Goal: Task Accomplishment & Management: Complete application form

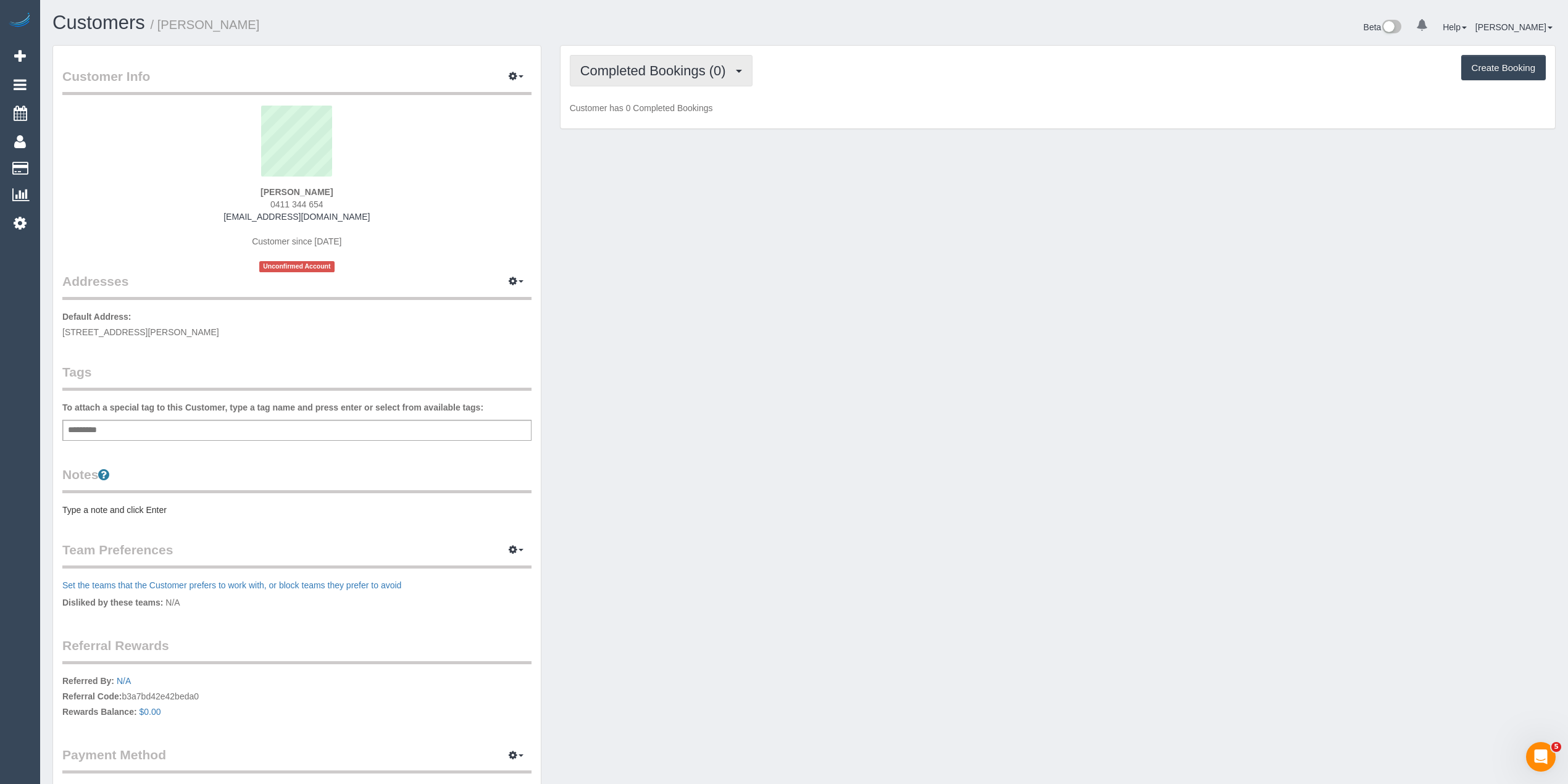
click at [637, 70] on span "Completed Bookings (0)" at bounding box center [656, 71] width 152 height 16
click at [668, 119] on link "Upcoming Bookings (1)" at bounding box center [634, 115] width 128 height 16
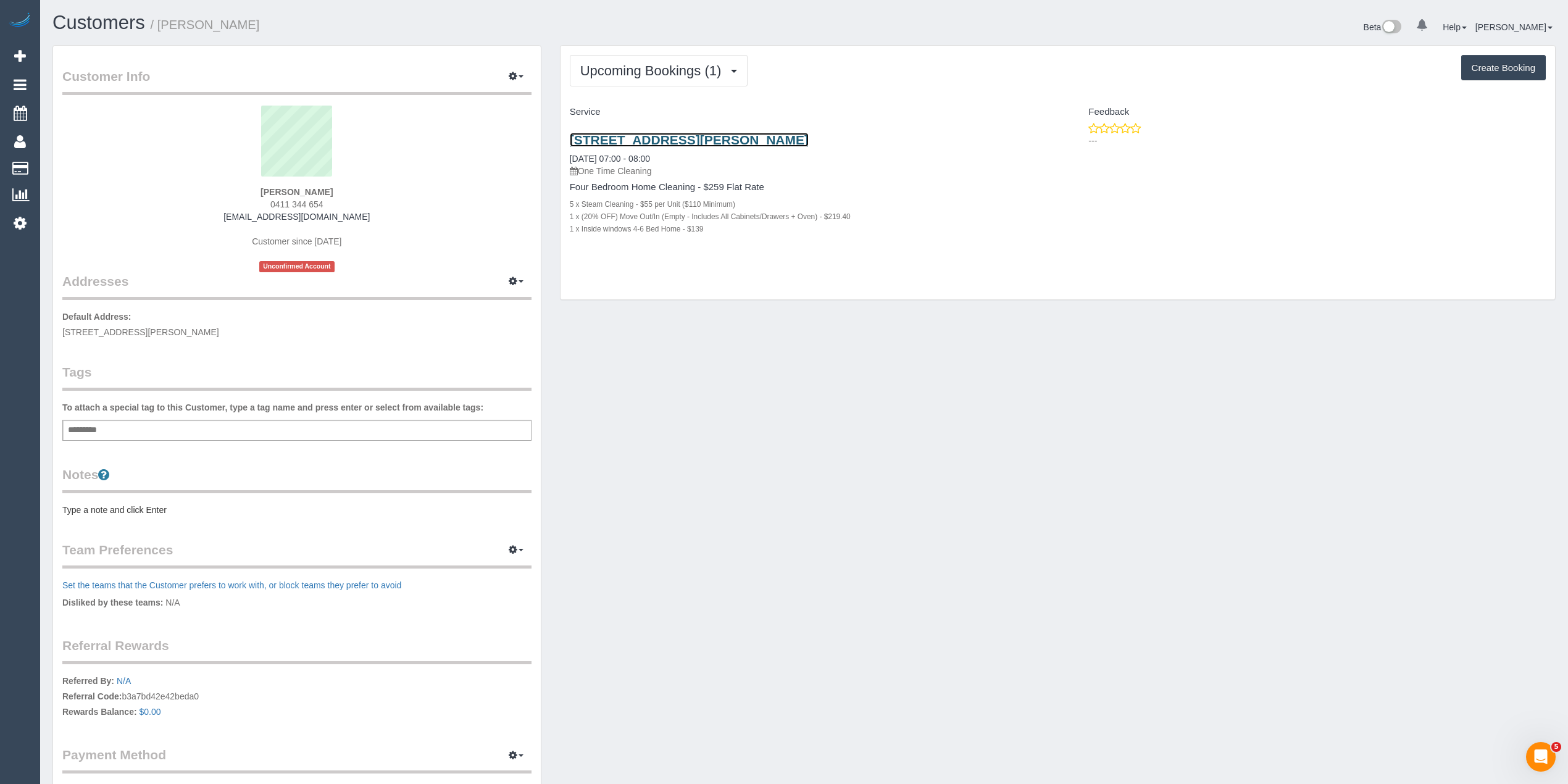
click at [719, 137] on link "16 Leadbeater St, Point Cook, VIC 3030" at bounding box center [689, 140] width 239 height 14
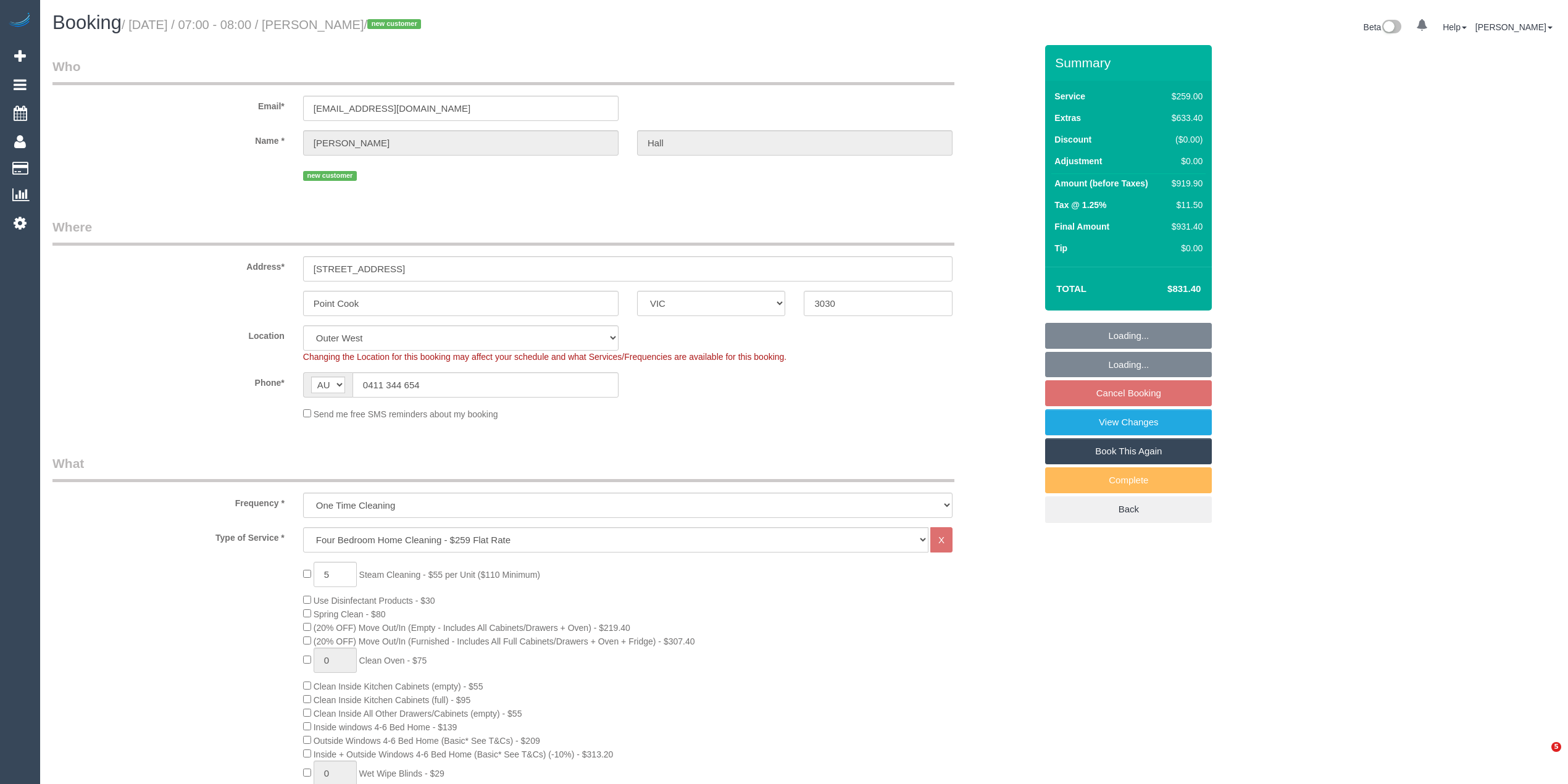
select select "VIC"
select select "number:28"
select select "number:14"
select select "number:18"
select select "number:24"
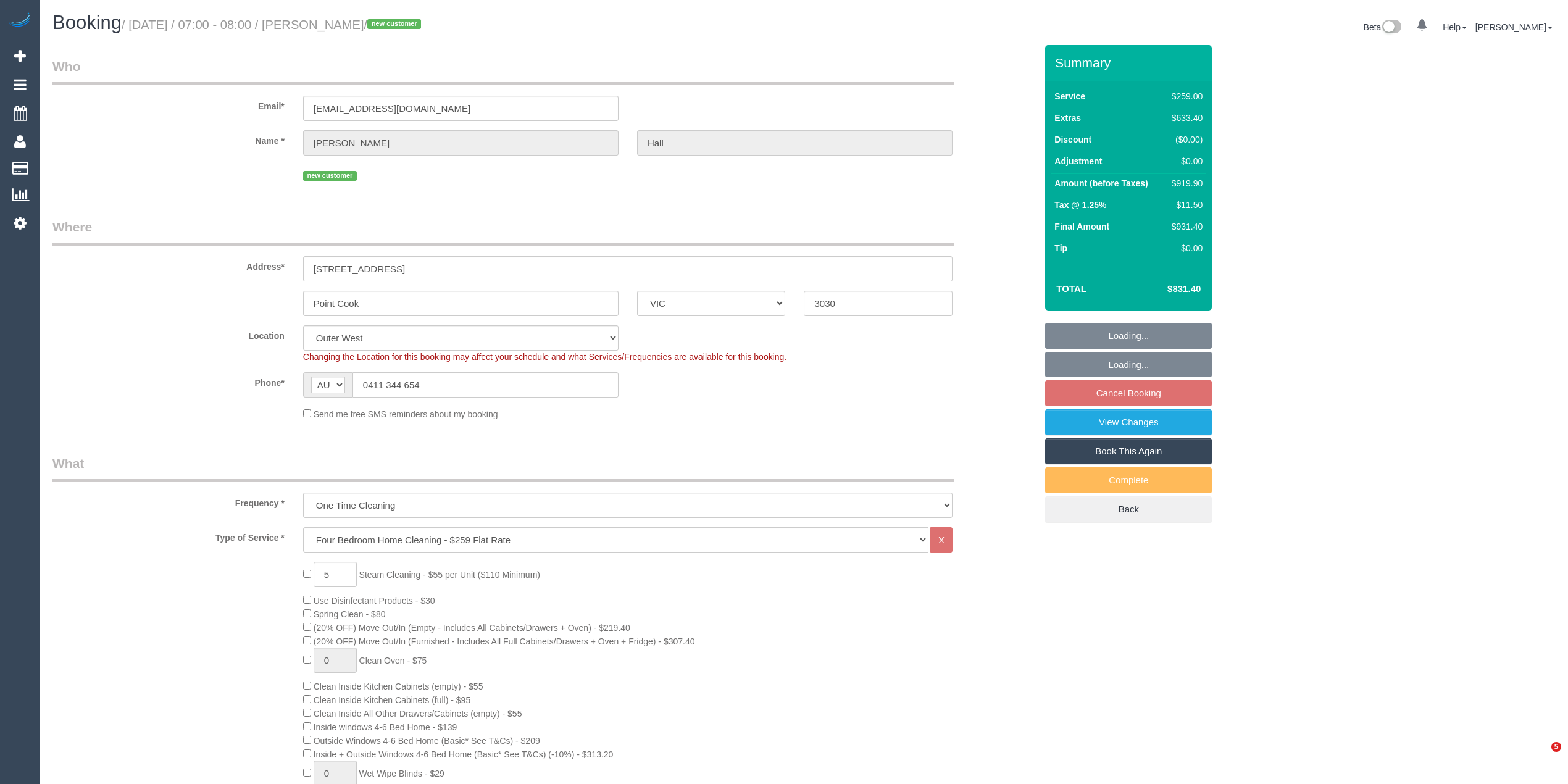
select select "object:1182"
select select "spot1"
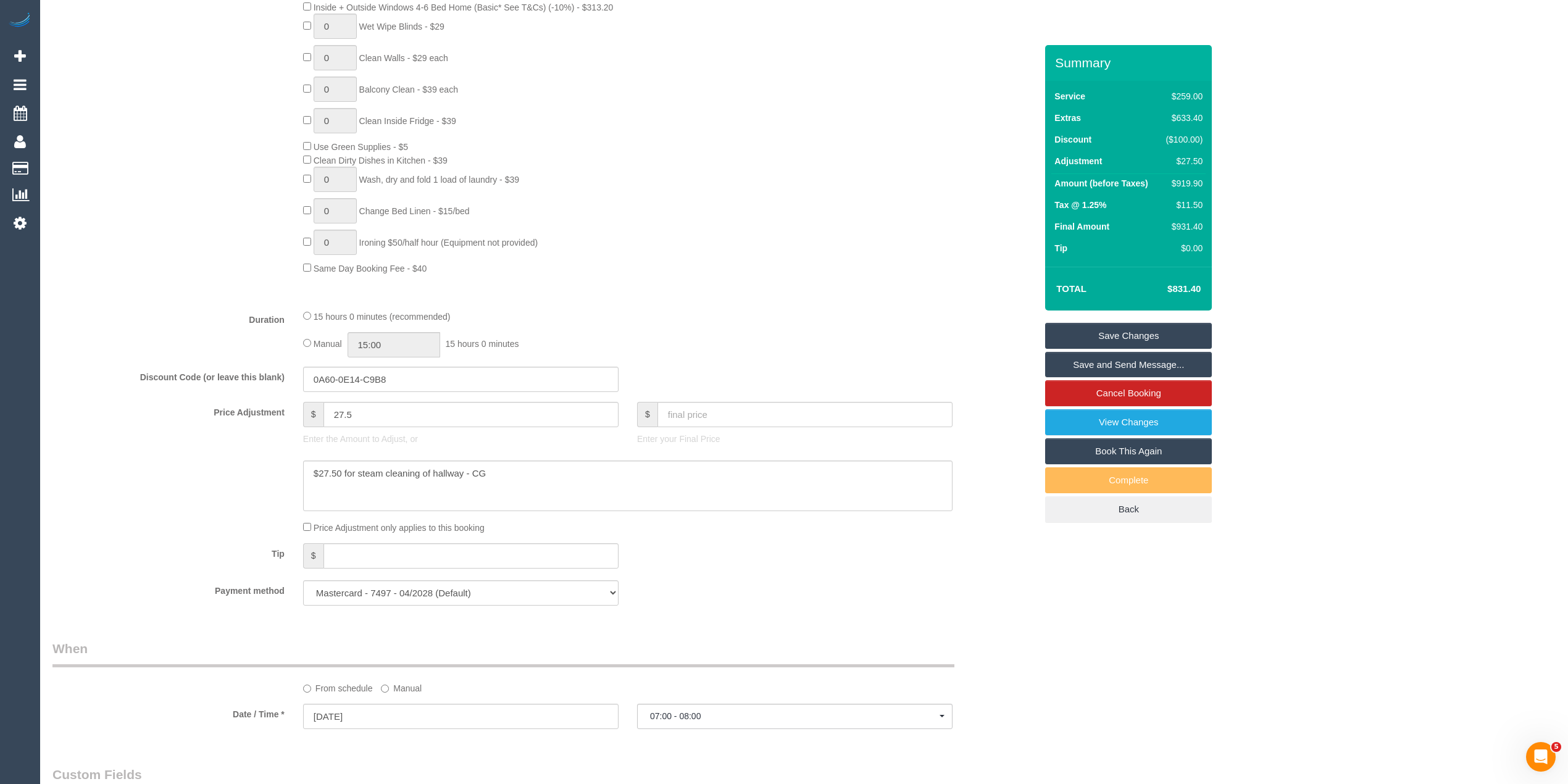
scroll to position [1596, 0]
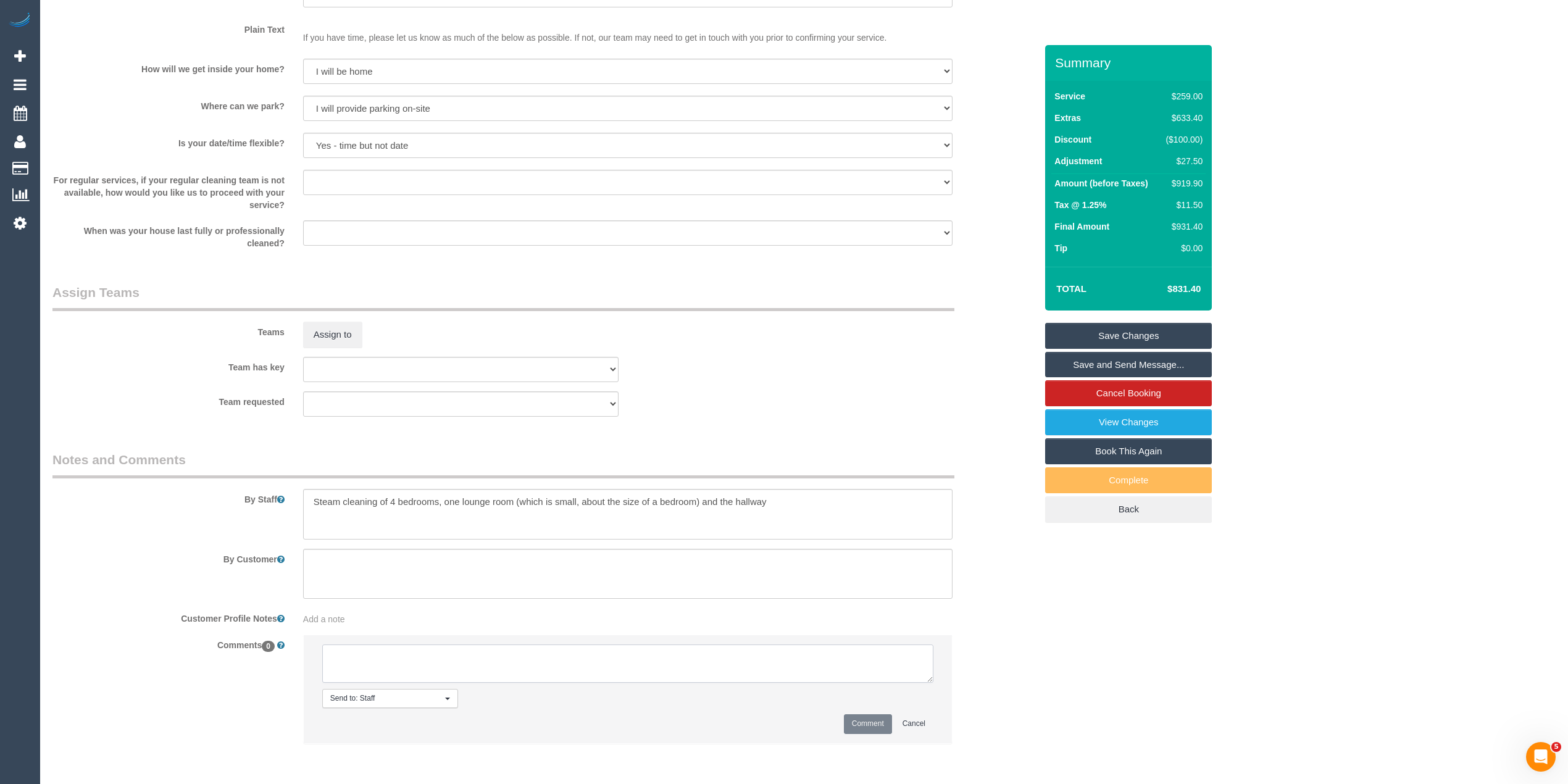
click at [467, 672] on textarea at bounding box center [627, 664] width 611 height 38
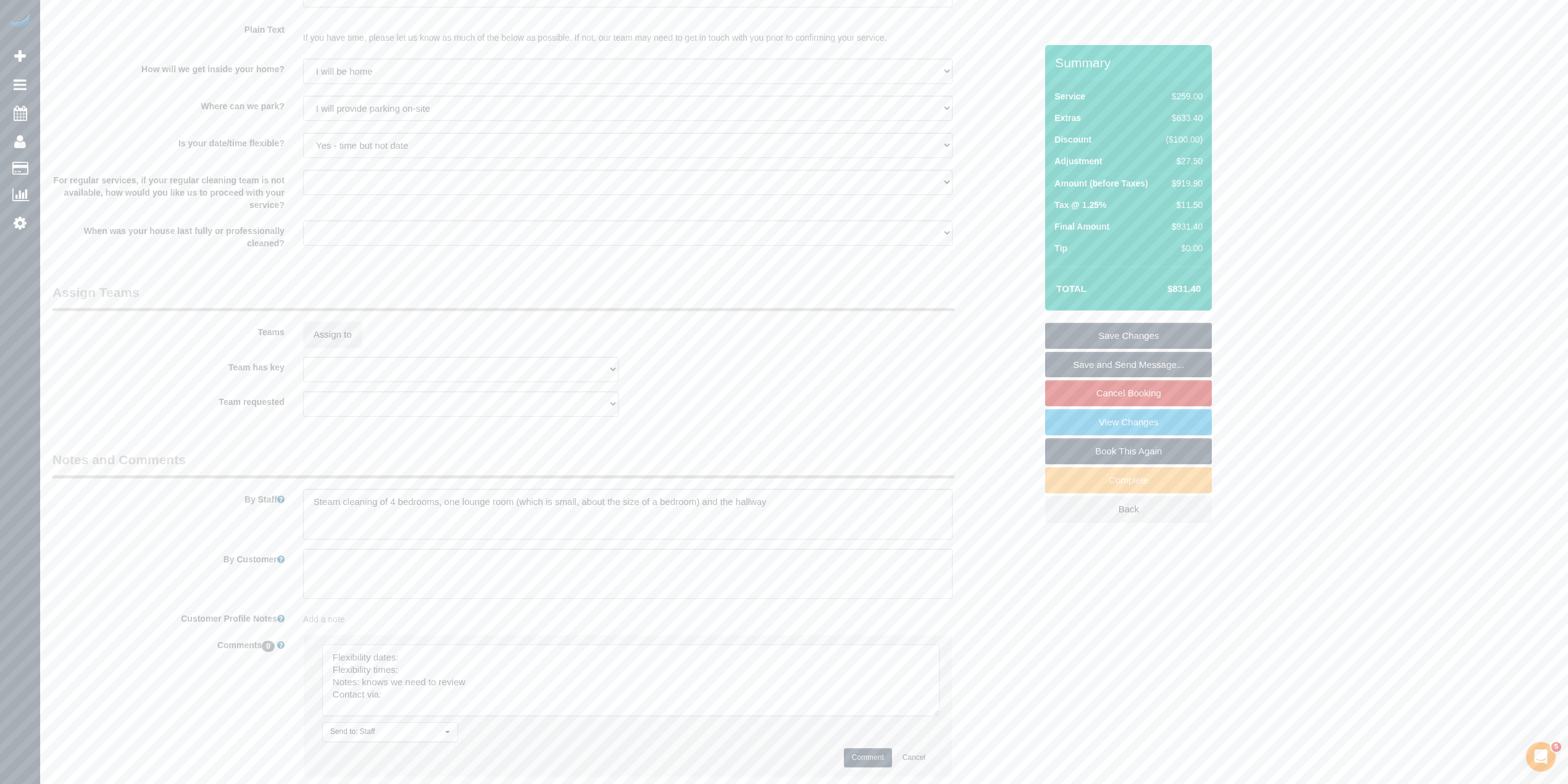
drag, startPoint x: 924, startPoint y: 673, endPoint x: 929, endPoint y: 707, distance: 34.4
click at [929, 707] on textarea at bounding box center [630, 680] width 617 height 71
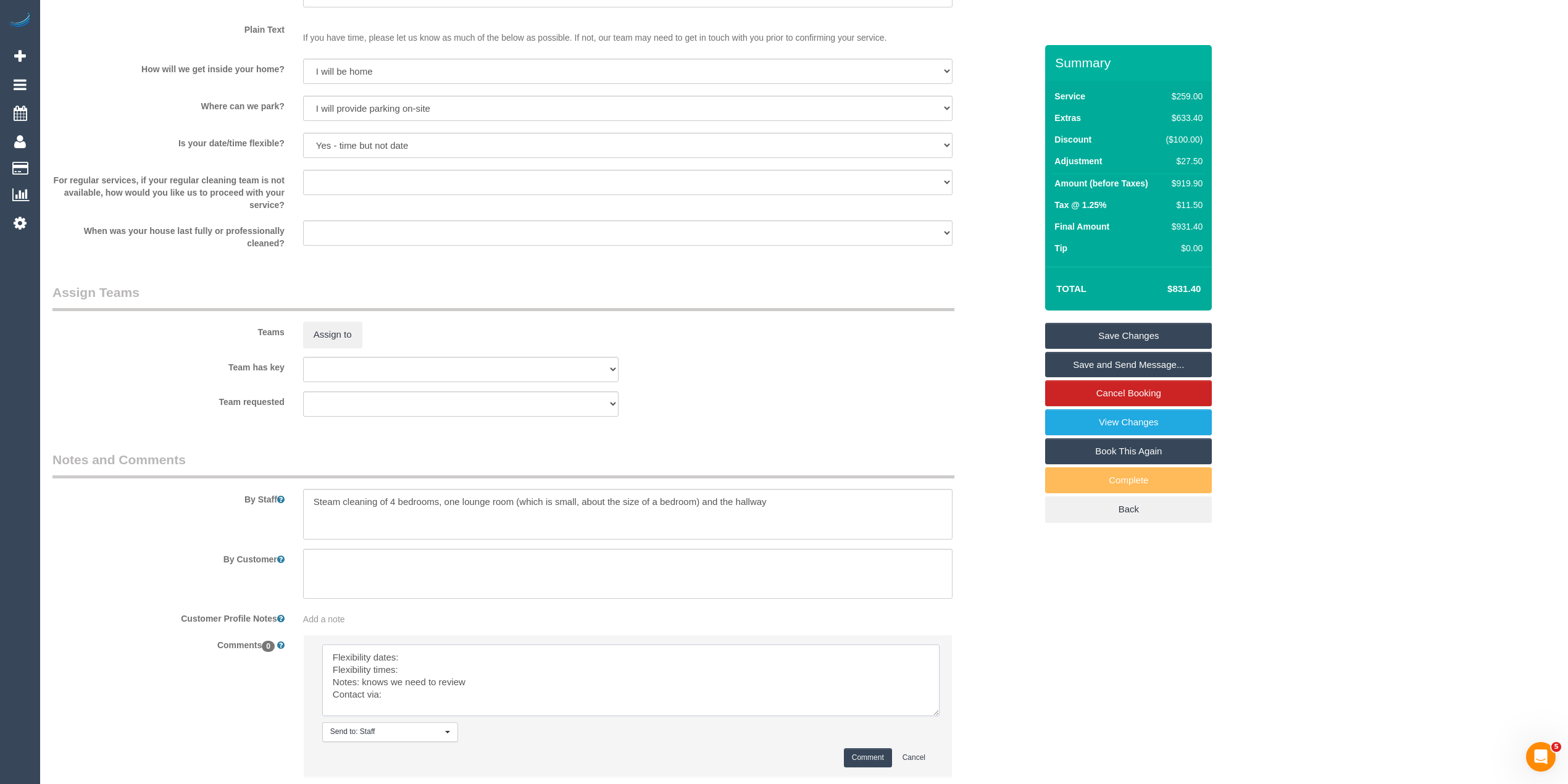
click at [452, 661] on textarea at bounding box center [630, 680] width 617 height 71
click at [452, 670] on textarea at bounding box center [630, 680] width 617 height 71
click at [441, 697] on textarea at bounding box center [630, 680] width 617 height 71
type textarea "Flexibility dates: 27th or 28th (could do 29th but prefers earlier) Flexibility…"
click at [874, 759] on button "Comment" at bounding box center [868, 758] width 48 height 19
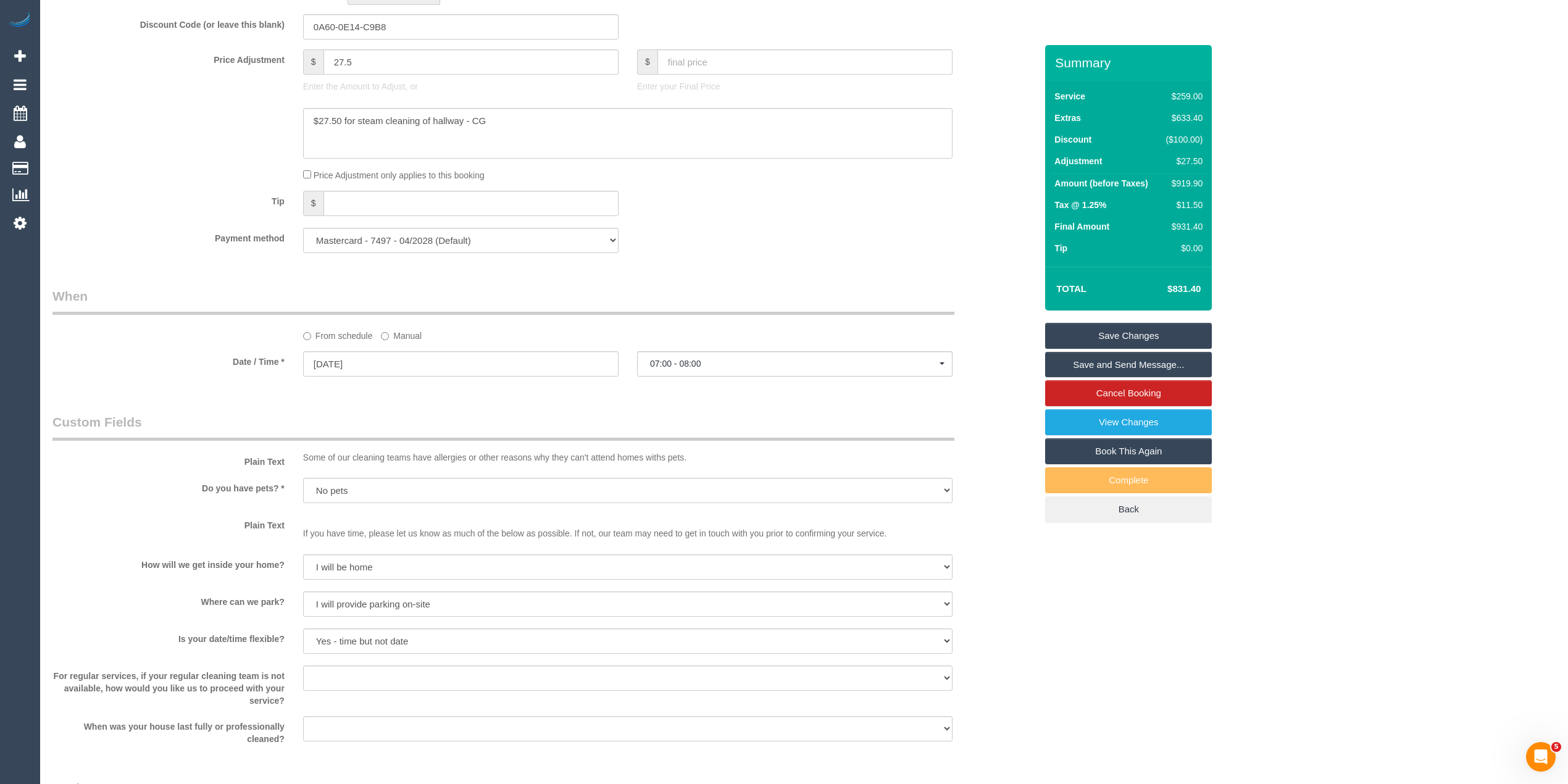
scroll to position [1759, 0]
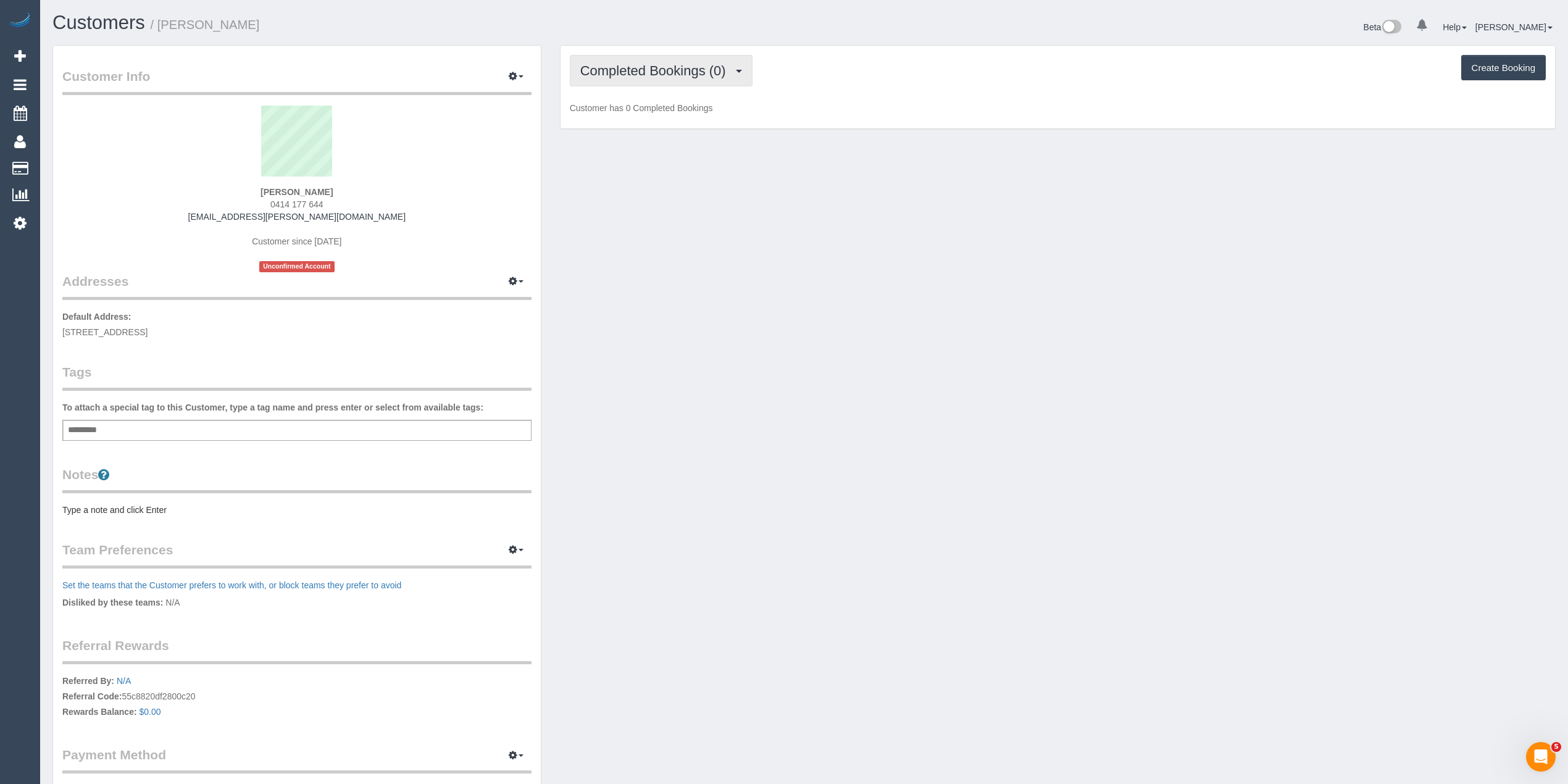
click at [650, 75] on span "Completed Bookings (0)" at bounding box center [656, 71] width 152 height 16
click at [659, 117] on link "Upcoming Bookings (1)" at bounding box center [634, 115] width 128 height 16
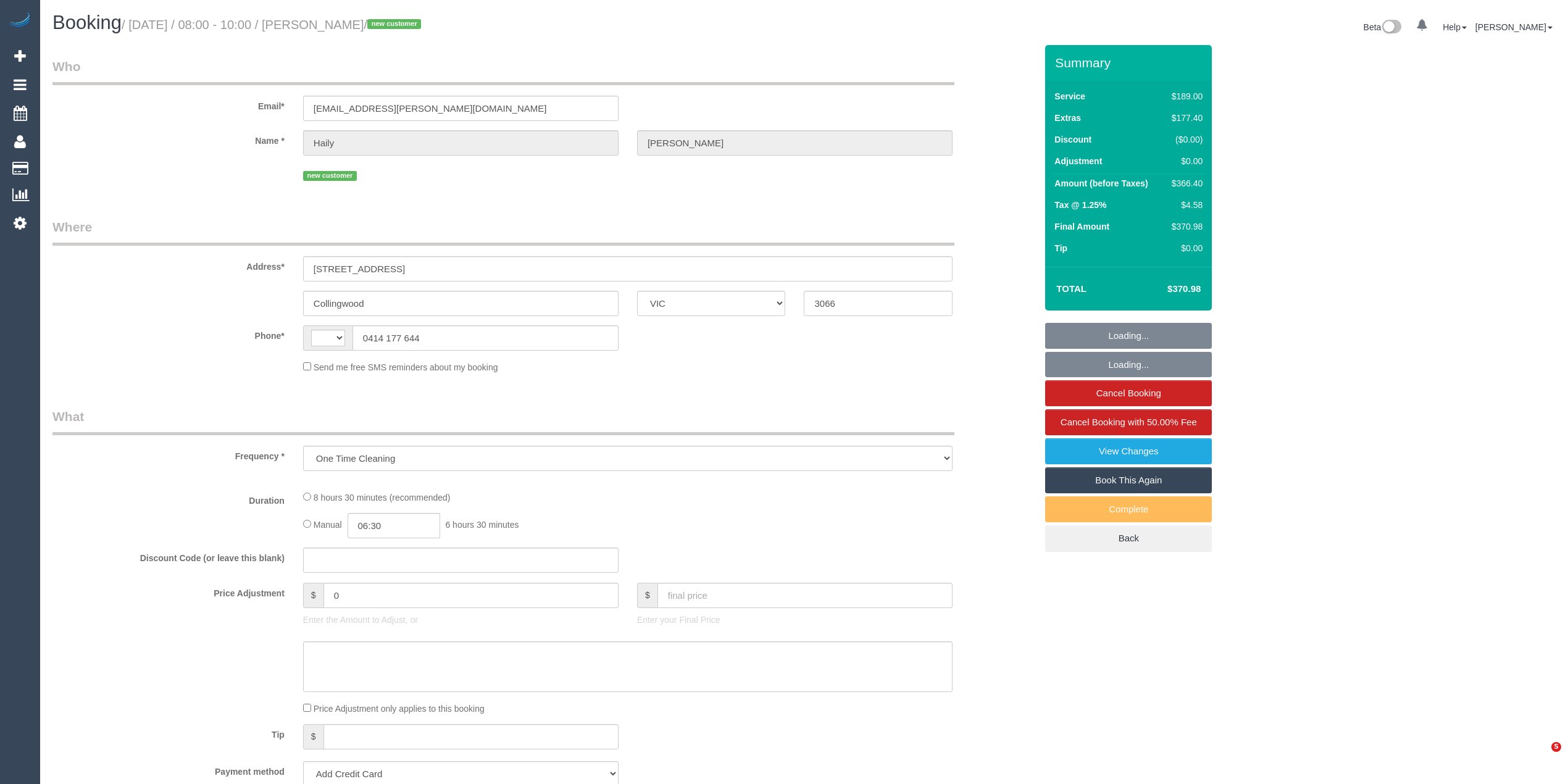
select select "VIC"
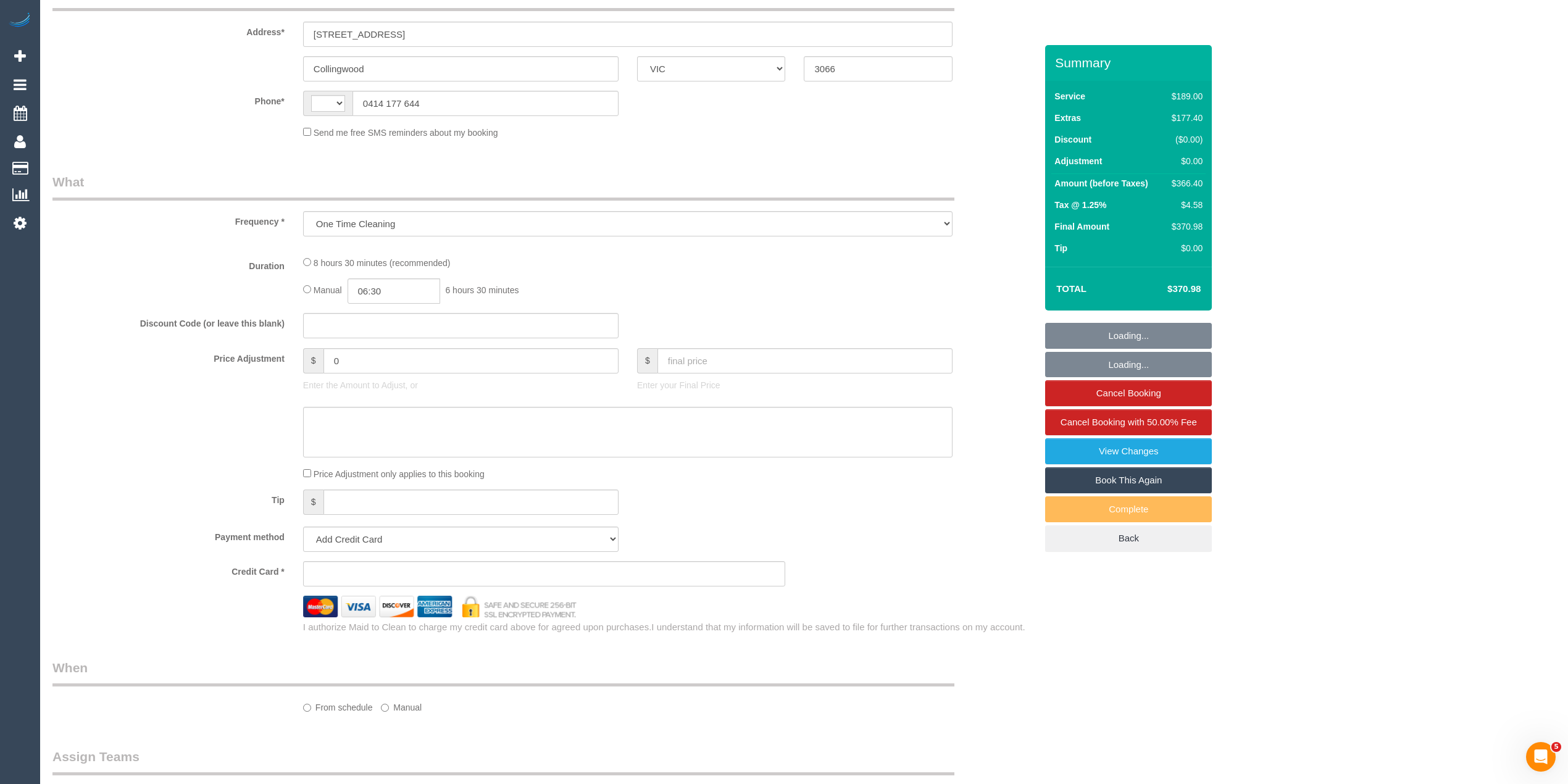
select select "number:28"
select select "number:14"
select select "number:19"
select select "number:24"
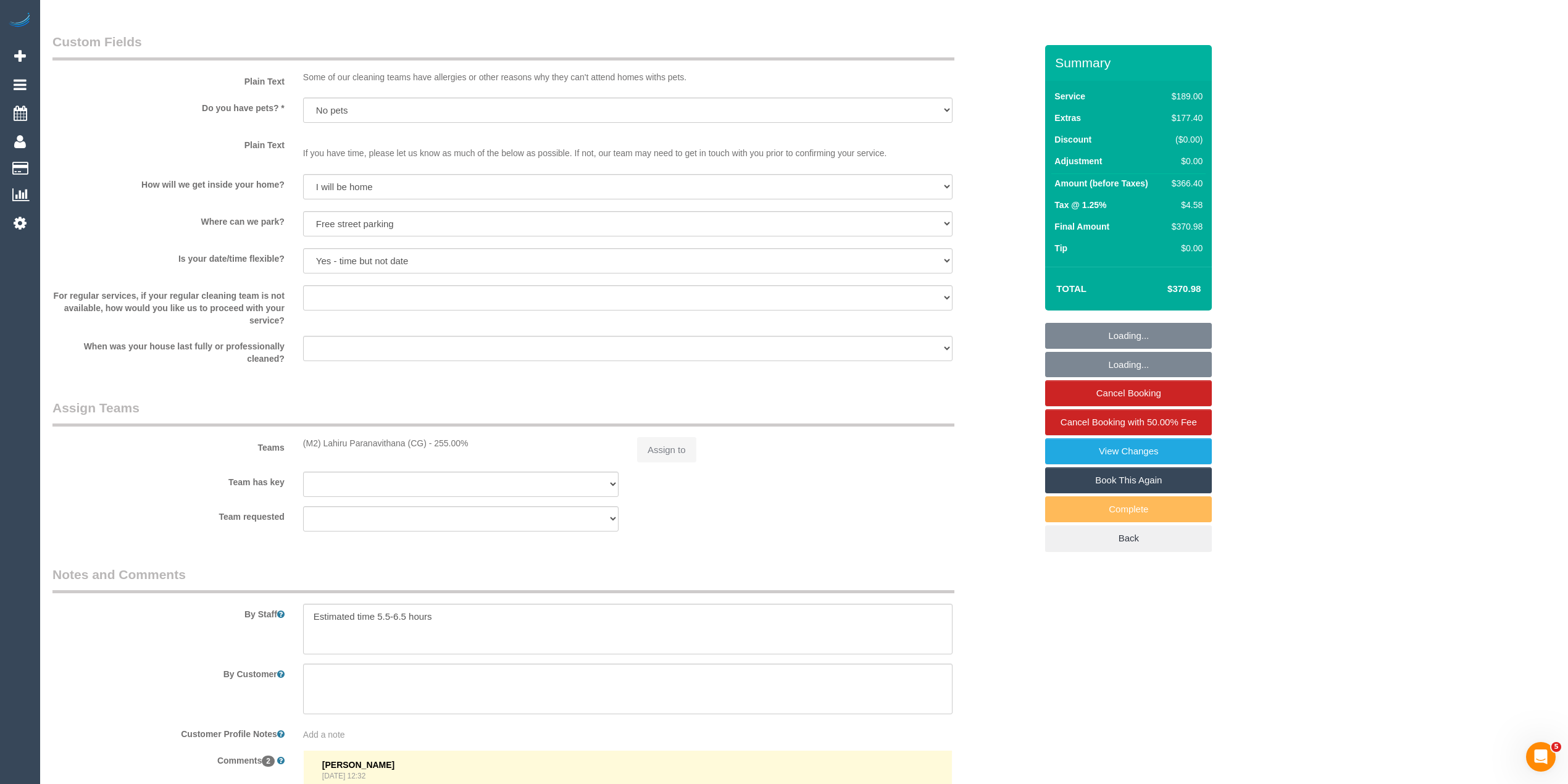
select select "string:AU"
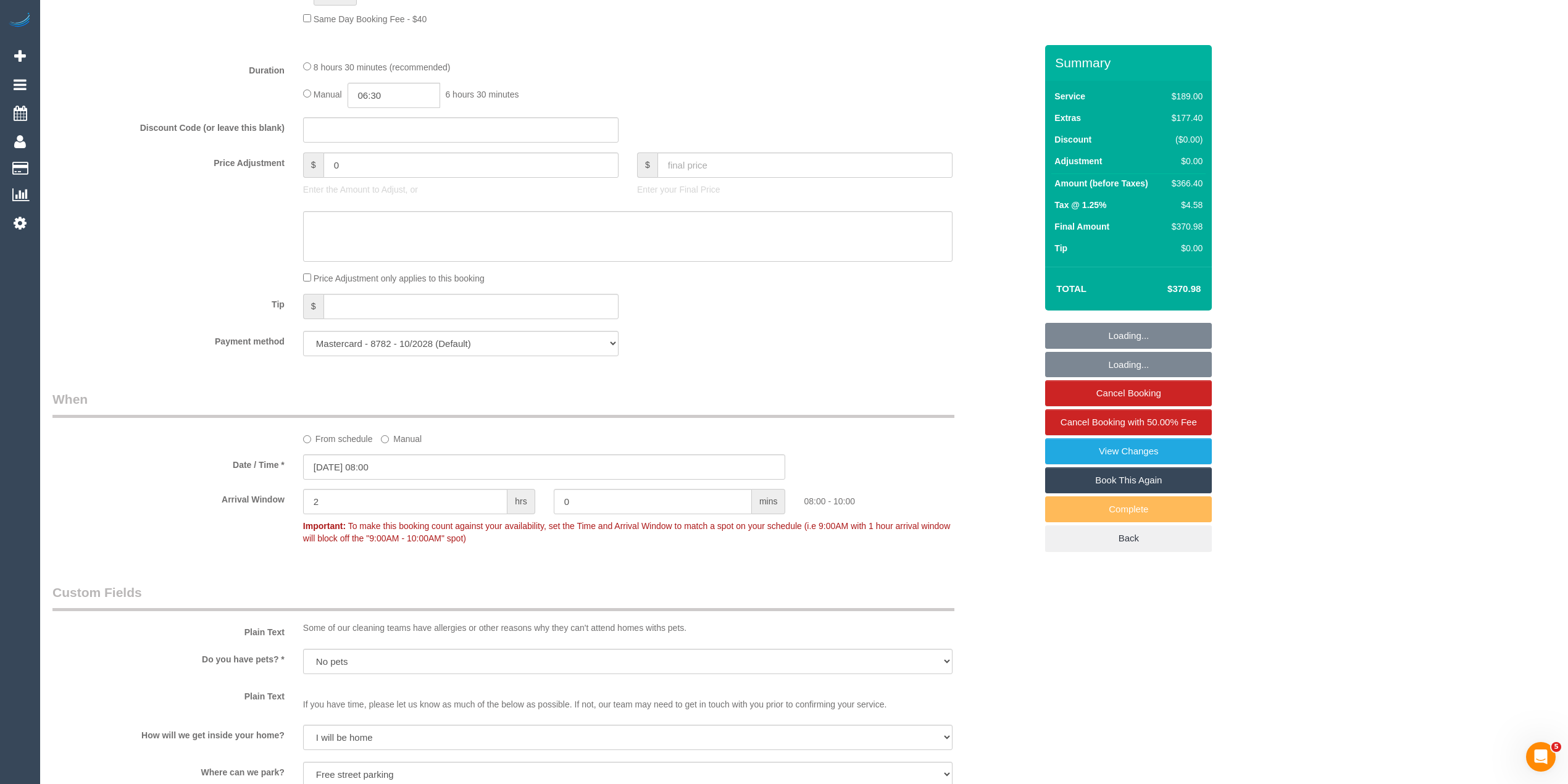
select select "object:1503"
select select "string:stripe-pm_1S4uqk2GScqysDRVzs3ie70x"
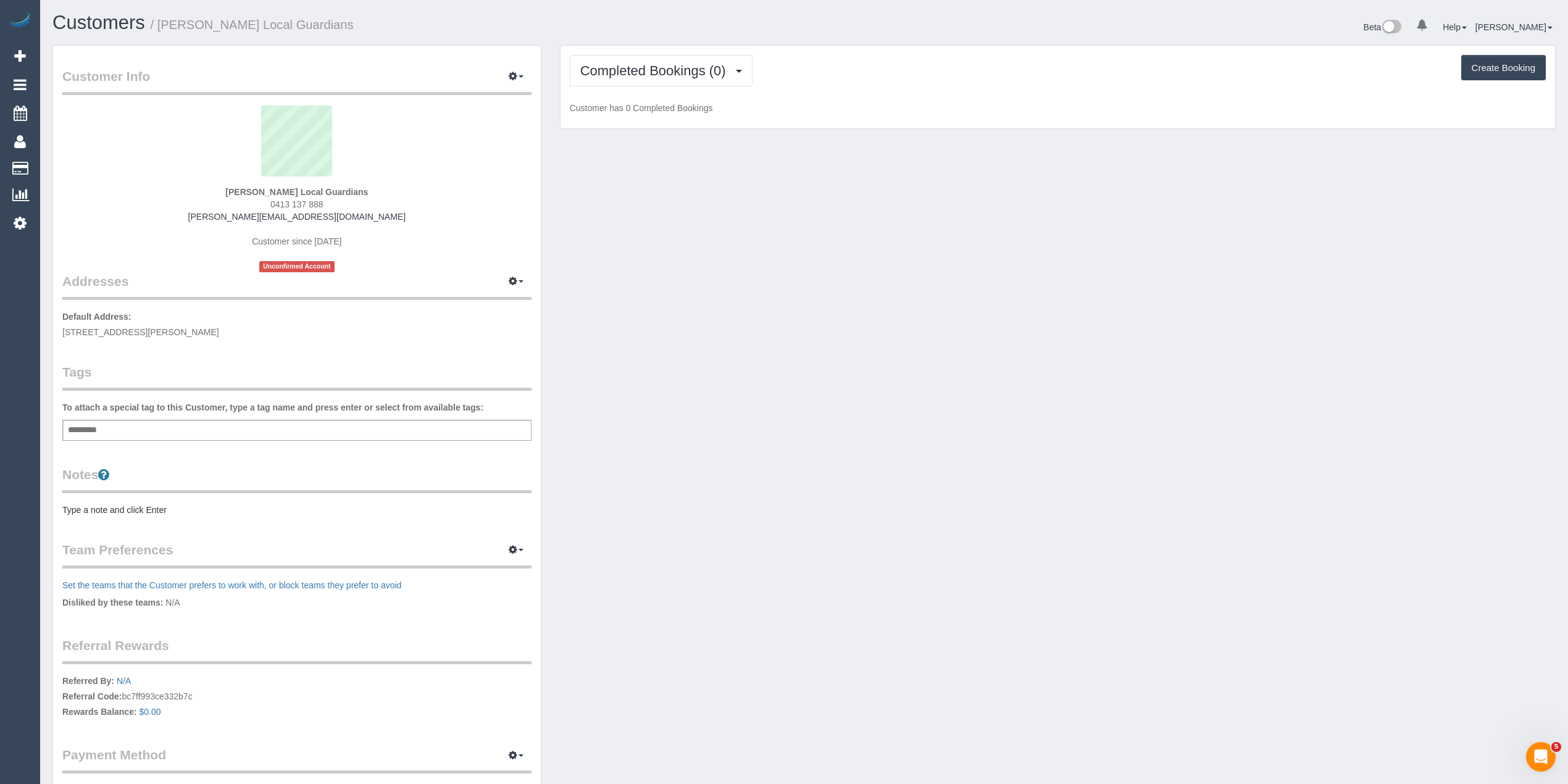
click at [275, 424] on div "Add a tag" at bounding box center [297, 431] width 469 height 21
type input "***"
type input "*******"
click at [146, 507] on pre "Type a note and click Enter" at bounding box center [297, 513] width 469 height 12
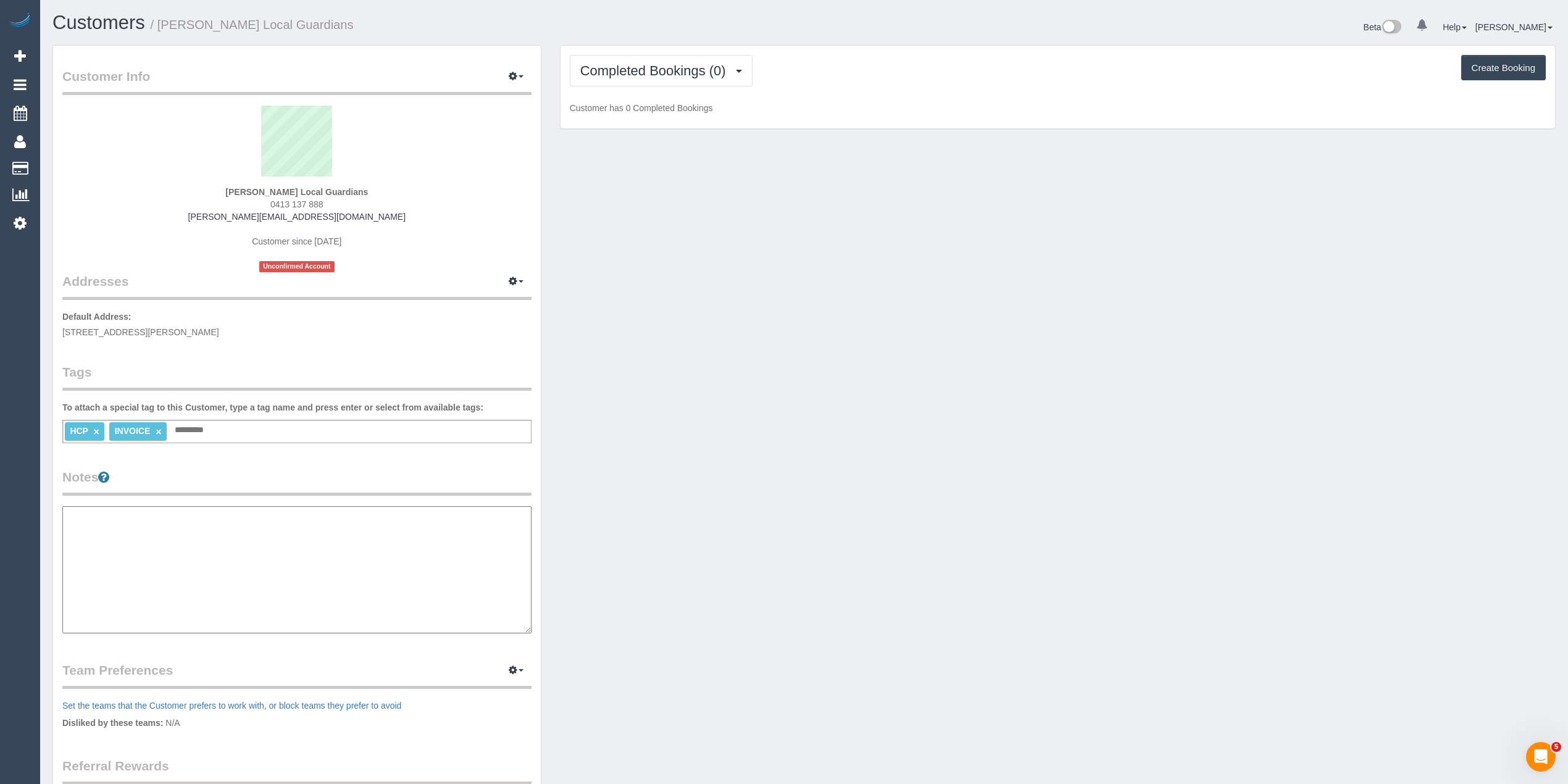
click at [90, 525] on textarea at bounding box center [297, 570] width 469 height 127
paste textarea "**********"
click at [178, 599] on textarea "**********" at bounding box center [297, 571] width 469 height 128
type textarea "**********"
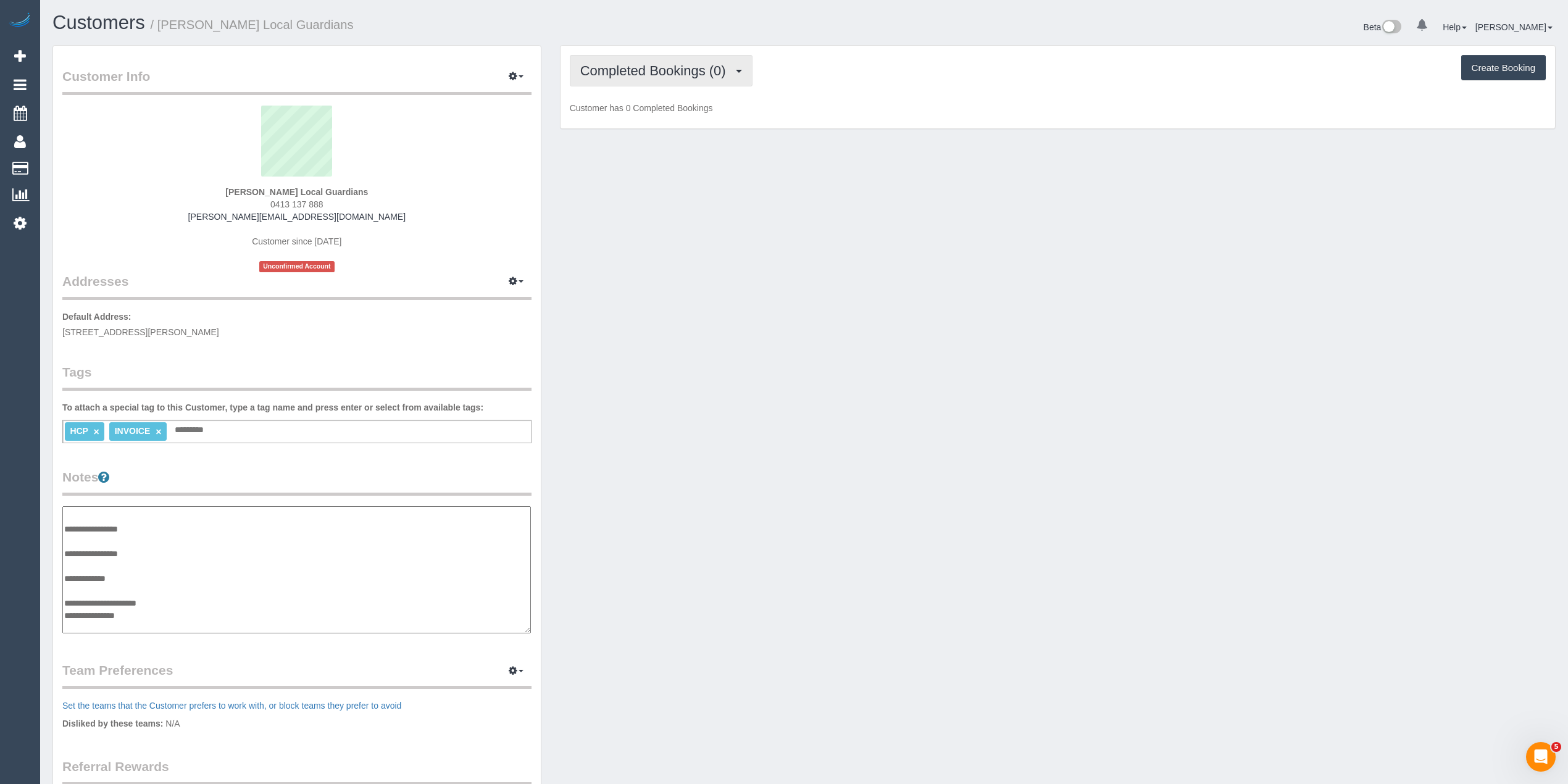
click at [626, 68] on span "Completed Bookings (0)" at bounding box center [656, 71] width 152 height 16
click at [633, 112] on link "Upcoming Bookings (1)" at bounding box center [634, 115] width 128 height 16
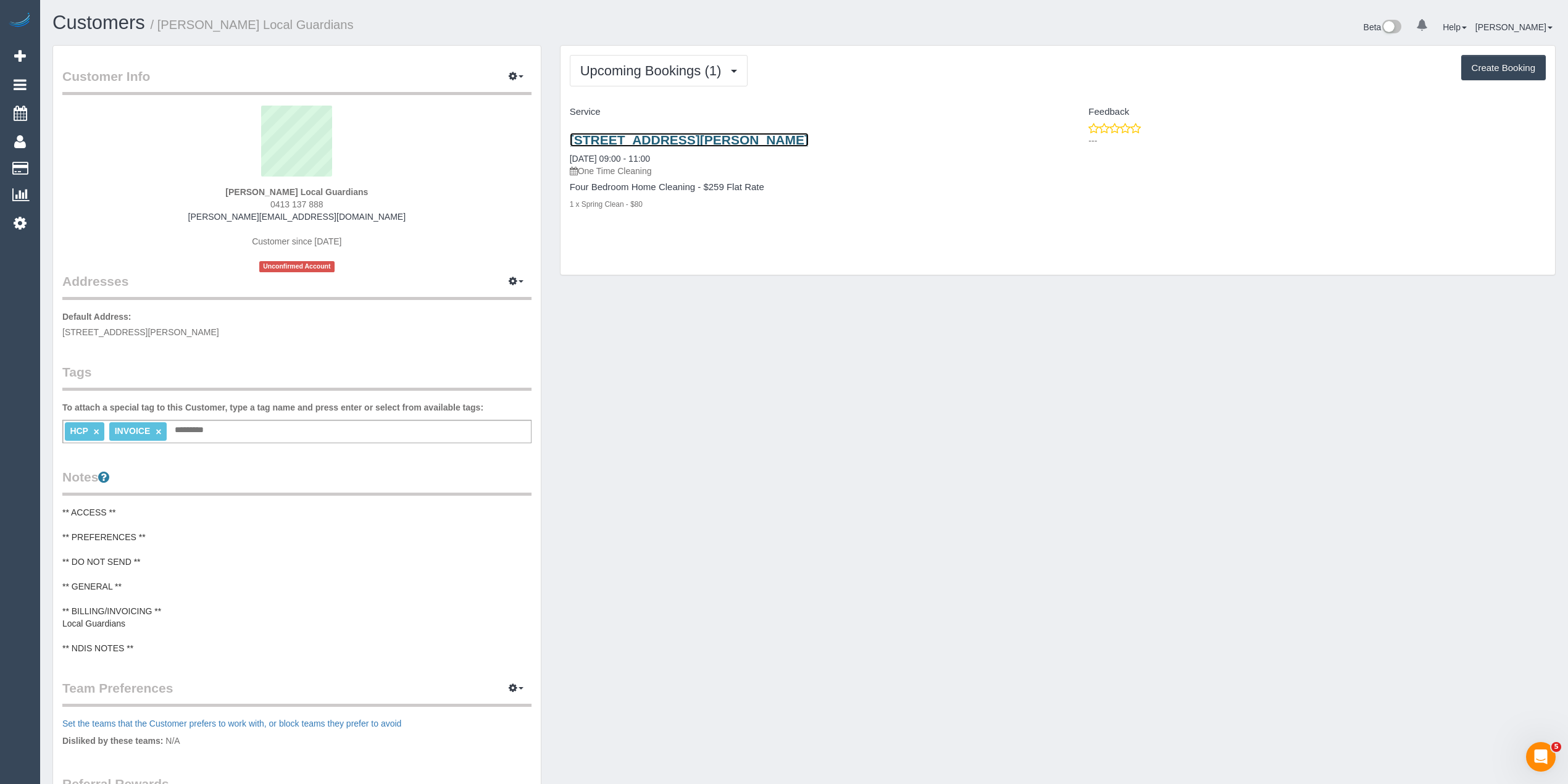
click at [693, 137] on link "246 Jells Road, Wheelers Hill, VIC 3150" at bounding box center [689, 140] width 239 height 14
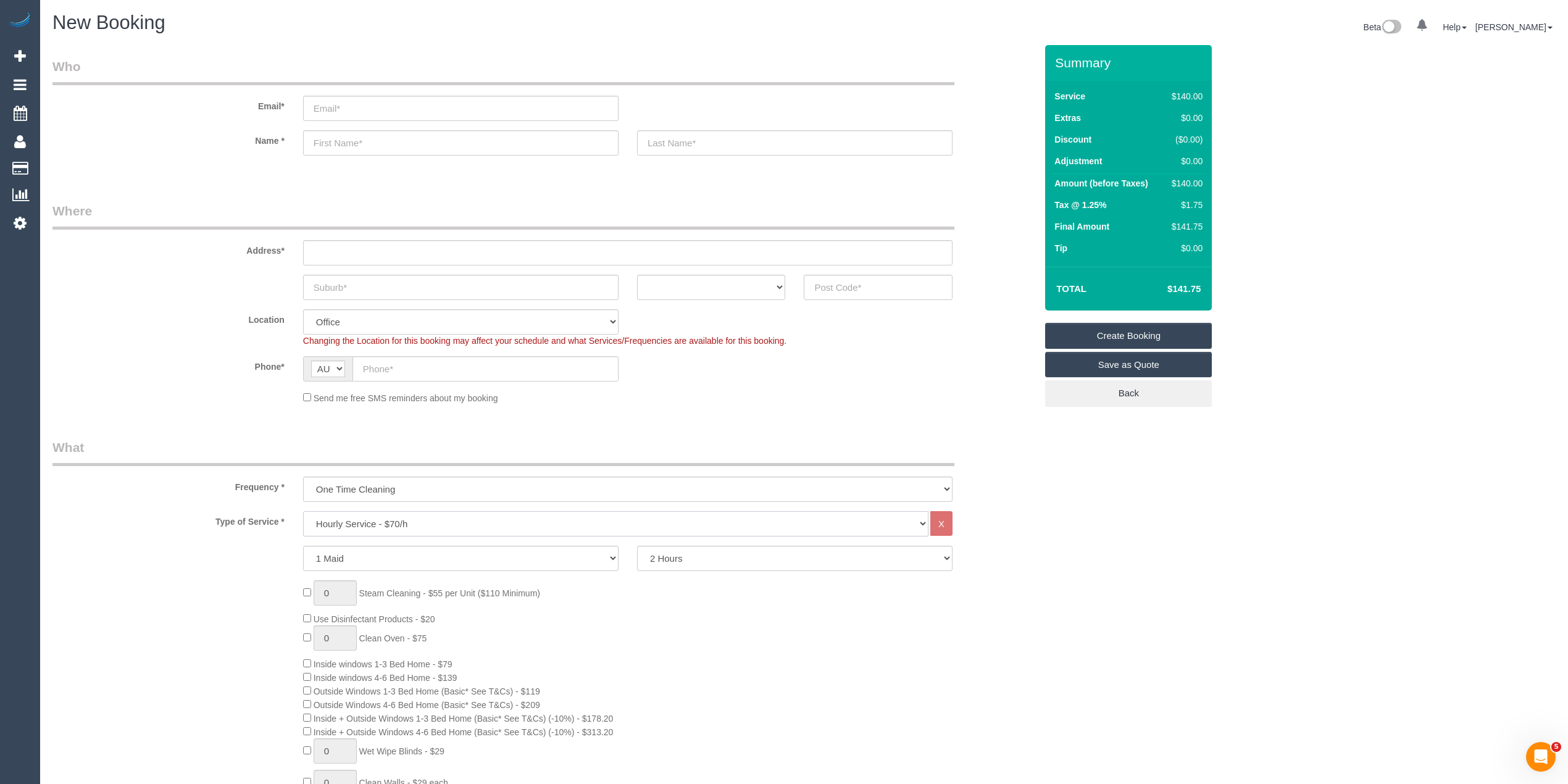
drag, startPoint x: 378, startPoint y: 524, endPoint x: 379, endPoint y: 510, distance: 14.0
click at [378, 524] on select "Hourly Service - $70/h Hourly Service - $65/h Hourly Service - $60/h Hourly Ser…" at bounding box center [615, 524] width 625 height 26
select select "213"
click at [303, 511] on select "Hourly Service - $70/h Hourly Service - $65/h Hourly Service - $60/h Hourly Ser…" at bounding box center [615, 524] width 625 height 26
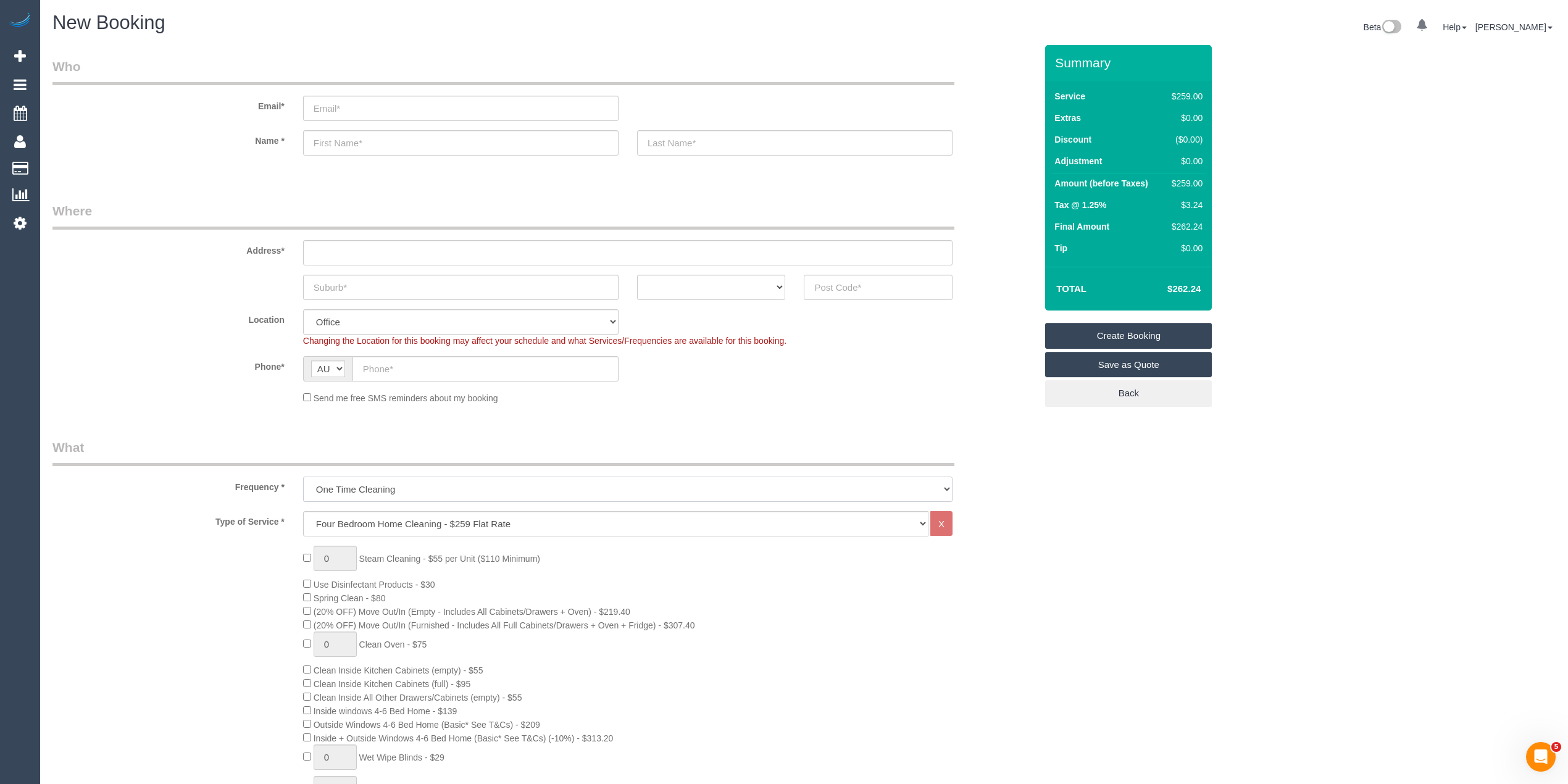
click at [401, 477] on select "One Time Cleaning Weekly - 10% Off - 10.00% (0% for the First Booking) Fortnigh…" at bounding box center [627, 489] width 649 height 26
select select "object:2118"
click at [303, 477] on select "One Time Cleaning Weekly - 10% Off - 10.00% (0% for the First Booking) Fortnigh…" at bounding box center [627, 489] width 649 height 26
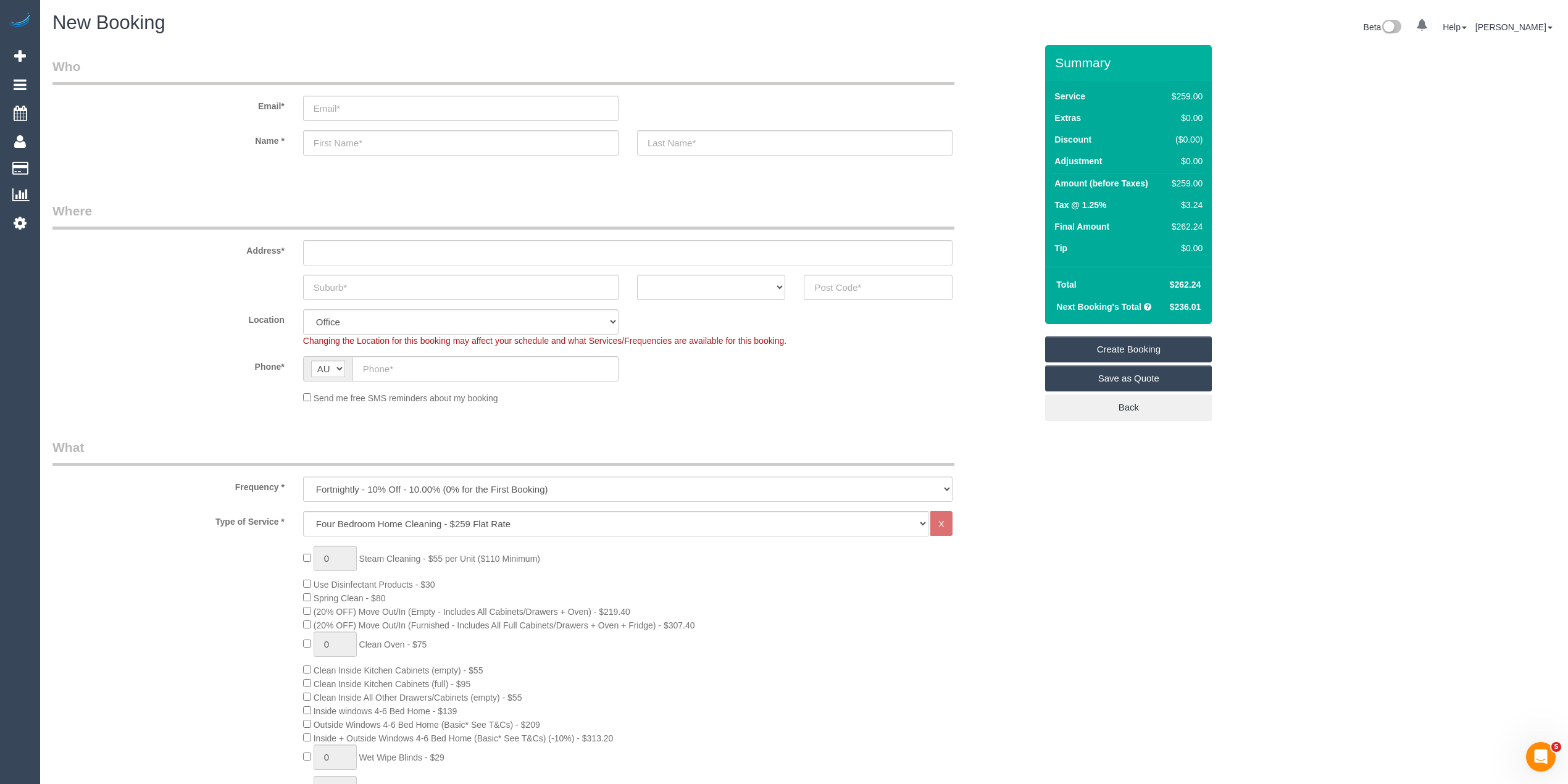
click at [1191, 280] on span "$262.24" at bounding box center [1186, 284] width 32 height 10
copy span "262.24"
click at [1198, 309] on span "$236.01" at bounding box center [1186, 307] width 32 height 10
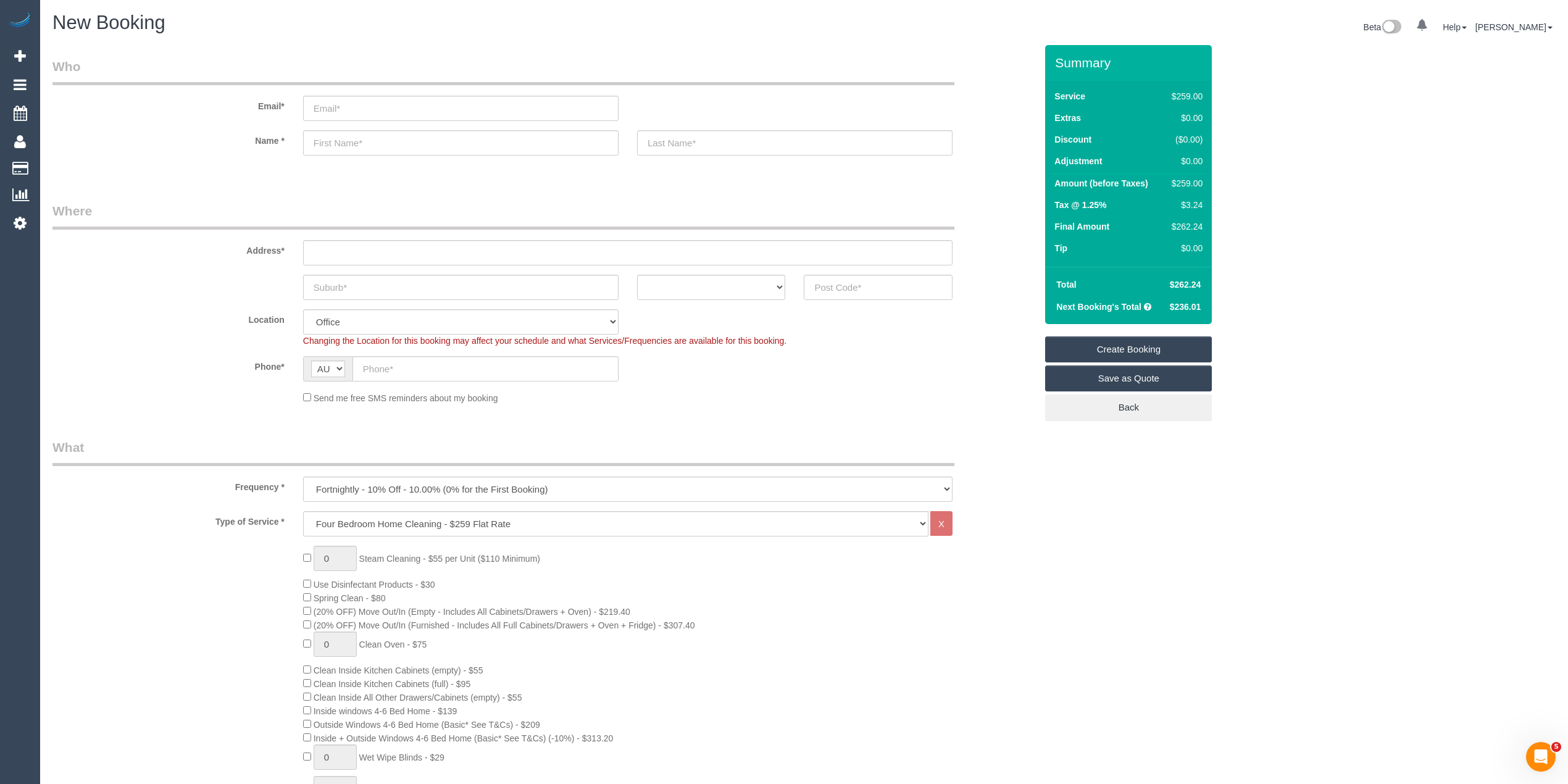
copy span "236.01"
click at [347, 100] on input "email" at bounding box center [461, 108] width 316 height 26
paste input "peterlpayton@gmail.com"
type input "peterlpayton@gmail.com"
click at [355, 141] on input "text" at bounding box center [461, 143] width 316 height 26
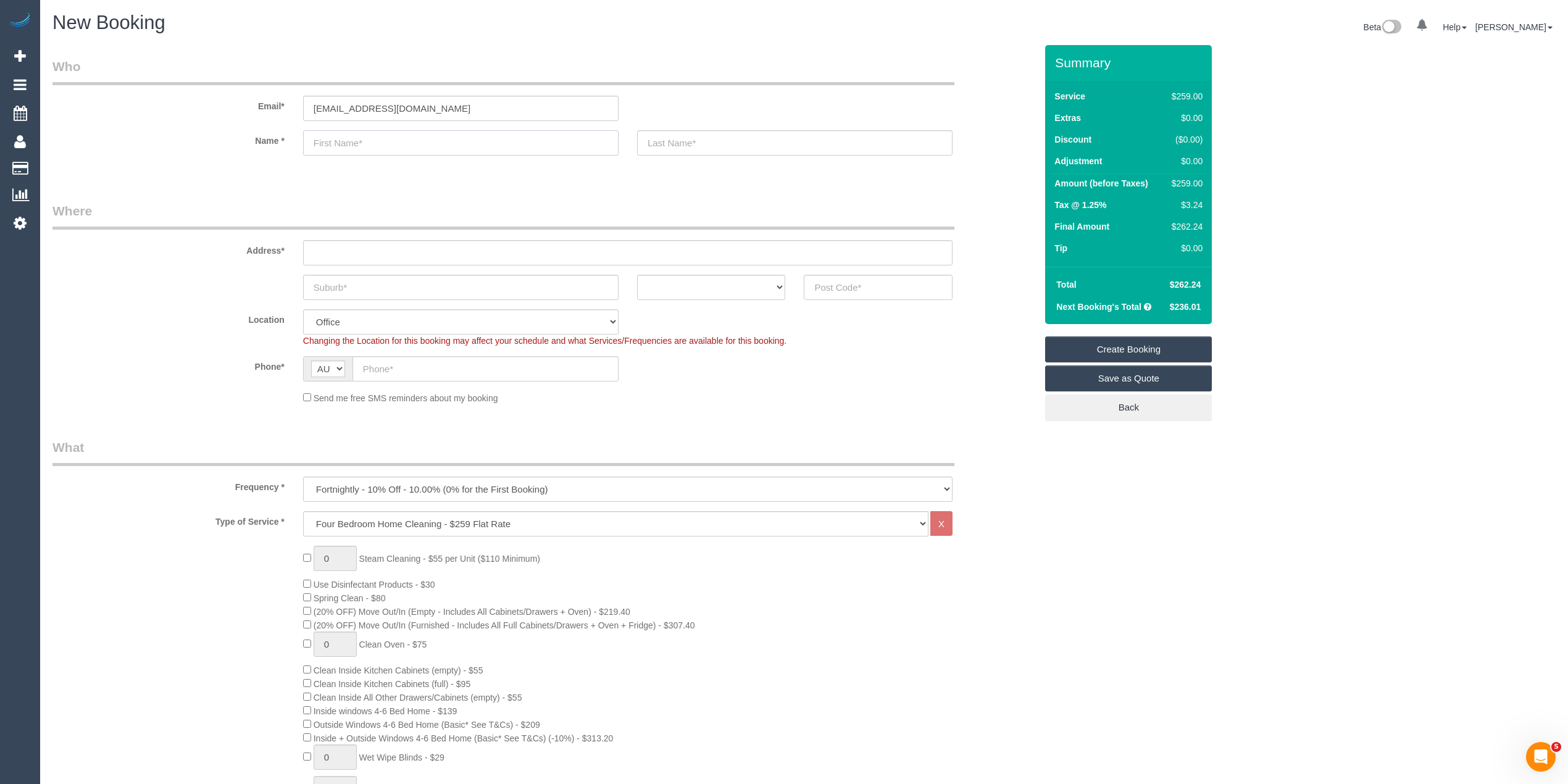
click at [373, 137] on input "text" at bounding box center [461, 143] width 316 height 26
paste input "Pauline Evelyn Payton"
click at [393, 144] on input "Pauline Evelyn Payton" at bounding box center [461, 143] width 316 height 26
type input "Pauline Evelyn"
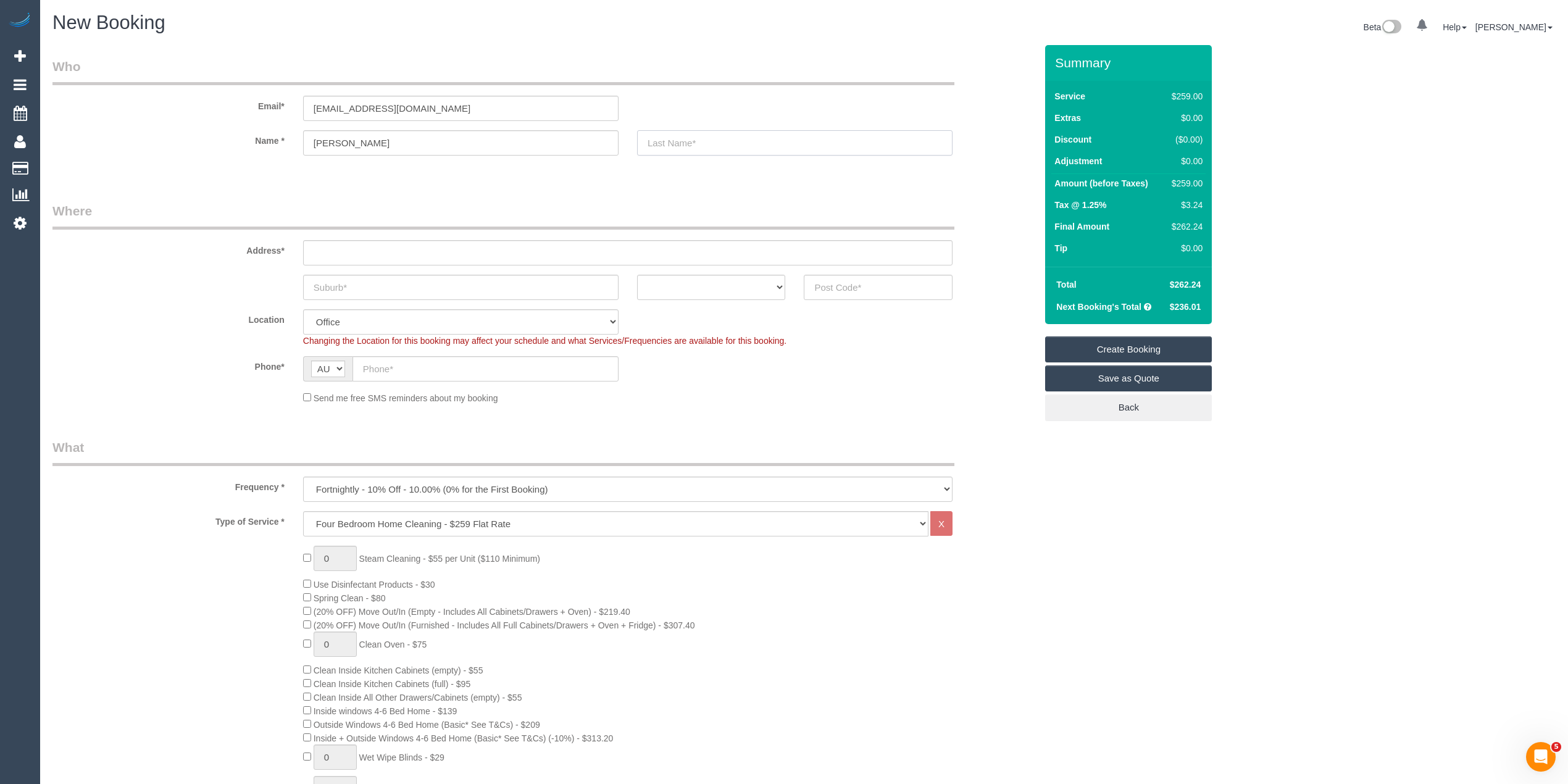
click at [667, 150] on input "text" at bounding box center [795, 143] width 316 height 26
paste input "Payton"
type input "Payton"
click at [411, 258] on input "text" at bounding box center [627, 253] width 649 height 26
paste input "20 Cartwright St"
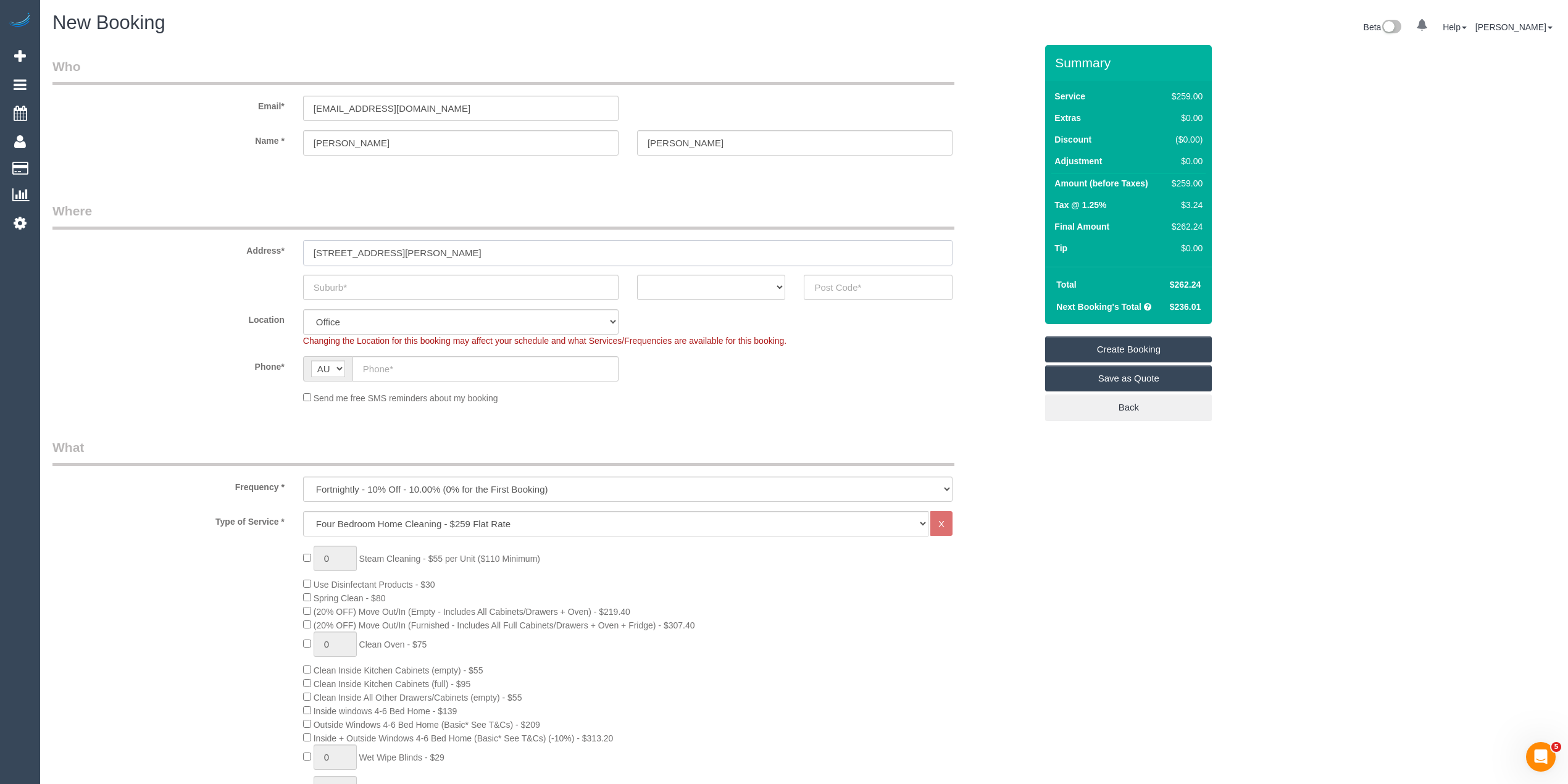
type input "20 Cartwright St"
click at [358, 287] on input "text" at bounding box center [461, 288] width 316 height 26
click at [357, 277] on input "text" at bounding box center [461, 288] width 316 height 26
paste input "Oak Park"
type input "Oak Park"
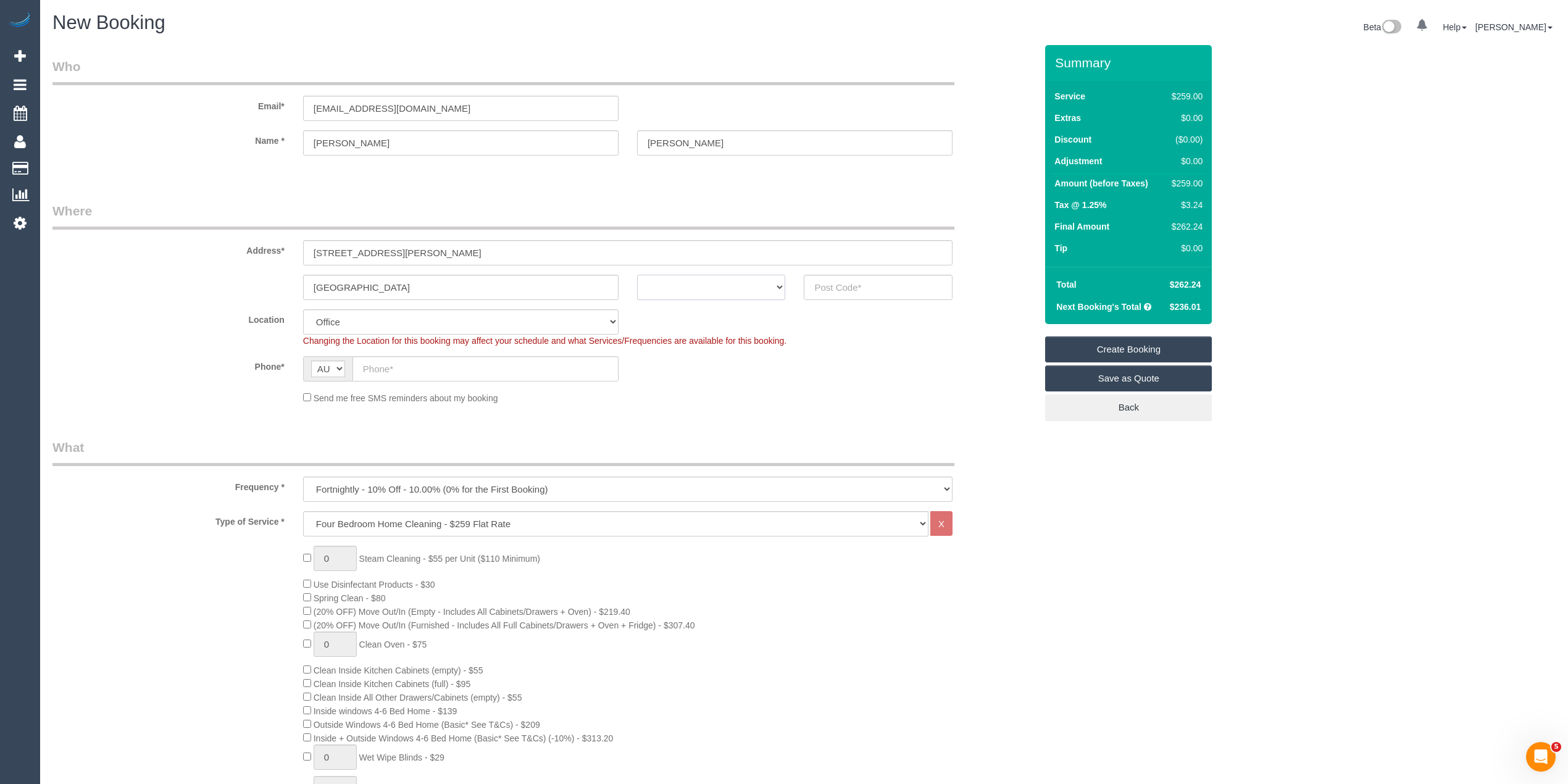
drag, startPoint x: 711, startPoint y: 282, endPoint x: 711, endPoint y: 294, distance: 12.0
click at [711, 282] on select "ACT NSW NT QLD SA TAS VIC WA" at bounding box center [711, 288] width 149 height 26
select select "VIC"
click at [637, 275] on select "ACT NSW NT QLD SA TAS VIC WA" at bounding box center [711, 288] width 149 height 26
click at [839, 285] on input "text" at bounding box center [878, 288] width 149 height 26
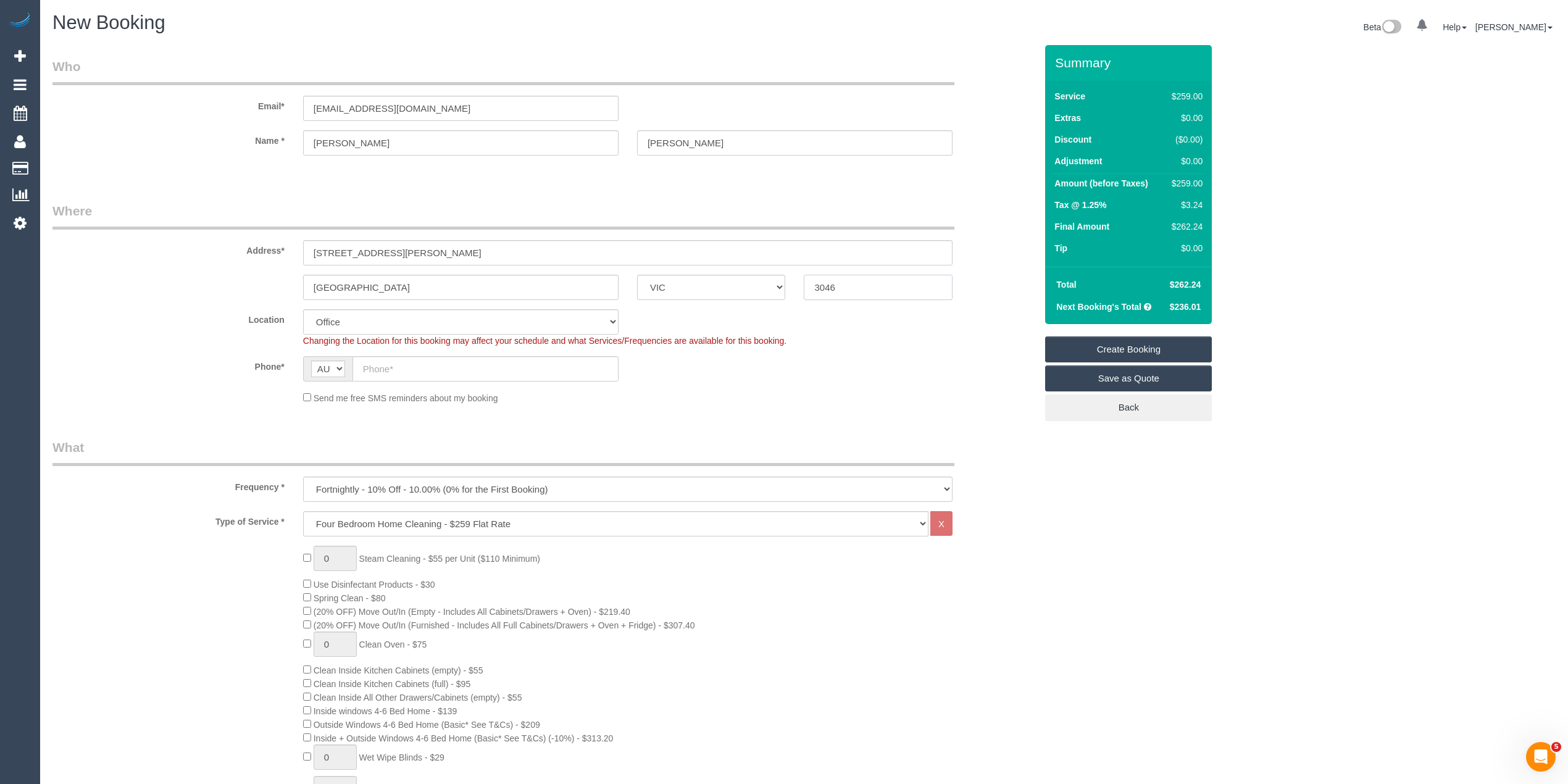
type input "3046"
click at [392, 362] on input "text" at bounding box center [485, 369] width 266 height 26
select select "61"
select select "object:2216"
paste input "0431 362 636"
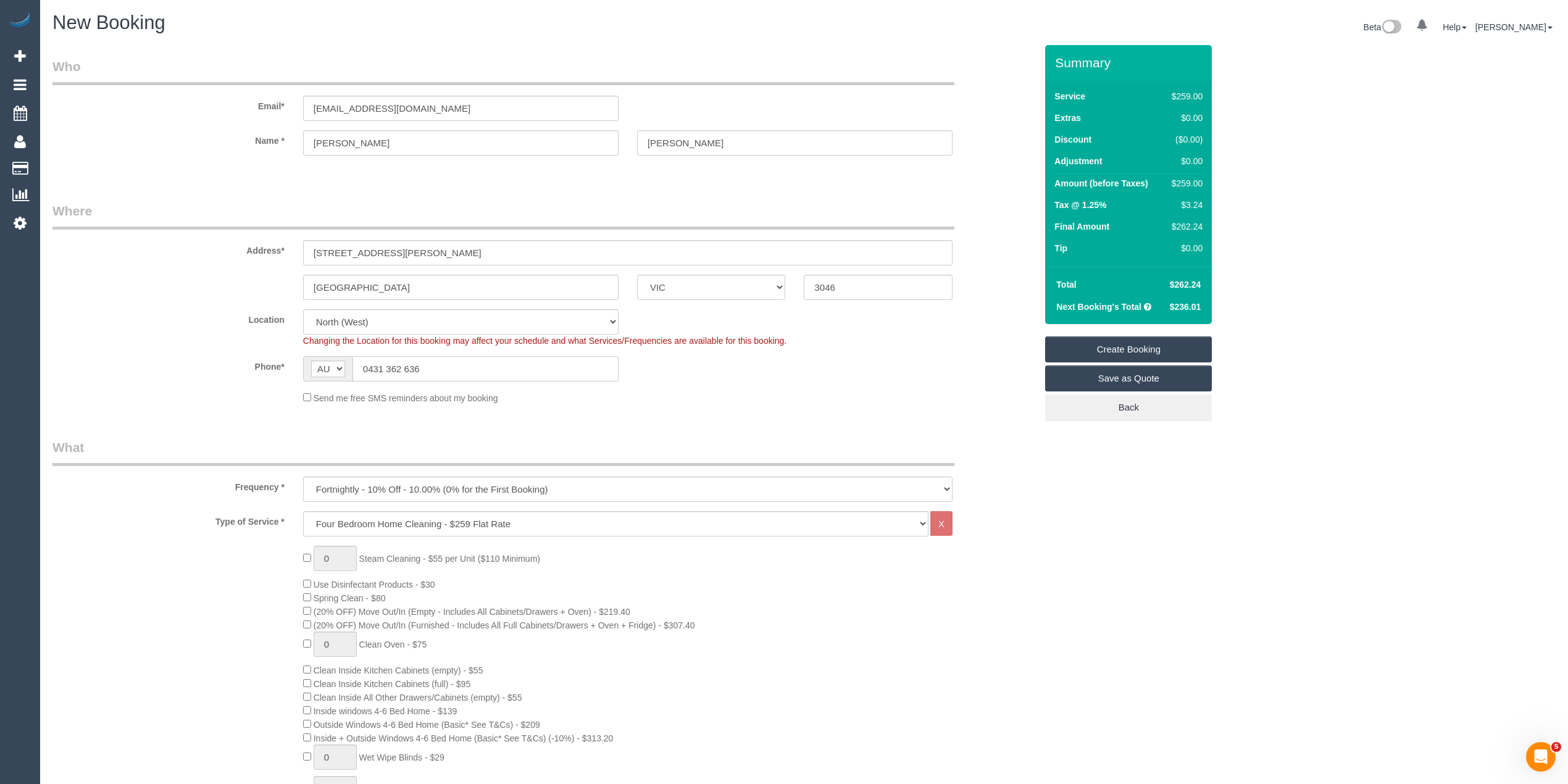
paste input "04313626362"
click at [388, 371] on input "0431 362 636" at bounding box center [485, 369] width 266 height 26
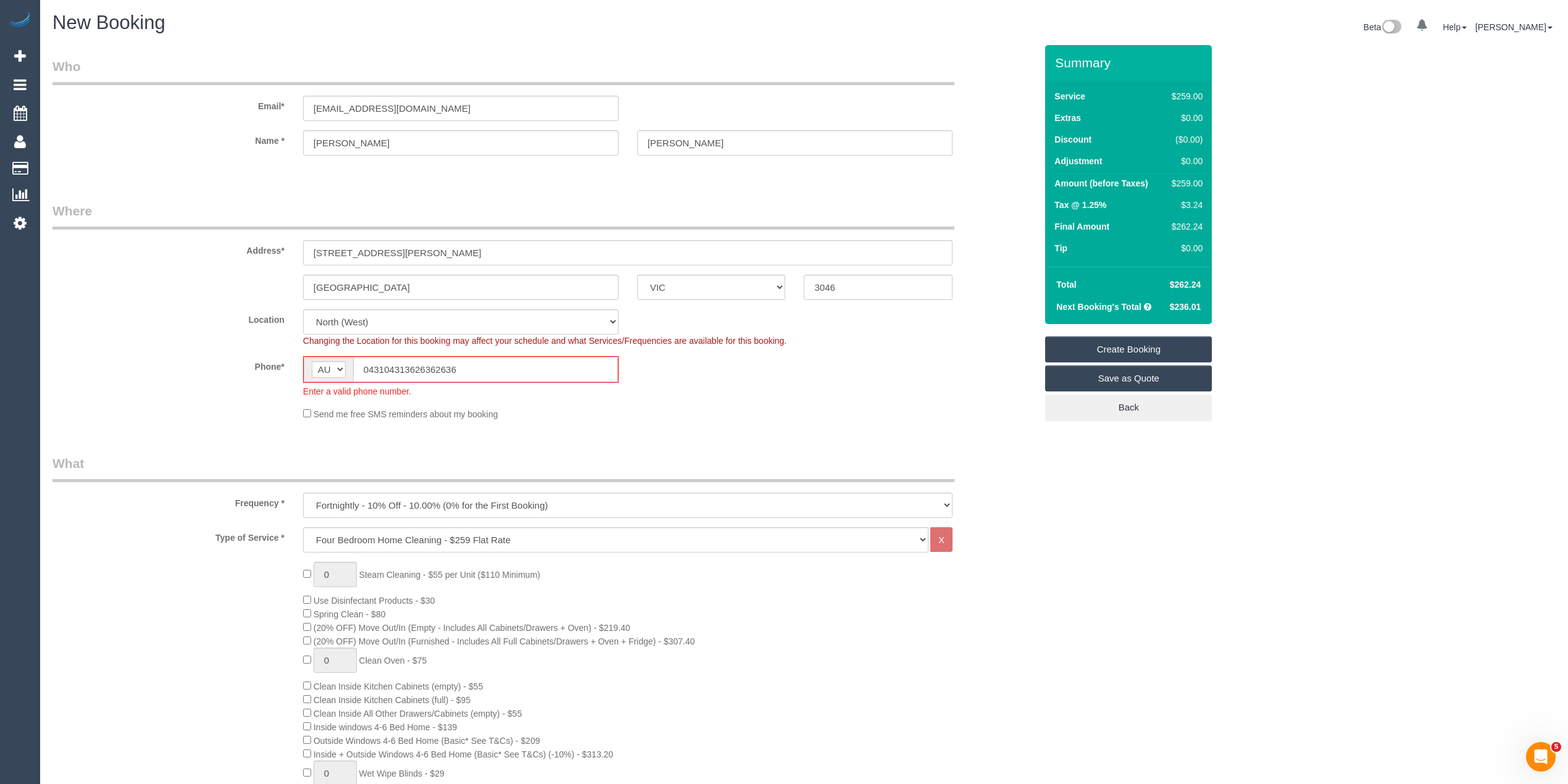
click at [475, 371] on input "043104313626362636" at bounding box center [485, 370] width 264 height 26
drag, startPoint x: 368, startPoint y: 367, endPoint x: 286, endPoint y: 368, distance: 82.0
click at [287, 368] on div "Phone* AF AL DZ AD AO AI AQ AG AR AM AW AU AT AZ BS BH BD BB BY BE BZ BJ BM BT …" at bounding box center [544, 377] width 1002 height 41
paste input "362"
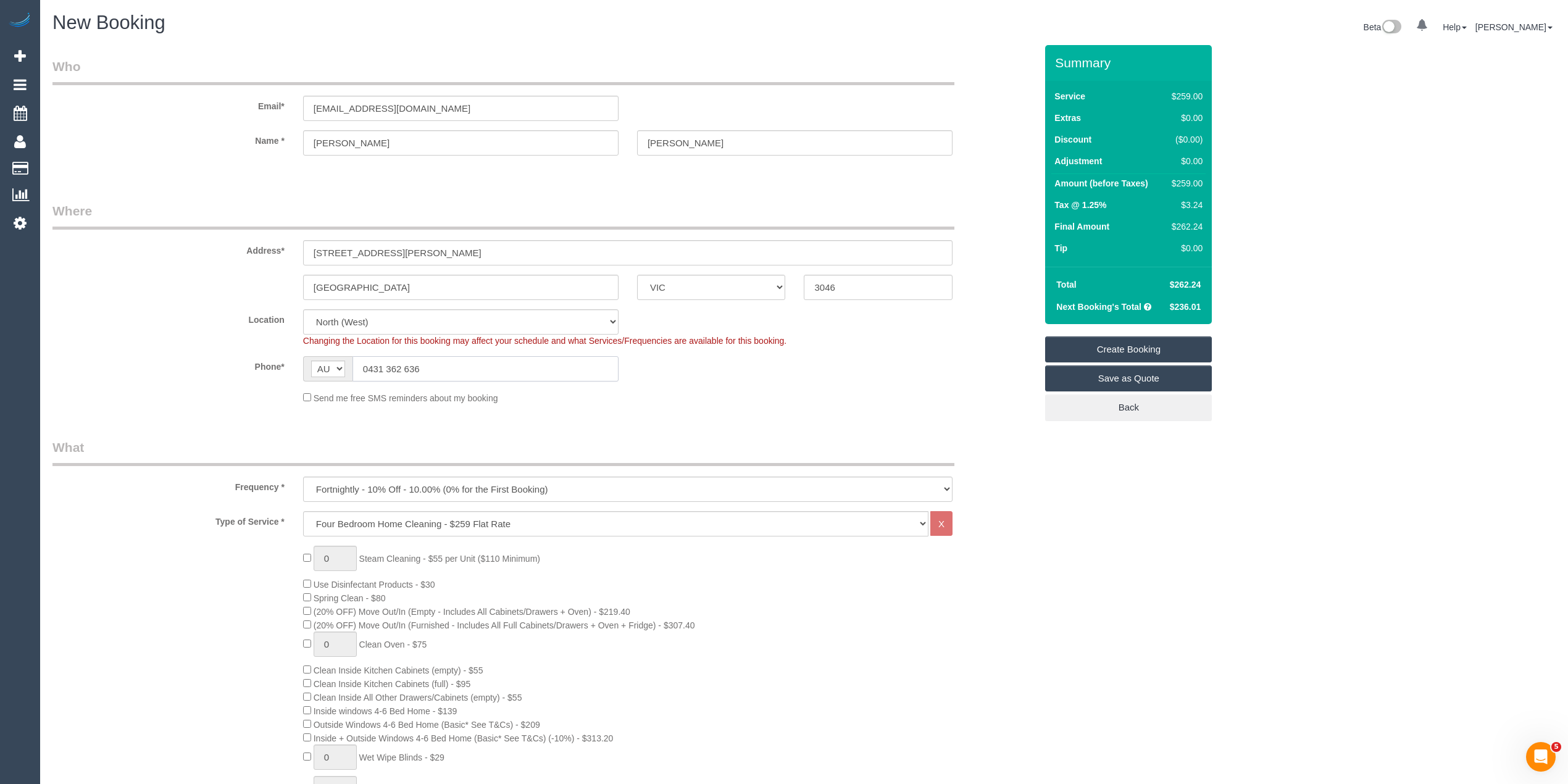
type input "0431 362 636"
click at [343, 488] on select "One Time Cleaning Weekly - 10% Off - 10.00% (0% for the First Booking) Fortnigh…" at bounding box center [627, 489] width 649 height 26
select select "object:2218"
click at [303, 477] on select "One Time Cleaning Weekly - 10% Off - 10.00% (0% for the First Booking) Fortnigh…" at bounding box center [627, 489] width 649 height 26
click at [354, 525] on select "Hourly Service - $70/h Hourly Service - $65/h Hourly Service - $60/h Hourly Ser…" at bounding box center [615, 524] width 625 height 26
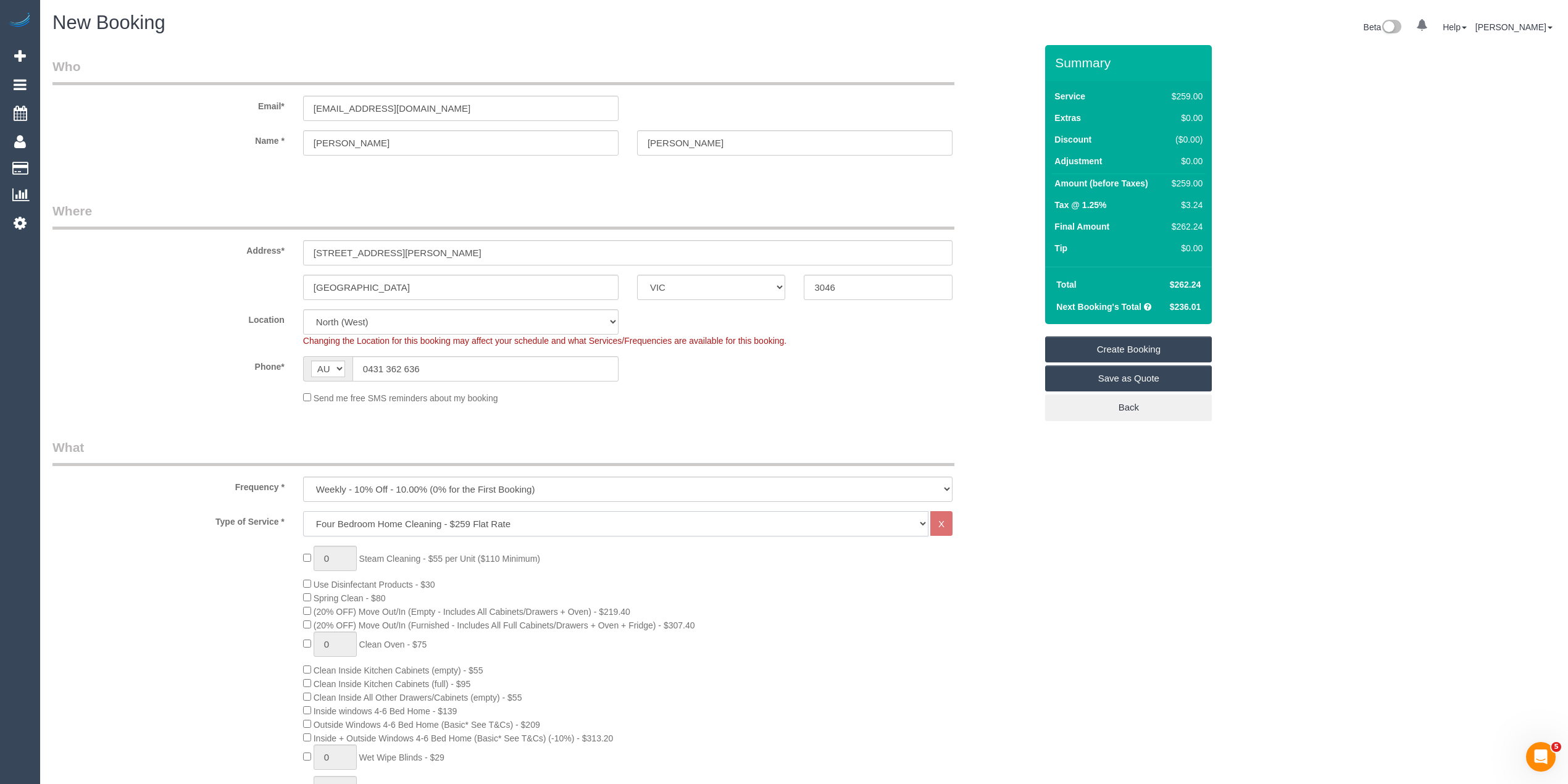
select select "275"
click at [303, 511] on select "Hourly Service - $70/h Hourly Service - $65/h Hourly Service - $60/h Hourly Ser…" at bounding box center [615, 524] width 625 height 26
select select "1"
select select "120"
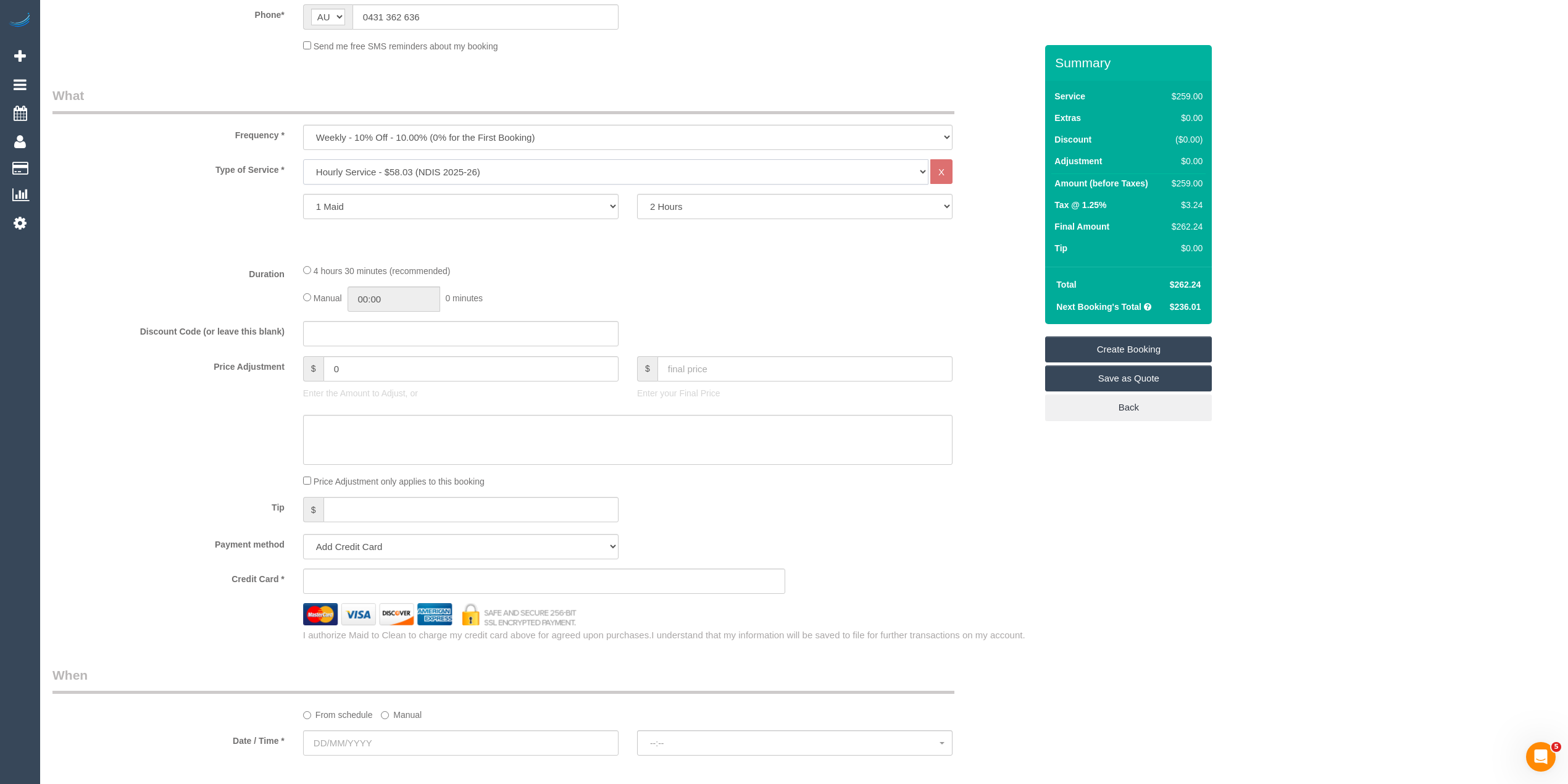
scroll to position [411, 0]
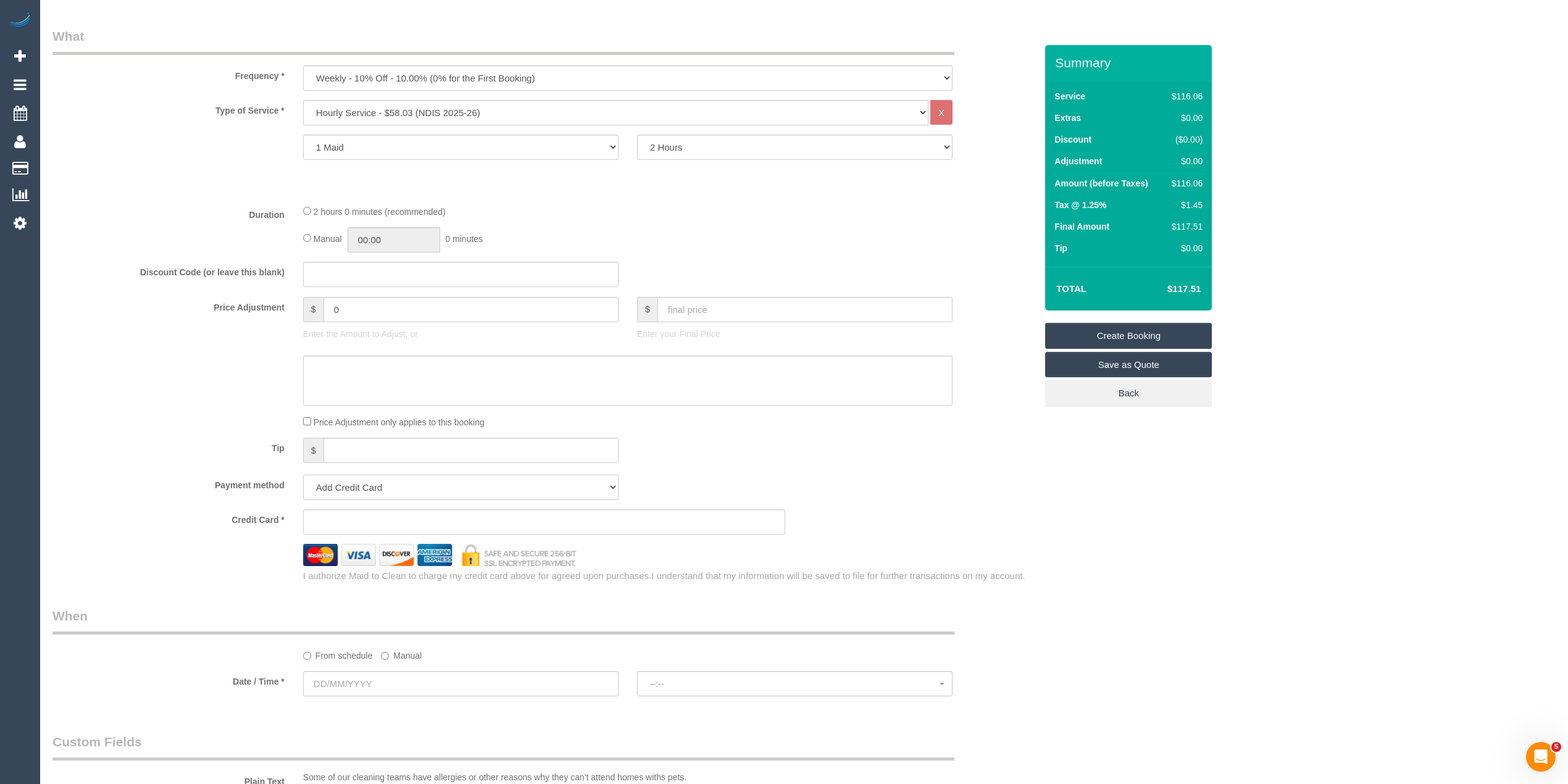
click at [336, 483] on select "Add Credit Card Cash Check Paypal" at bounding box center [461, 488] width 316 height 26
select select "string:check"
click at [303, 475] on select "Add Credit Card Cash Check Paypal" at bounding box center [461, 488] width 316 height 26
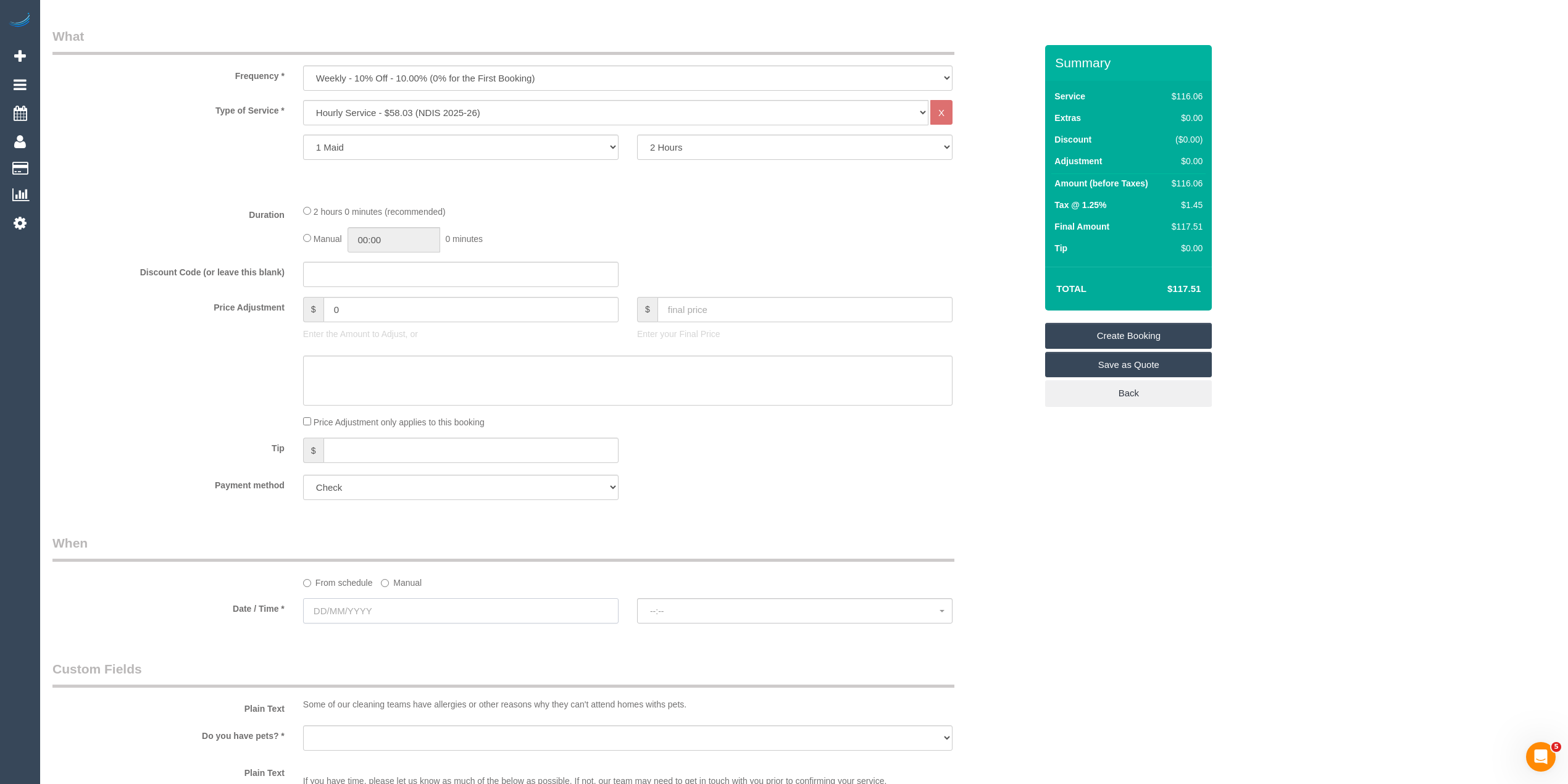
click at [355, 601] on input "text" at bounding box center [461, 611] width 316 height 26
click at [364, 737] on link "21" at bounding box center [362, 735] width 20 height 17
type input "[DATE]"
click at [674, 611] on span "--:--" at bounding box center [794, 611] width 289 height 10
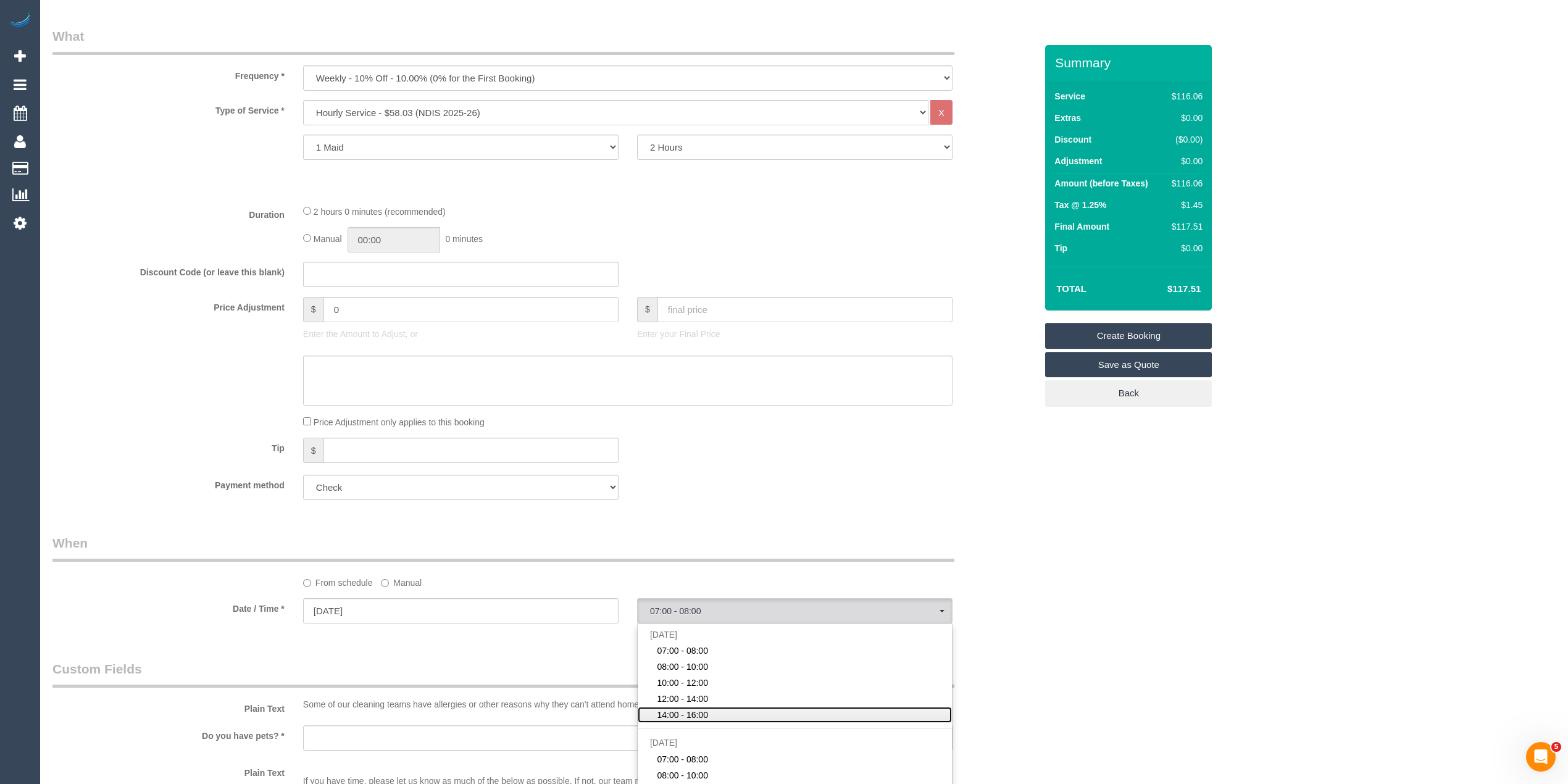
click at [702, 714] on span "14:00 - 16:00" at bounding box center [682, 715] width 51 height 12
select select "spot5"
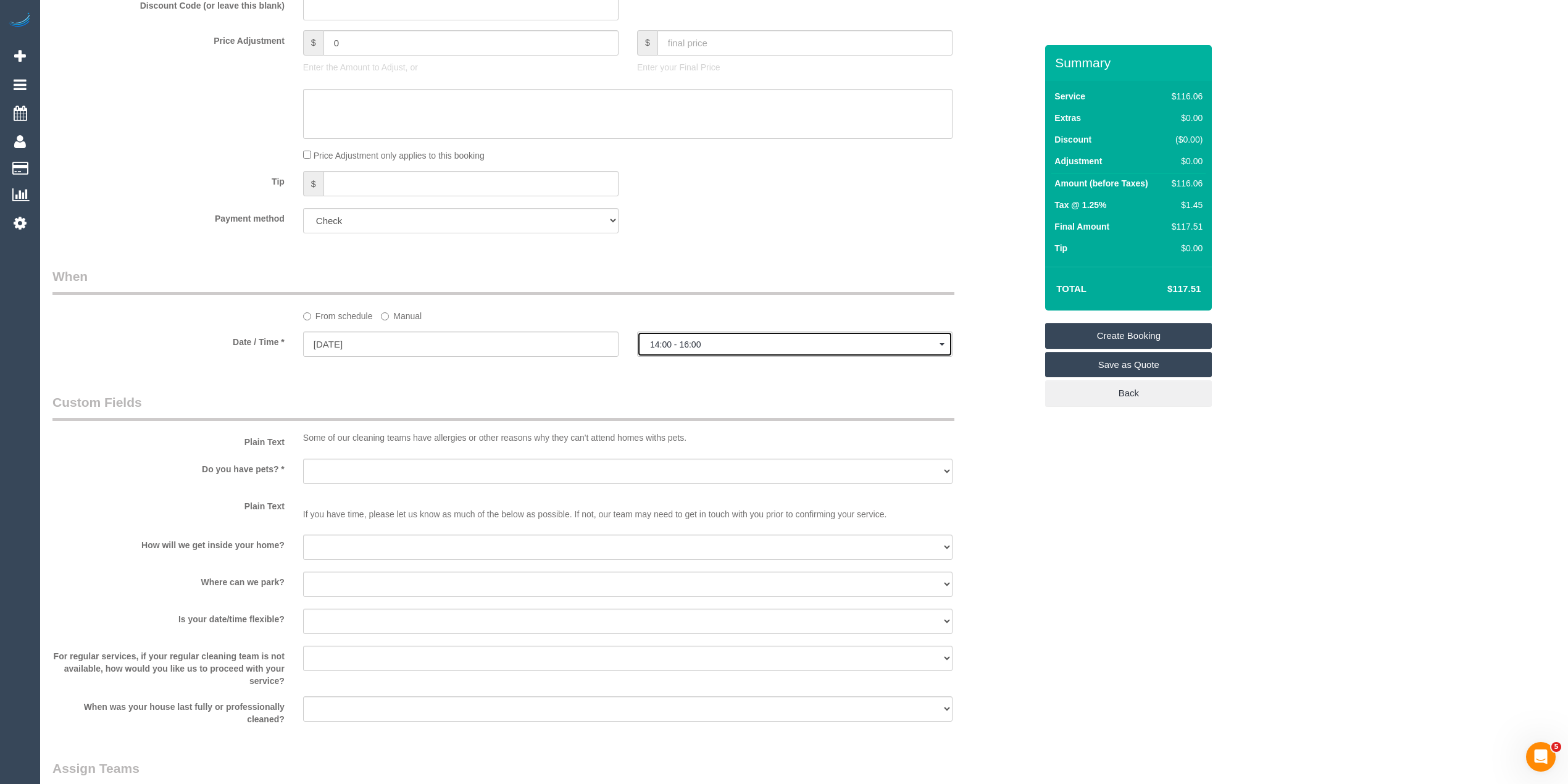
scroll to position [686, 0]
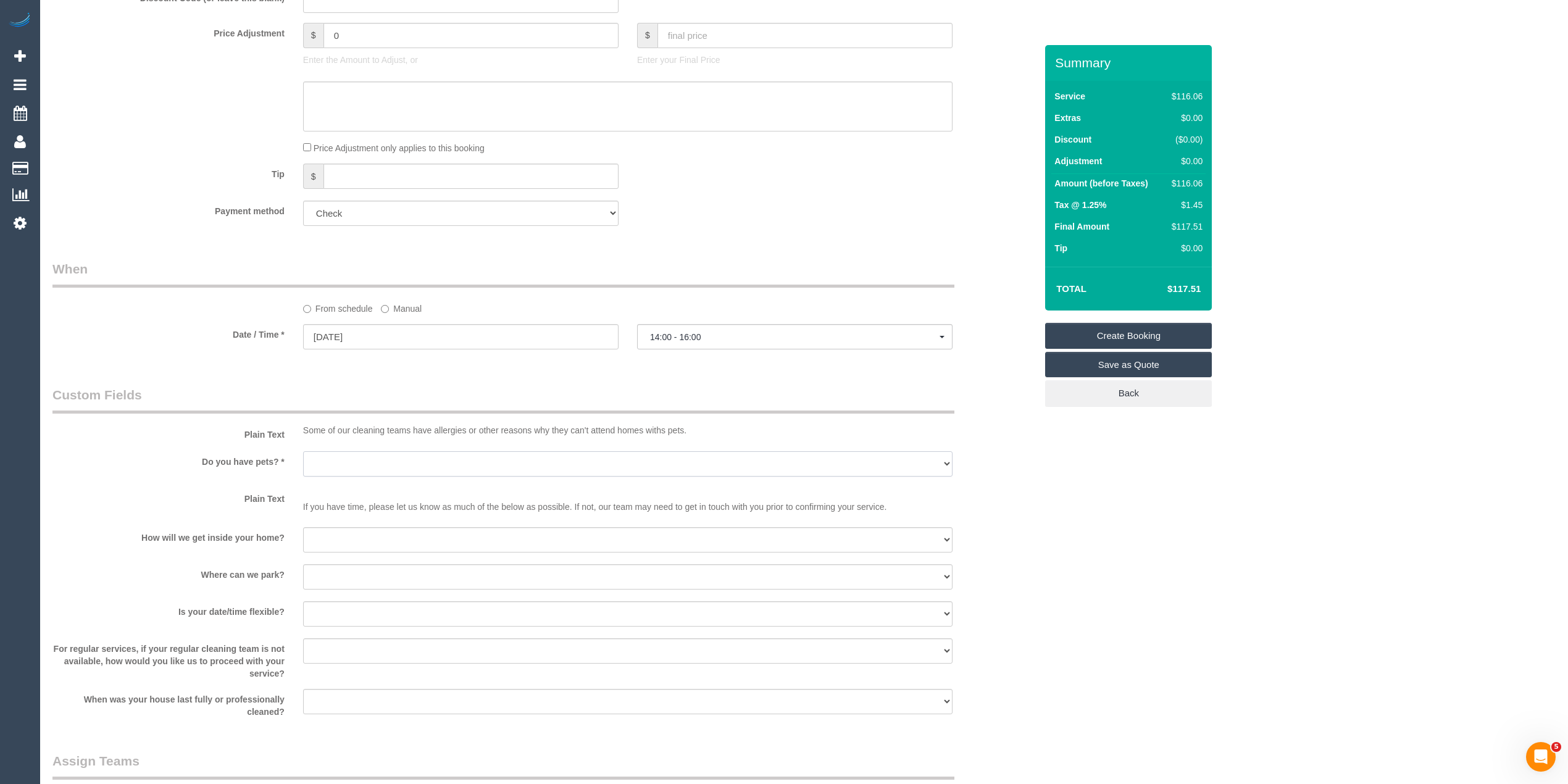
click at [316, 460] on select "Yes - Cats Yes - Dogs No pets Yes - Dogs and Cats Yes - Other" at bounding box center [627, 465] width 649 height 26
select select "number:28"
click at [303, 452] on select "Yes - Cats Yes - Dogs No pets Yes - Dogs and Cats Yes - Other" at bounding box center [627, 465] width 649 height 26
click at [347, 537] on select "I will be home Key will be left (please provide details below) Lock box/Access …" at bounding box center [627, 540] width 649 height 26
select select "number:14"
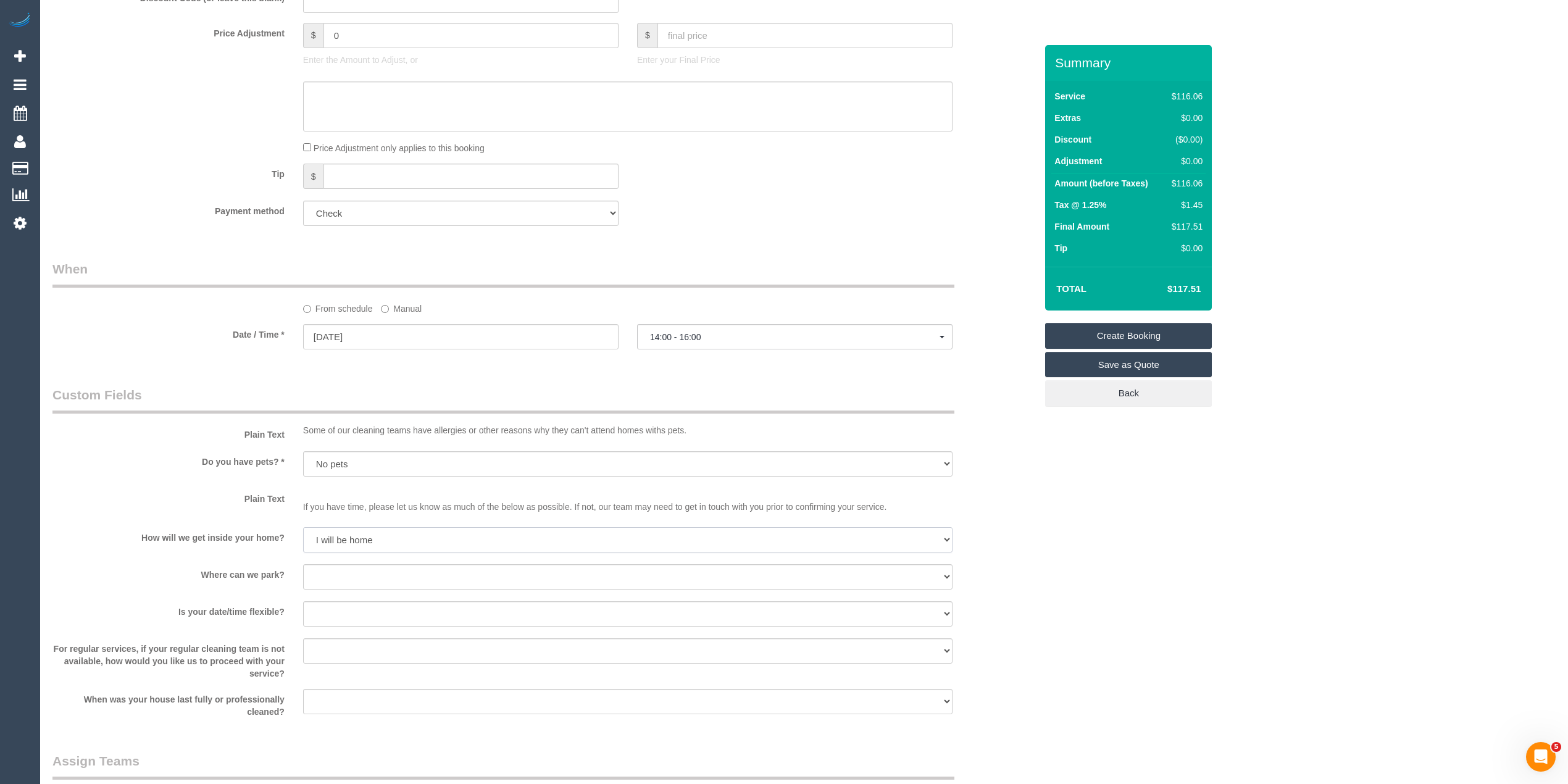
click at [303, 528] on select "I will be home Key will be left (please provide details below) Lock box/Access …" at bounding box center [627, 540] width 649 height 26
click at [327, 565] on select "I will provide parking on-site Free street parking Paid street parking (cost wi…" at bounding box center [627, 577] width 649 height 26
click at [334, 577] on select "I will provide parking on-site Free street parking Paid street parking (cost wi…" at bounding box center [627, 577] width 649 height 26
select select "number:19"
click at [303, 565] on select "I will provide parking on-site Free street parking Paid street parking (cost wi…" at bounding box center [627, 577] width 649 height 26
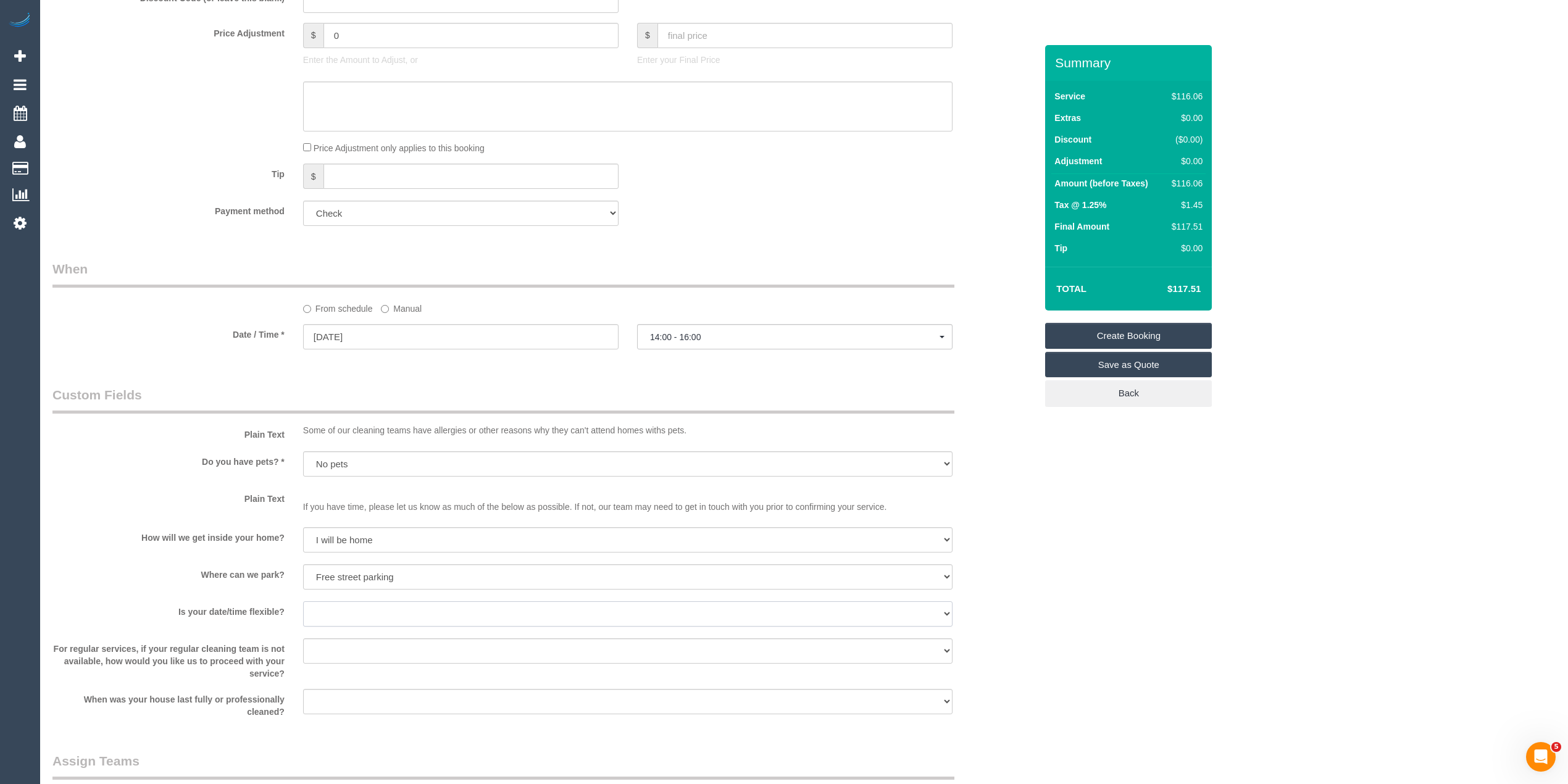
click at [324, 611] on select "Yes - date and time Yes - date but not time Yes - time but not date No - No fle…" at bounding box center [627, 614] width 649 height 26
select select "number:36"
click at [303, 601] on select "Yes - date and time Yes - date but not time Yes - time but not date No - No fle…" at bounding box center [627, 614] width 649 height 26
click at [337, 653] on select "Arrange a cleaner to cover and do not bother you Arrange a cleaner to cover and…" at bounding box center [627, 651] width 649 height 26
select select "number:34"
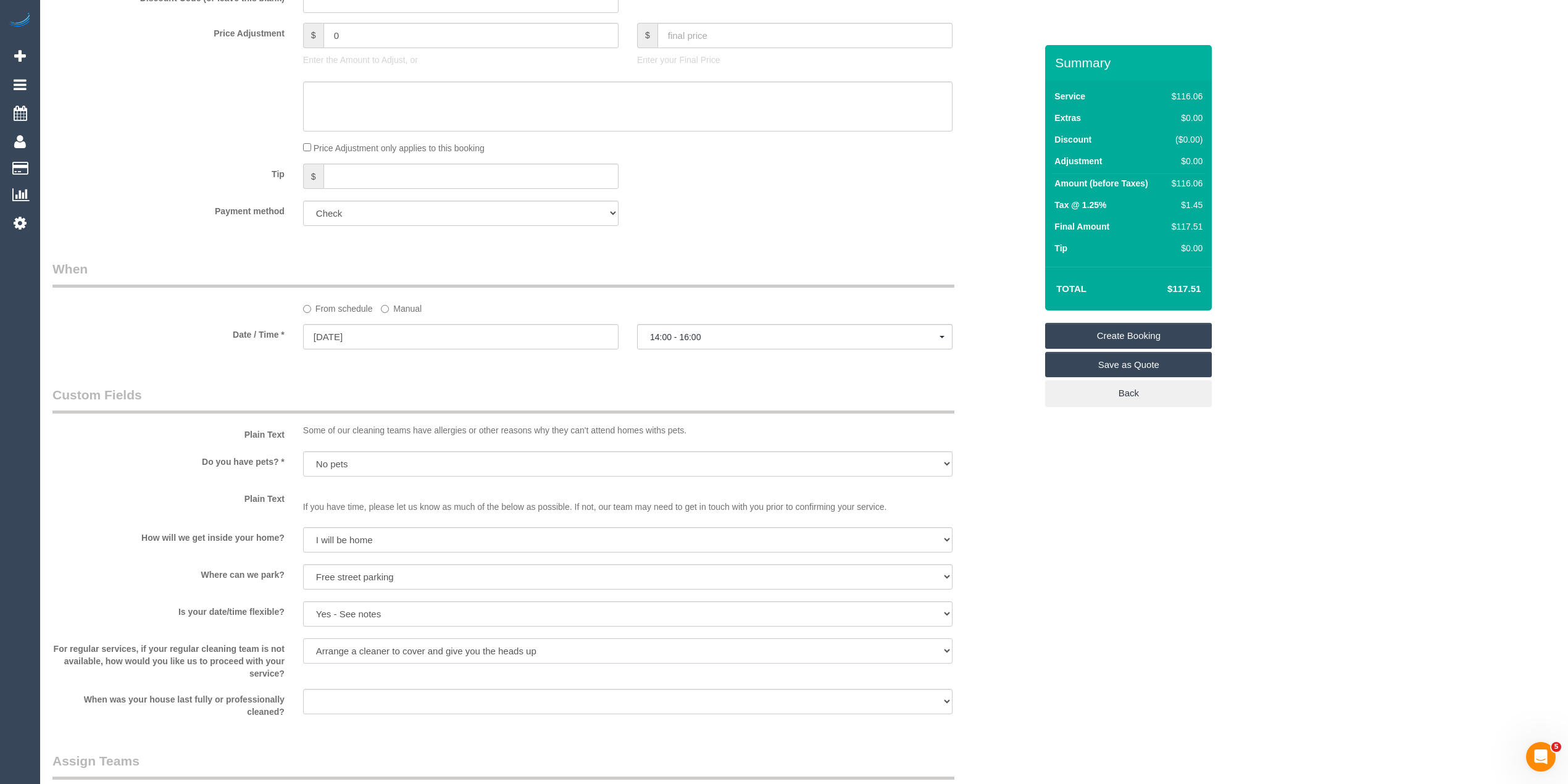
click at [303, 638] on select "Arrange a cleaner to cover and do not bother you Arrange a cleaner to cover and…" at bounding box center [627, 651] width 649 height 26
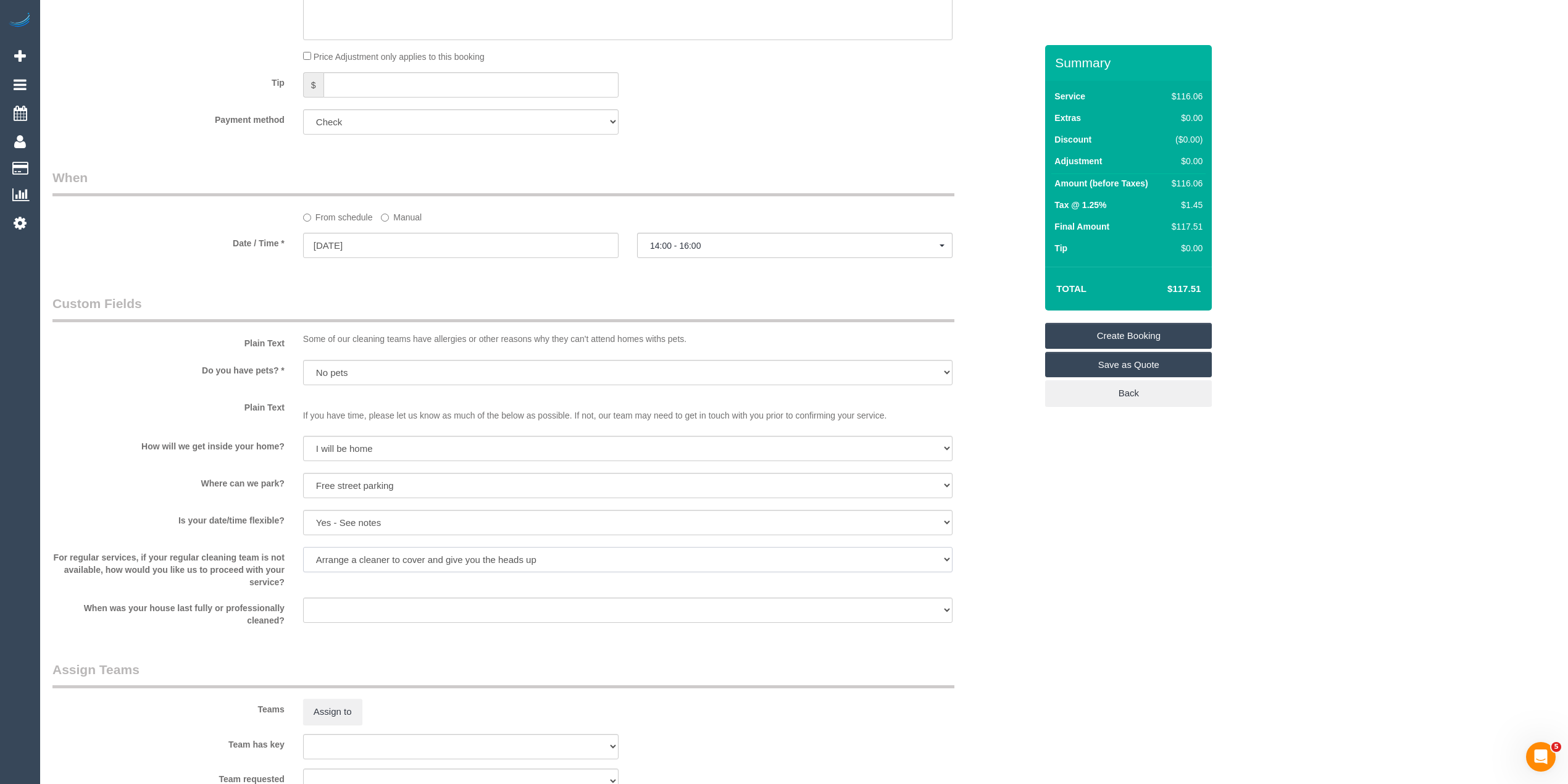
scroll to position [961, 0]
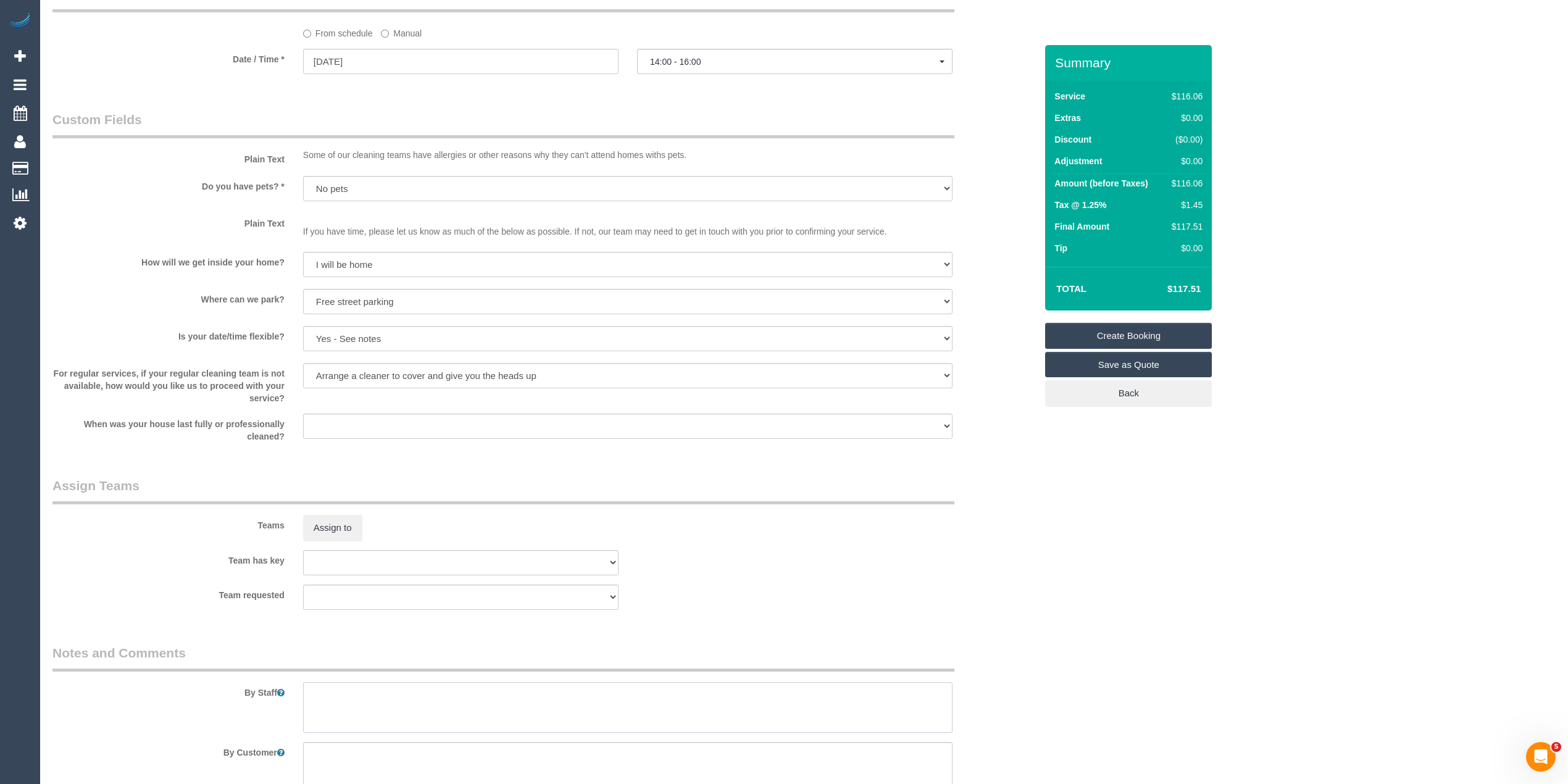
click at [408, 684] on textarea at bounding box center [627, 707] width 649 height 50
type textarea "General cleaning, please ask [PERSON_NAME] which areas they want cleaned, thank…"
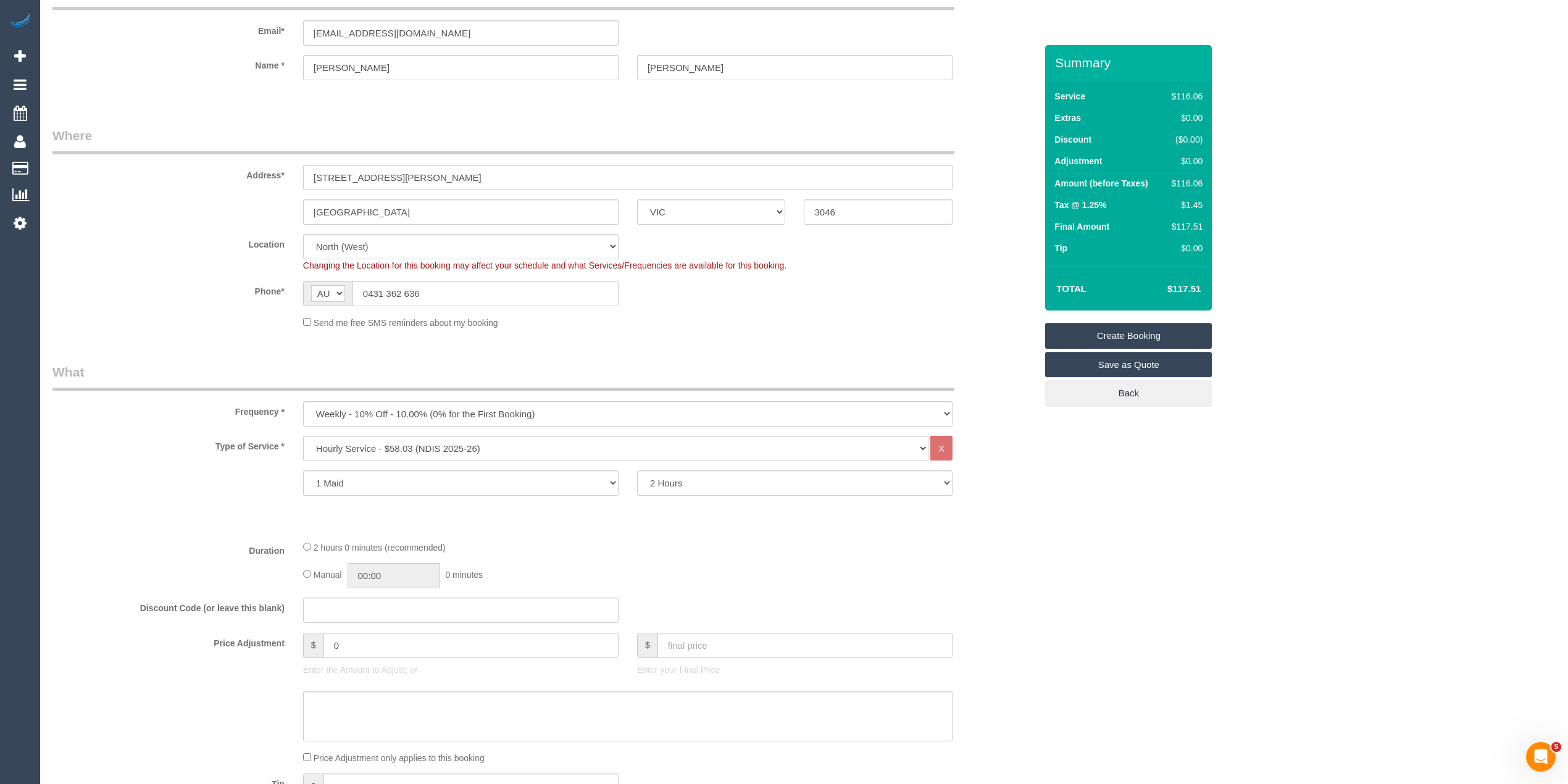
scroll to position [0, 0]
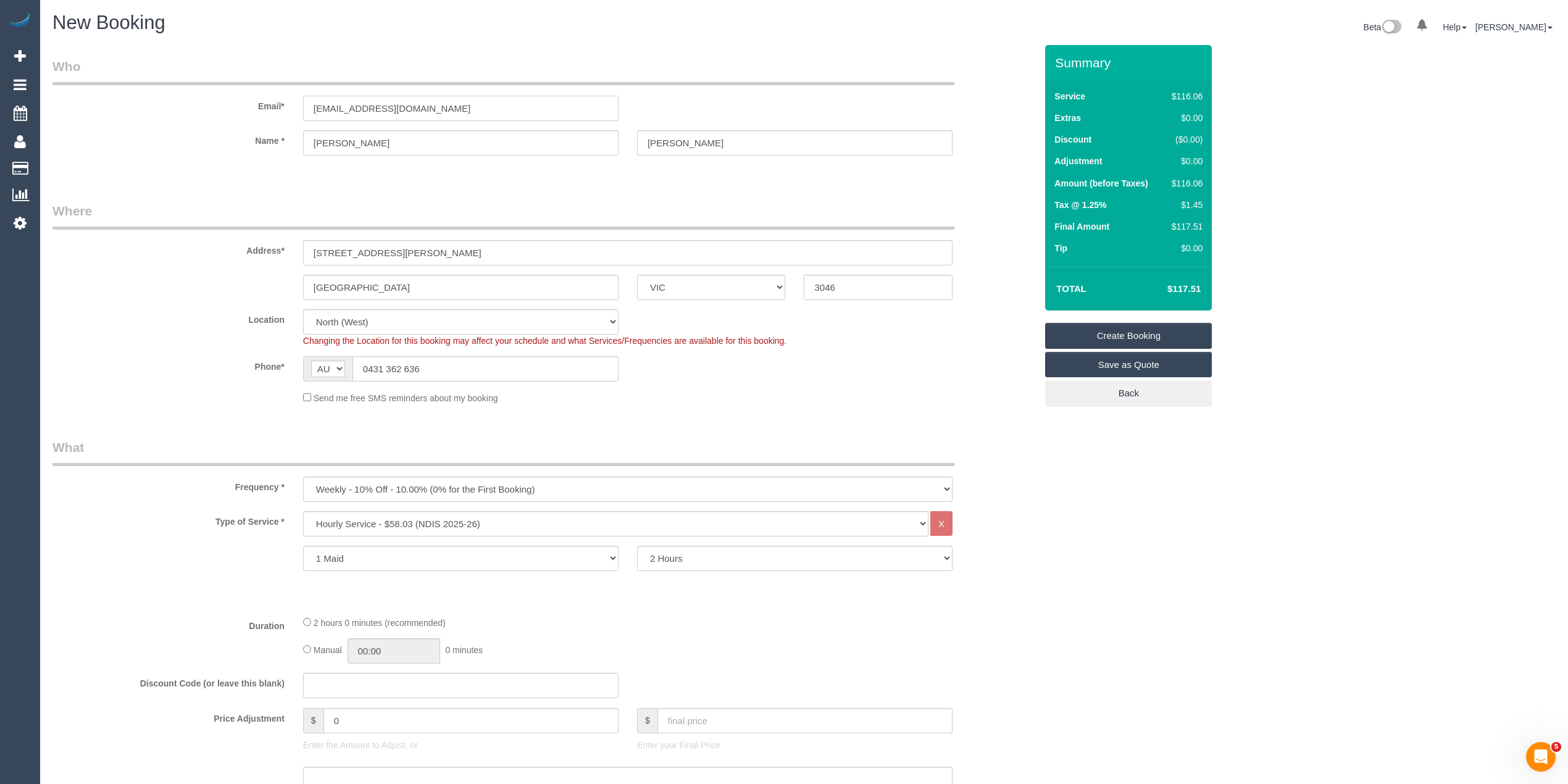
drag, startPoint x: 443, startPoint y: 102, endPoint x: 231, endPoint y: 104, distance: 212.0
click at [231, 104] on div "Email* peterlpayton@gmail.com" at bounding box center [544, 89] width 1002 height 64
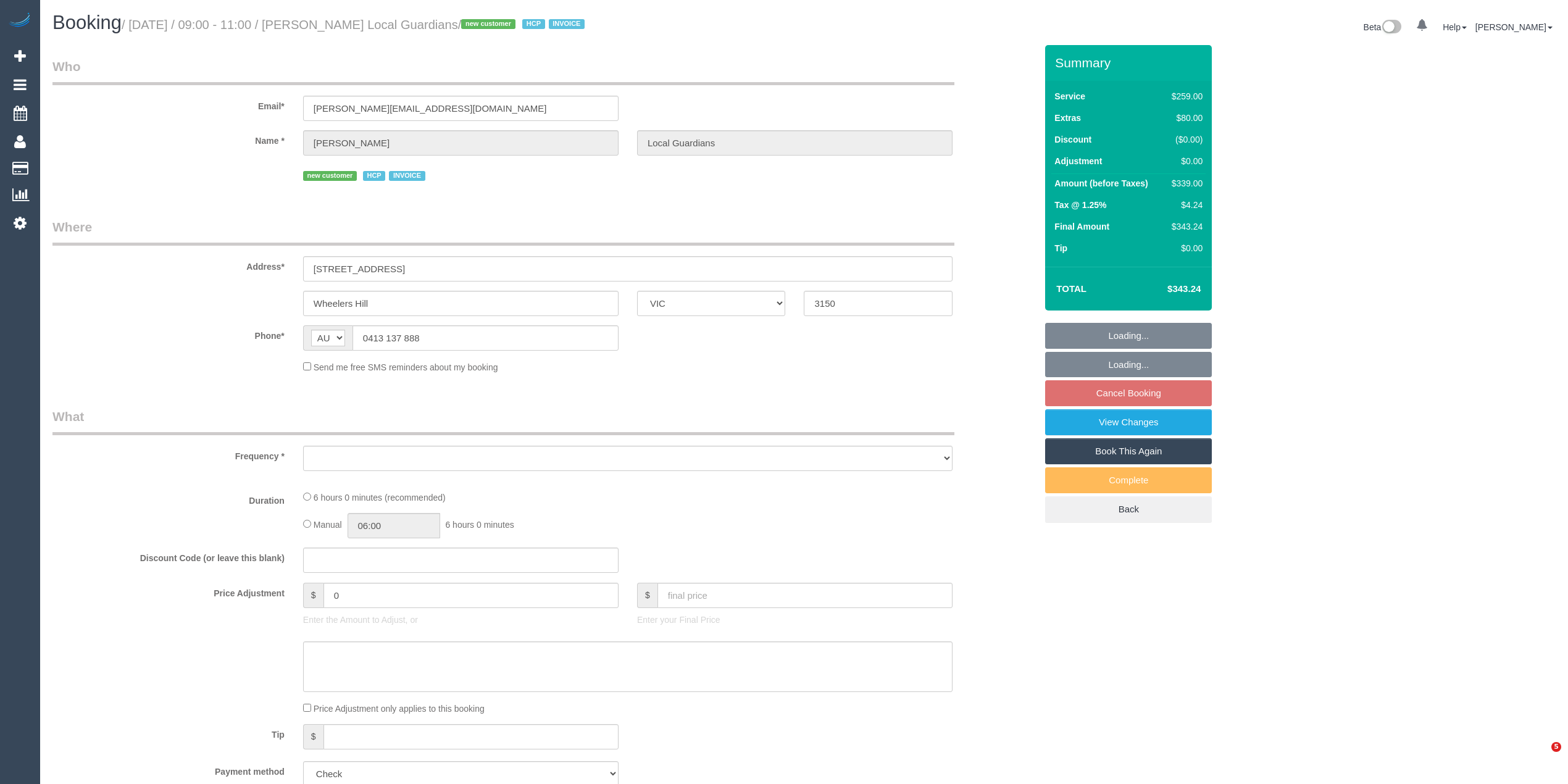
select select "VIC"
select select "object:523"
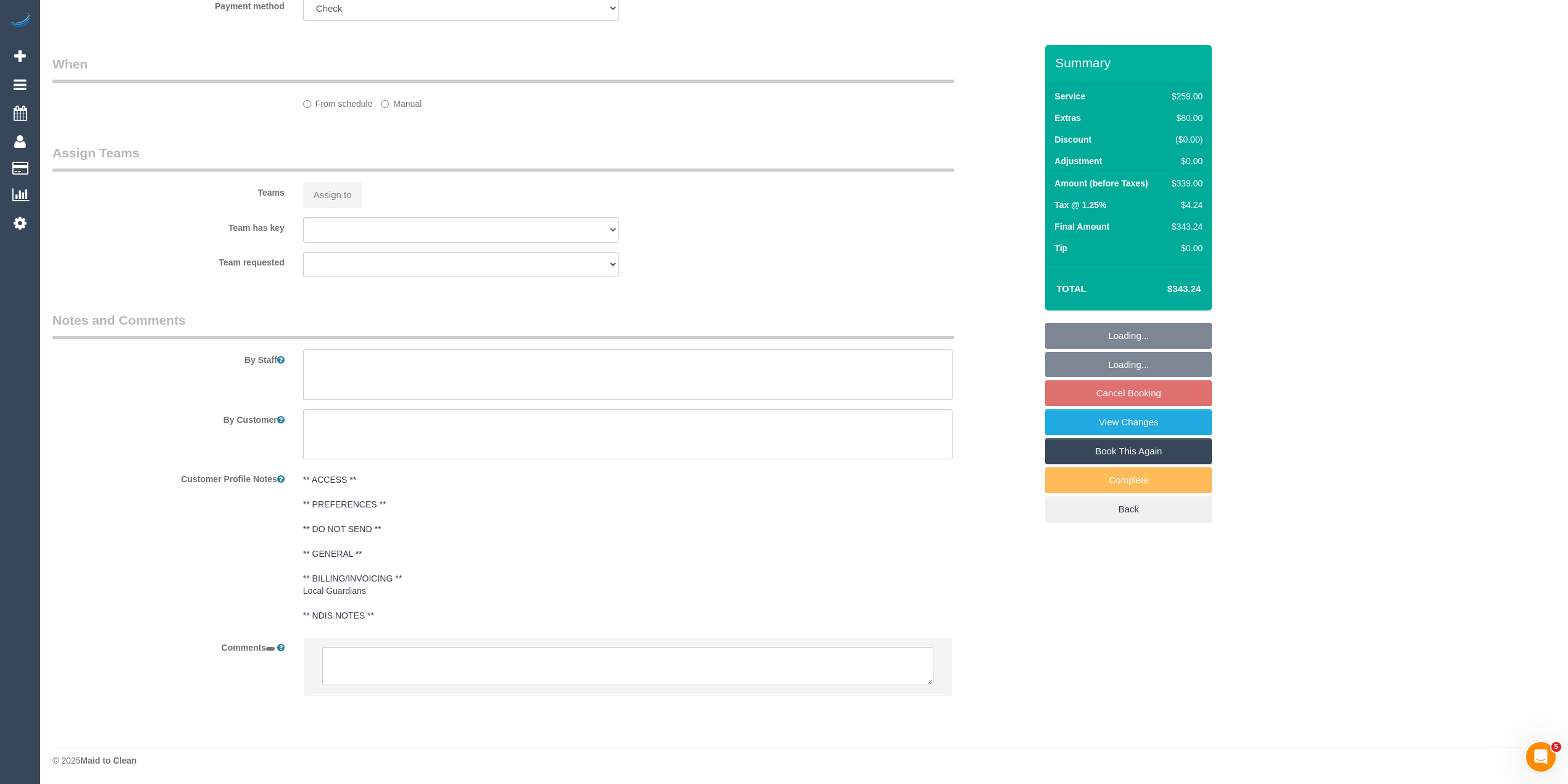
select select "number:28"
select select "number:14"
select select "number:19"
select select "number:36"
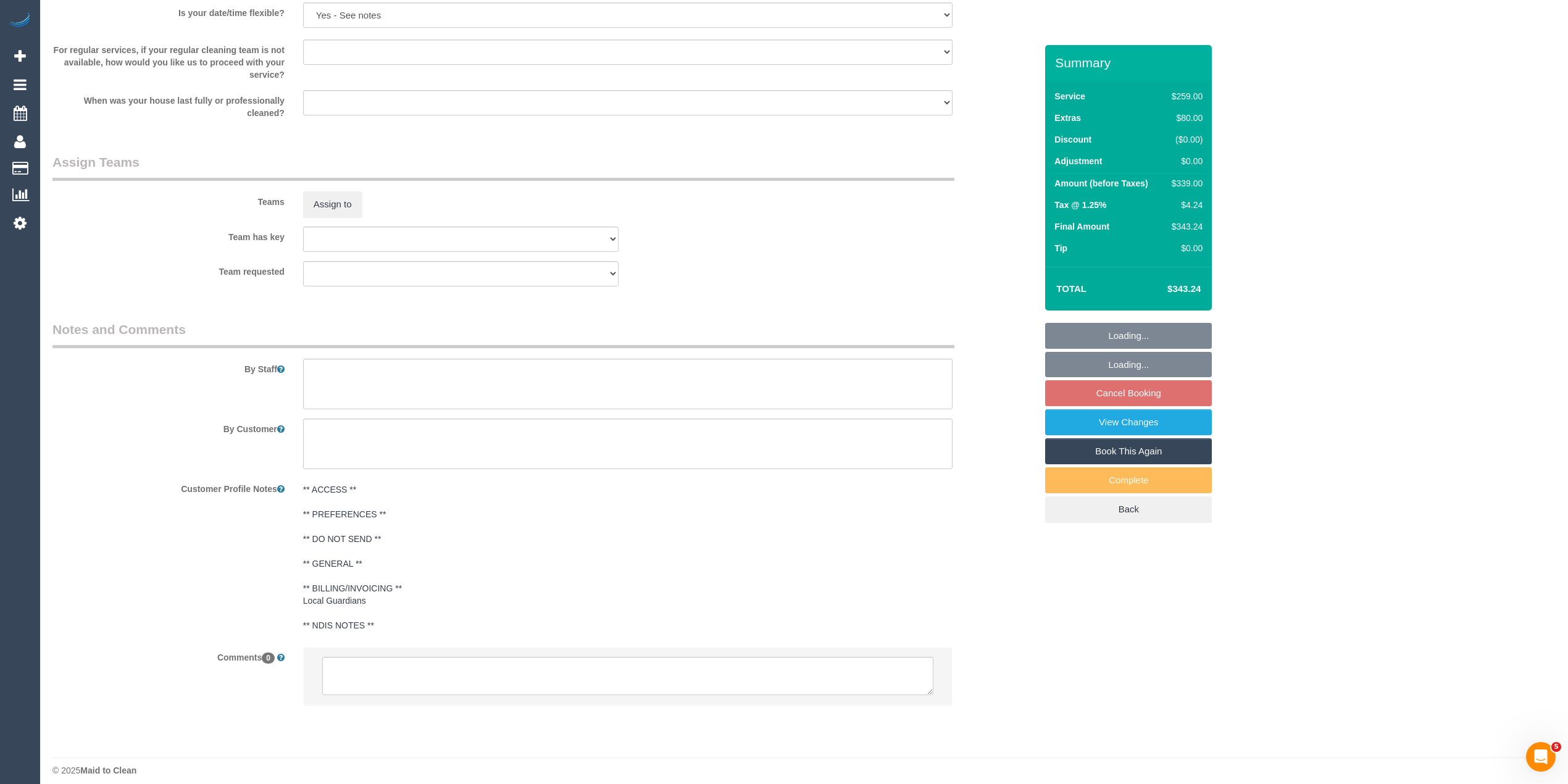
scroll to position [1806, 0]
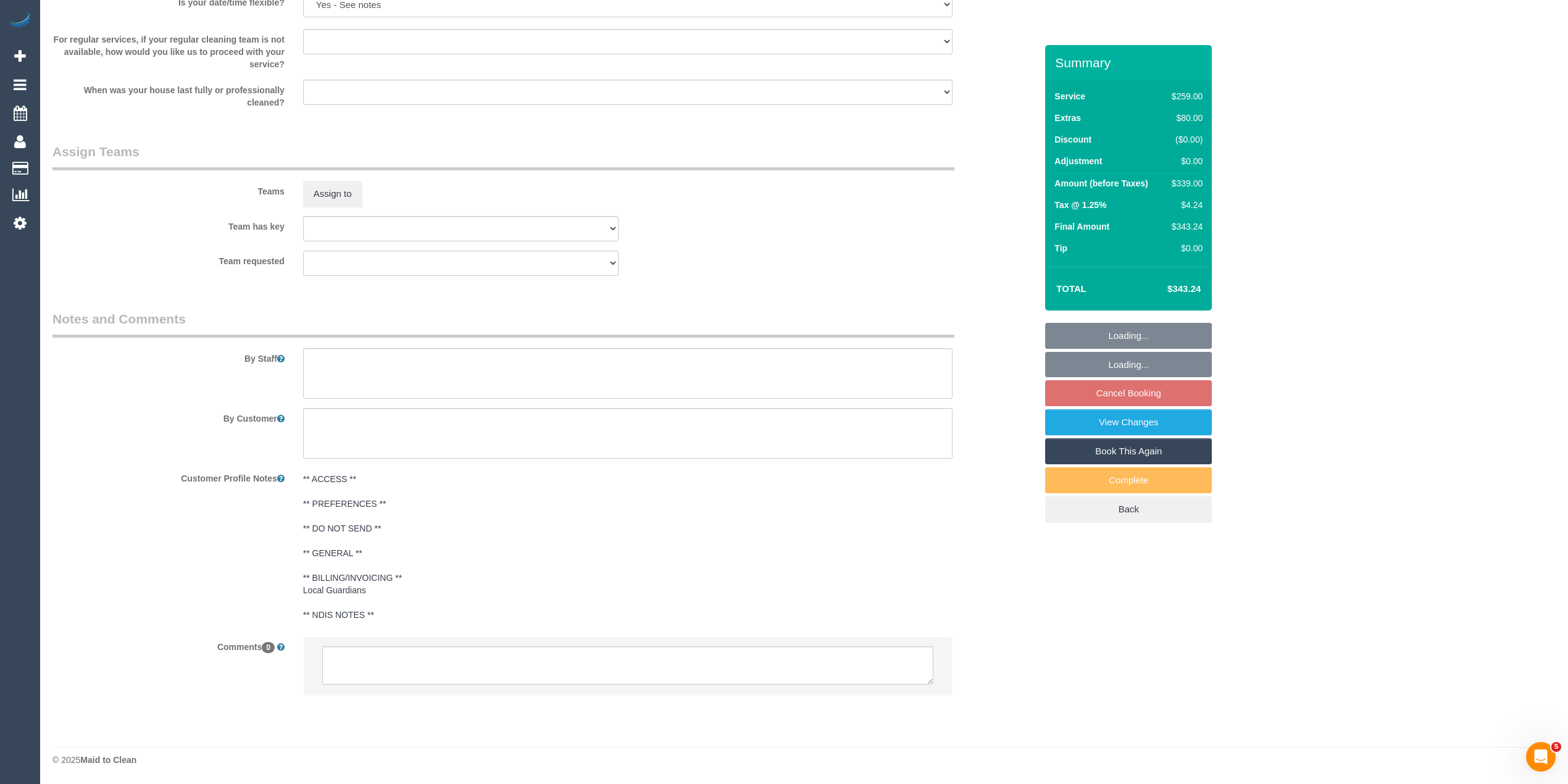
select select "object:1348"
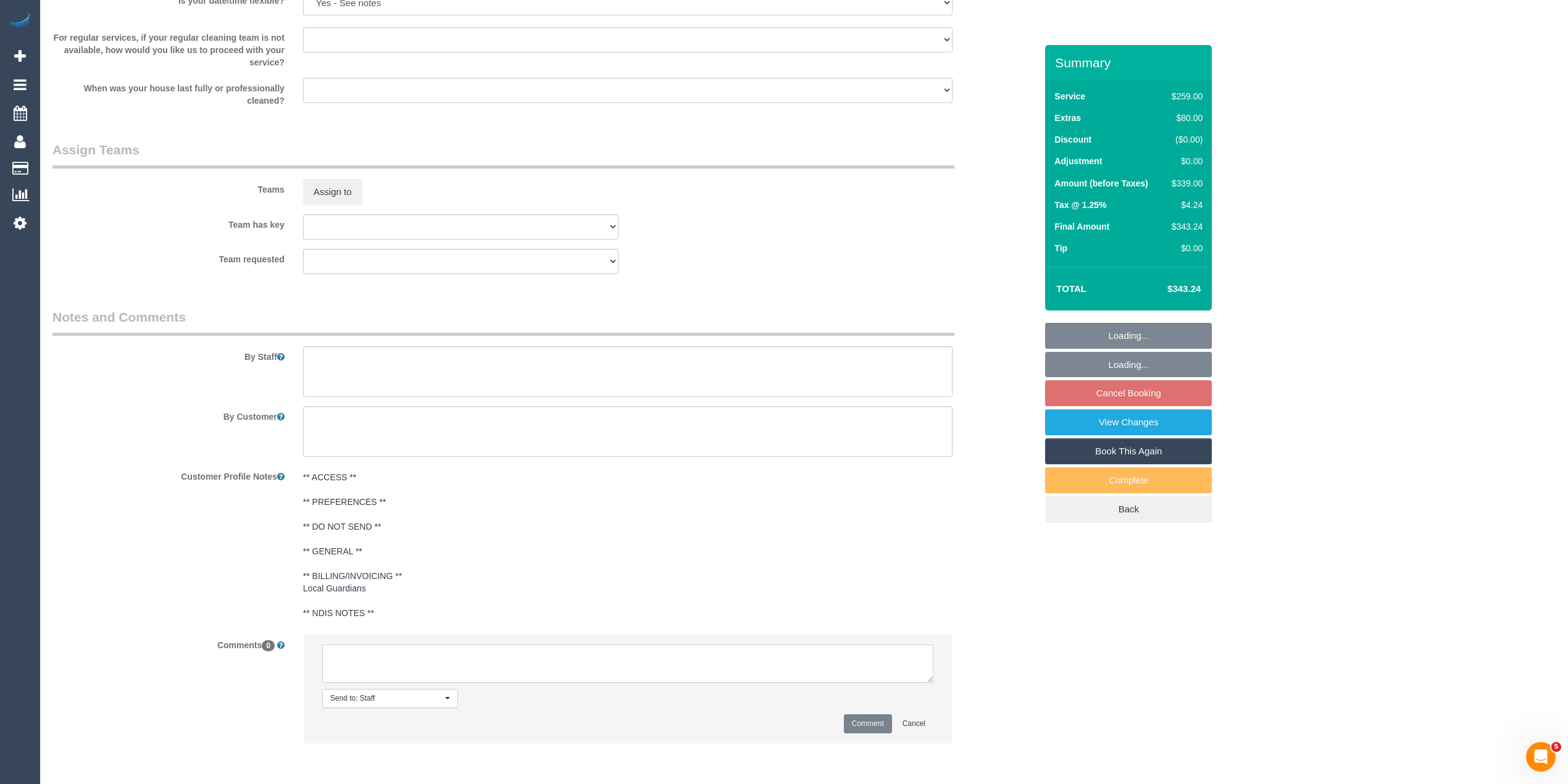
click at [473, 657] on textarea at bounding box center [627, 664] width 611 height 38
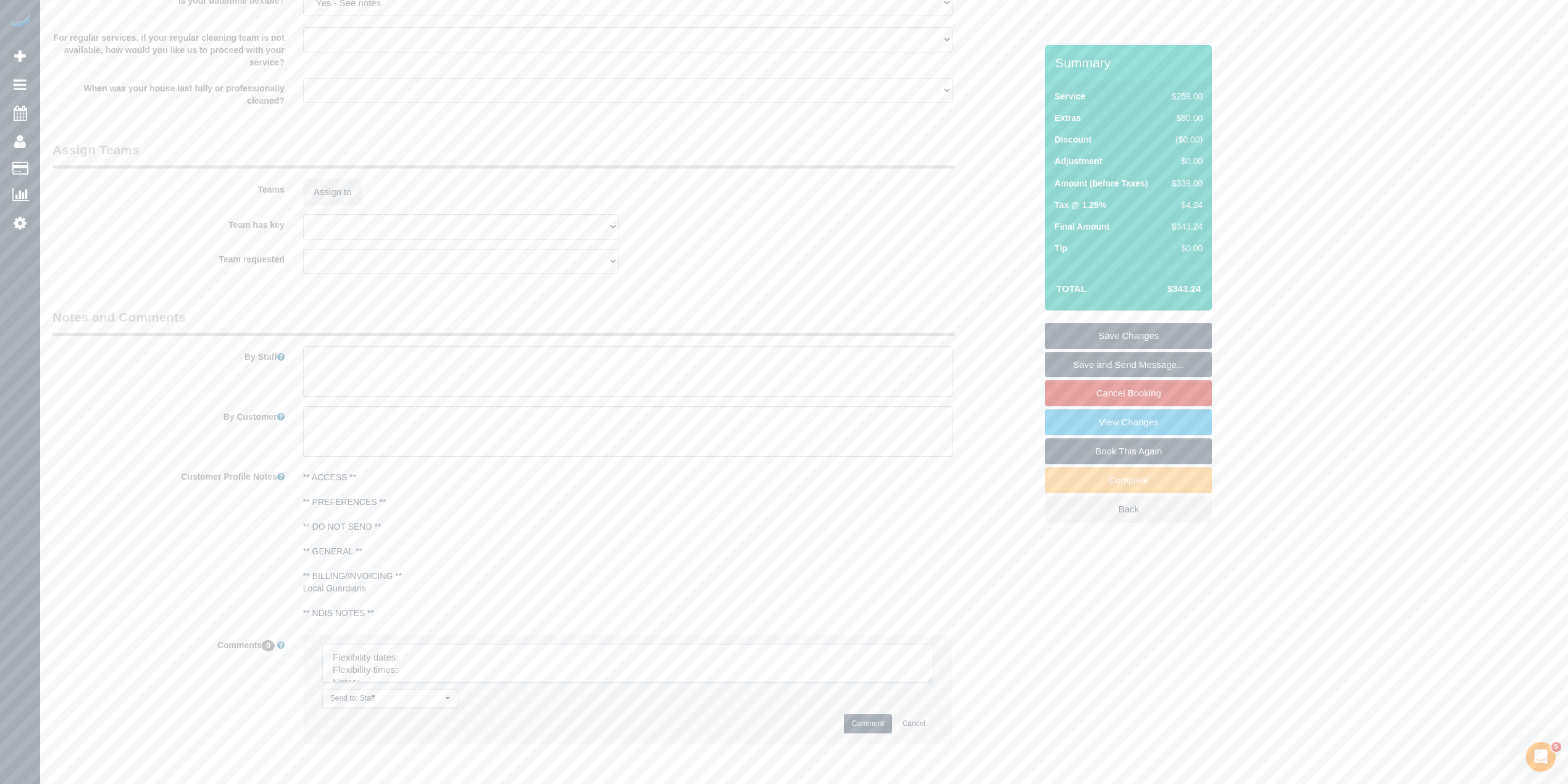
drag, startPoint x: 921, startPoint y: 673, endPoint x: 944, endPoint y: 742, distance: 72.7
click at [933, 683] on textarea at bounding box center [627, 664] width 611 height 38
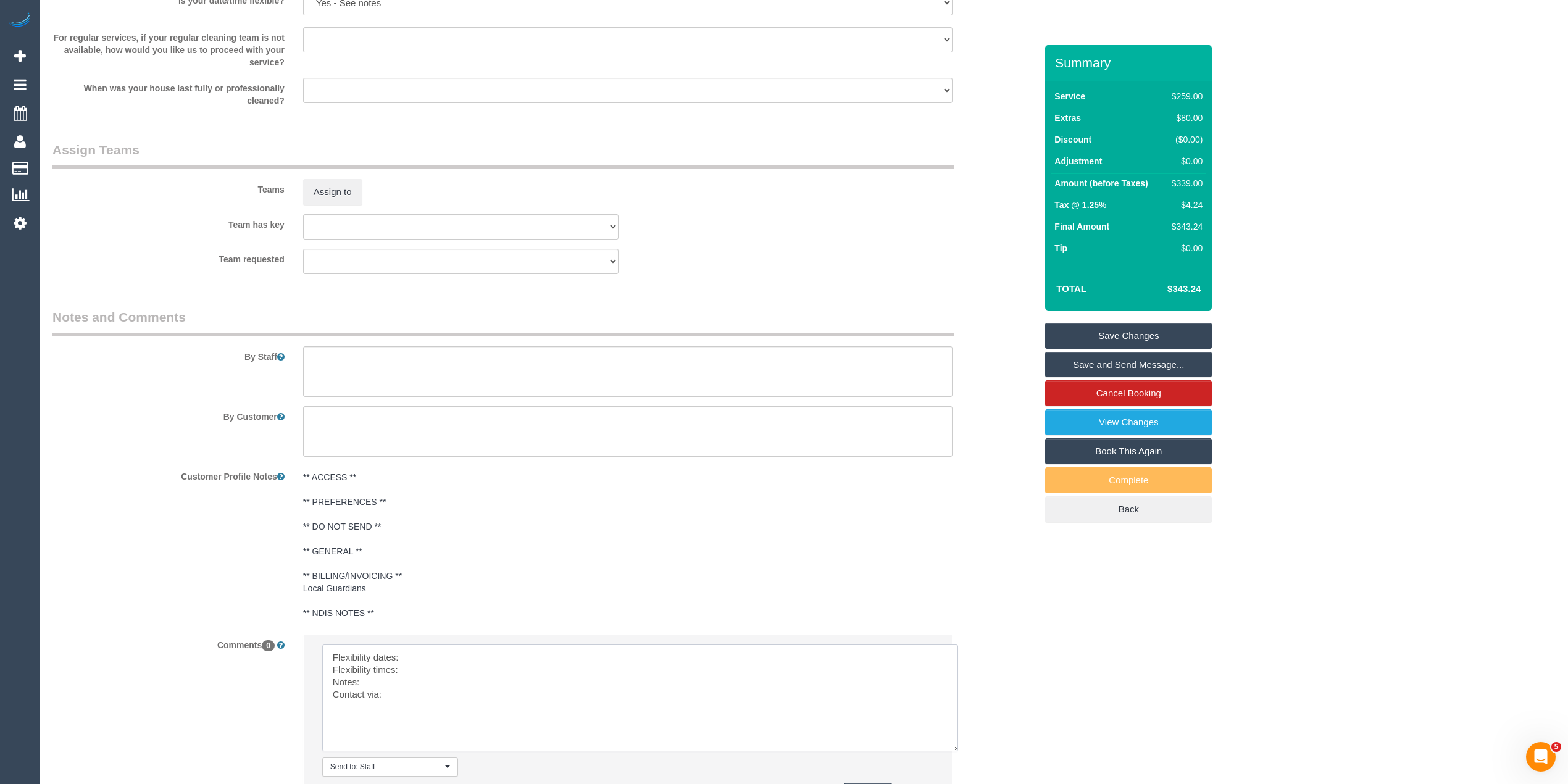
click at [455, 662] on textarea at bounding box center [640, 698] width 636 height 107
click at [433, 677] on textarea at bounding box center [640, 698] width 636 height 107
click at [413, 686] on textarea at bounding box center [640, 698] width 636 height 107
click at [421, 694] on textarea at bounding box center [640, 698] width 636 height 107
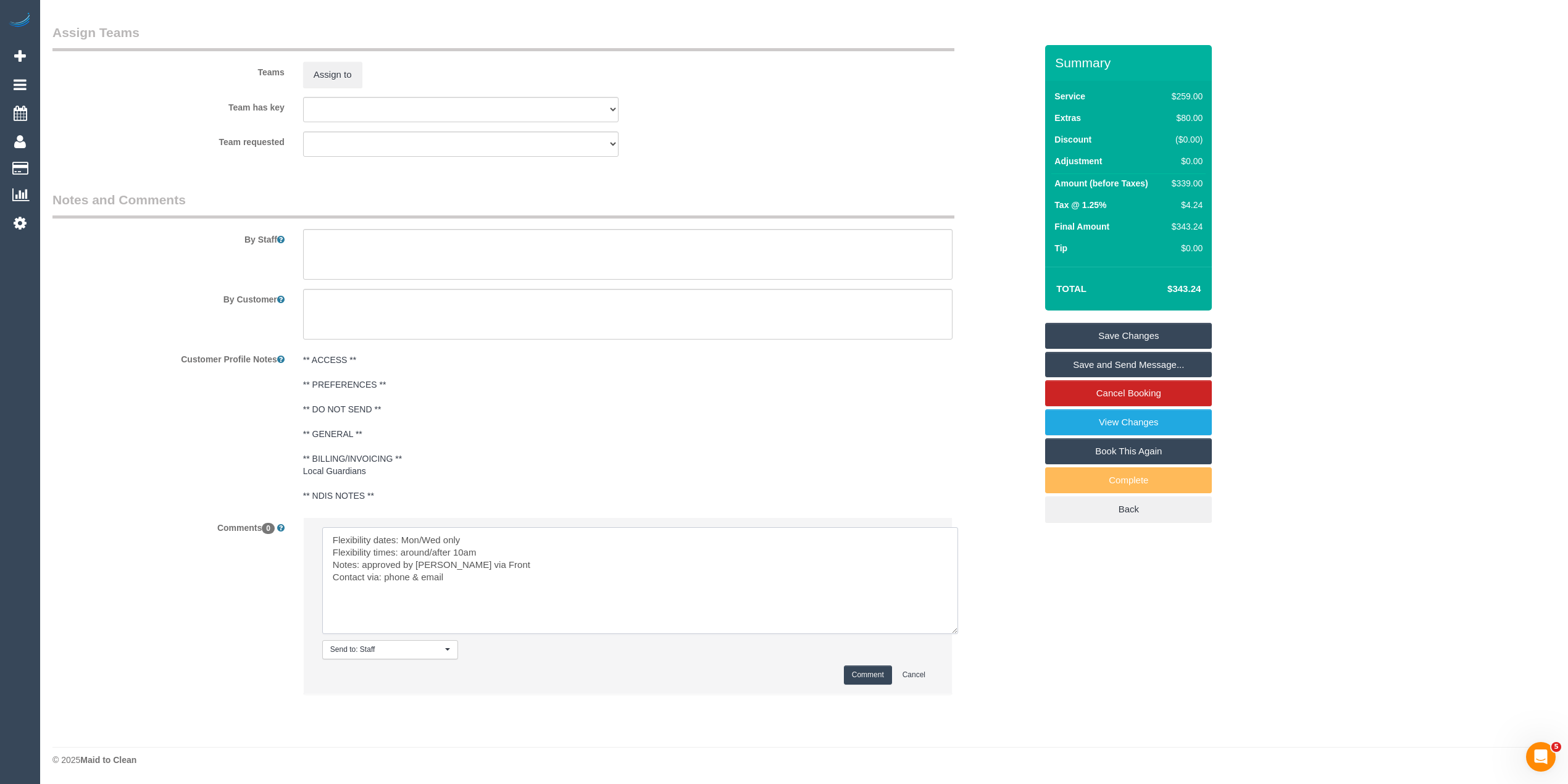
type textarea "Flexibility dates: Mon/Wed only Flexibility times: around/after 10am Notes: app…"
click at [855, 673] on button "Comment" at bounding box center [868, 675] width 48 height 19
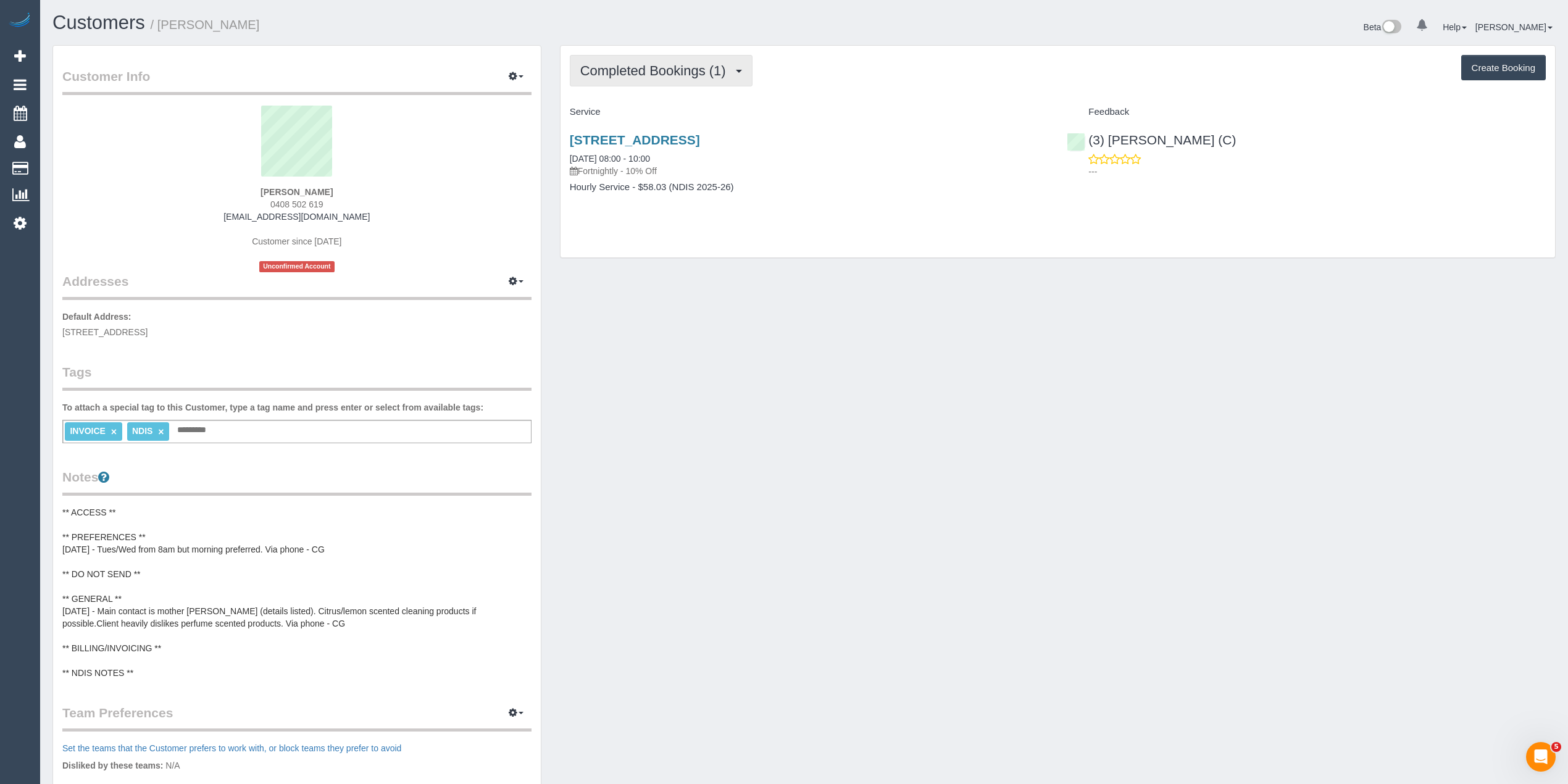
click at [652, 71] on span "Completed Bookings (1)" at bounding box center [656, 71] width 152 height 16
drag, startPoint x: 315, startPoint y: 216, endPoint x: 235, endPoint y: 219, distance: 80.1
click at [235, 219] on div "[PERSON_NAME] 0408 502 619 [EMAIL_ADDRESS][DOMAIN_NAME] Customer since [DATE] U…" at bounding box center [297, 189] width 469 height 167
copy link "[EMAIL_ADDRESS][DOMAIN_NAME]"
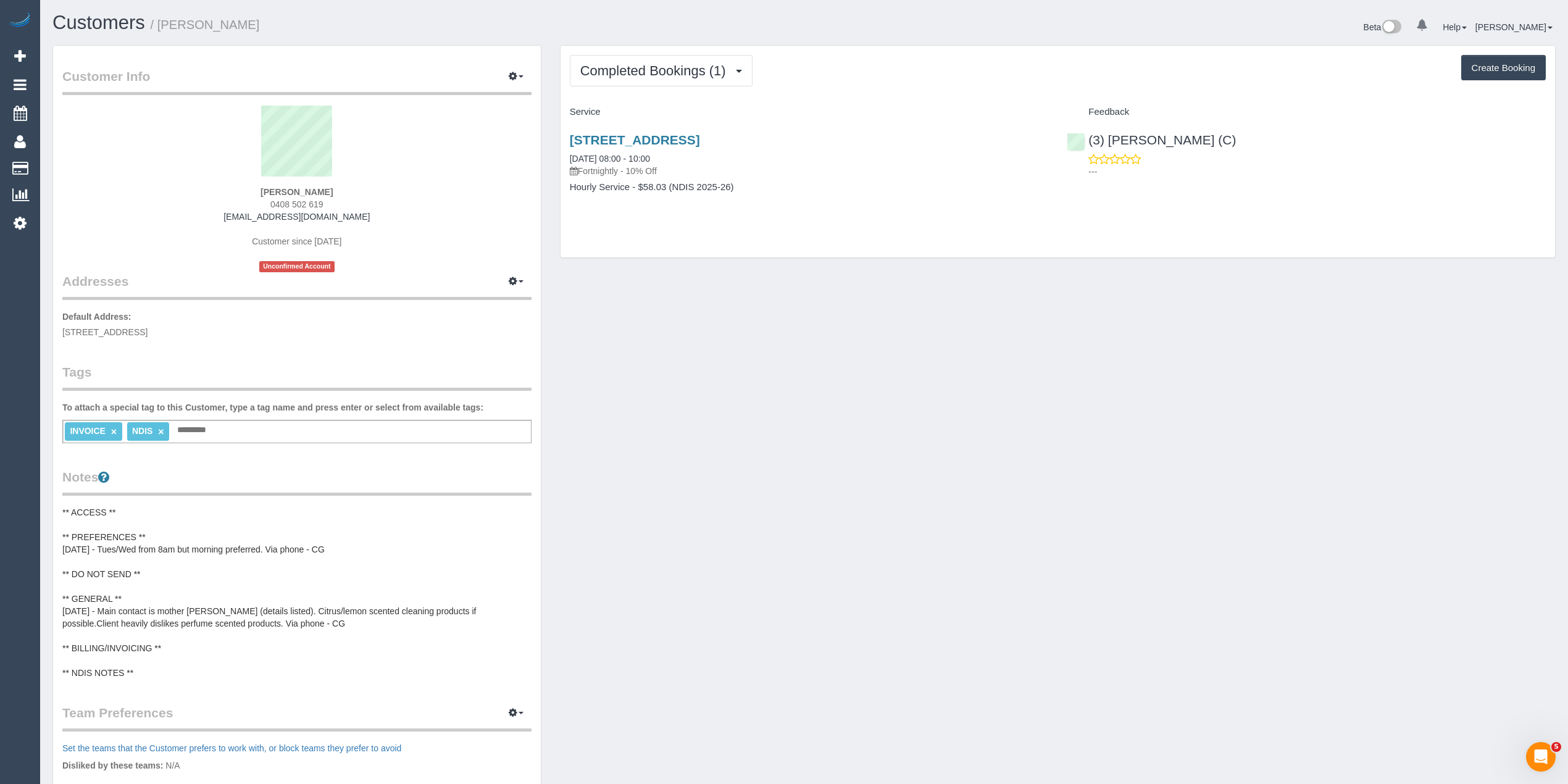
click at [179, 643] on pre "** ACCESS ** ** PREFERENCES ** [DATE] - Tues/Wed from 8am but morning preferred…" at bounding box center [297, 593] width 469 height 173
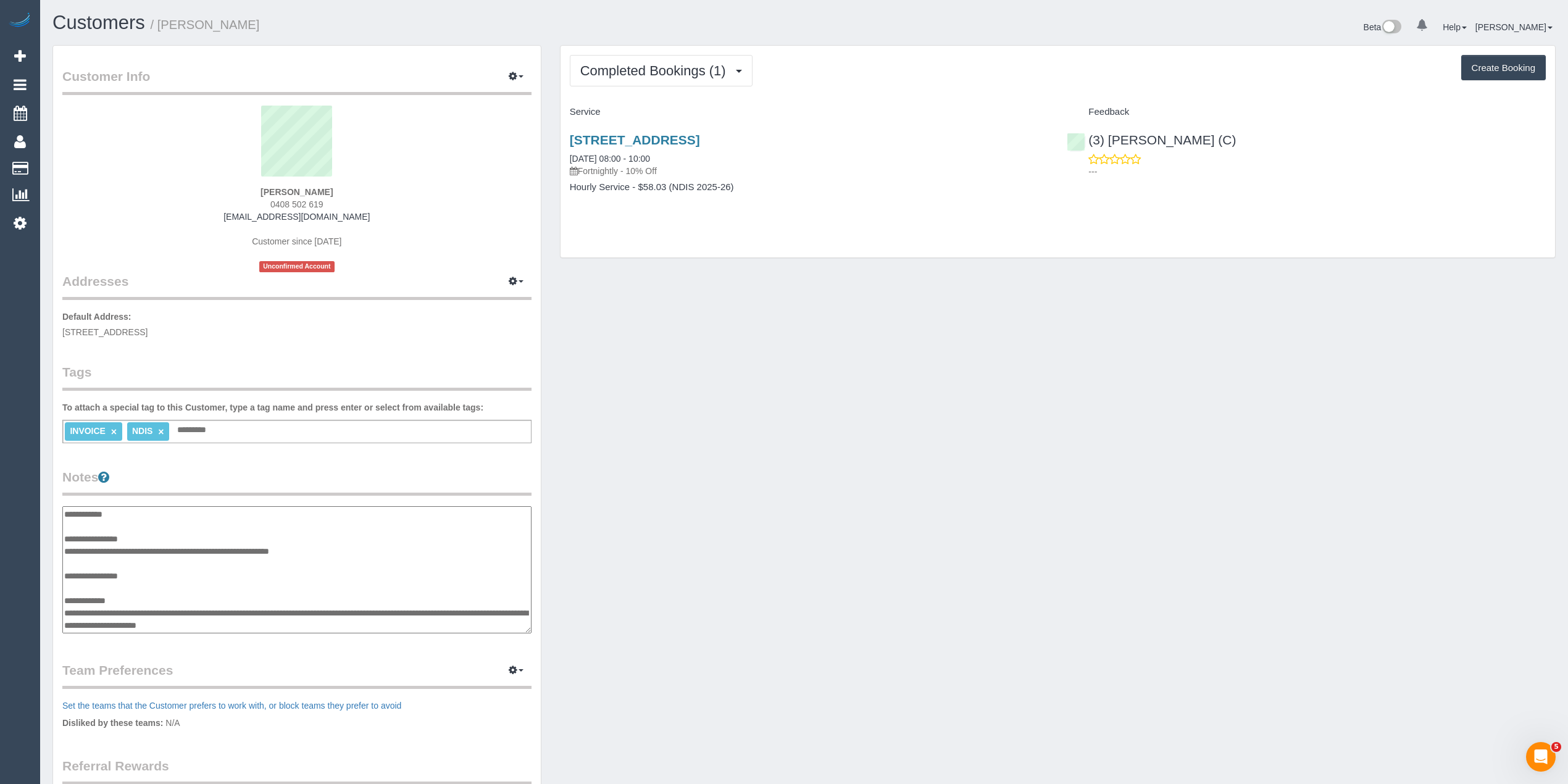
scroll to position [50, 0]
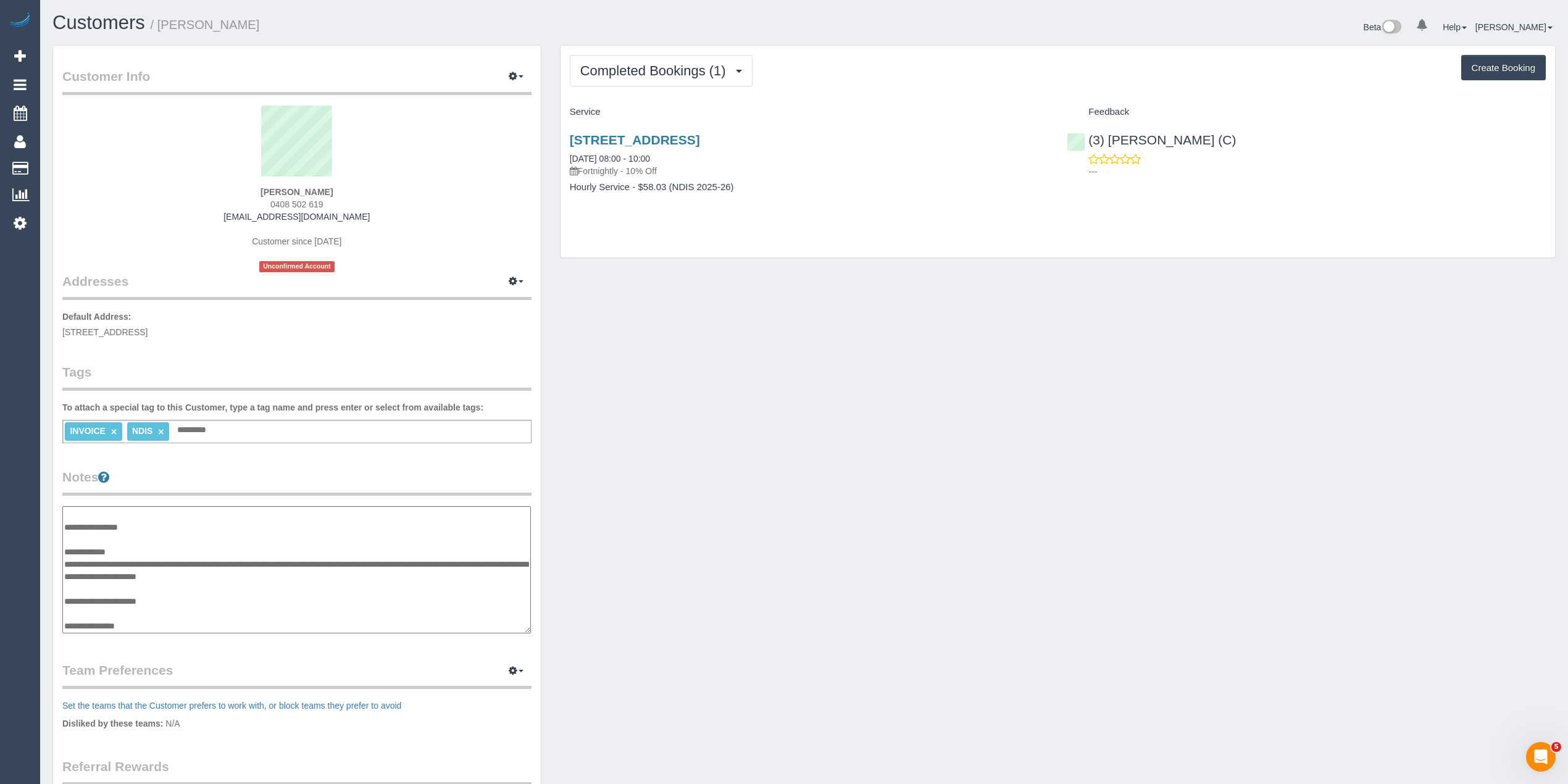
click at [178, 599] on textarea "**********" at bounding box center [297, 571] width 469 height 128
click at [178, 623] on textarea "**********" at bounding box center [297, 571] width 469 height 128
paste textarea "**********"
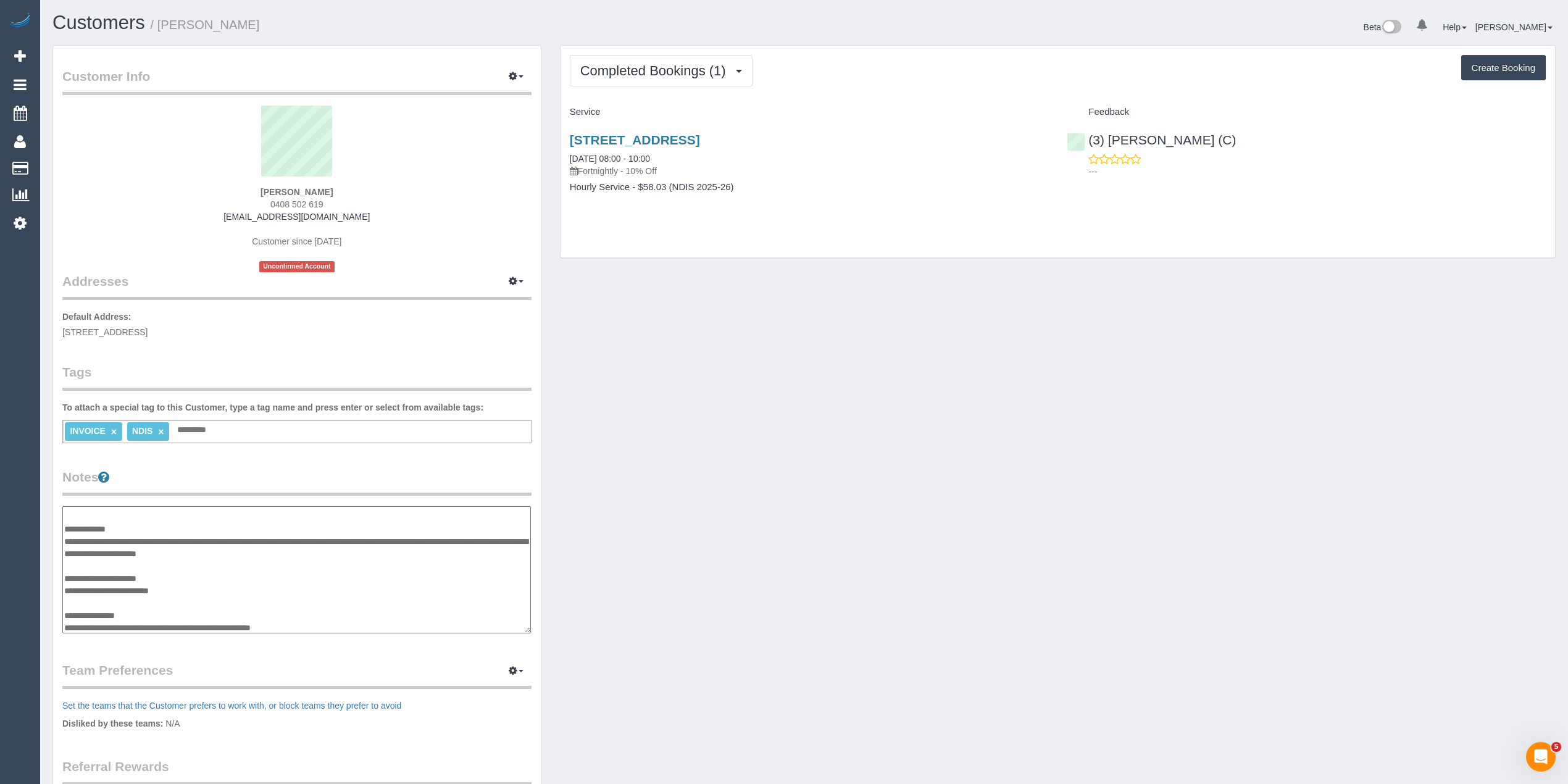
click at [189, 586] on textarea "**********" at bounding box center [297, 571] width 469 height 128
paste textarea "**********"
type textarea "**********"
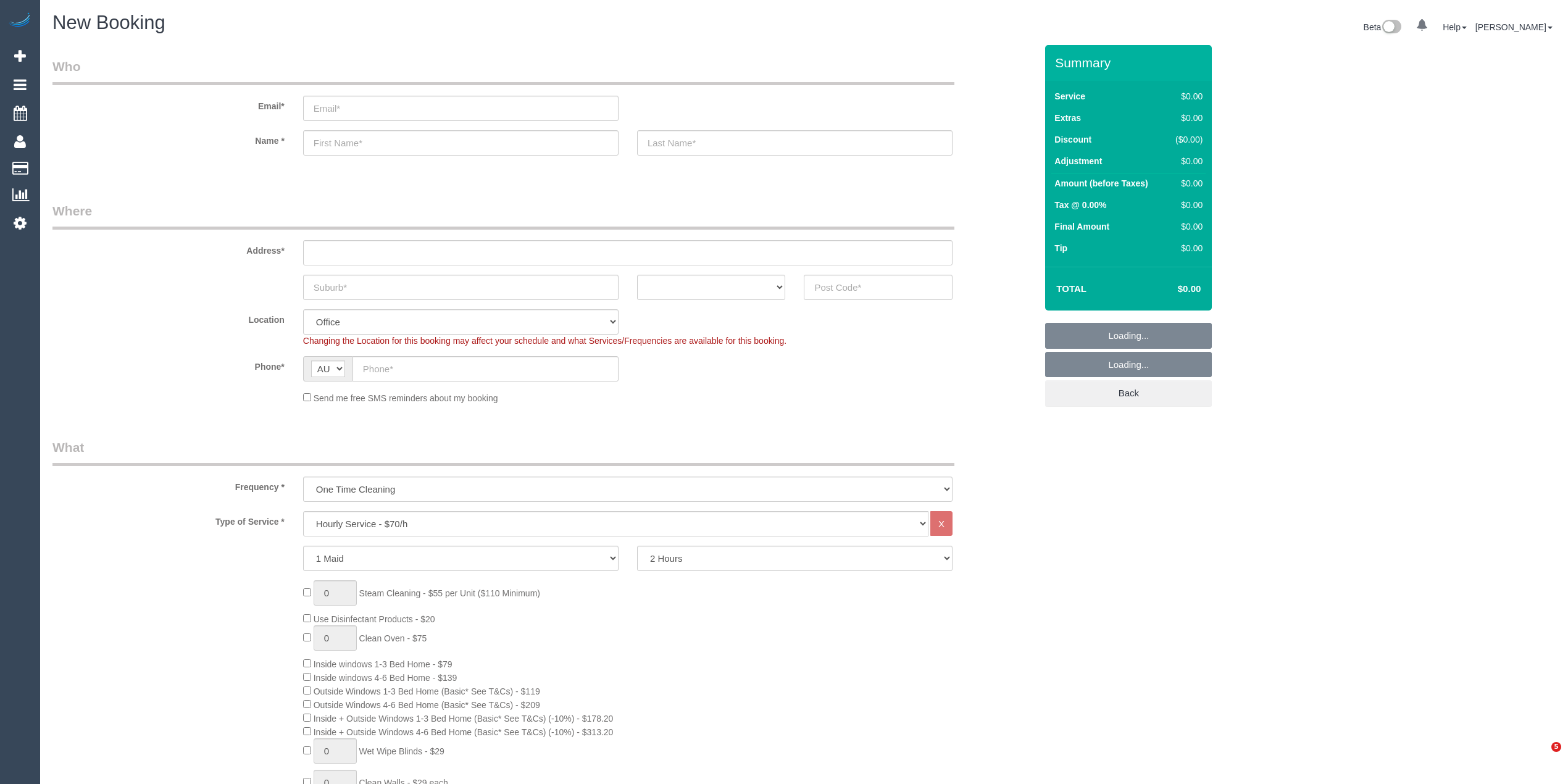
select select "object:2116"
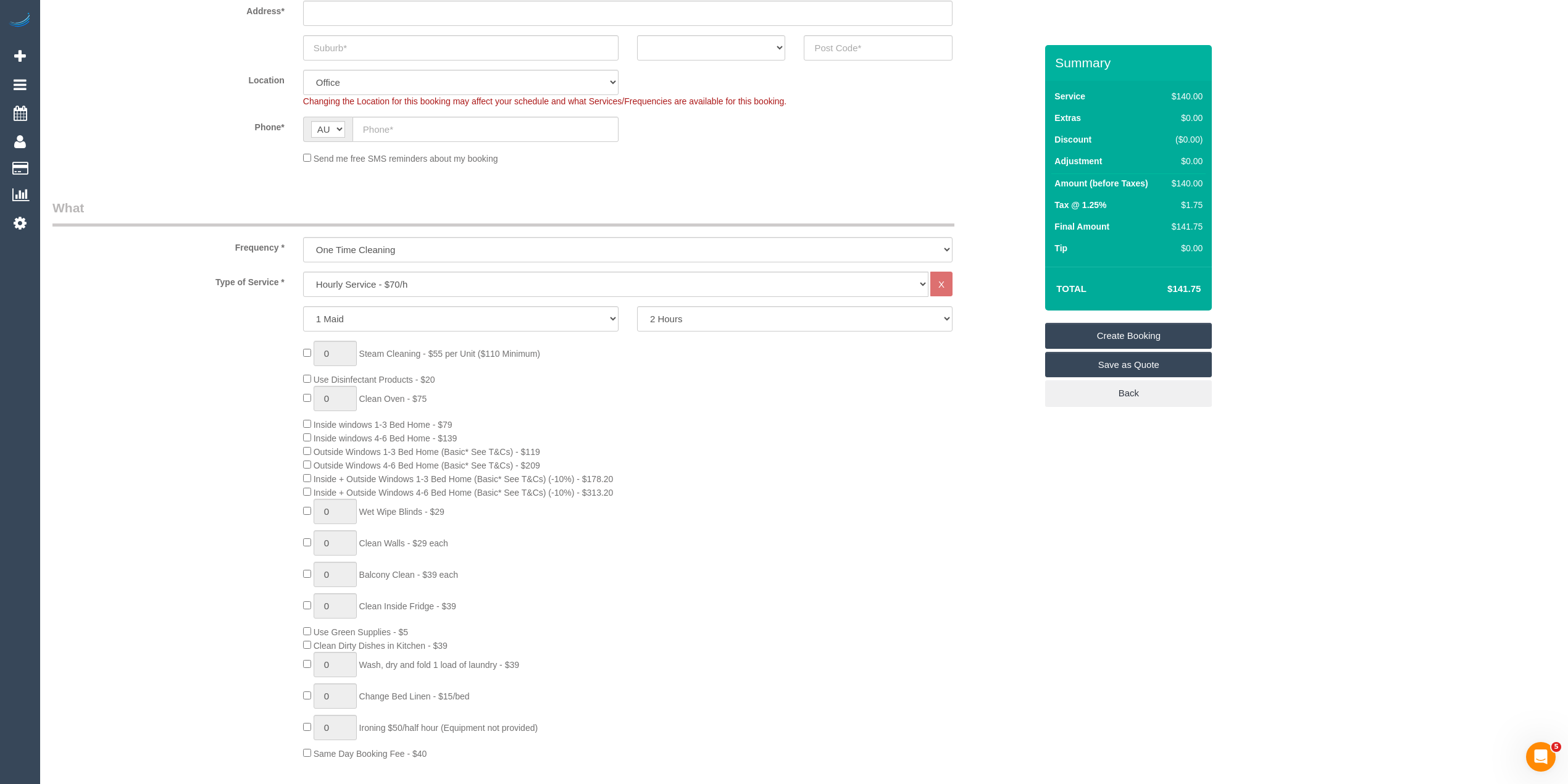
scroll to position [274, 0]
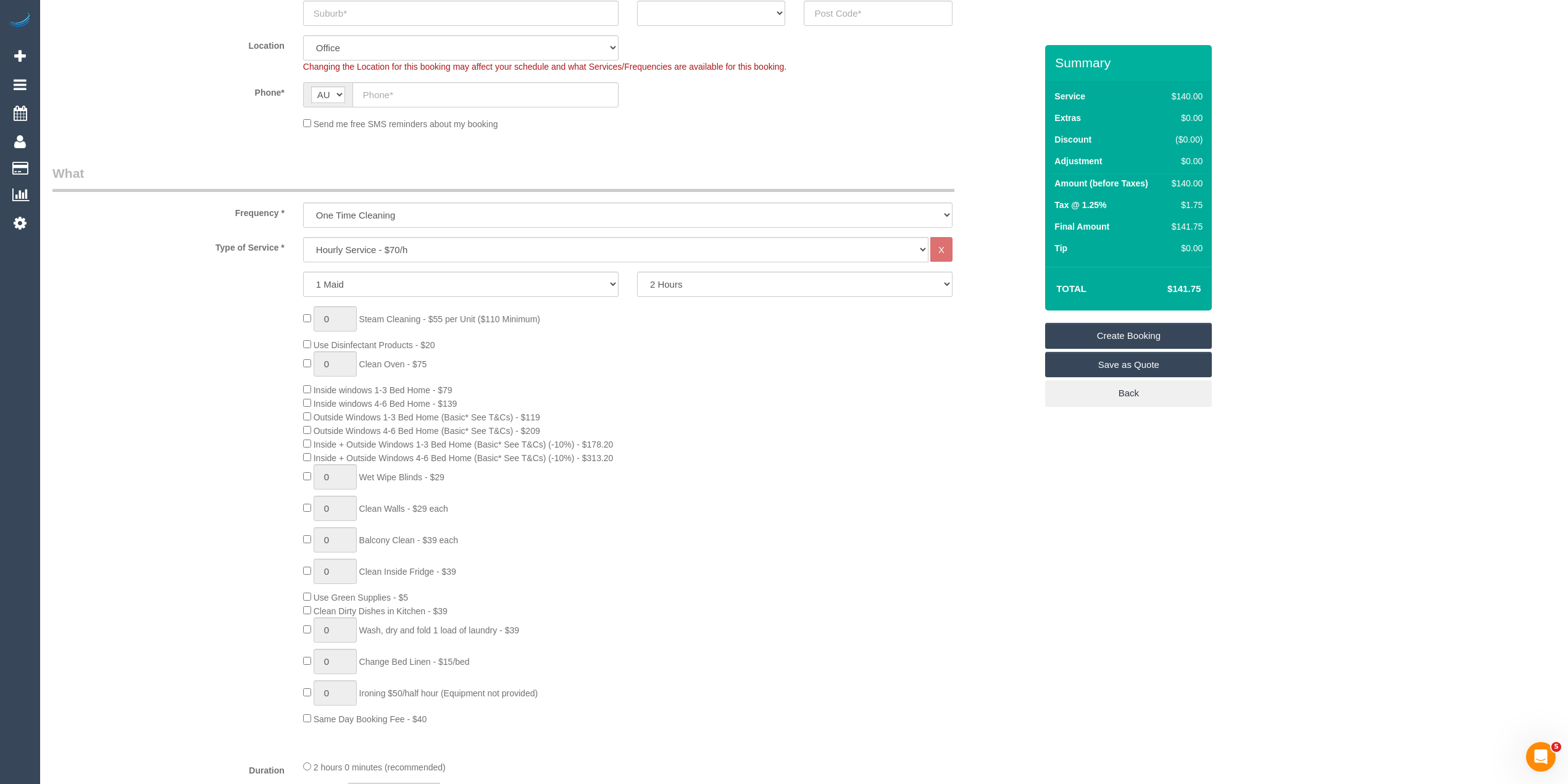
click at [355, 235] on fieldset "What Frequency * One Time Cleaning Weekly - 10% Off - 10.00% (0% for the First …" at bounding box center [544, 652] width 983 height 974
click at [394, 250] on select "Hourly Service - $70/h Hourly Service - $65/h Hourly Service - $60/h Hourly Ser…" at bounding box center [615, 250] width 625 height 26
click at [74, 366] on div "0 Steam Cleaning - $55 per Unit ($110 Minimum) Use Disinfectant Products - $20 …" at bounding box center [544, 516] width 1002 height 419
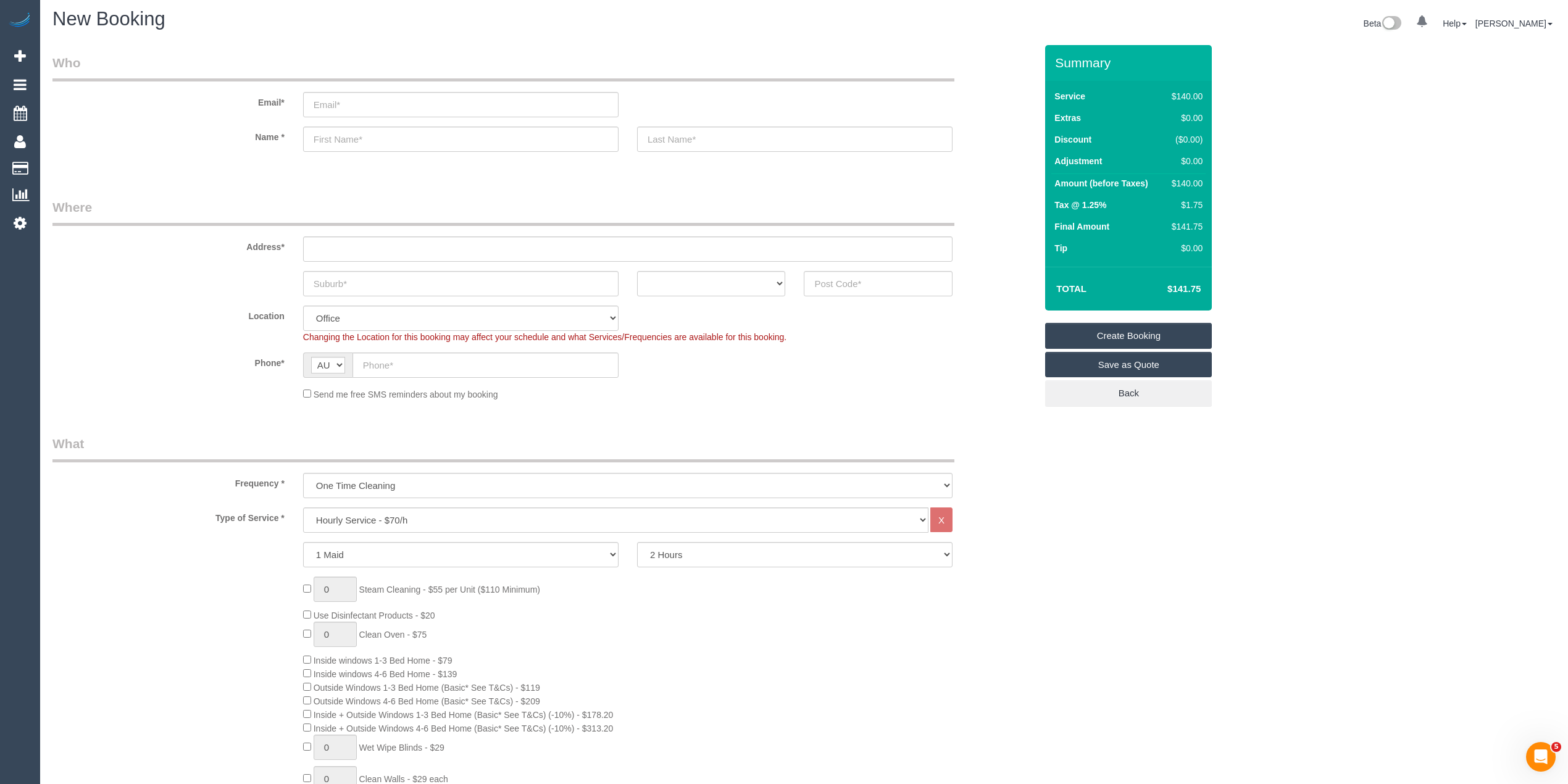
scroll to position [0, 0]
click at [422, 522] on select "Hourly Service - $70/h Hourly Service - $65/h Hourly Service - $60/h Hourly Ser…" at bounding box center [615, 524] width 625 height 26
click at [407, 519] on select "Hourly Service - $70/h Hourly Service - $65/h Hourly Service - $60/h Hourly Ser…" at bounding box center [615, 524] width 625 height 26
click at [303, 511] on select "Hourly Service - $70/h Hourly Service - $65/h Hourly Service - $60/h Hourly Ser…" at bounding box center [615, 524] width 625 height 26
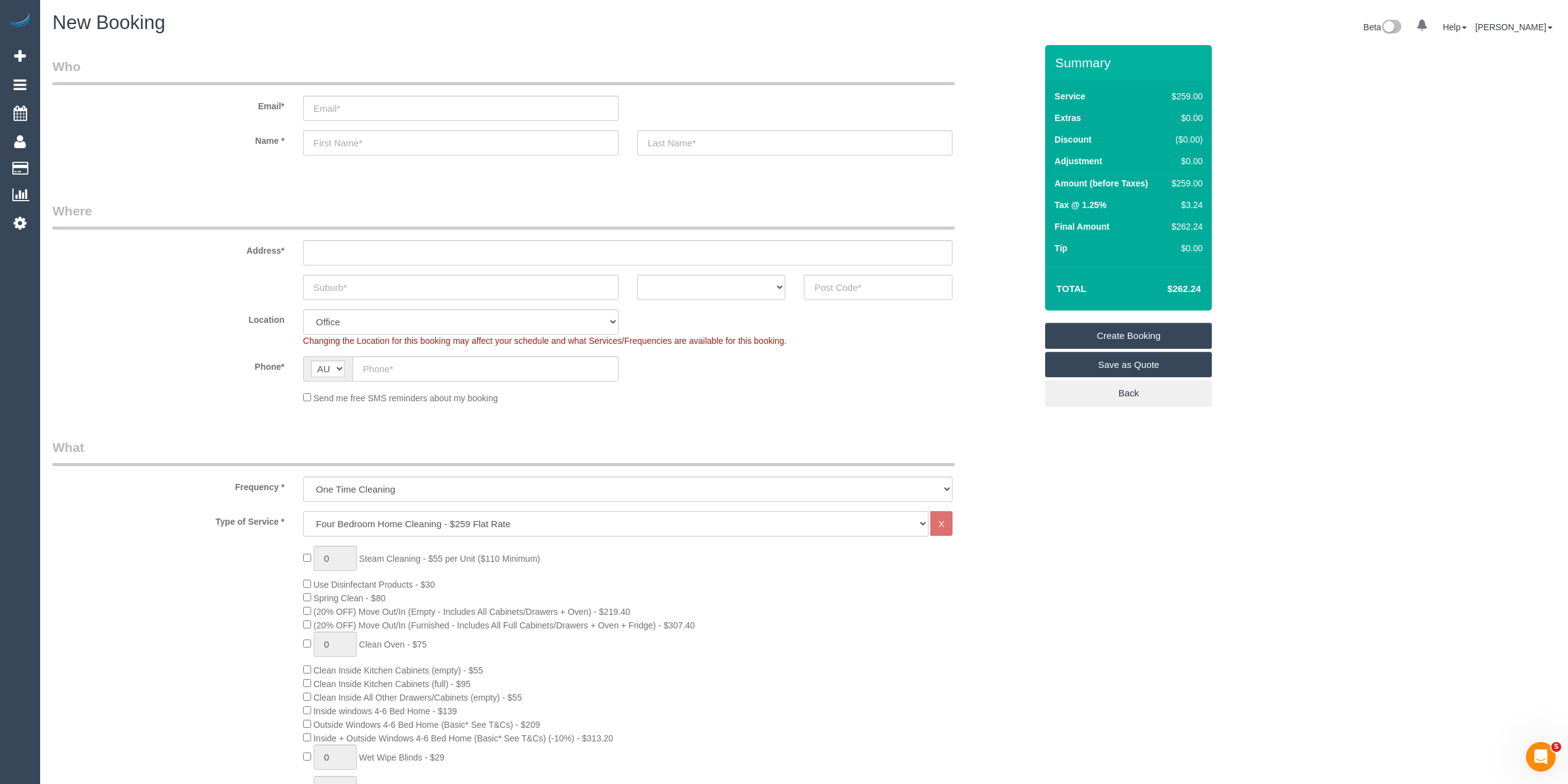
click at [347, 525] on select "Hourly Service - $70/h Hourly Service - $65/h Hourly Service - $60/h Hourly Ser…" at bounding box center [615, 524] width 625 height 26
click at [303, 511] on select "Hourly Service - $70/h Hourly Service - $65/h Hourly Service - $60/h Hourly Ser…" at bounding box center [615, 524] width 625 height 26
click at [376, 520] on select "Hourly Service - $70/h Hourly Service - $65/h Hourly Service - $60/h Hourly Ser…" at bounding box center [615, 524] width 625 height 26
select select "213"
click at [303, 511] on select "Hourly Service - $70/h Hourly Service - $65/h Hourly Service - $60/h Hourly Ser…" at bounding box center [615, 524] width 625 height 26
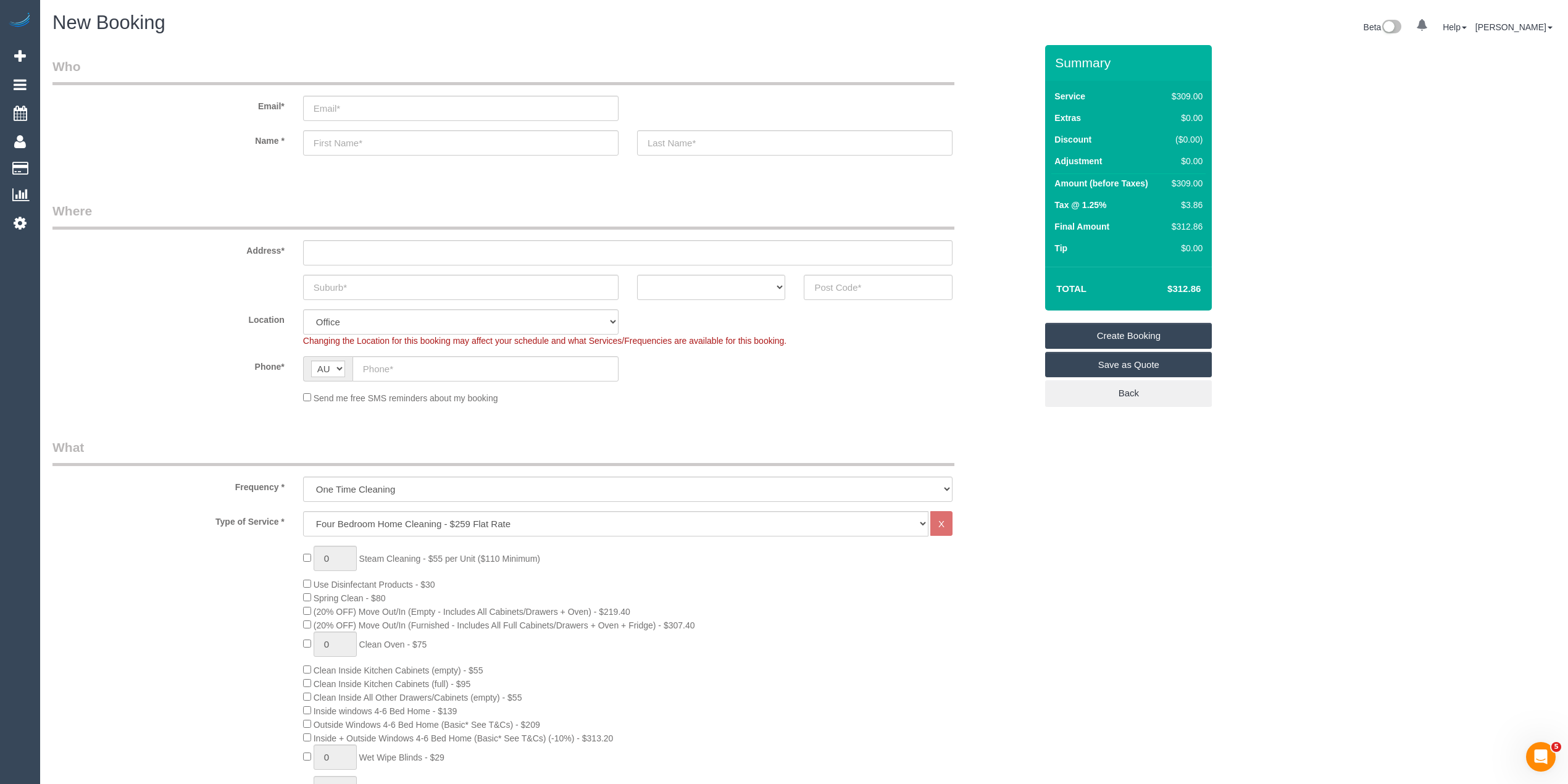
click at [174, 396] on div "Send me free SMS reminders about my booking" at bounding box center [544, 398] width 1002 height 14
click at [242, 578] on div "0 Steam Cleaning - $55 per Unit ($110 Minimum) Use Disinfectant Products - $30 …" at bounding box center [544, 776] width 1002 height 460
click at [306, 241] on input "text" at bounding box center [627, 253] width 649 height 26
type input "-"
click at [367, 285] on input "text" at bounding box center [461, 288] width 316 height 26
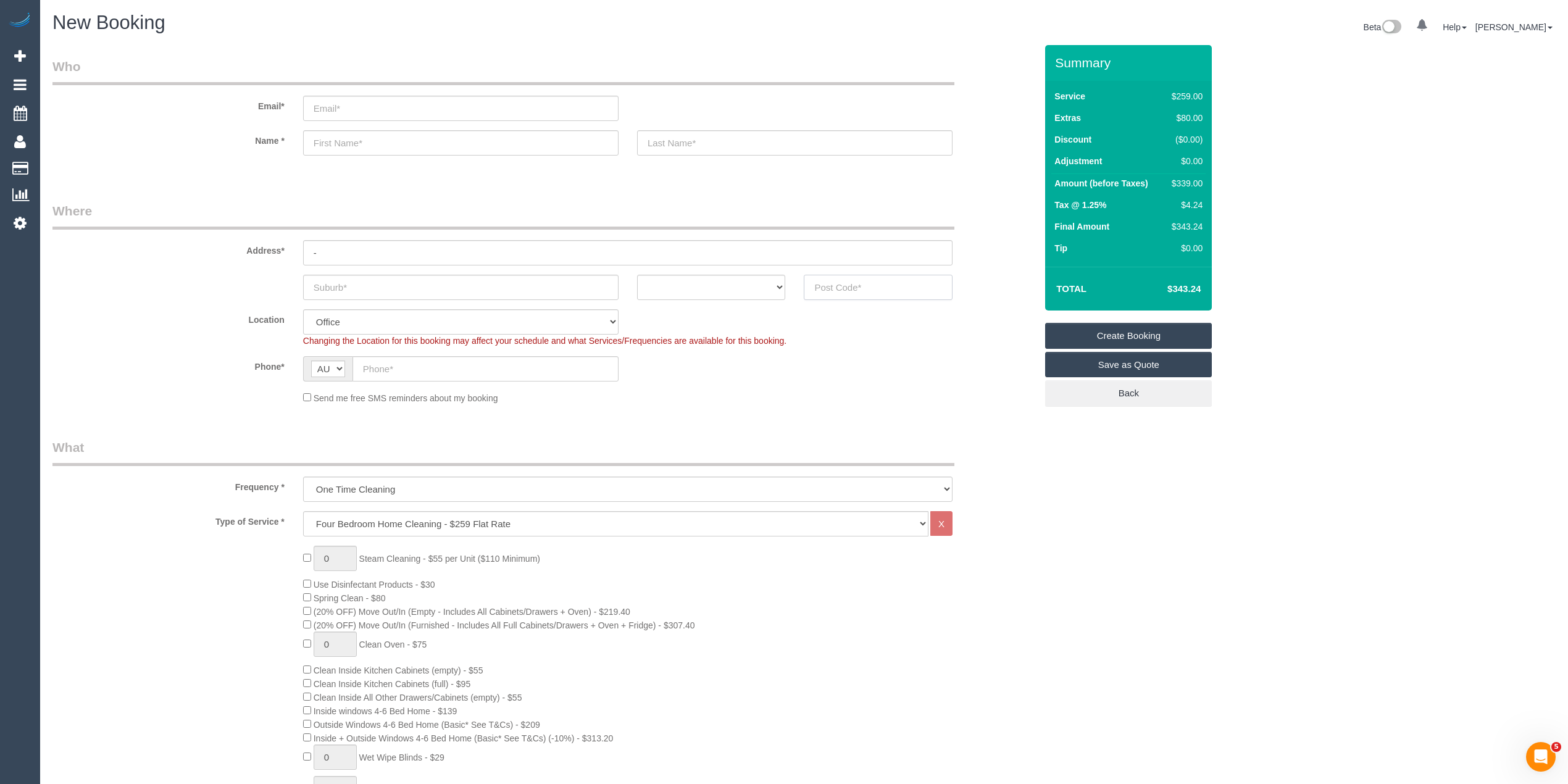
click at [860, 282] on input "text" at bounding box center [878, 288] width 149 height 26
type input "3191"
click at [382, 288] on input "text" at bounding box center [461, 288] width 316 height 26
type input "S"
select select "64"
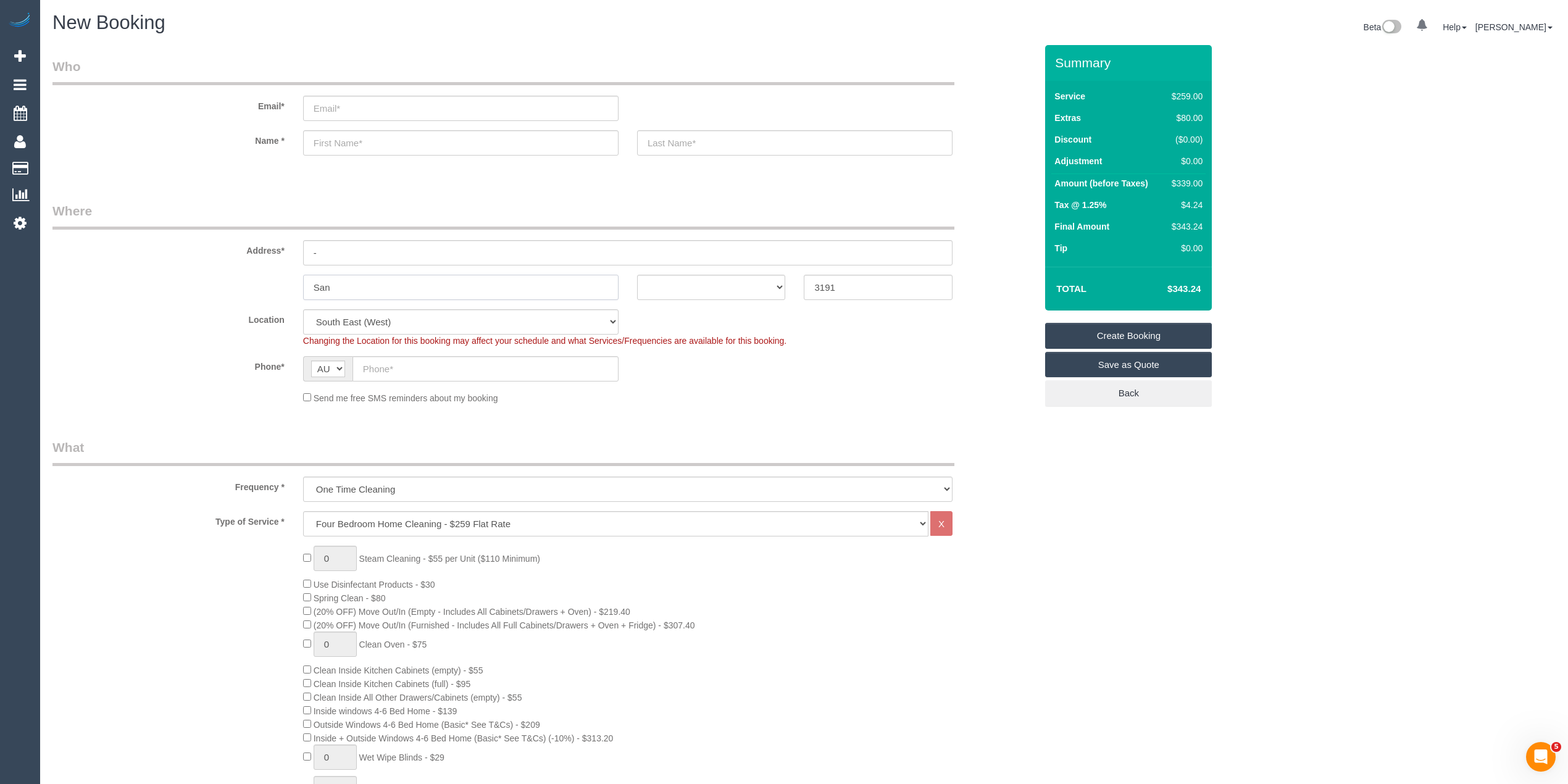
type input "Sand"
select select "object:2374"
type input "Sandringham"
click at [685, 284] on select "ACT NSW NT QLD SA TAS VIC WA" at bounding box center [711, 288] width 149 height 26
select select "VIC"
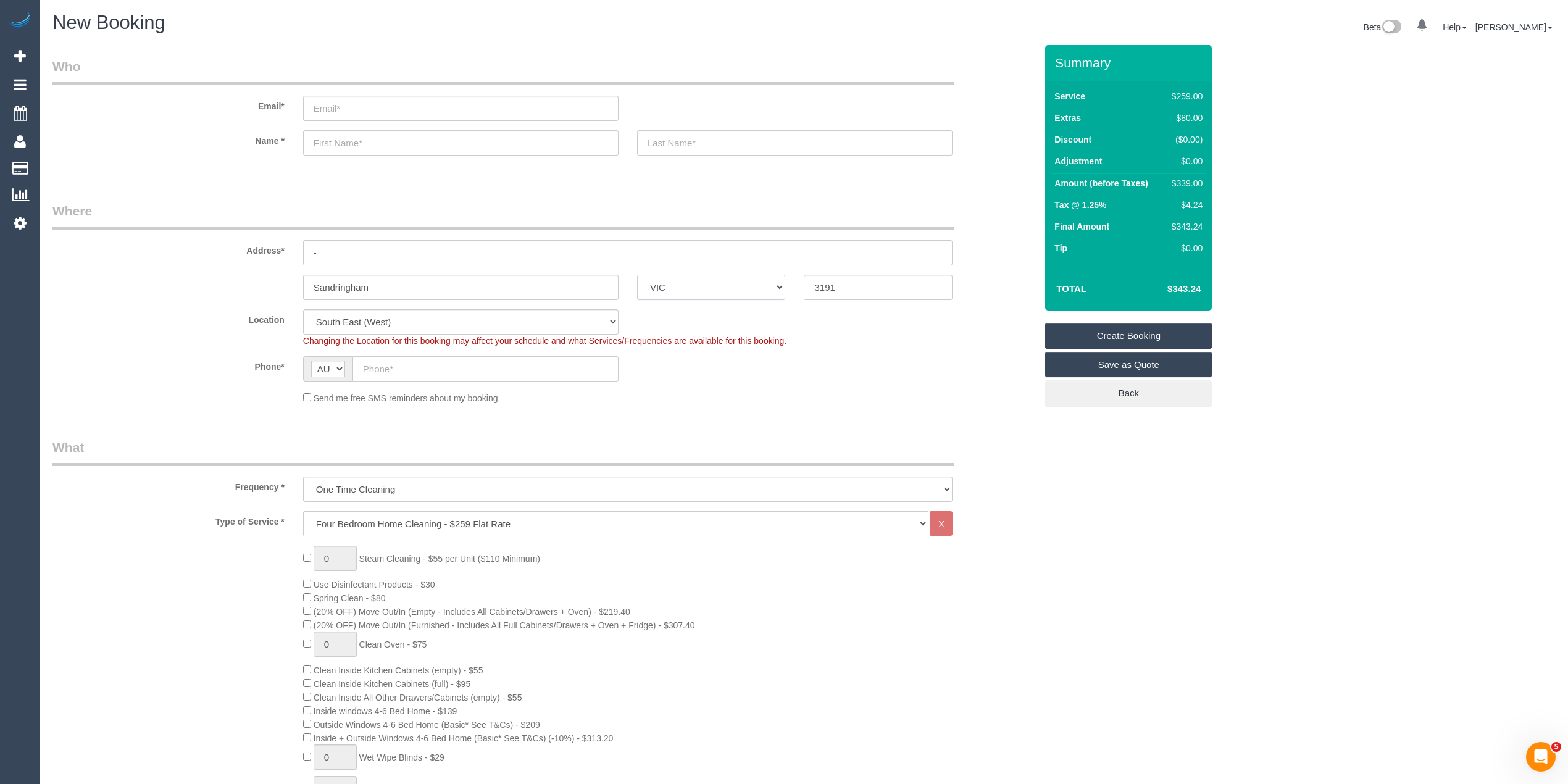
click at [637, 275] on select "ACT NSW NT QLD SA TAS VIC WA" at bounding box center [711, 288] width 149 height 26
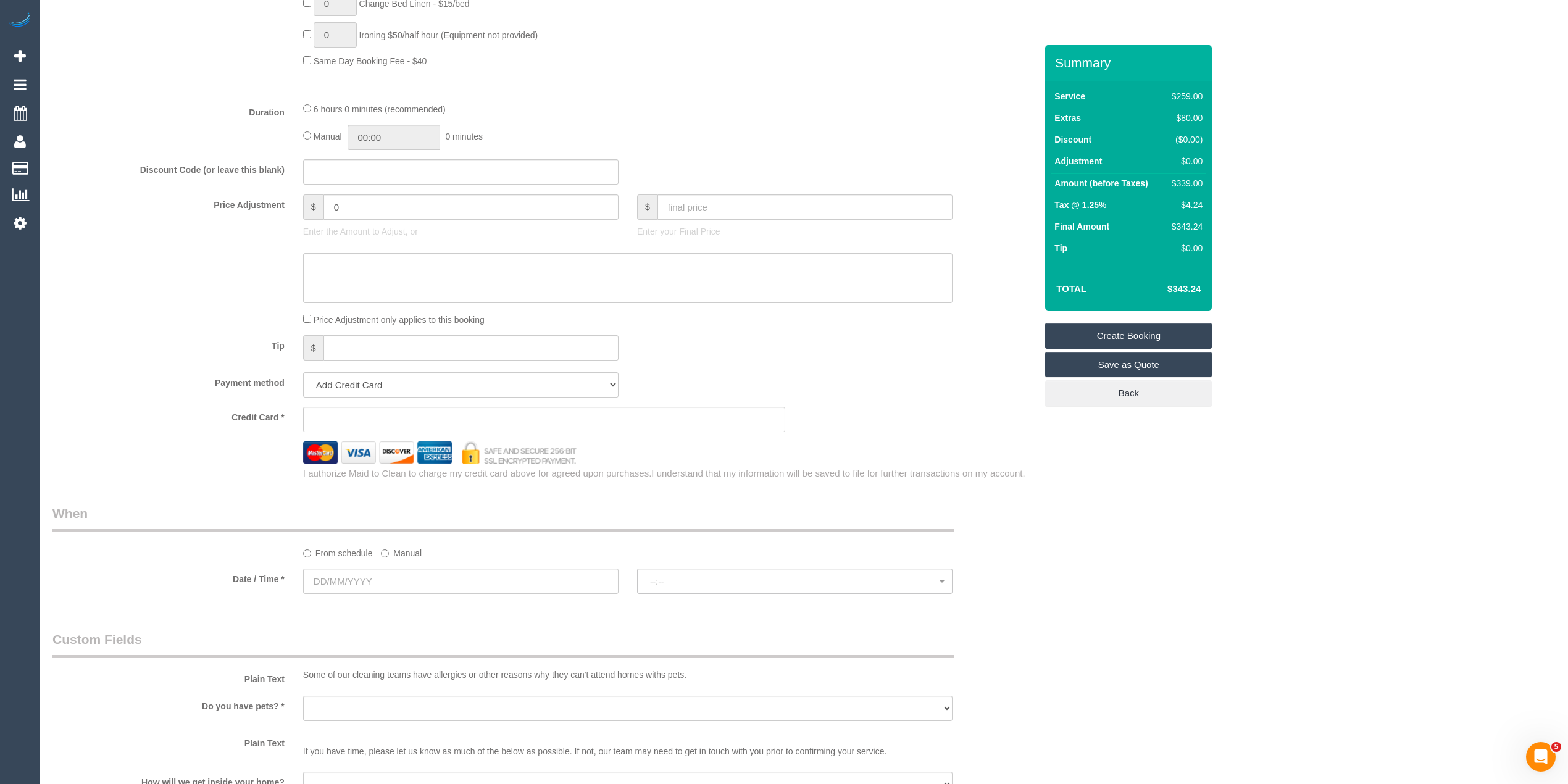
scroll to position [961, 0]
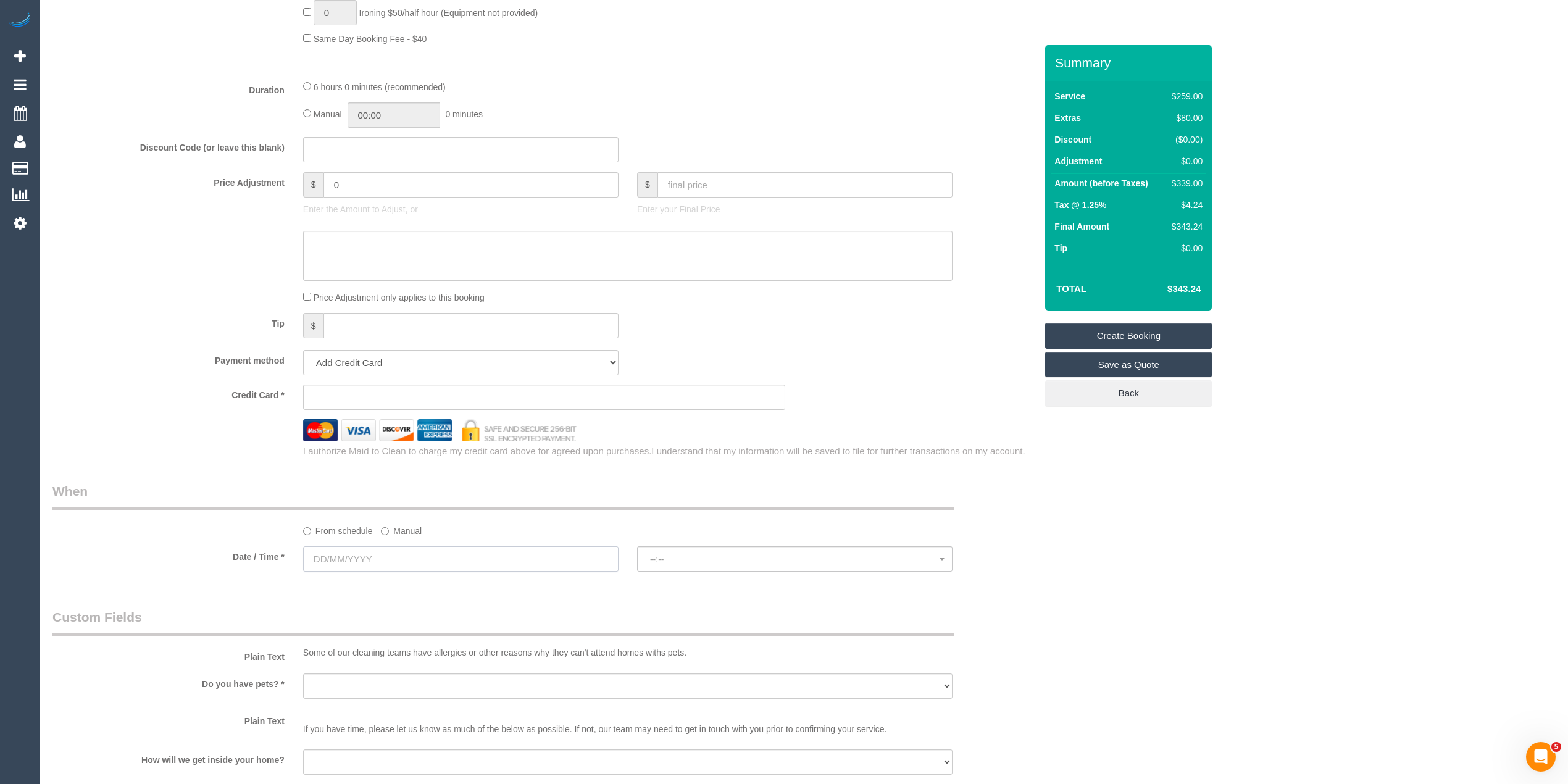
drag, startPoint x: 343, startPoint y: 558, endPoint x: 369, endPoint y: 558, distance: 26.0
click at [343, 558] on input "text" at bounding box center [461, 559] width 316 height 26
click at [344, 699] on link "27" at bounding box center [340, 704] width 23 height 17
type input "27/10/2025"
click at [700, 555] on span "--:--" at bounding box center [794, 559] width 289 height 10
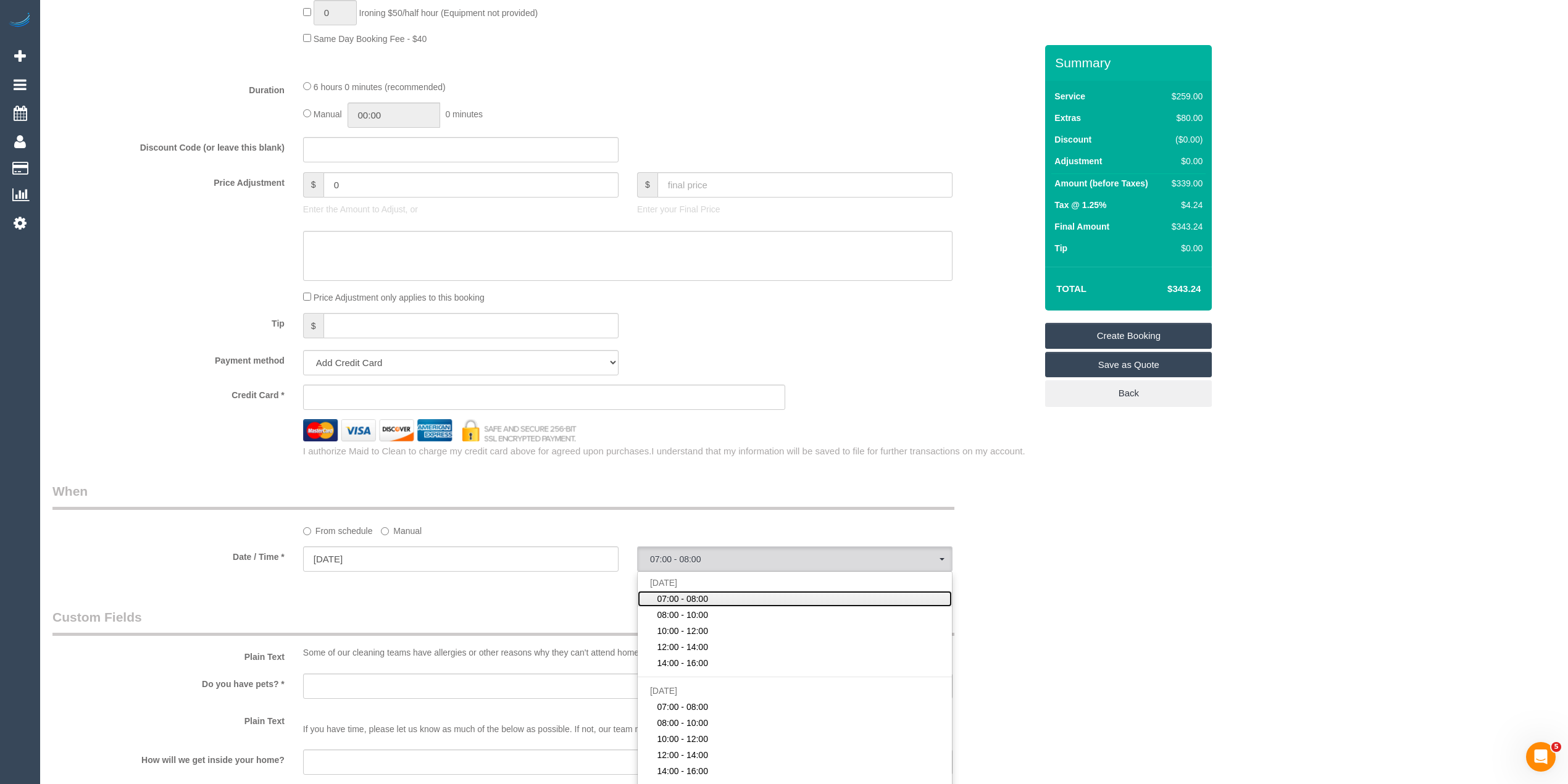
click at [729, 603] on link "07:00 - 08:00" at bounding box center [795, 598] width 314 height 16
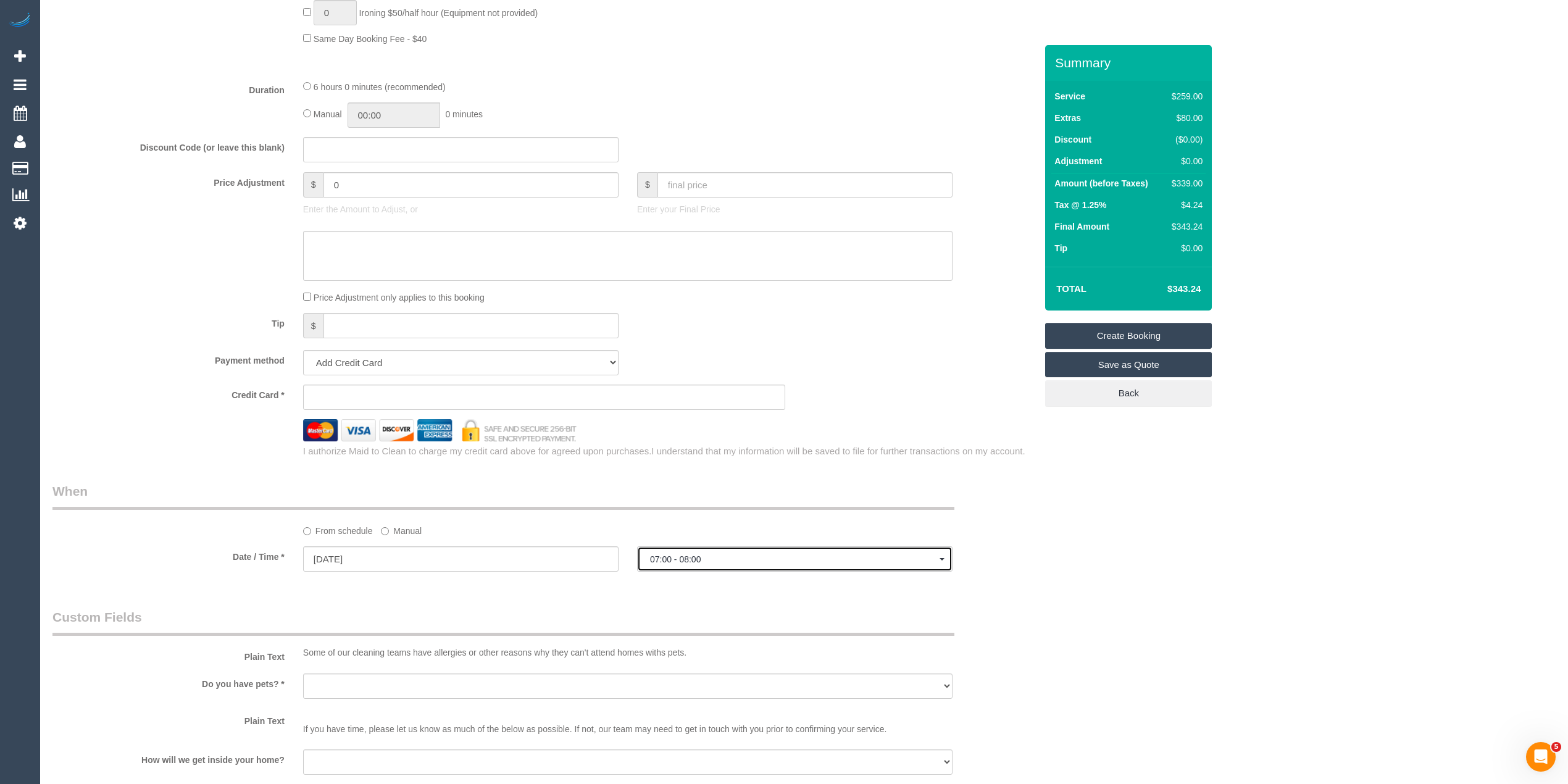
select select "spot1"
click at [1029, 589] on div "Who Email* Name * Where Address* - Sandringham ACT NSW NT QLD SA TAS VIC WA 319…" at bounding box center [544, 204] width 1002 height 2240
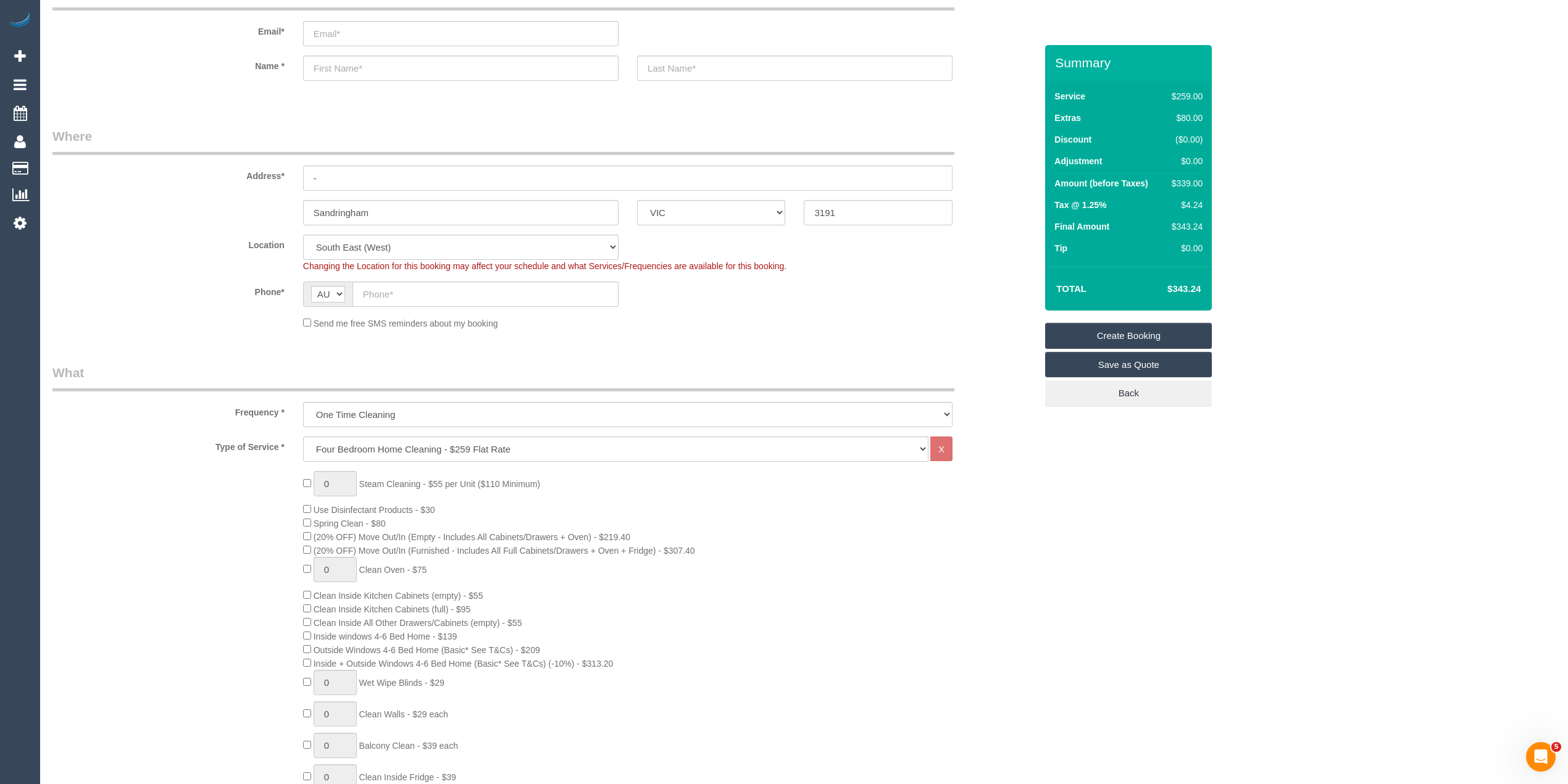
scroll to position [0, 0]
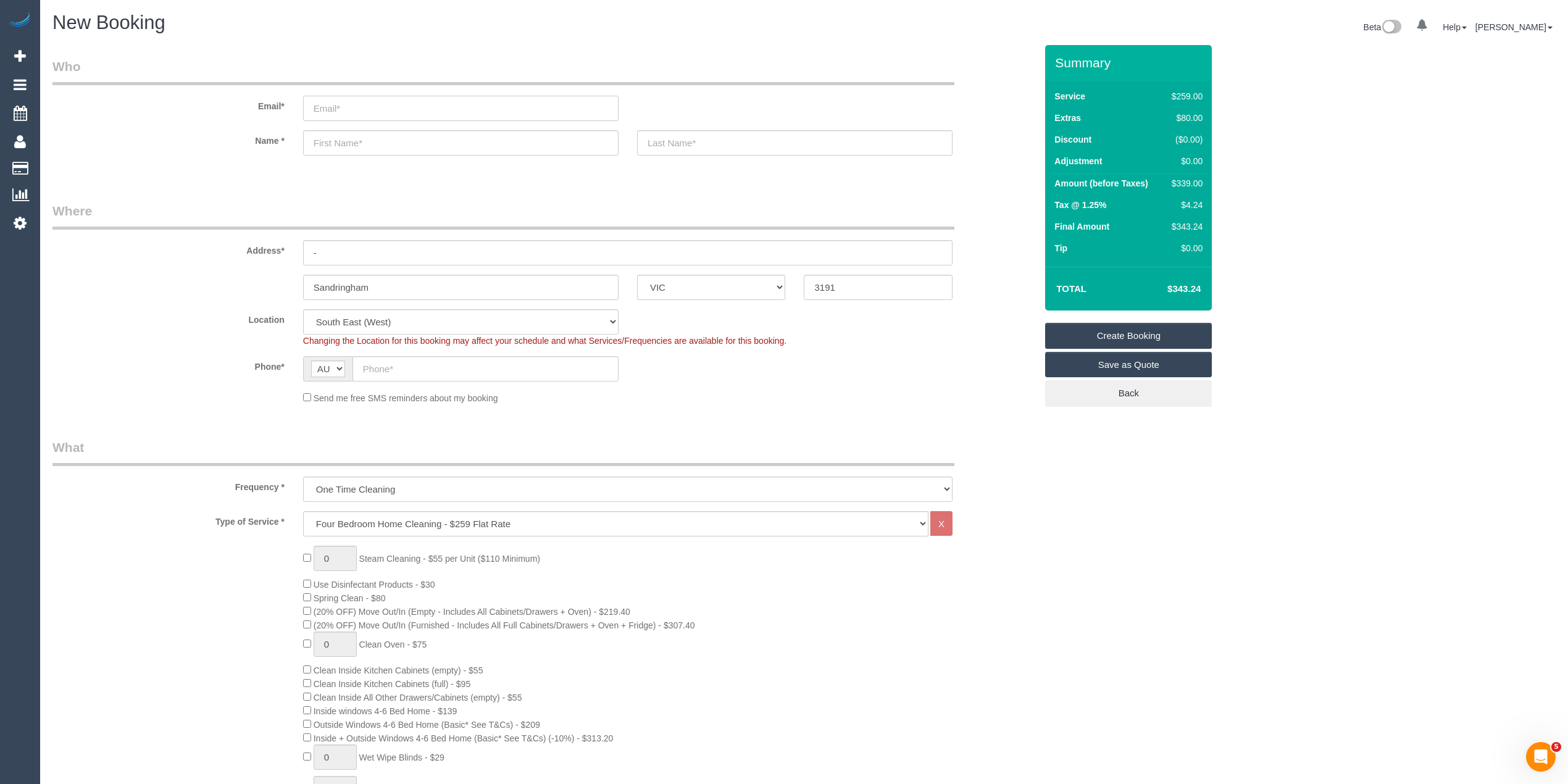
click at [346, 107] on input "email" at bounding box center [461, 108] width 316 height 26
click at [337, 100] on input "email" at bounding box center [461, 108] width 316 height 26
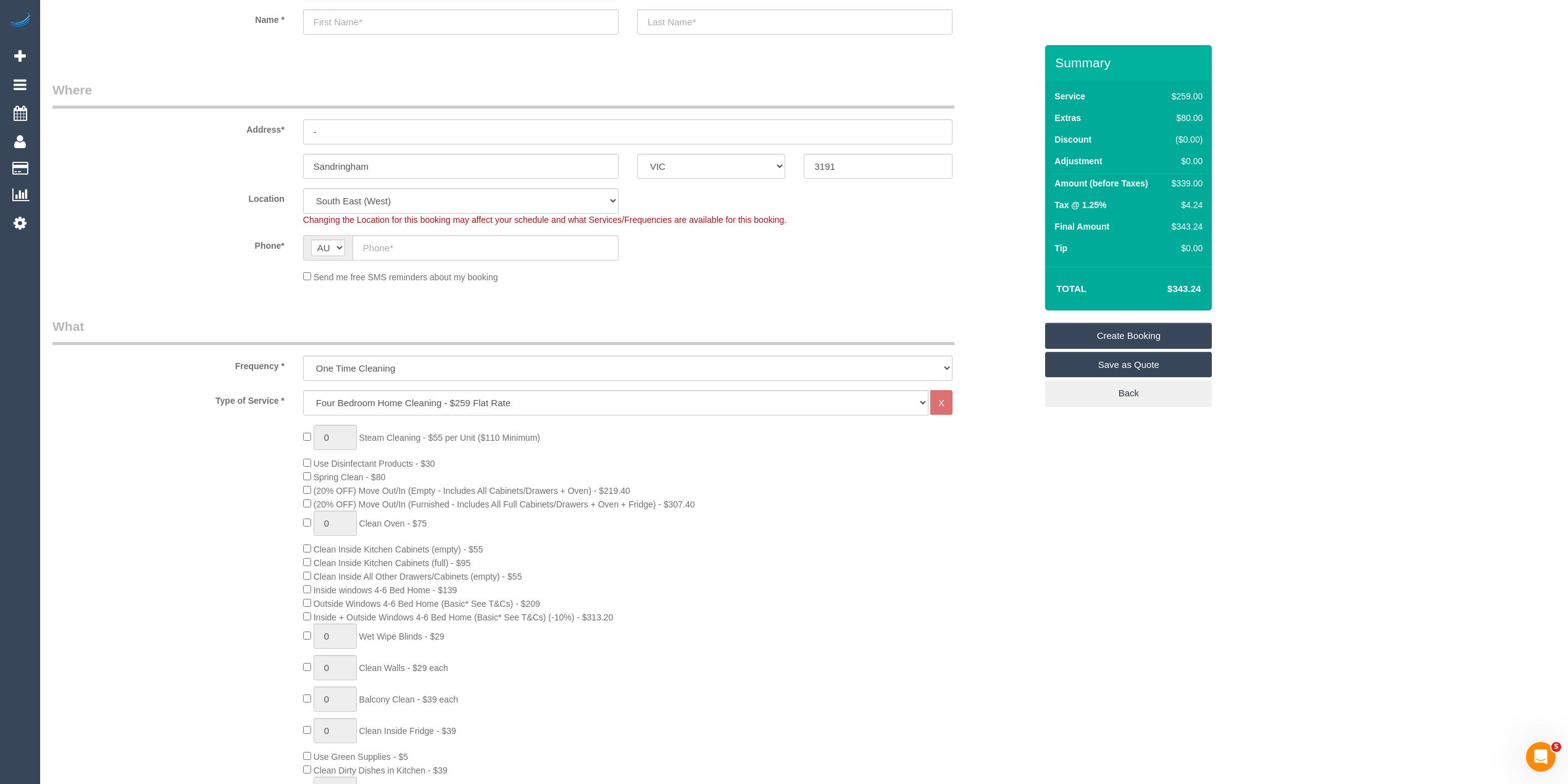
scroll to position [823, 0]
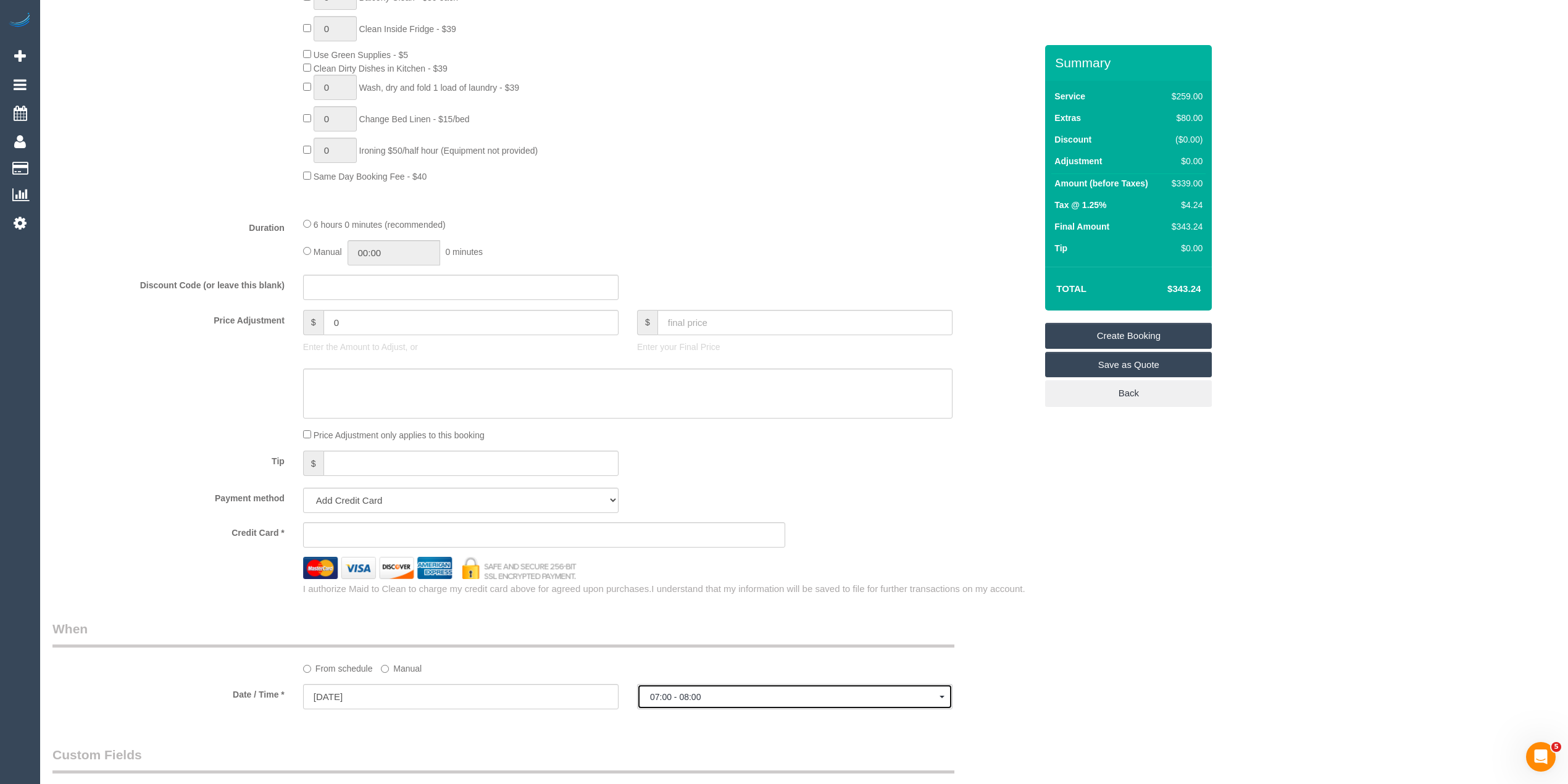
click at [706, 695] on span "07:00 - 08:00" at bounding box center [794, 697] width 289 height 10
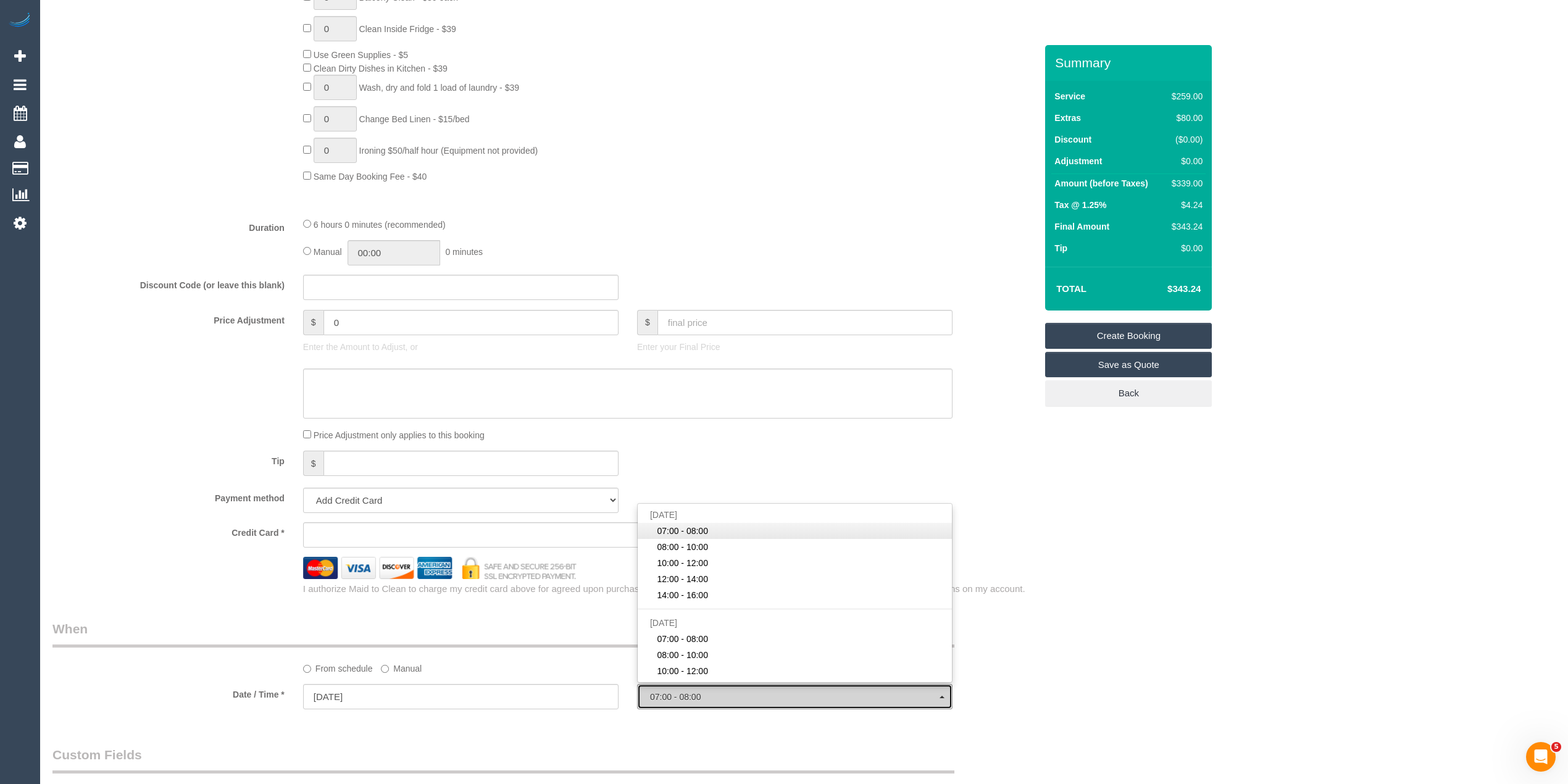
select select "spot26"
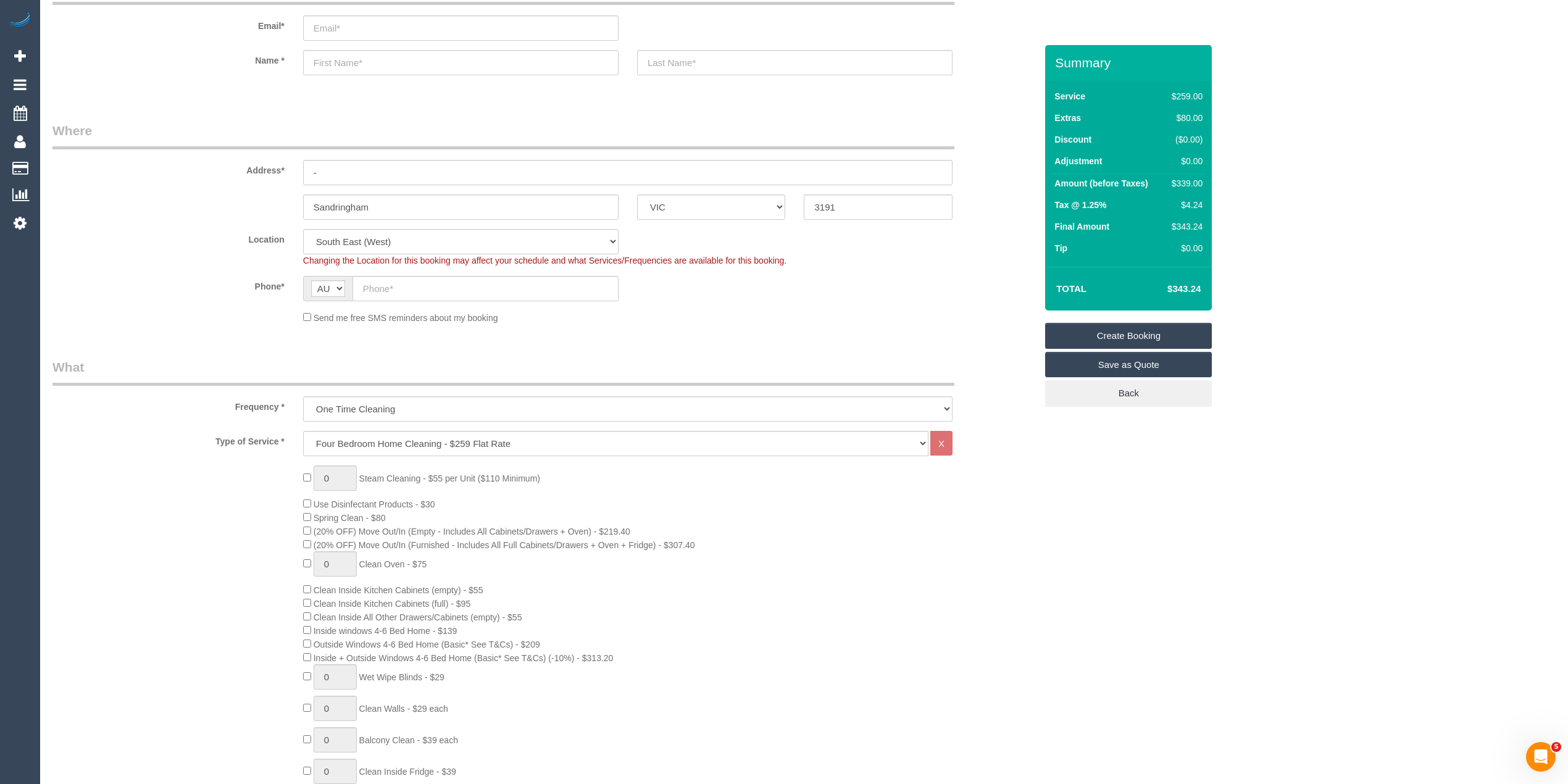
scroll to position [0, 0]
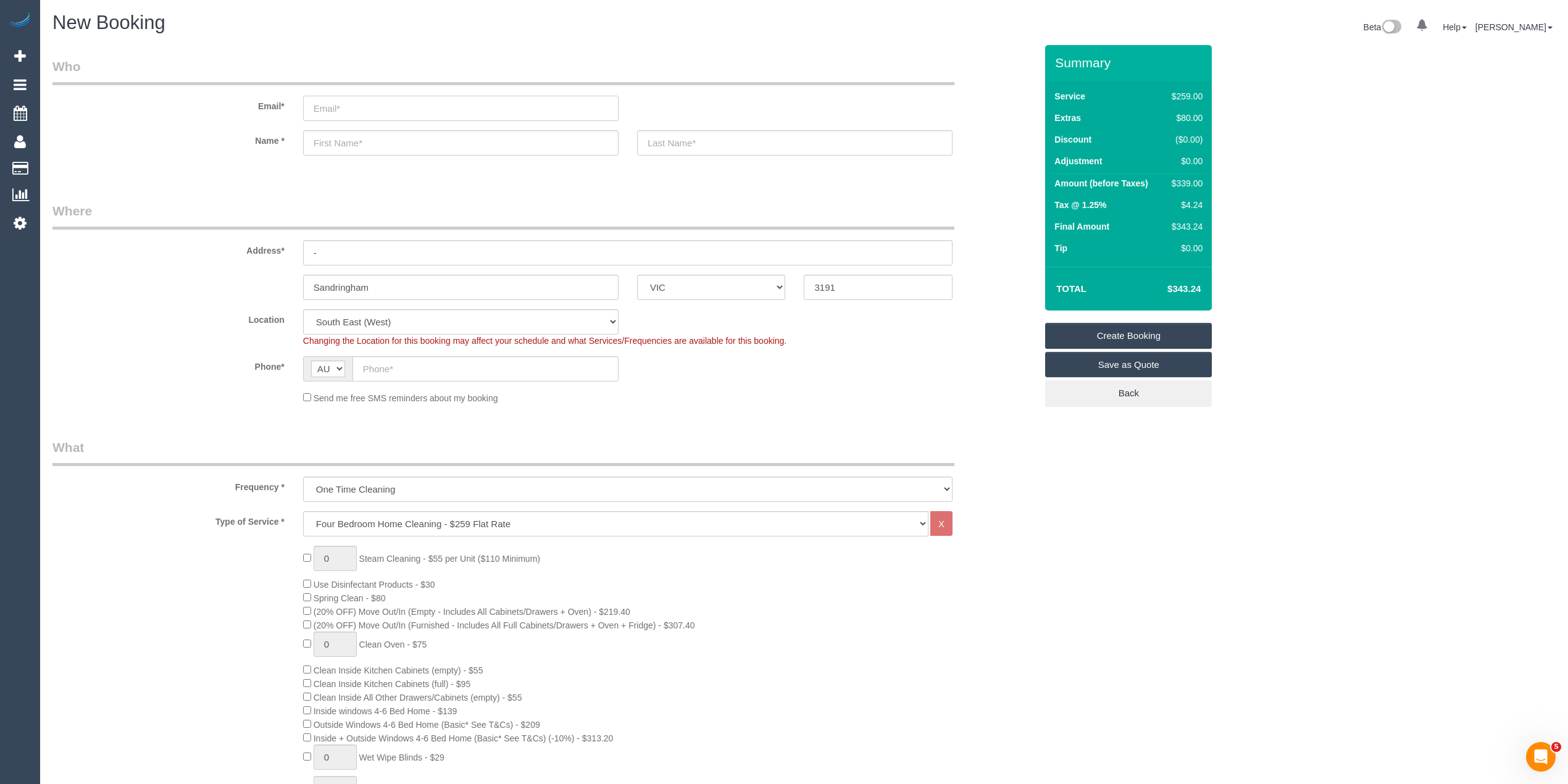
click at [336, 101] on input "email" at bounding box center [461, 108] width 316 height 26
click at [355, 102] on input "email" at bounding box center [461, 108] width 316 height 26
click at [344, 102] on input "email" at bounding box center [461, 108] width 316 height 26
click at [351, 109] on input "email" at bounding box center [461, 108] width 316 height 26
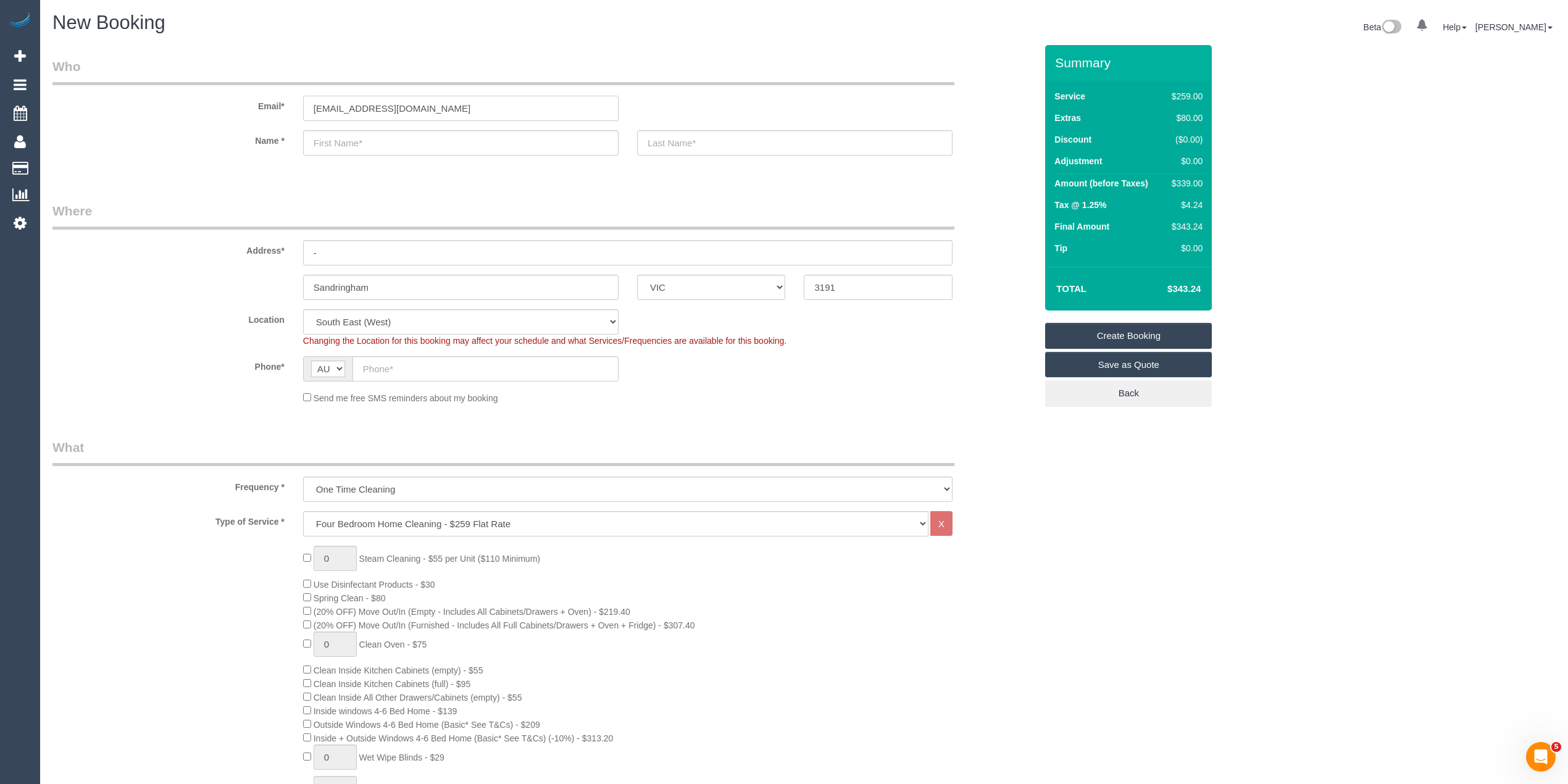
type input "stolly100@gmail.com"
click at [370, 144] on input "text" at bounding box center [461, 143] width 316 height 26
select select "spot51"
type input "Bill"
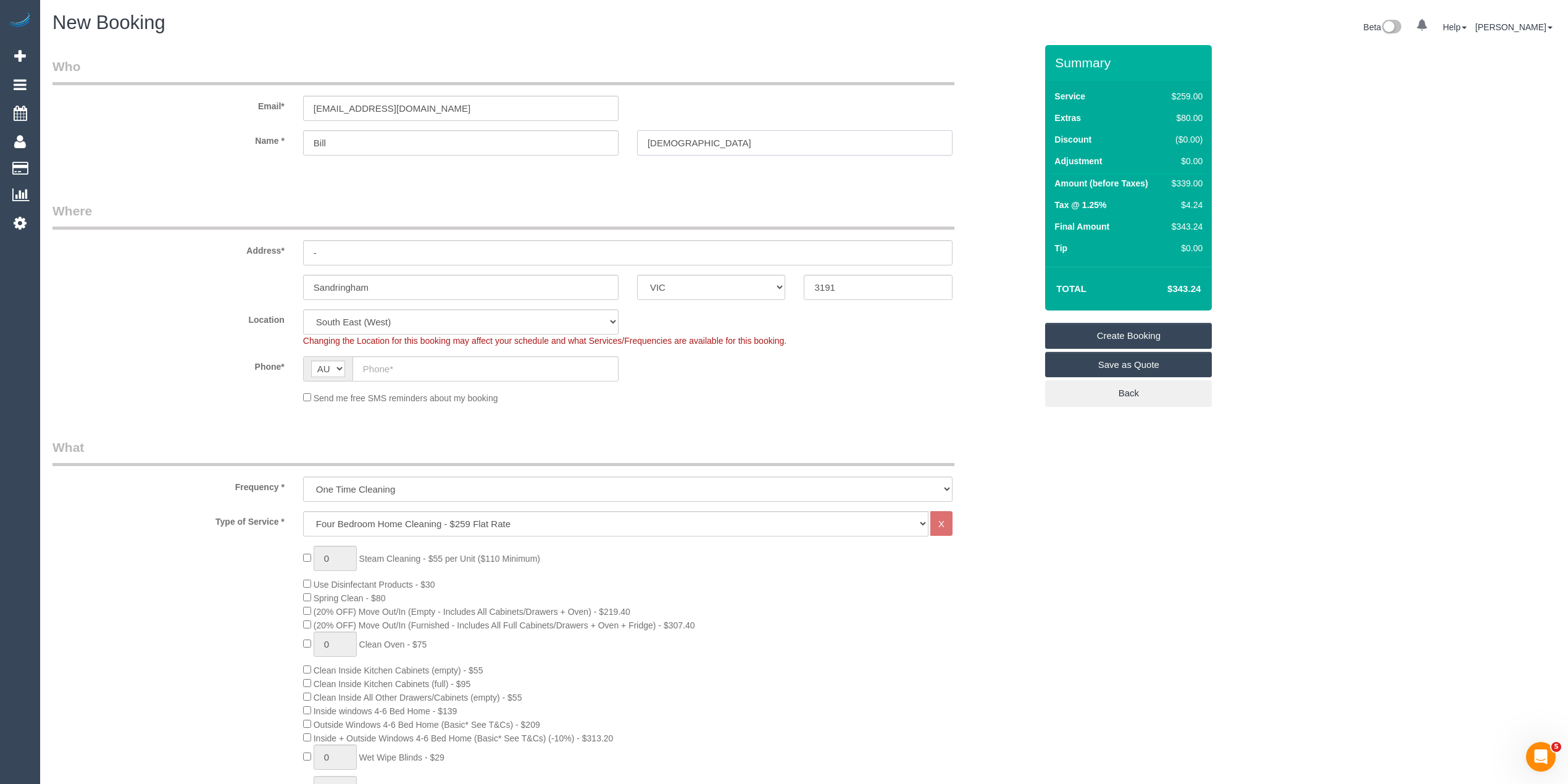
type input "Aposto"
click at [434, 368] on input "text" at bounding box center [485, 369] width 266 height 26
drag, startPoint x: 325, startPoint y: 253, endPoint x: 274, endPoint y: 245, distance: 51.6
click at [275, 247] on div "Address* -" at bounding box center [544, 234] width 1002 height 64
type input "42 Kenneth Street"
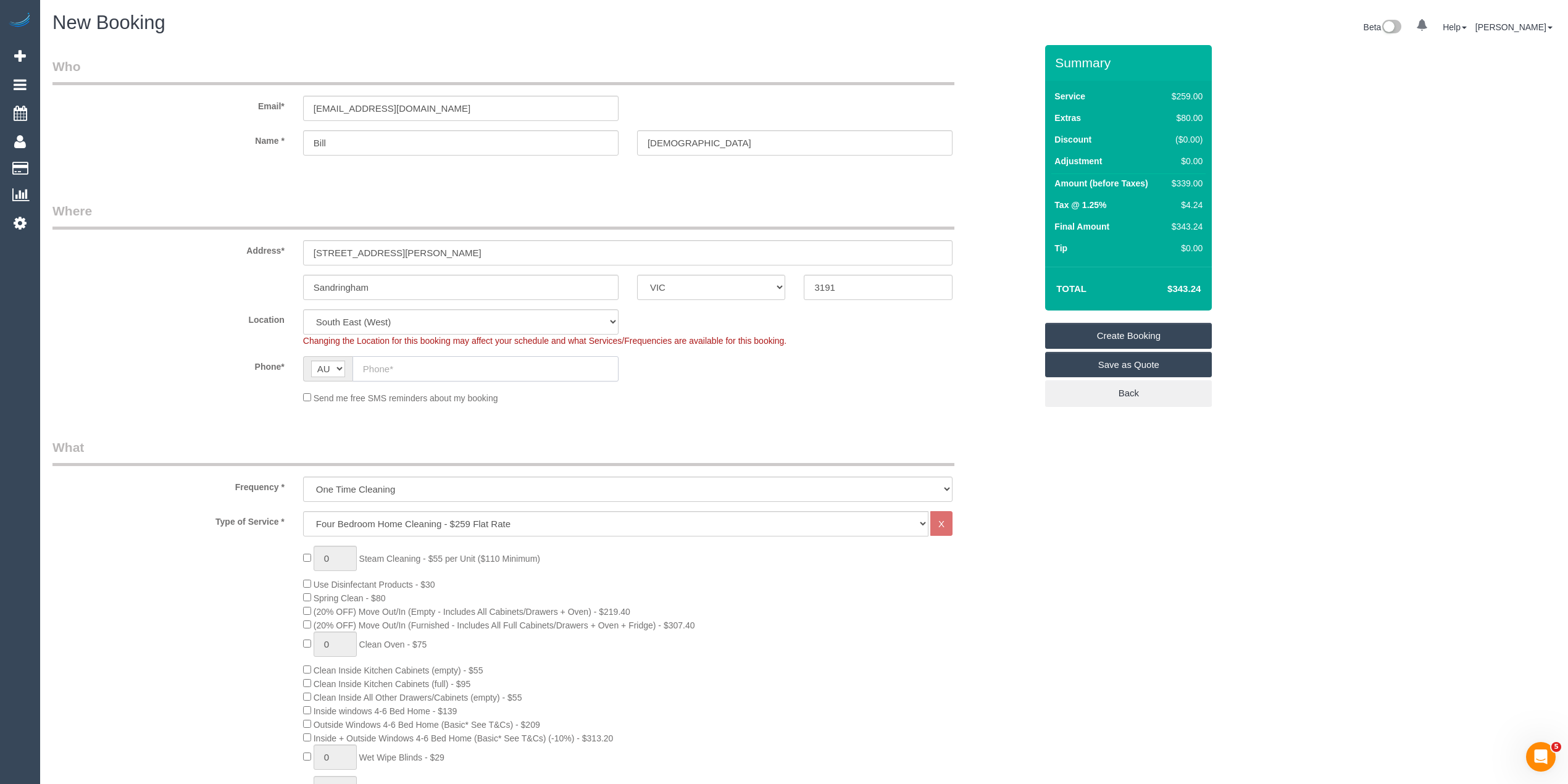
click at [388, 366] on input "text" at bounding box center [485, 369] width 266 height 26
click at [397, 368] on input "text" at bounding box center [485, 369] width 266 height 26
click at [392, 366] on input "text" at bounding box center [485, 369] width 266 height 26
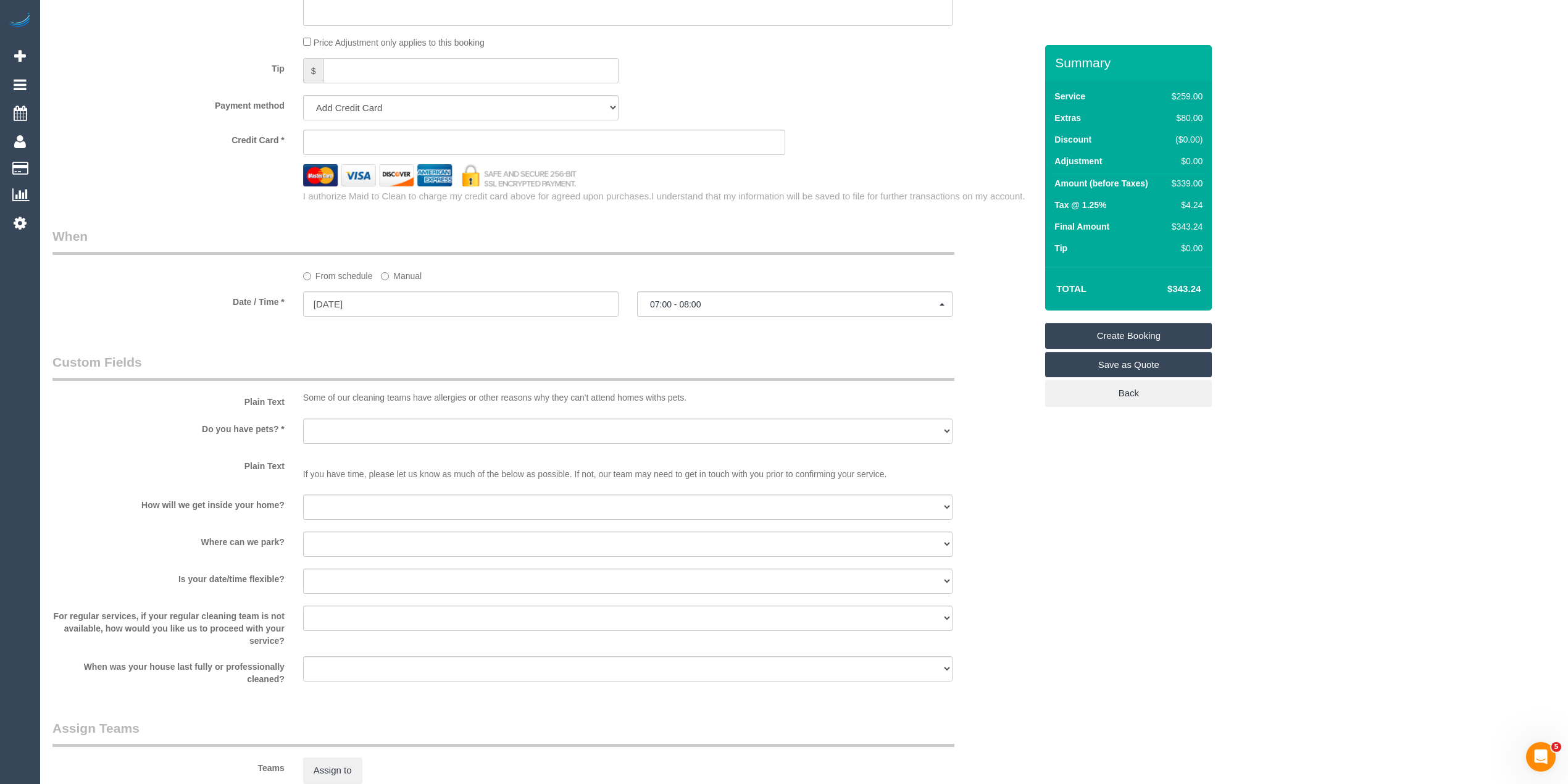
scroll to position [1235, 0]
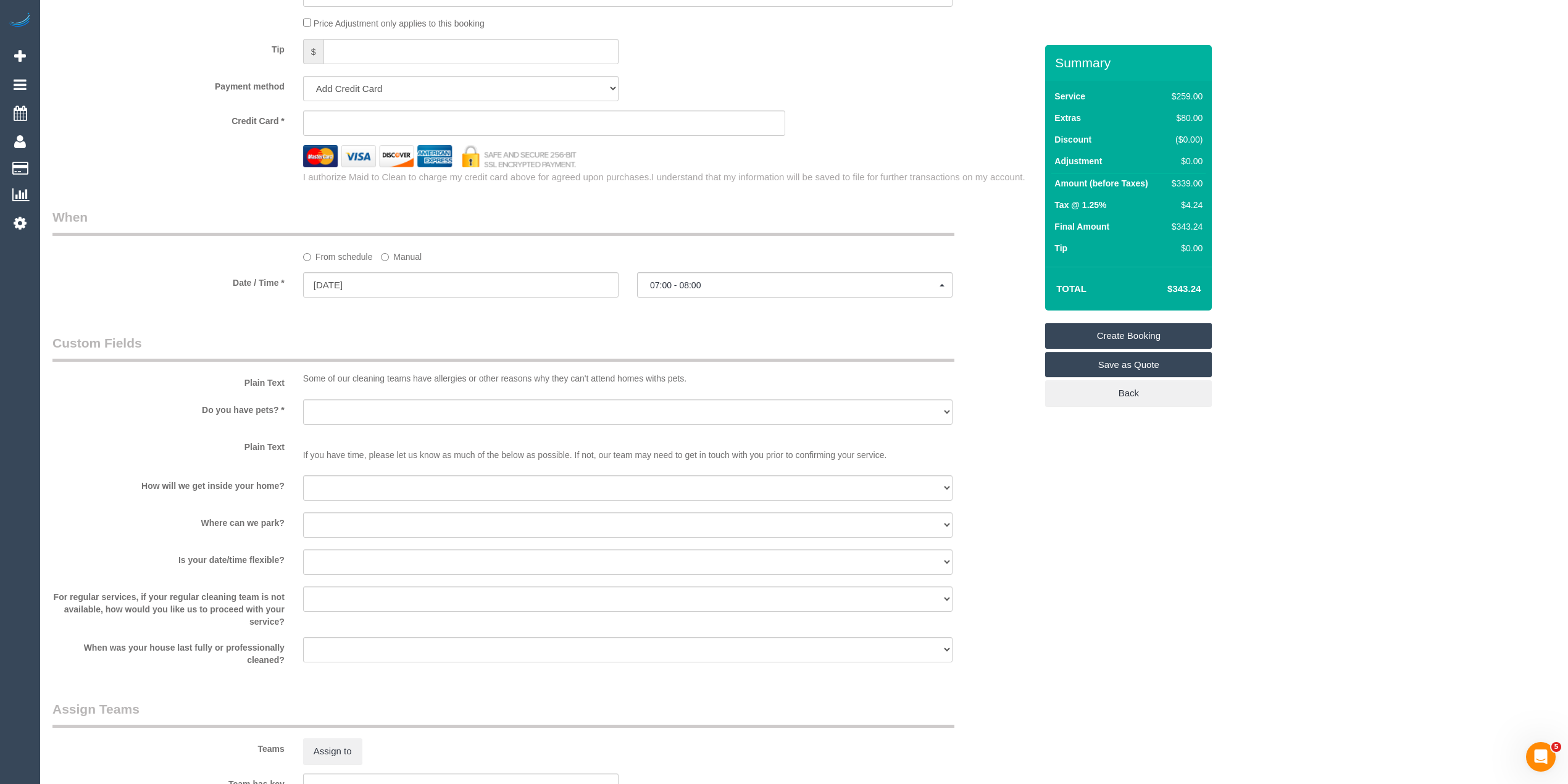
type input "0413 267 925"
click at [331, 409] on select "Yes - Cats Yes - Dogs No pets Yes - Dogs and Cats Yes - Other" at bounding box center [627, 413] width 649 height 26
select select "number:28"
click at [303, 400] on select "Yes - Cats Yes - Dogs No pets Yes - Dogs and Cats Yes - Other" at bounding box center [627, 413] width 649 height 26
click at [379, 486] on select "I will be home Key will be left (please provide details below) Lock box/Access …" at bounding box center [627, 489] width 649 height 26
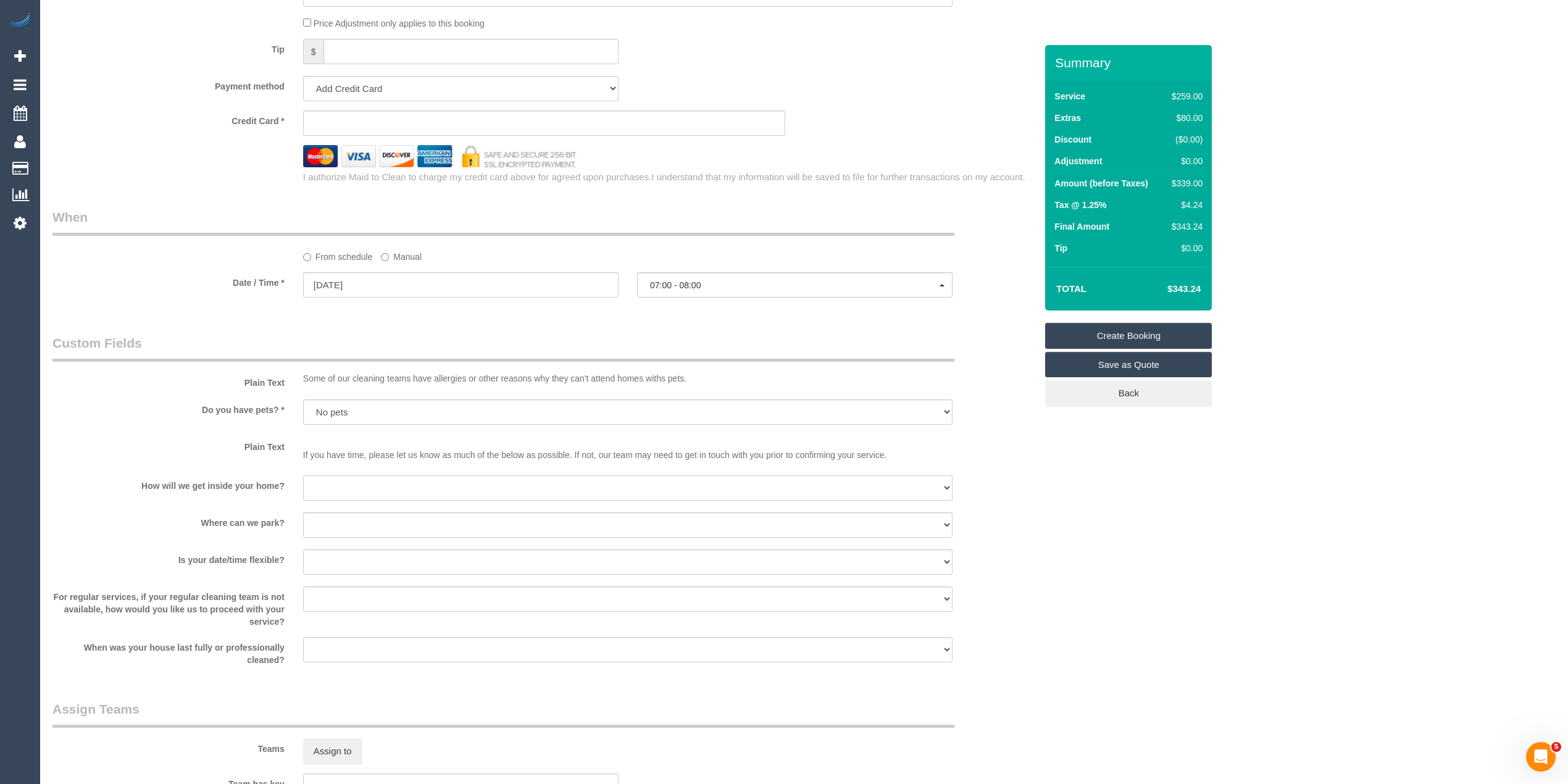
select select "number:15"
click at [303, 477] on select "I will be home Key will be left (please provide details below) Lock box/Access …" at bounding box center [627, 489] width 649 height 26
click at [340, 522] on select "I will provide parking on-site Free street parking Paid street parking (cost wi…" at bounding box center [627, 525] width 649 height 26
select select "number:18"
click at [303, 513] on select "I will provide parking on-site Free street parking Paid street parking (cost wi…" at bounding box center [627, 525] width 649 height 26
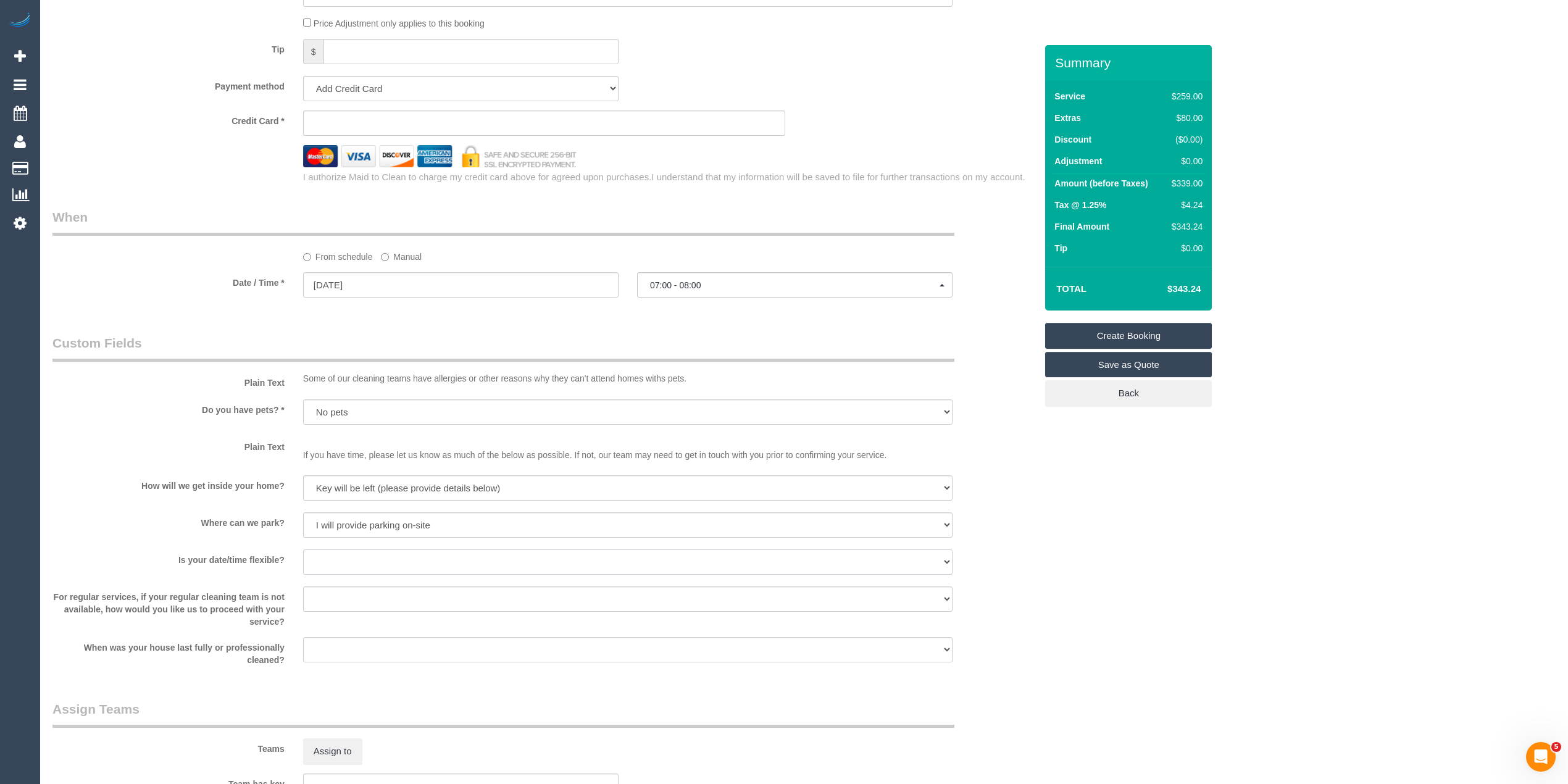
click at [349, 564] on select "Yes - date and time Yes - date but not time Yes - time but not date No - No fle…" at bounding box center [627, 562] width 649 height 26
select select "number:24"
click at [303, 551] on select "Yes - date and time Yes - date but not time Yes - time but not date No - No fle…" at bounding box center [627, 562] width 649 height 26
click at [328, 596] on select "Arrange a cleaner to cover and do not bother you Arrange a cleaner to cover and…" at bounding box center [627, 599] width 649 height 26
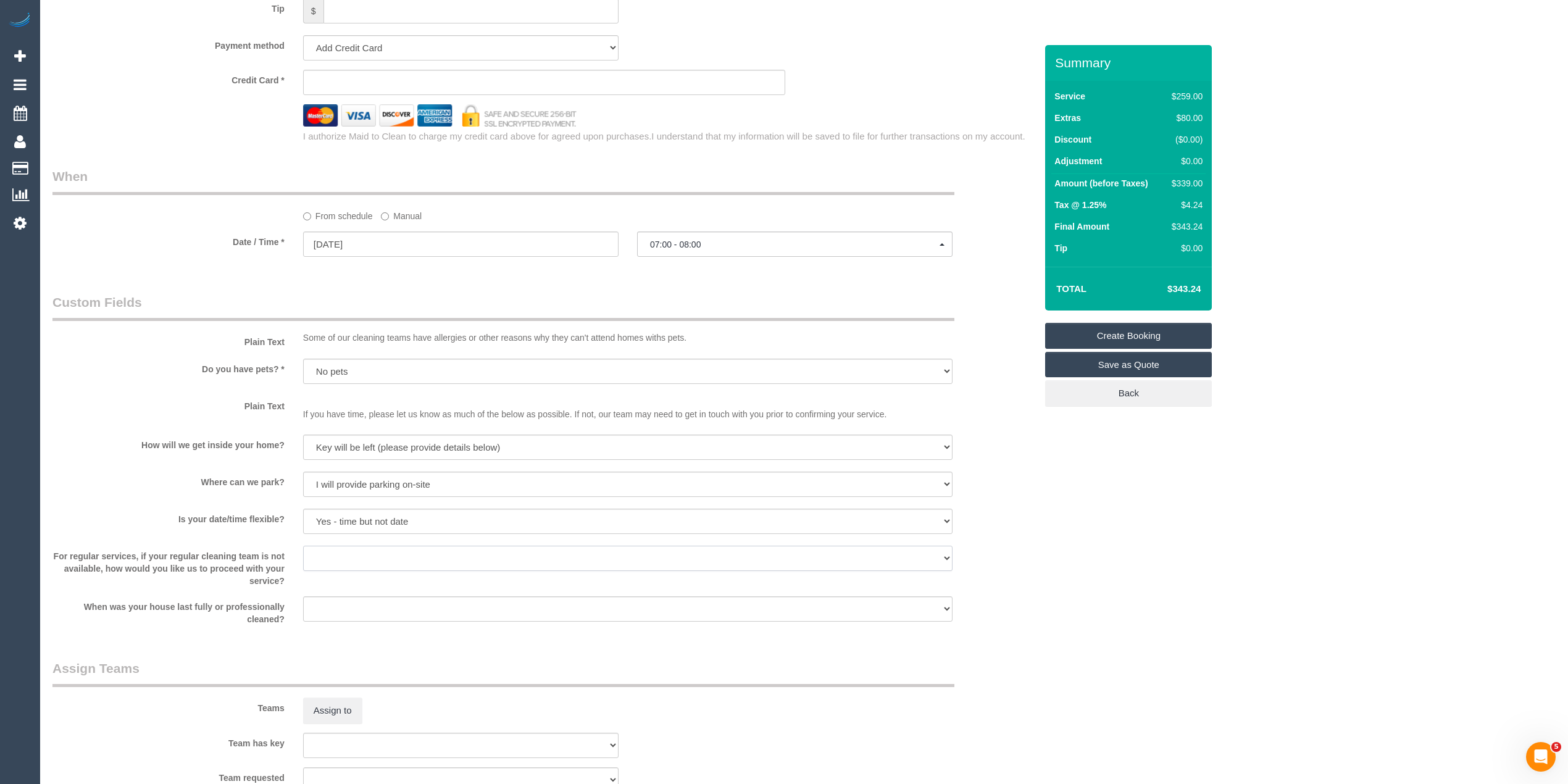
scroll to position [1097, 0]
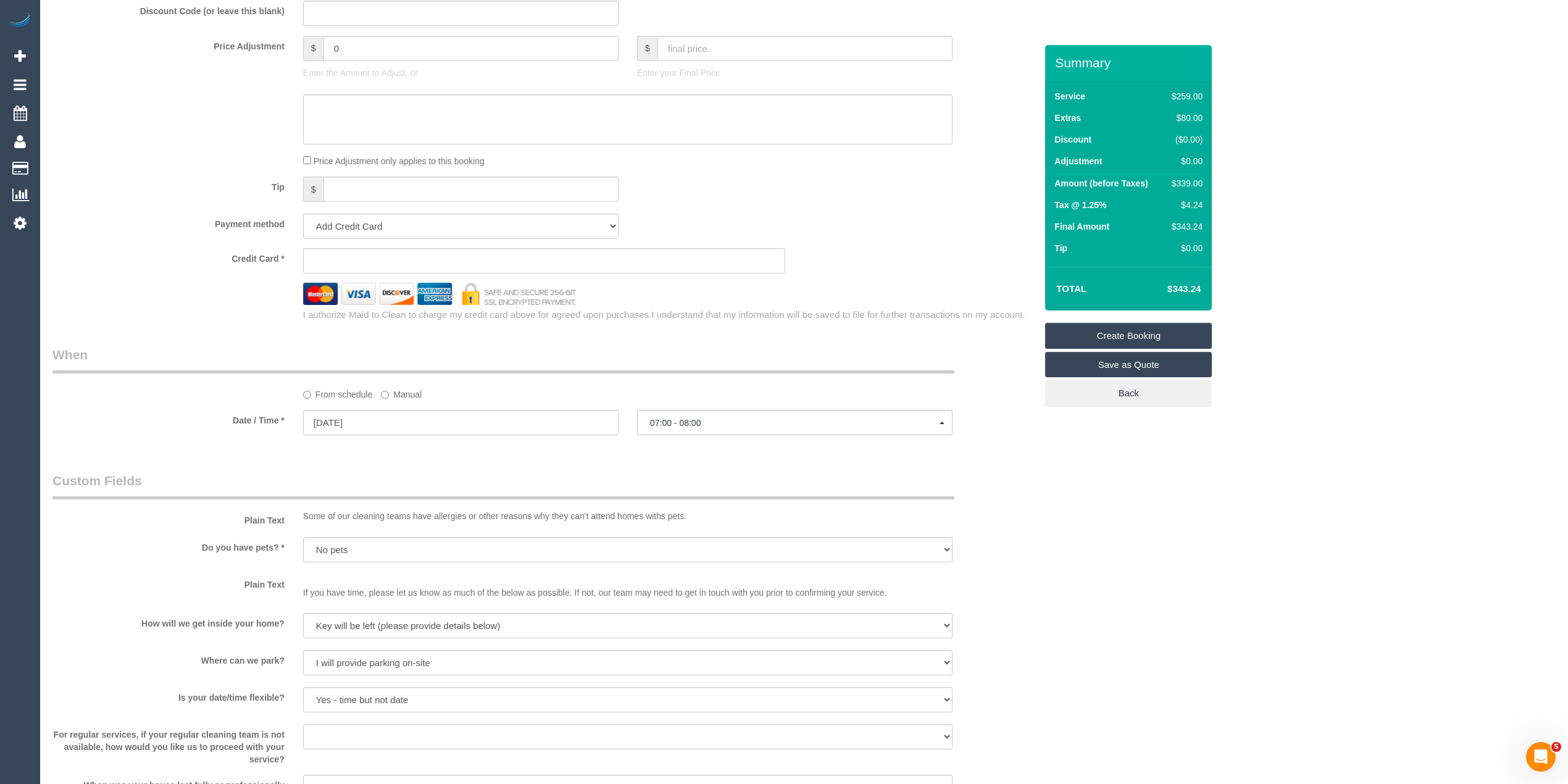
click at [346, 253] on sui-stripe-card at bounding box center [544, 261] width 482 height 26
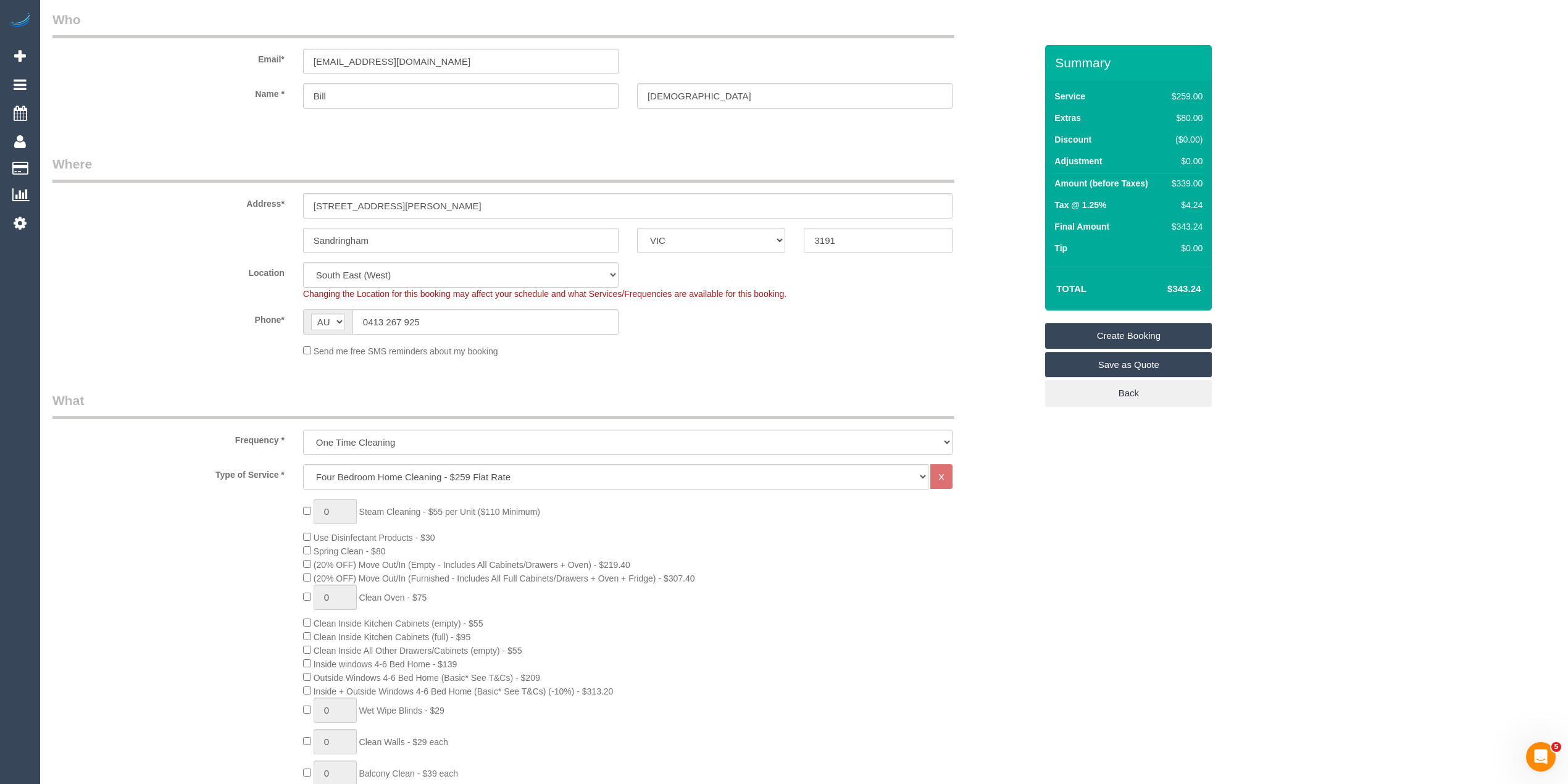
scroll to position [0, 0]
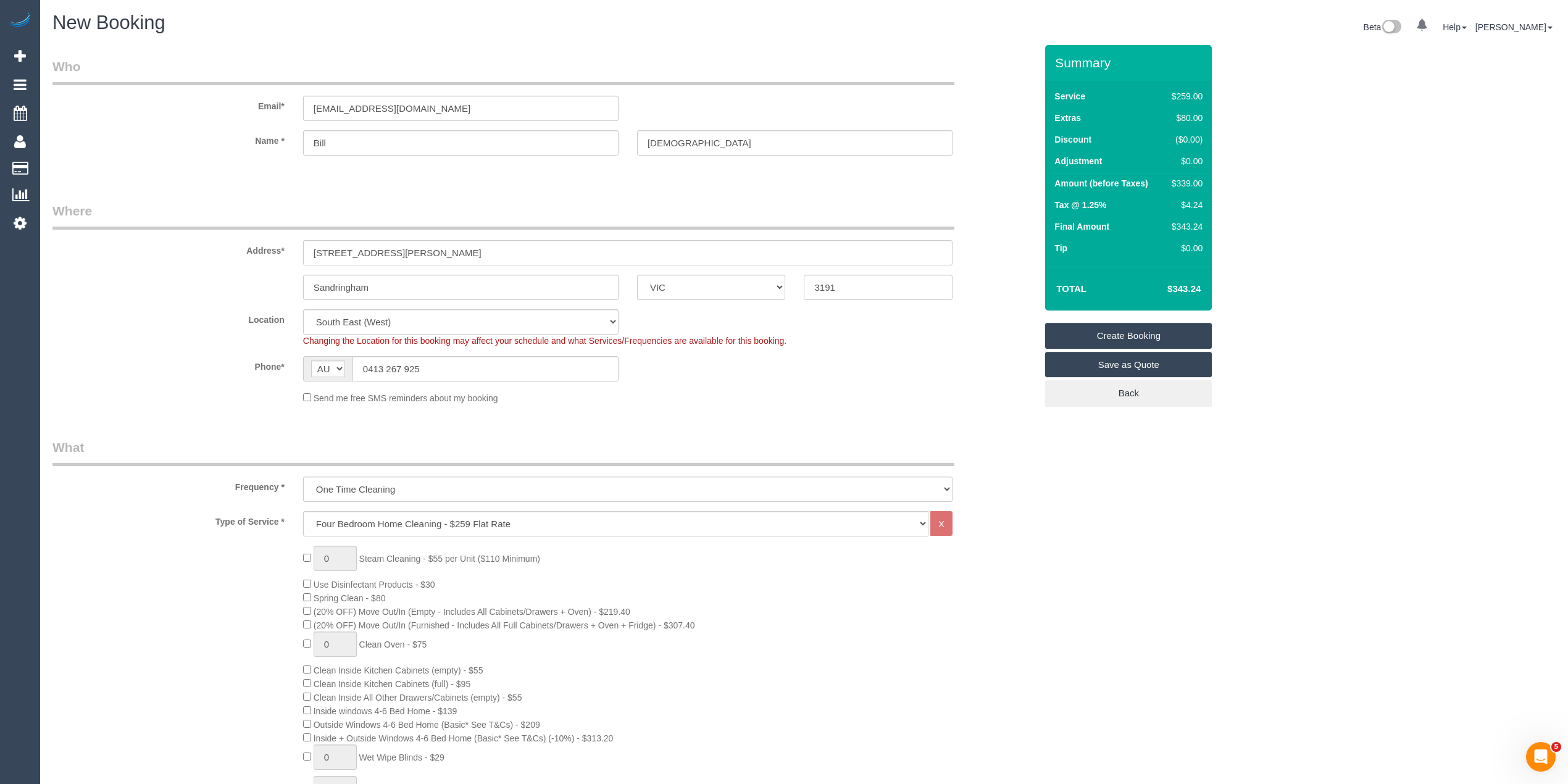
click at [979, 98] on div "Email* stolly100@gmail.com" at bounding box center [544, 89] width 1002 height 64
drag, startPoint x: 417, startPoint y: 105, endPoint x: 181, endPoint y: 100, distance: 236.1
click at [181, 100] on div "Email* stolly100@gmail.com" at bounding box center [544, 89] width 1002 height 64
click at [1131, 329] on link "Create Booking" at bounding box center [1128, 336] width 167 height 26
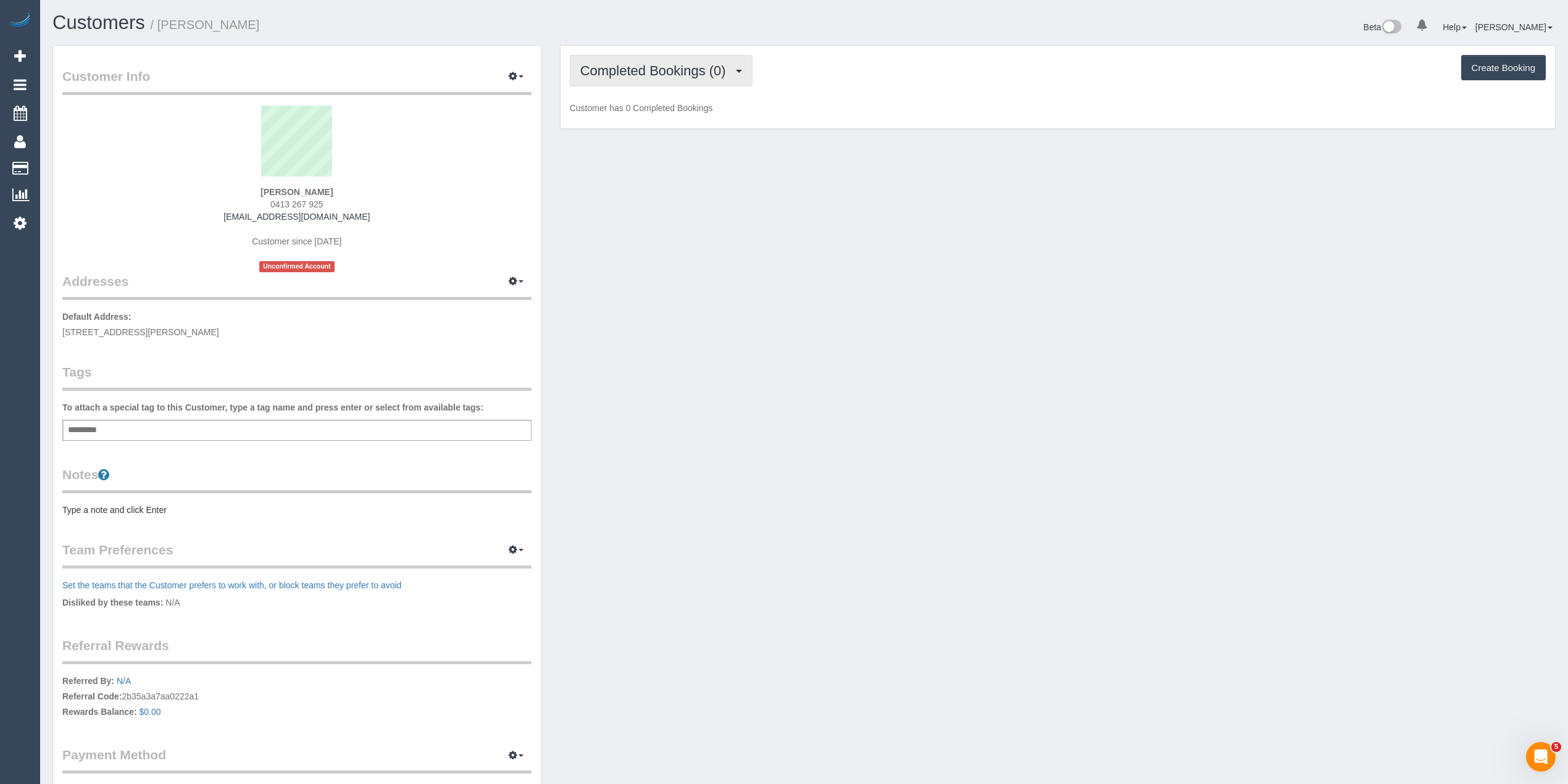
click at [638, 64] on span "Completed Bookings (0)" at bounding box center [656, 71] width 152 height 16
click at [685, 116] on link "Upcoming Bookings (1)" at bounding box center [634, 115] width 128 height 16
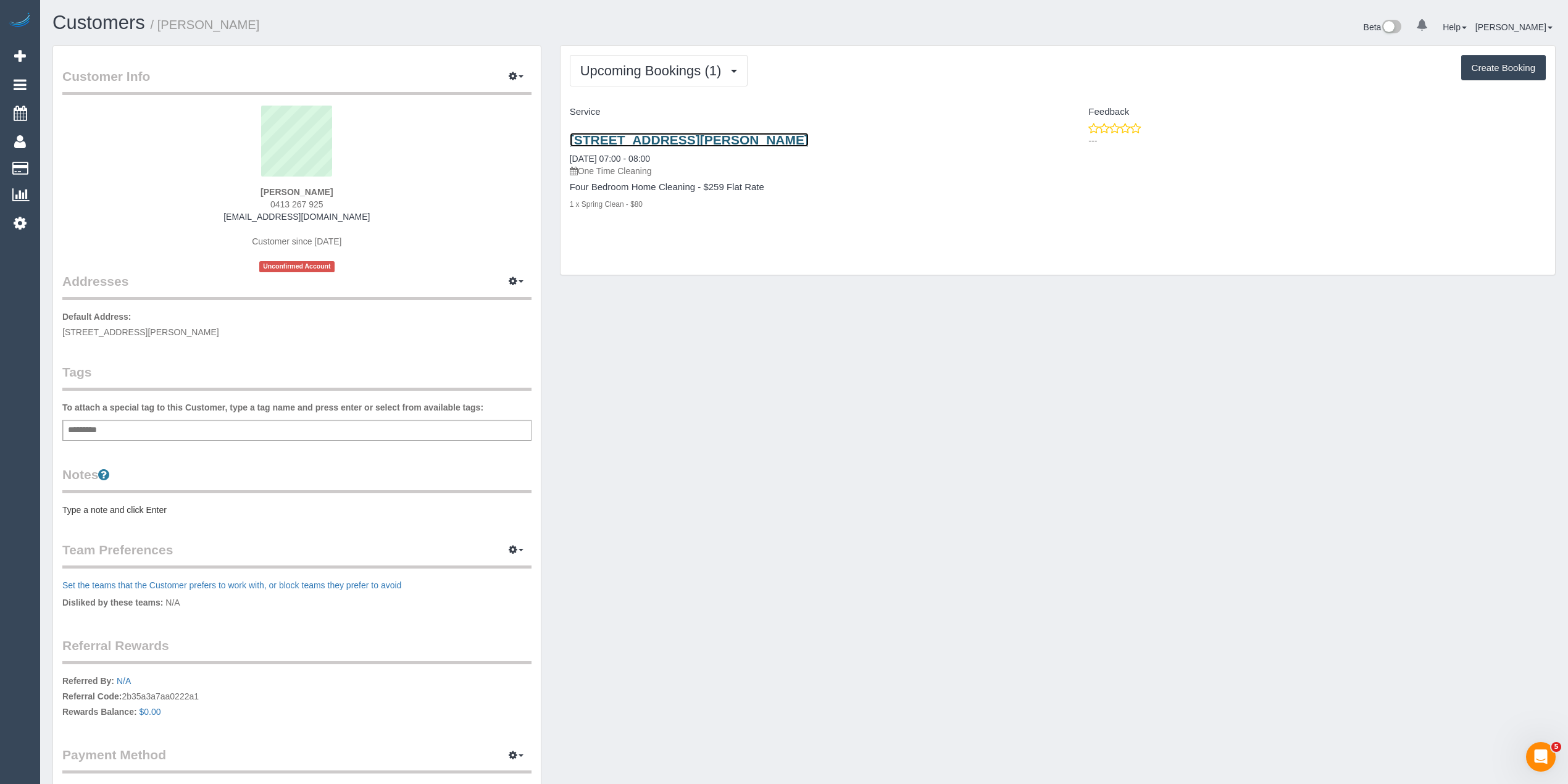
click at [760, 141] on link "42 Kenneth Street, Sandringham, VIC 3191" at bounding box center [689, 140] width 239 height 14
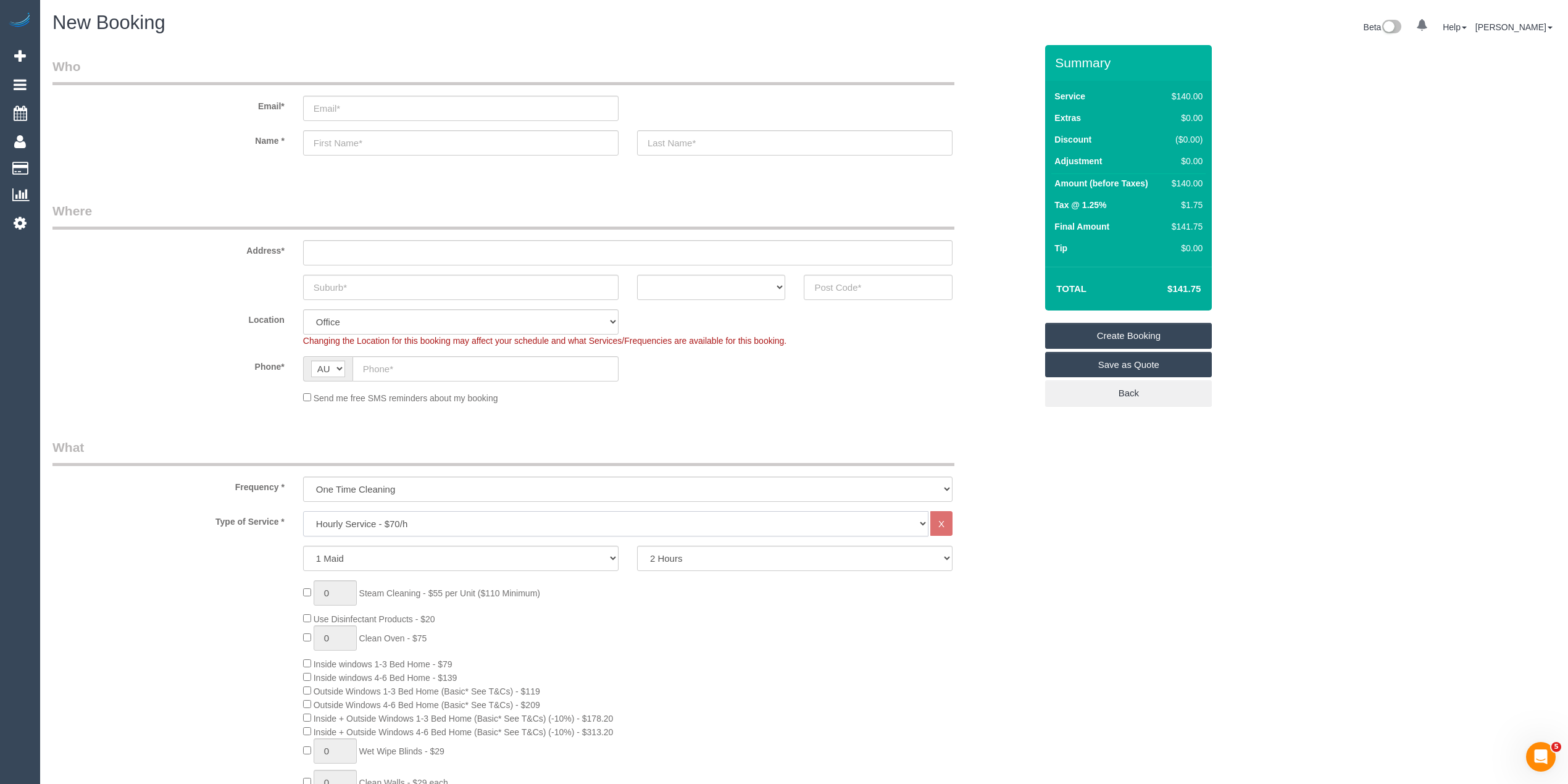
drag, startPoint x: 398, startPoint y: 519, endPoint x: 398, endPoint y: 513, distance: 6.0
click at [398, 519] on select "Hourly Service - $70/h Hourly Service - $65/h Hourly Service - $60/h Hourly Ser…" at bounding box center [615, 524] width 625 height 26
select select "210"
click at [303, 511] on select "Hourly Service - $70/h Hourly Service - $65/h Hourly Service - $60/h Hourly Ser…" at bounding box center [615, 524] width 625 height 26
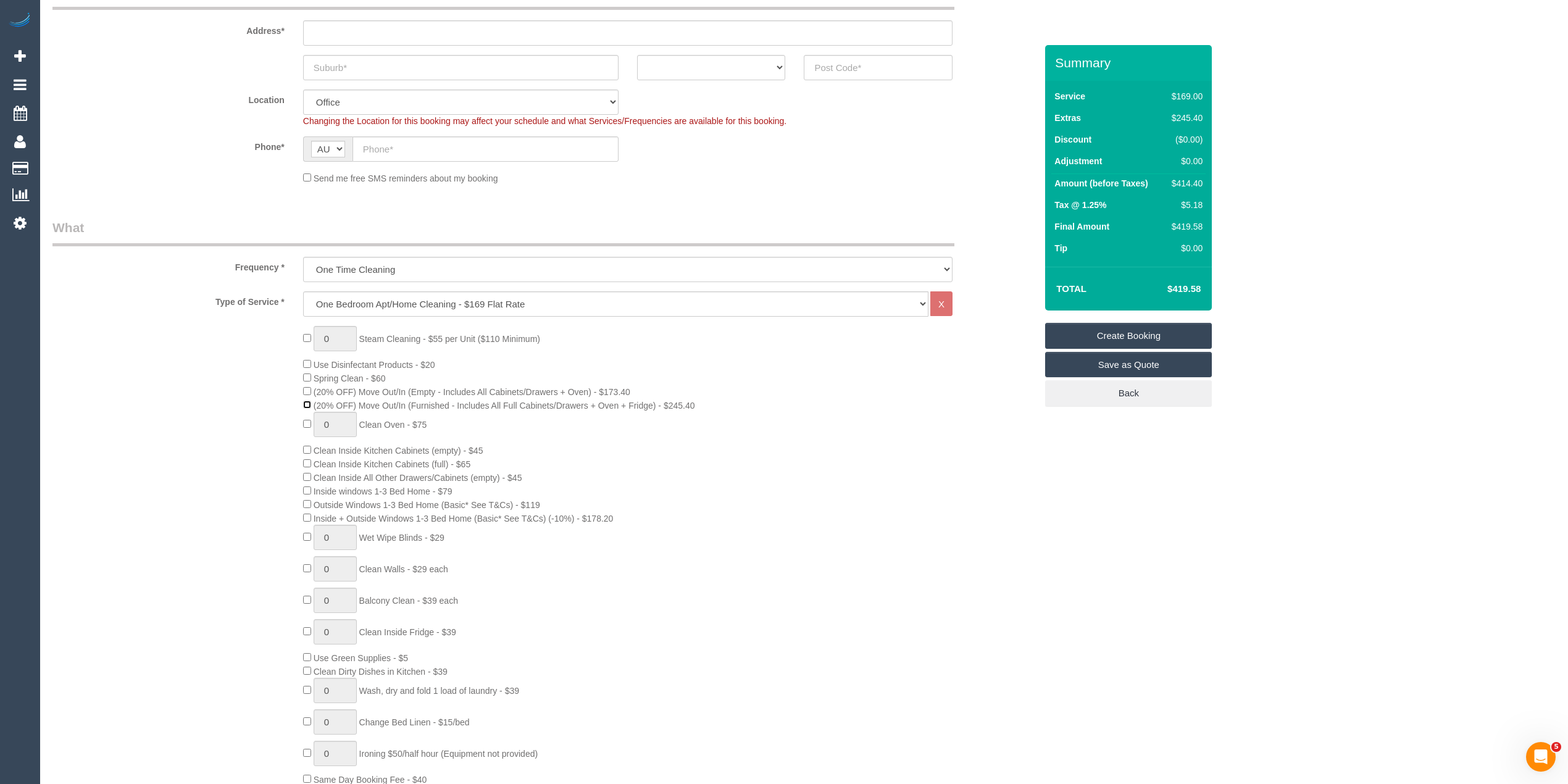
scroll to position [274, 0]
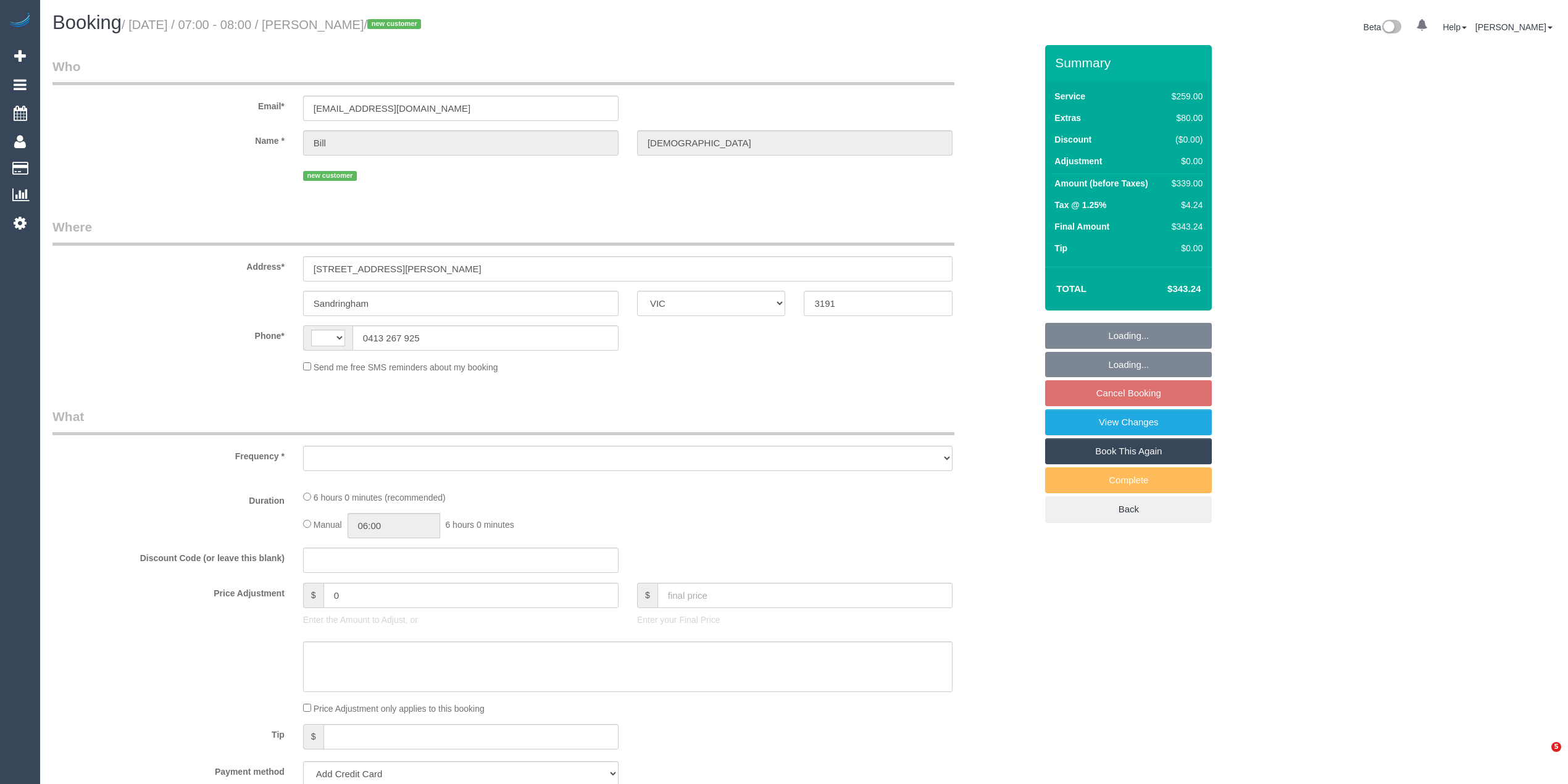
select select "VIC"
select select "string:AU"
select select "object:531"
select select "string:stripe-pm_1SIHv12GScqysDRVXbHweIZR"
select select "spot1"
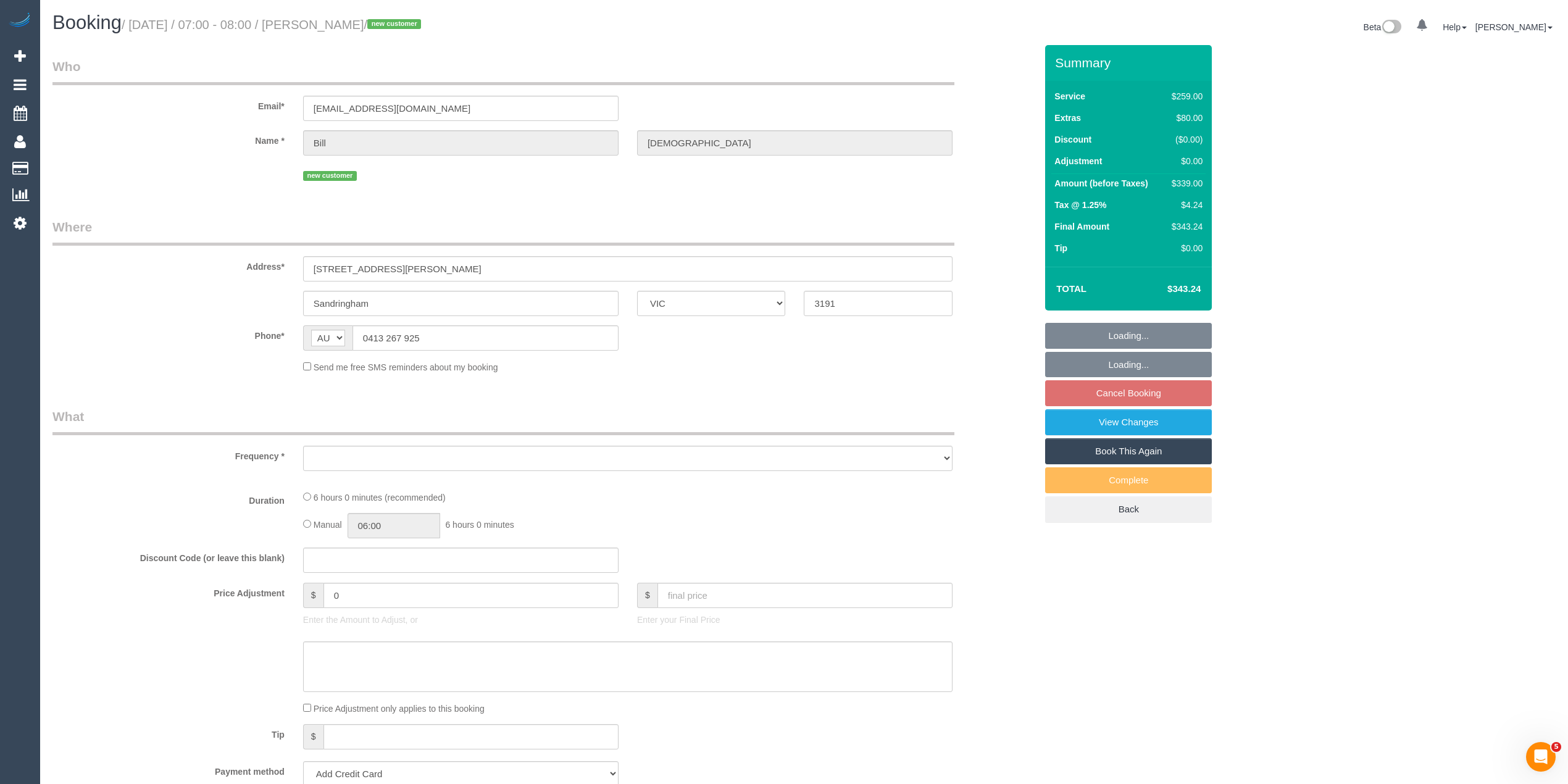
select select "number:28"
select select "number:15"
select select "number:18"
select select "number:24"
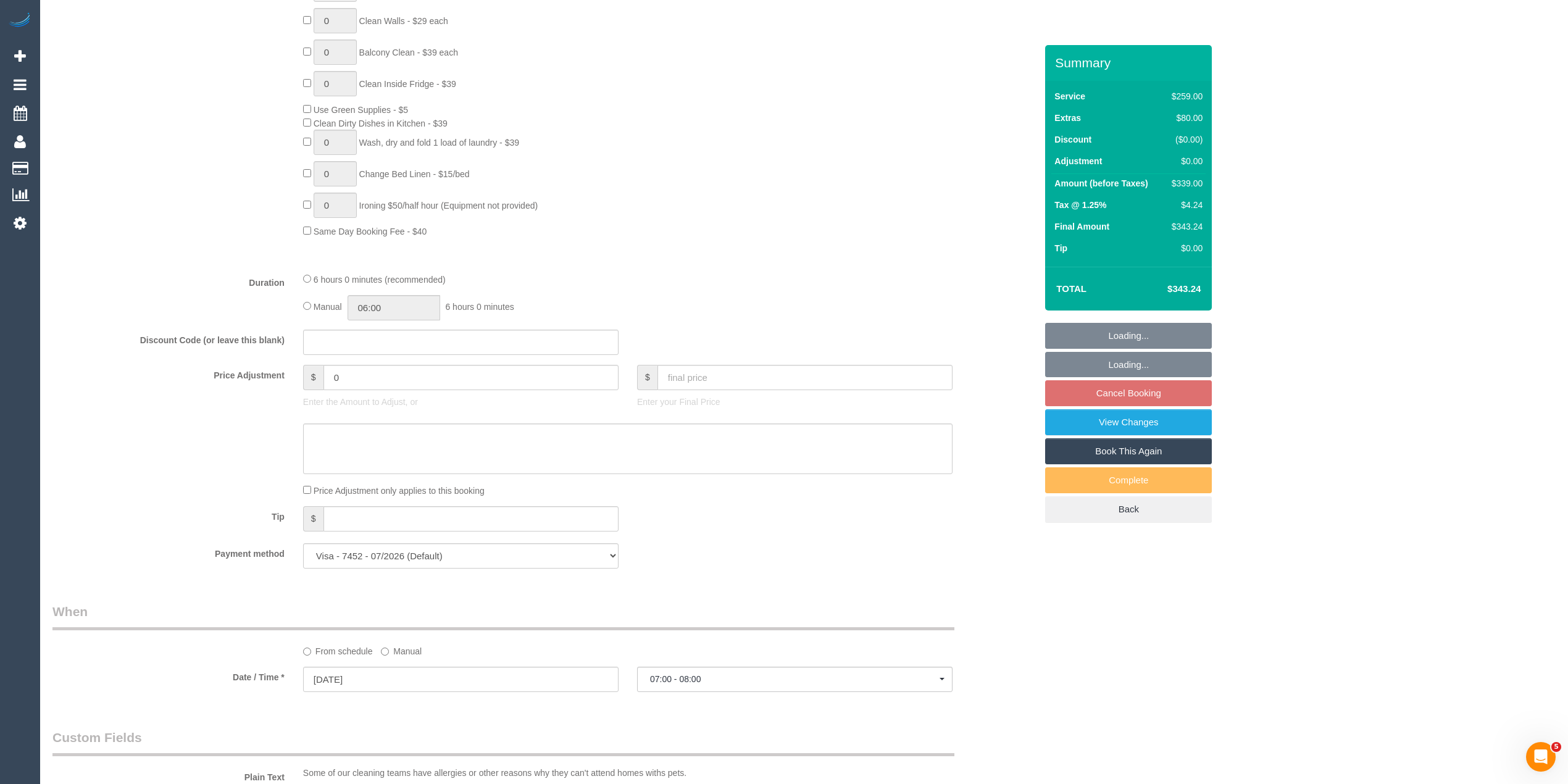
select select "object:1347"
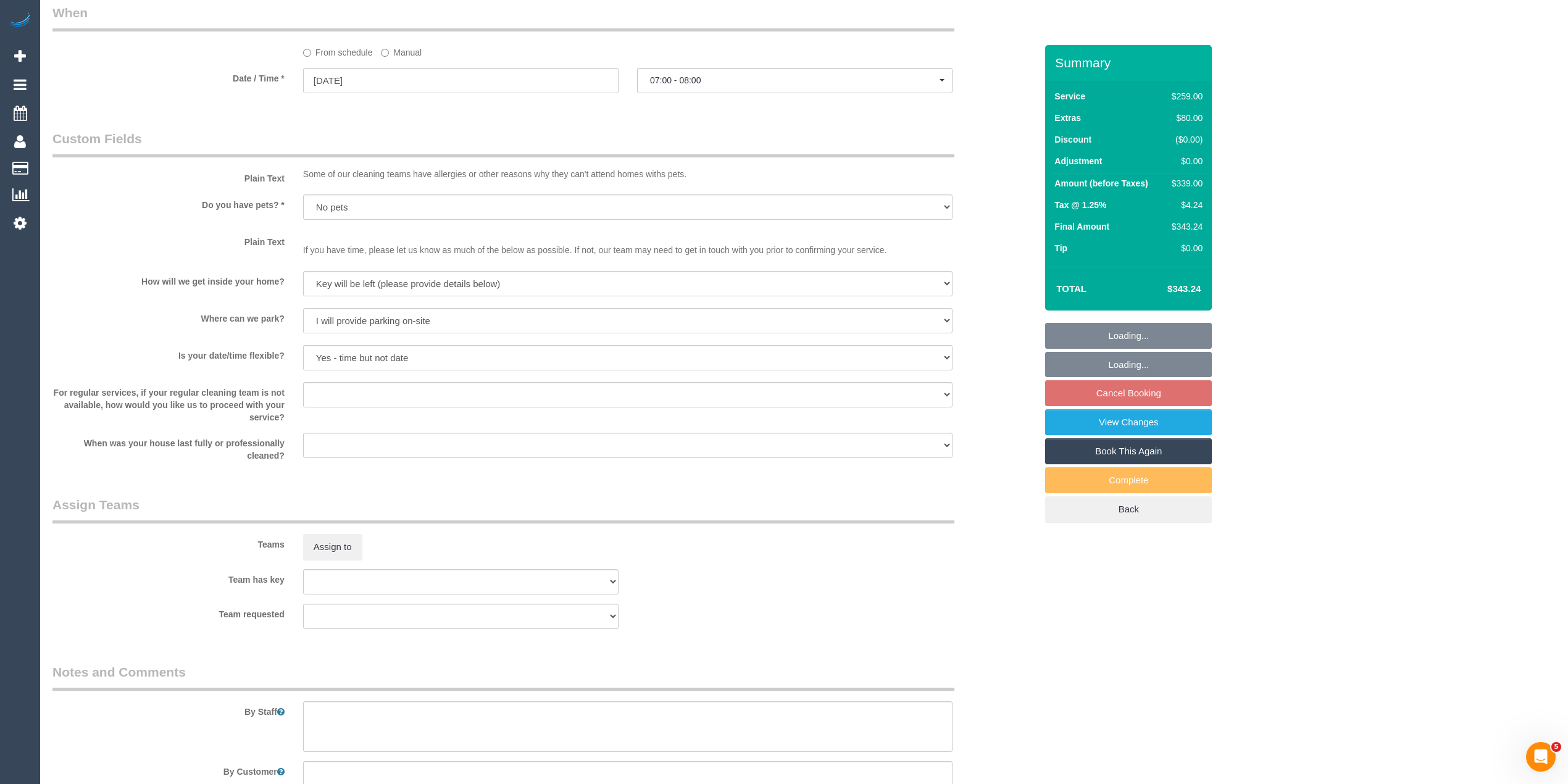
scroll to position [1596, 0]
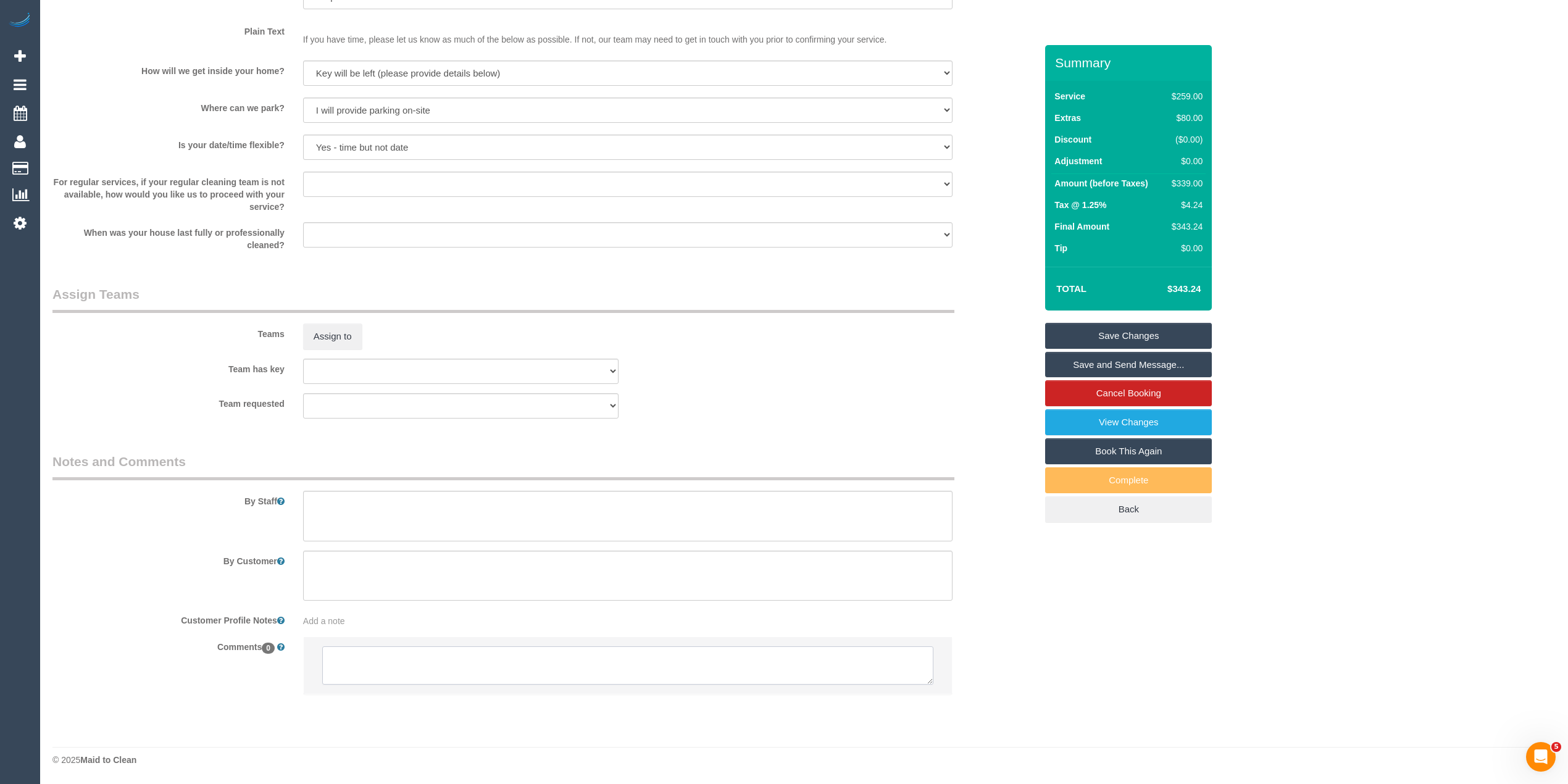
click at [451, 672] on textarea at bounding box center [627, 665] width 611 height 38
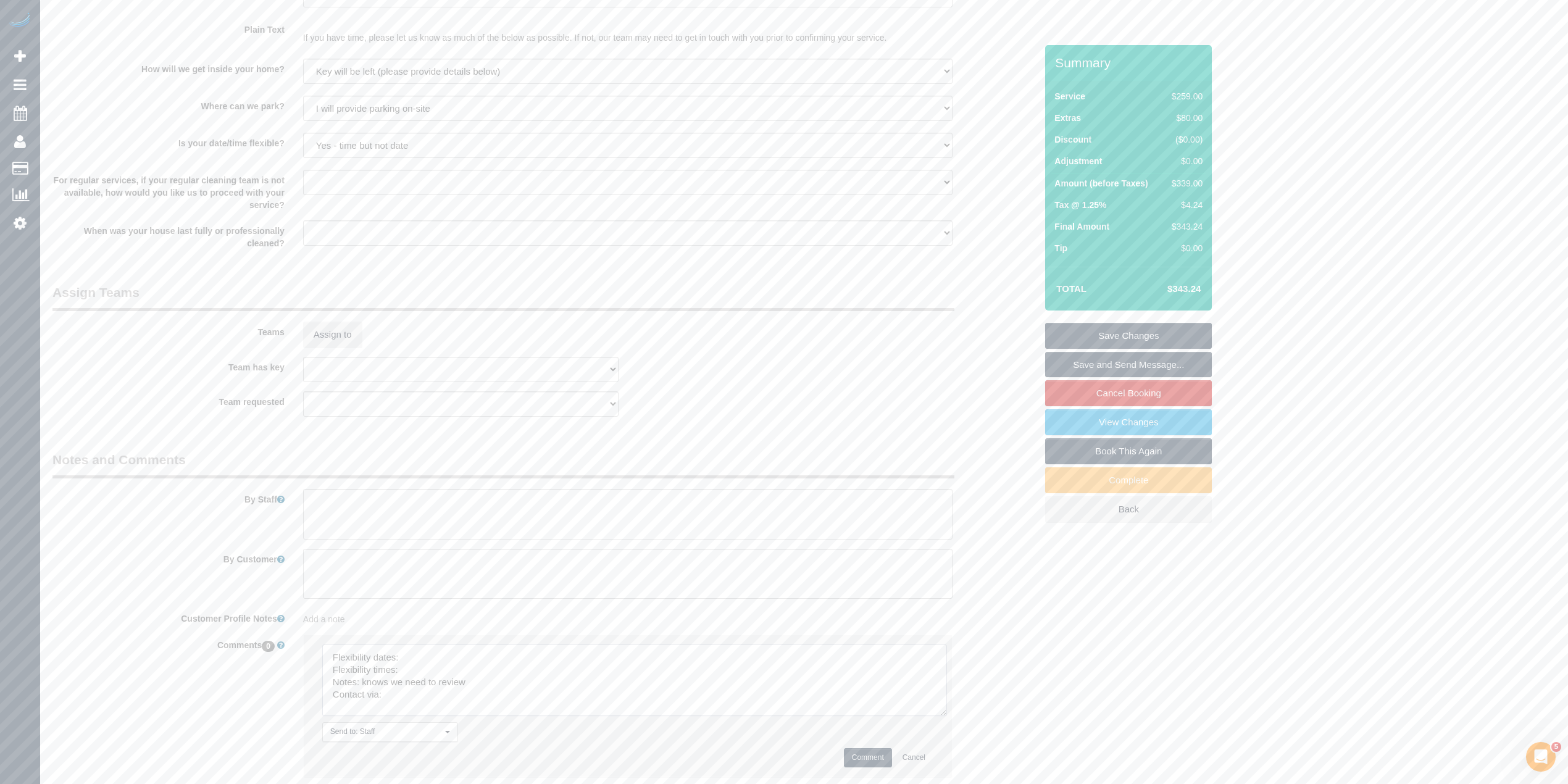
drag, startPoint x: 929, startPoint y: 683, endPoint x: 943, endPoint y: 727, distance: 46.2
click at [943, 716] on textarea at bounding box center [634, 680] width 624 height 71
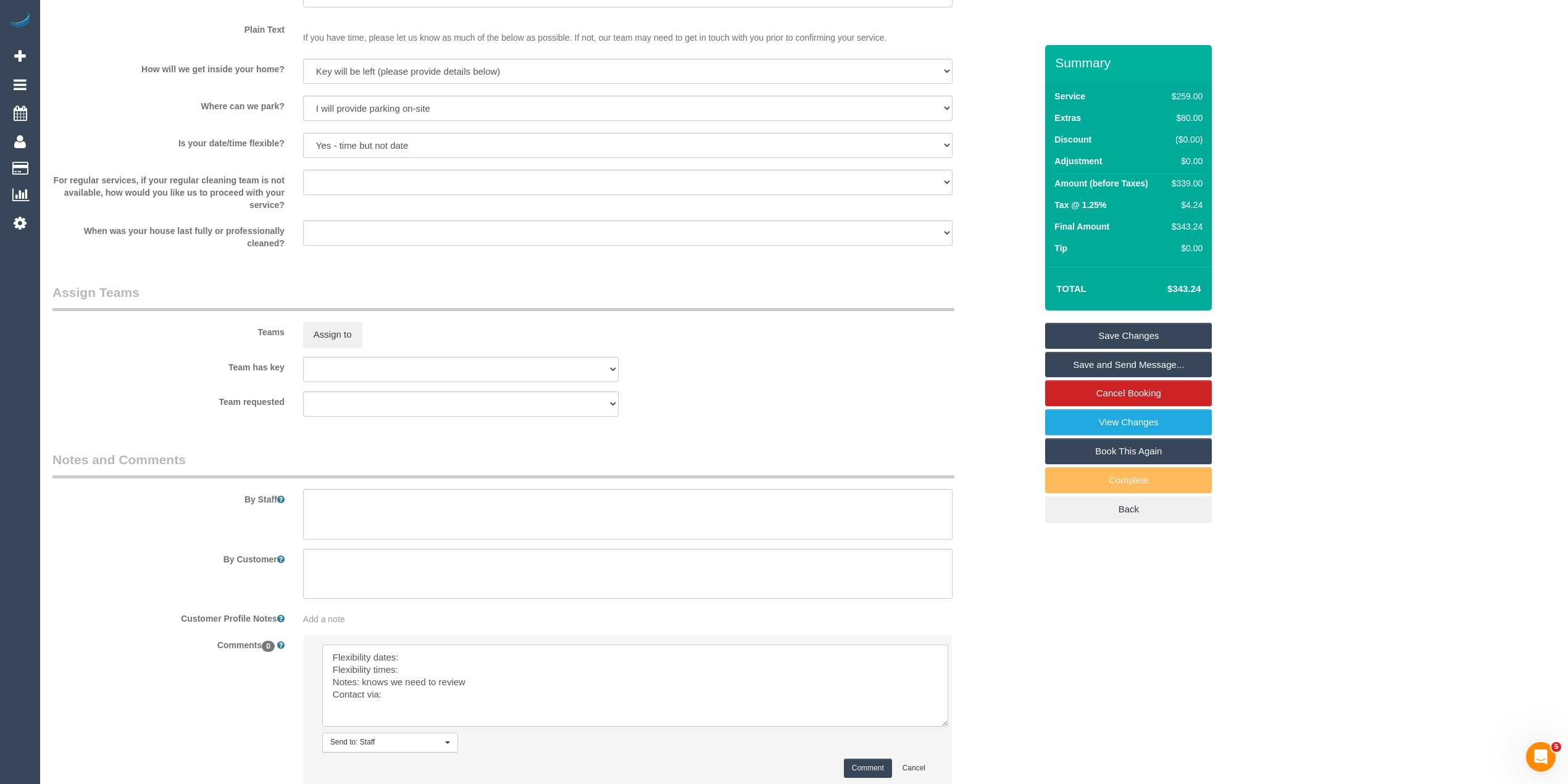
click at [427, 655] on textarea at bounding box center [635, 686] width 626 height 82
click at [440, 655] on textarea at bounding box center [635, 686] width 626 height 82
click at [441, 674] on textarea at bounding box center [635, 686] width 626 height 82
click at [431, 699] on textarea at bounding box center [635, 686] width 626 height 82
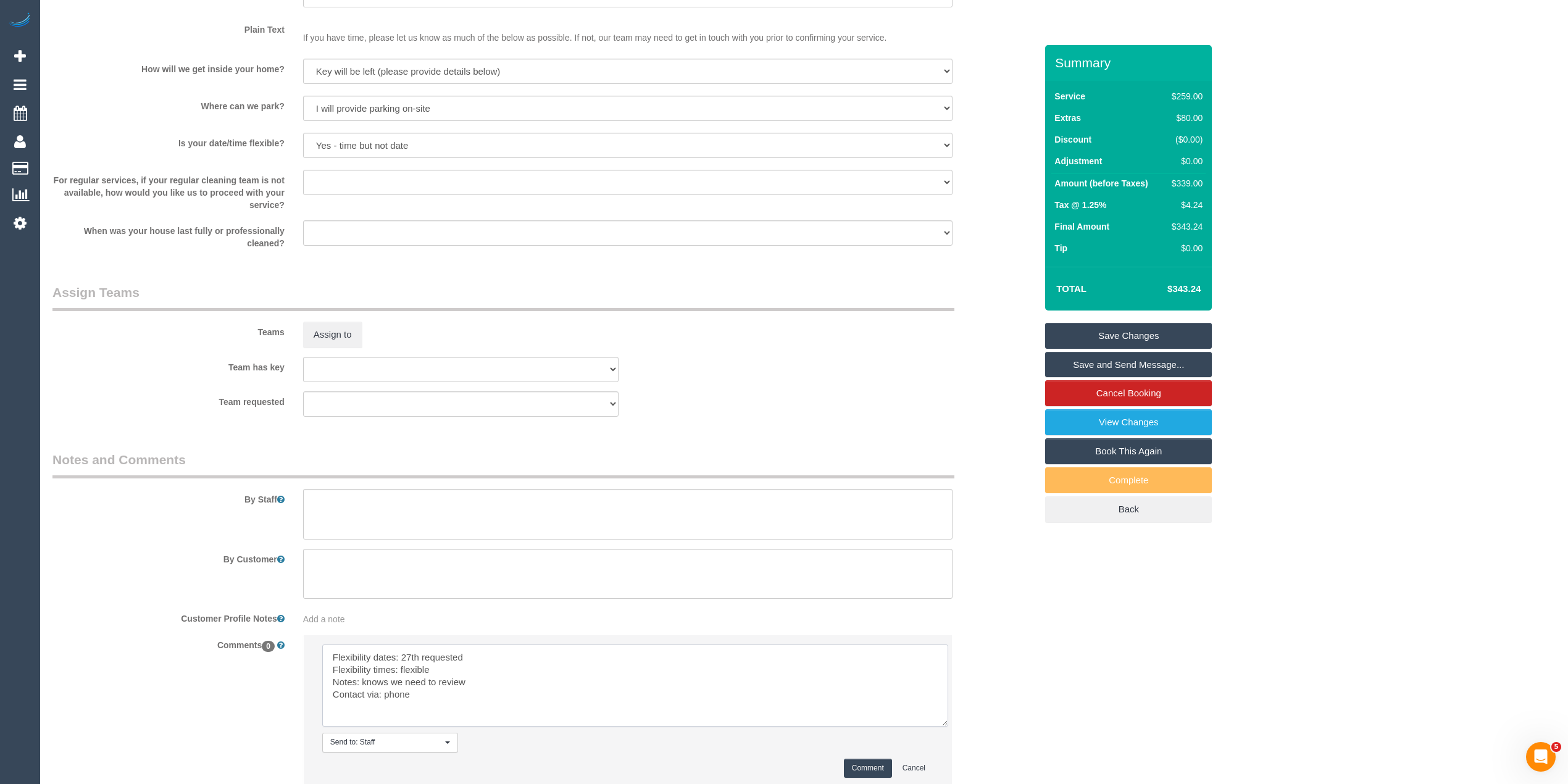
type textarea "Flexibility dates: 27th requested Flexibility times: flexible Notes: knows we n…"
click at [858, 766] on button "Comment" at bounding box center [868, 768] width 48 height 19
click at [376, 507] on textarea at bounding box center [627, 514] width 649 height 50
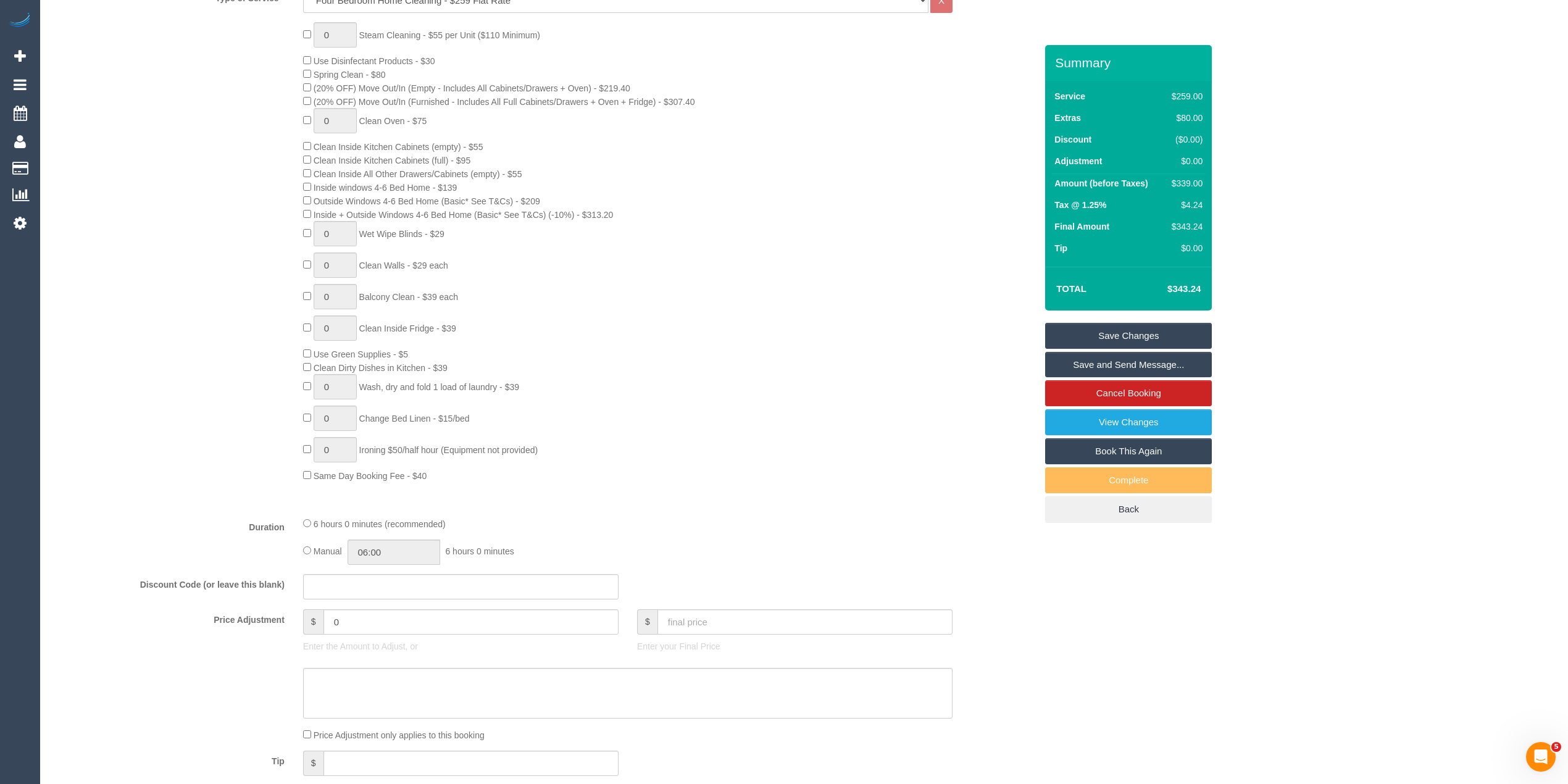
scroll to position [0, 0]
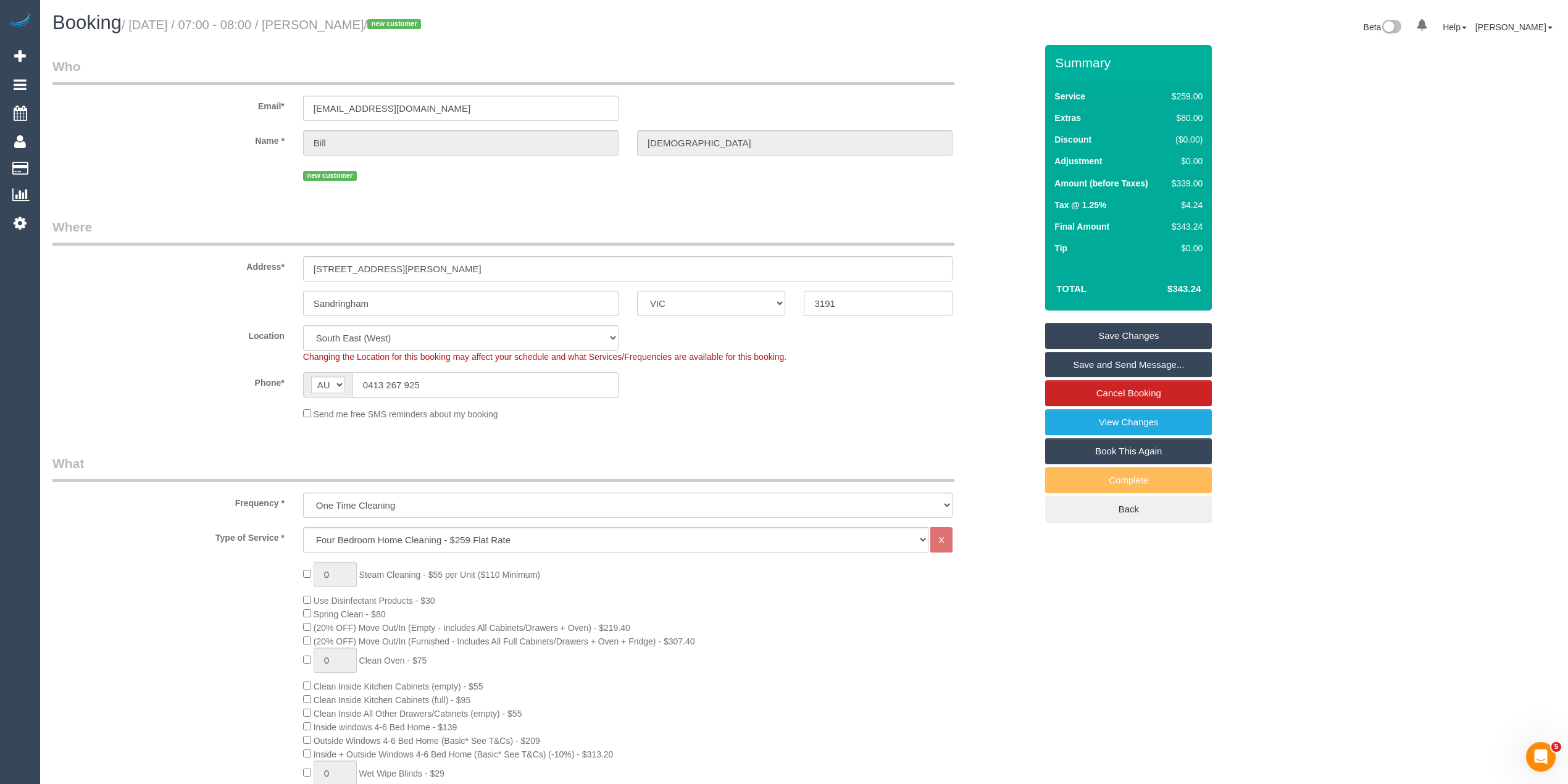
drag, startPoint x: 446, startPoint y: 379, endPoint x: 317, endPoint y: 375, distance: 129.1
click at [317, 375] on div "AF AL DZ AD AO AI AQ AG AR AM AW AU AT AZ BS BH BD BB BY BE BZ BJ BM BT BO BA B…" at bounding box center [461, 385] width 316 height 26
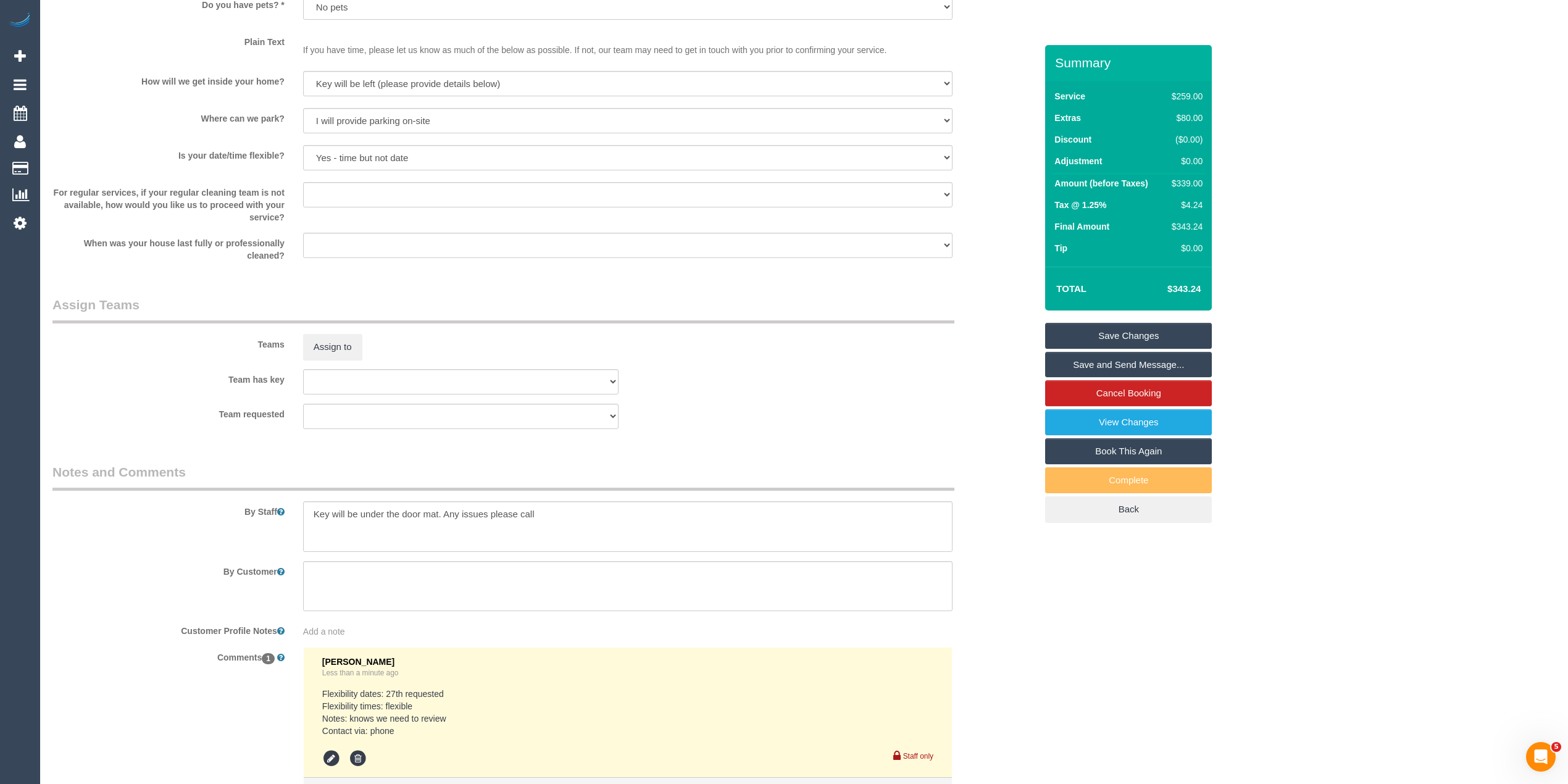
scroll to position [1769, 0]
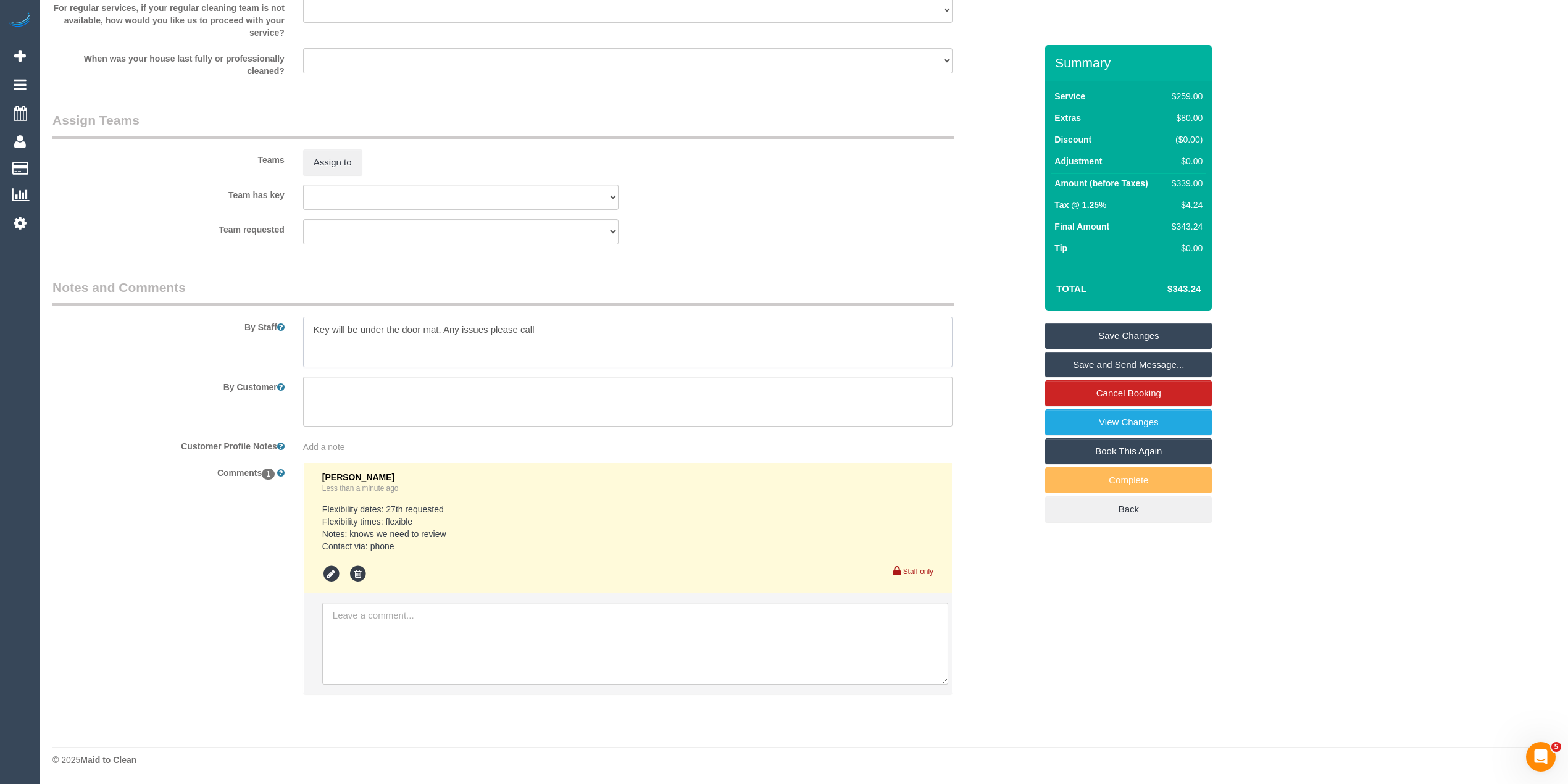
click at [557, 322] on textarea at bounding box center [627, 341] width 649 height 50
paste textarea "0413 267 925"
type textarea "Key will be under the door mat. Any issues please call Bill 0413267925"
click at [1133, 331] on link "Save Changes" at bounding box center [1128, 336] width 167 height 26
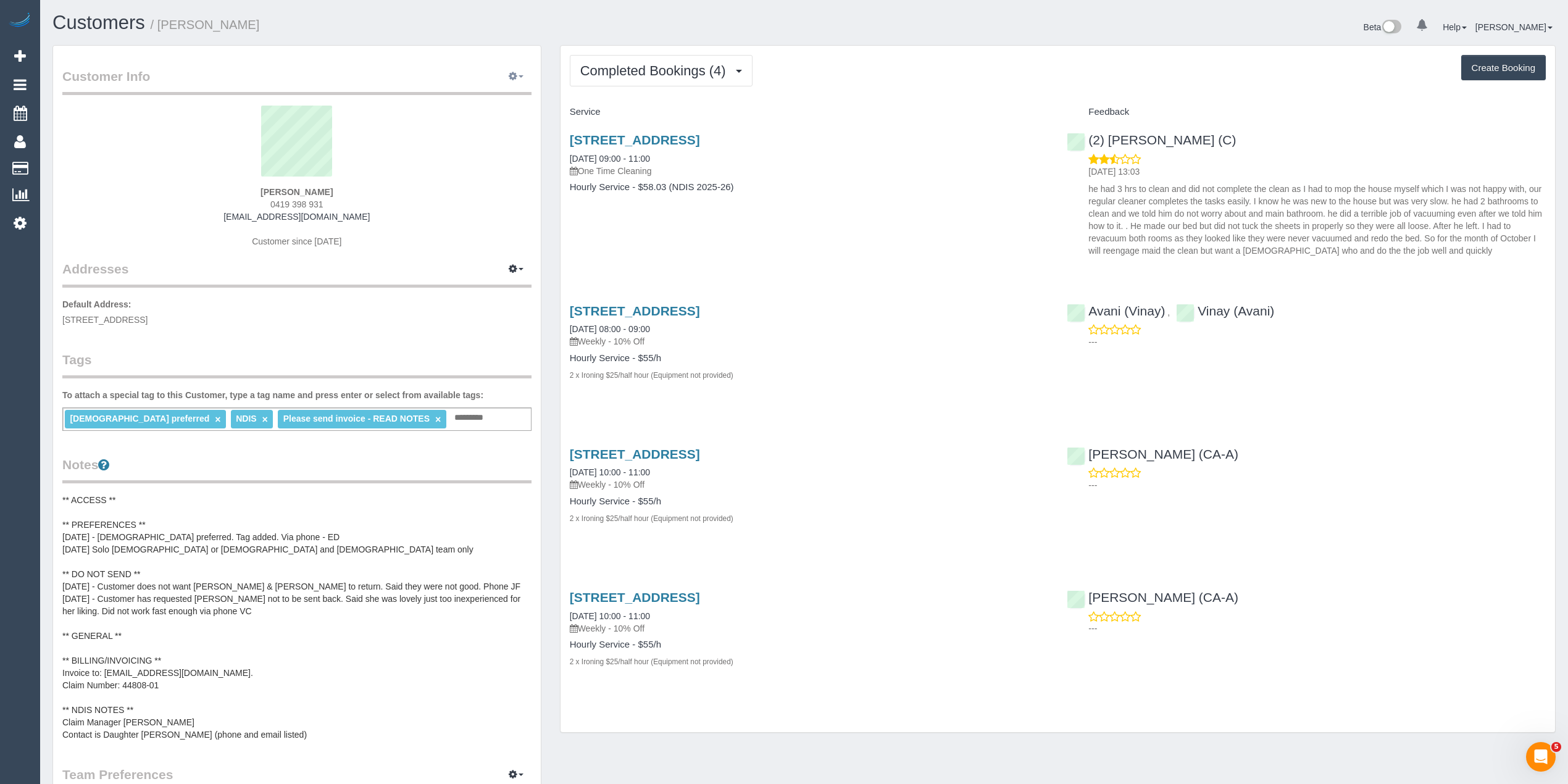
click at [522, 79] on button "button" at bounding box center [515, 77] width 31 height 19
click at [465, 162] on link "View Changes" at bounding box center [477, 163] width 107 height 16
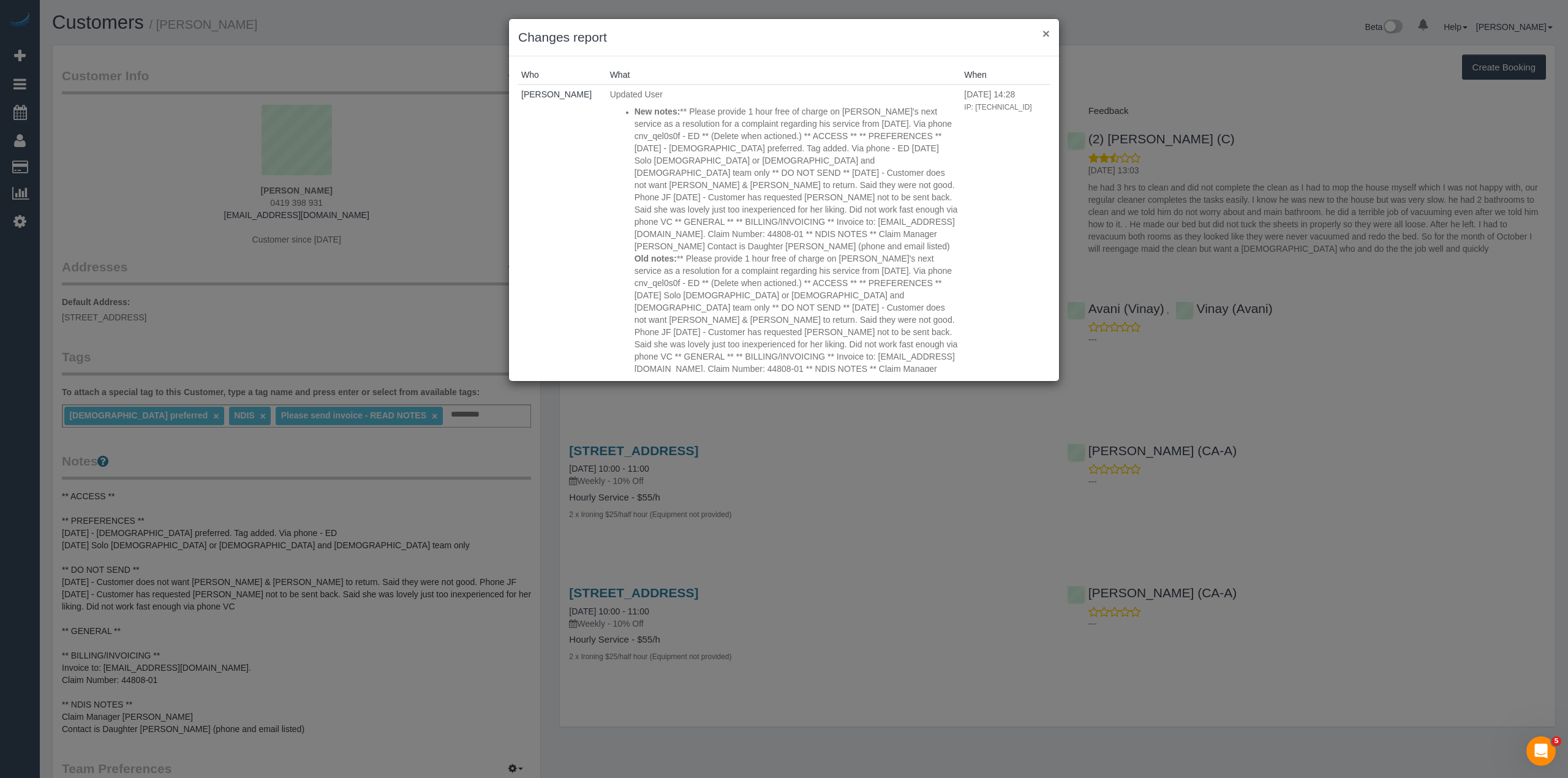
click at [1047, 28] on button "×" at bounding box center [1046, 33] width 7 height 13
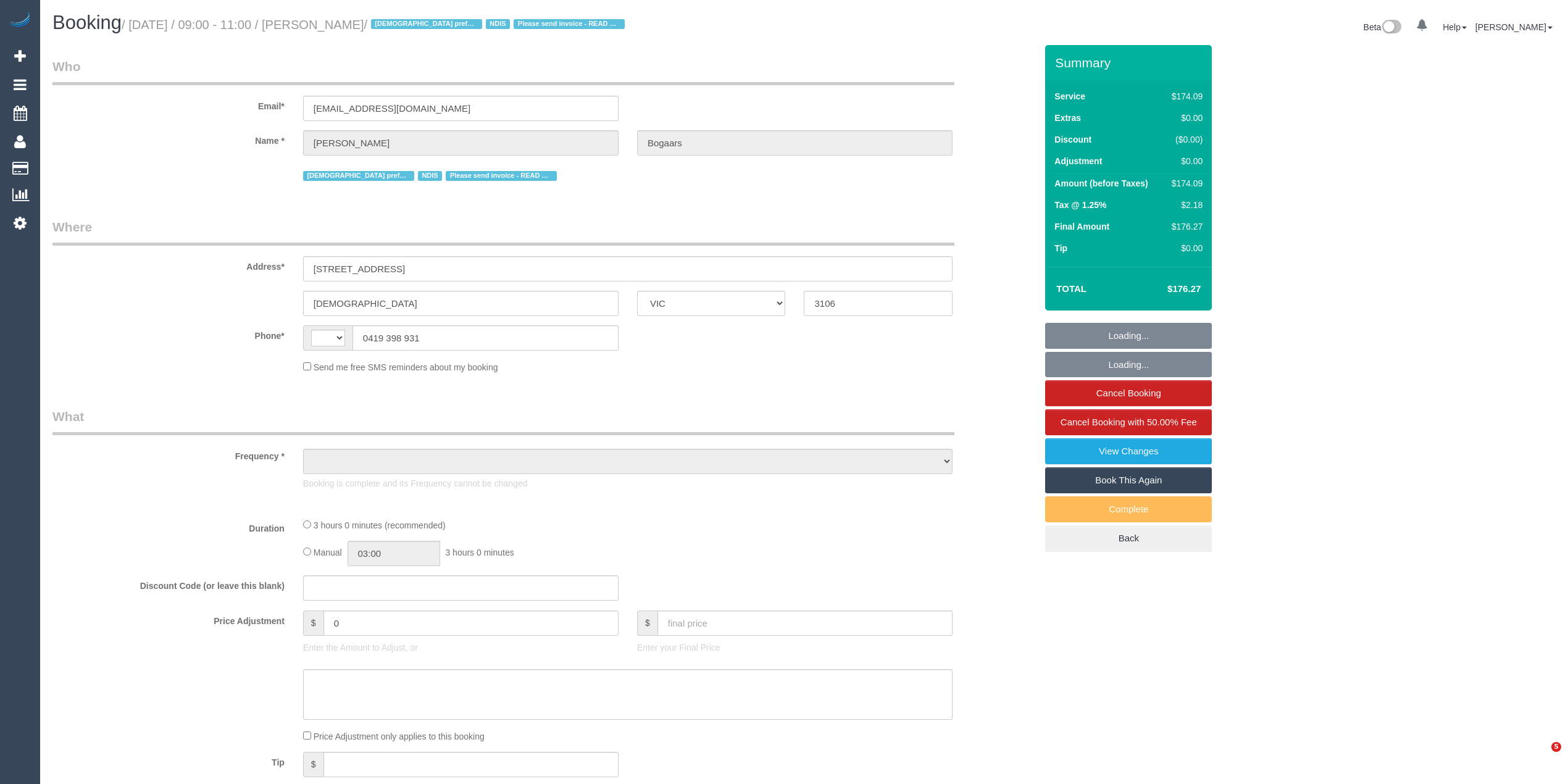
select select "VIC"
select select "string:AU"
select select "object:524"
select select "180"
select select "number:28"
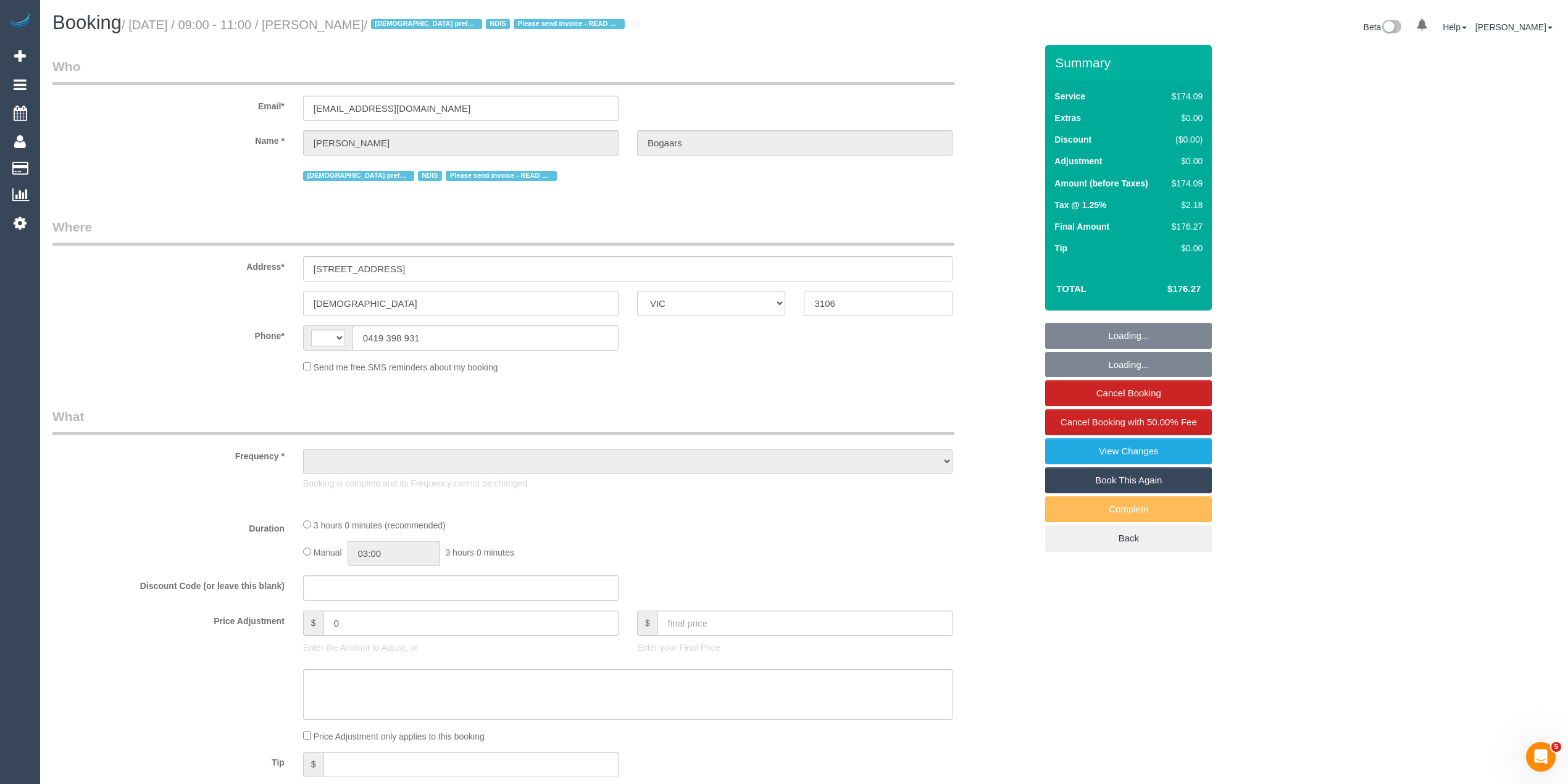
select select "number:14"
select select "number:19"
select select "number:25"
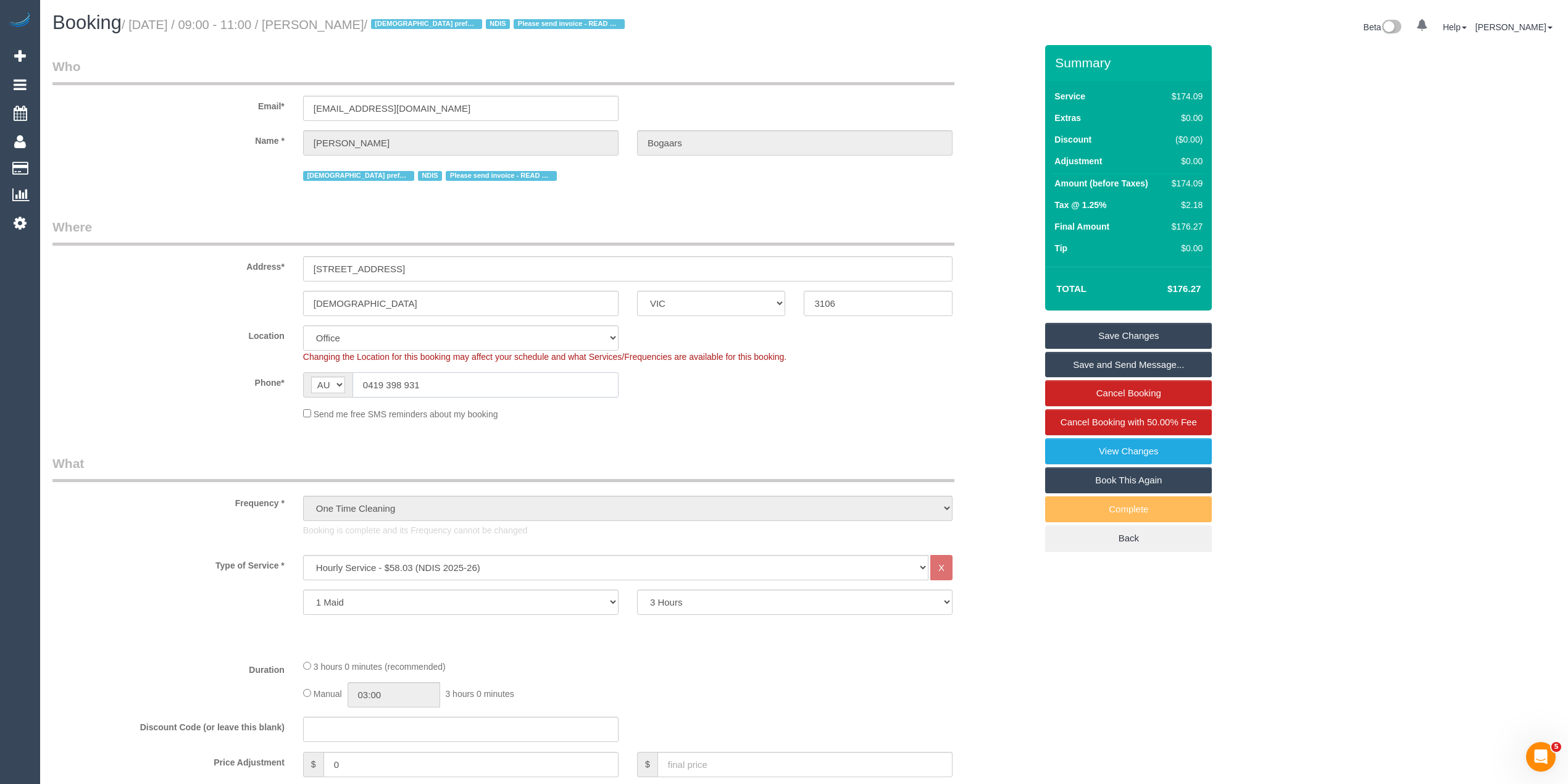
drag, startPoint x: 372, startPoint y: 386, endPoint x: 336, endPoint y: 386, distance: 36.0
click at [336, 386] on div "AF AL DZ AD AO AI AQ AG AR AM AW AU AT AZ BS BH BD BB BY BE BZ BJ BM BT BO BA B…" at bounding box center [461, 385] width 316 height 26
click at [353, 20] on small "/ September 13, 2025 / 09:00 - 11:00 / Steve Bogaars / Female preferred NDIS Pl…" at bounding box center [375, 25] width 506 height 14
click at [395, 27] on small "/ September 13, 2025 / 09:00 - 11:00 / Steve Bogaars / Female preferred NDIS Pl…" at bounding box center [375, 25] width 506 height 14
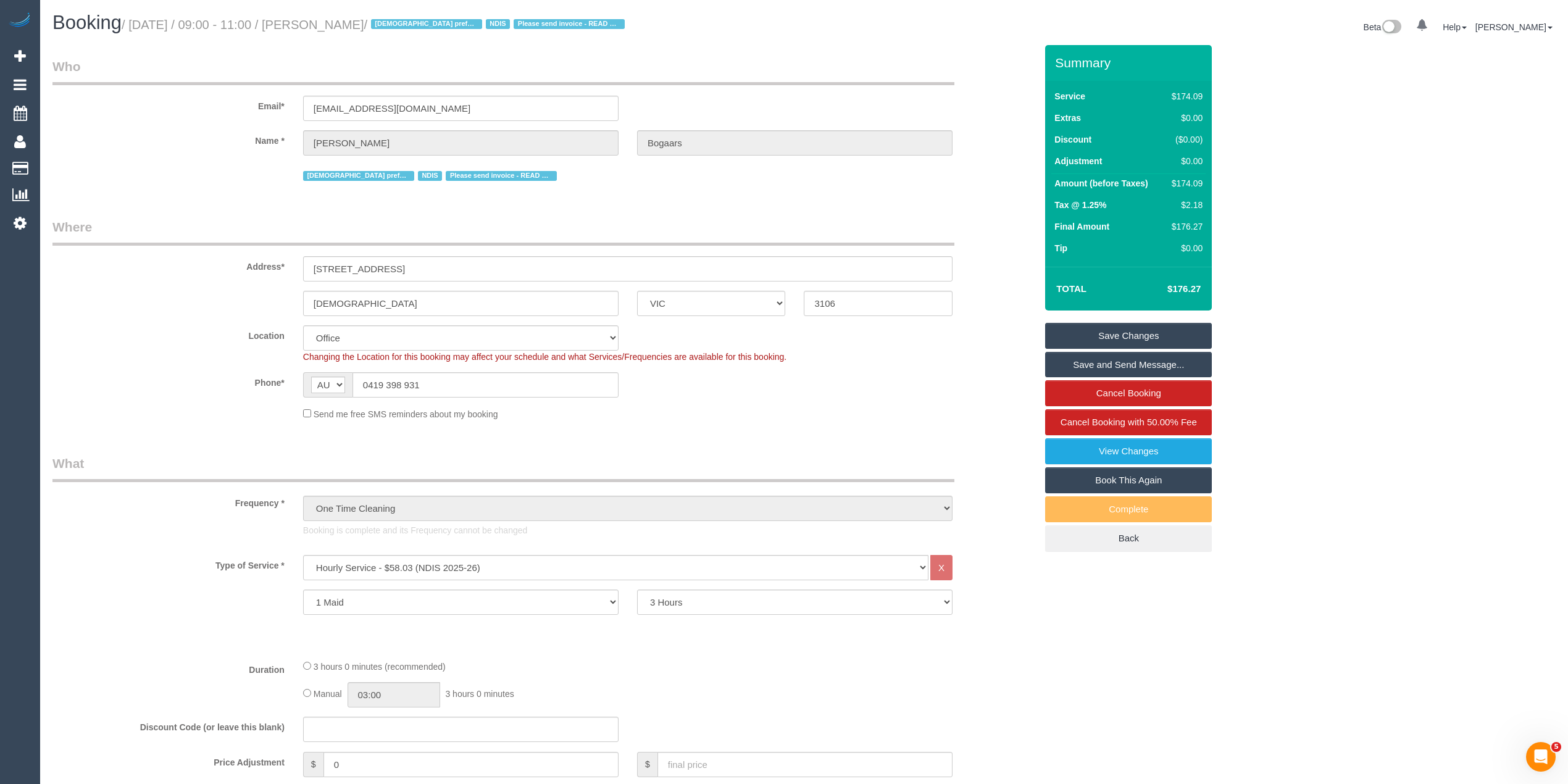
copy small "Steve Bogaars"
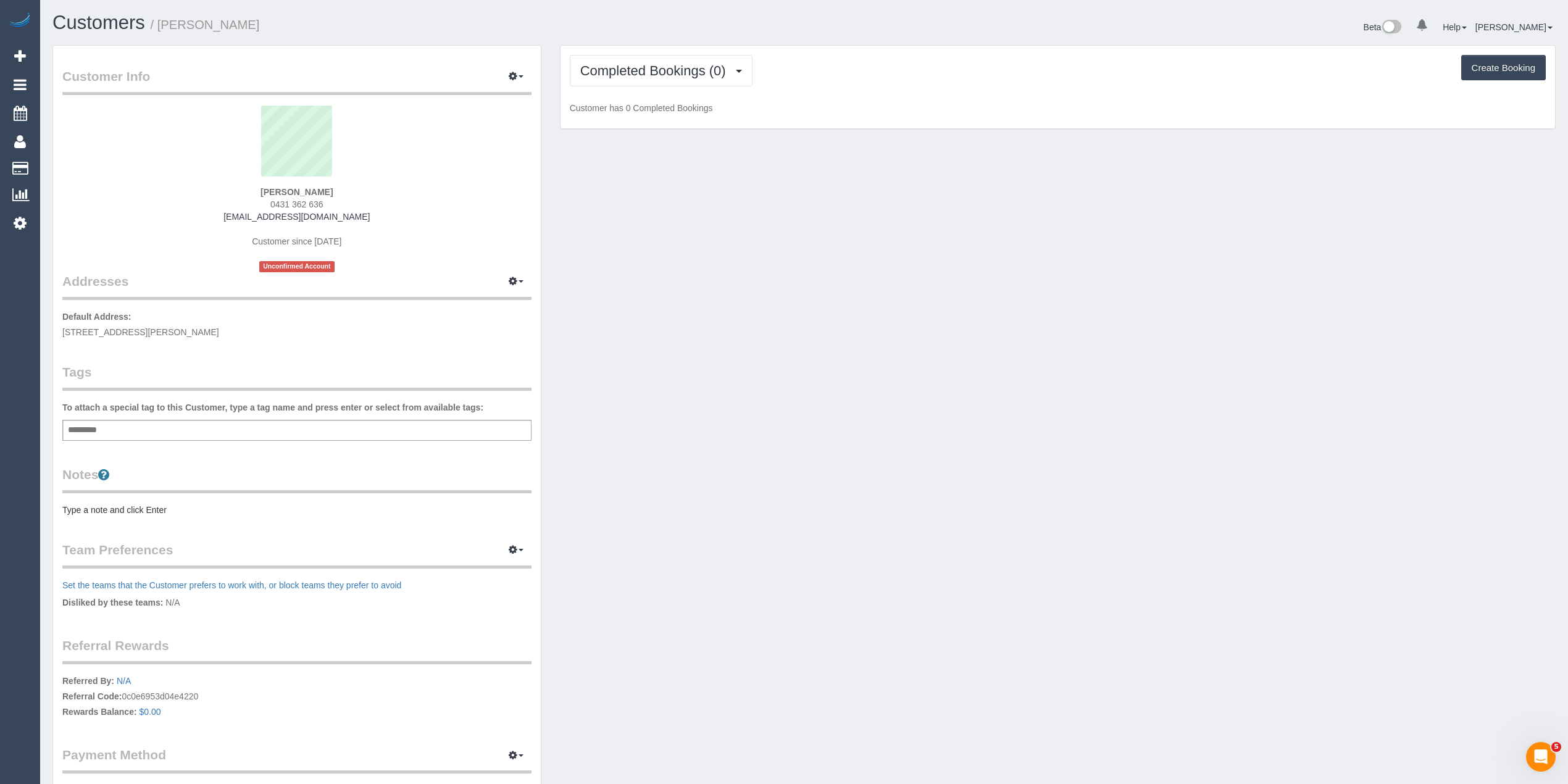
click at [186, 426] on div "Add a tag" at bounding box center [297, 431] width 469 height 21
type input "****"
type input "*******"
click at [131, 507] on pre "Type a note and click Enter" at bounding box center [297, 513] width 469 height 12
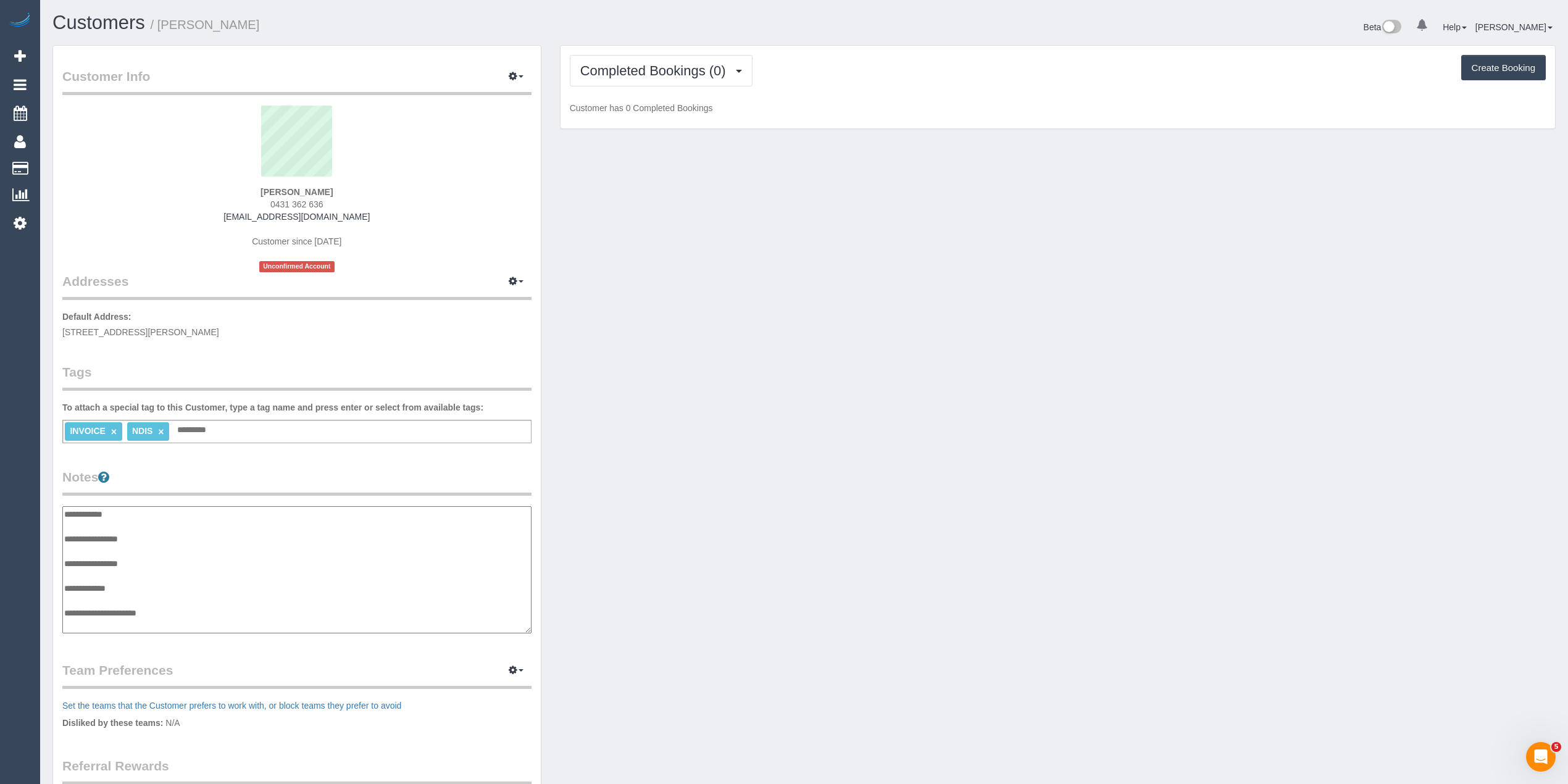
scroll to position [10, 0]
click at [174, 521] on textarea "**********" at bounding box center [297, 571] width 469 height 128
click at [184, 614] on textarea "**********" at bounding box center [297, 571] width 469 height 128
paste textarea "**********"
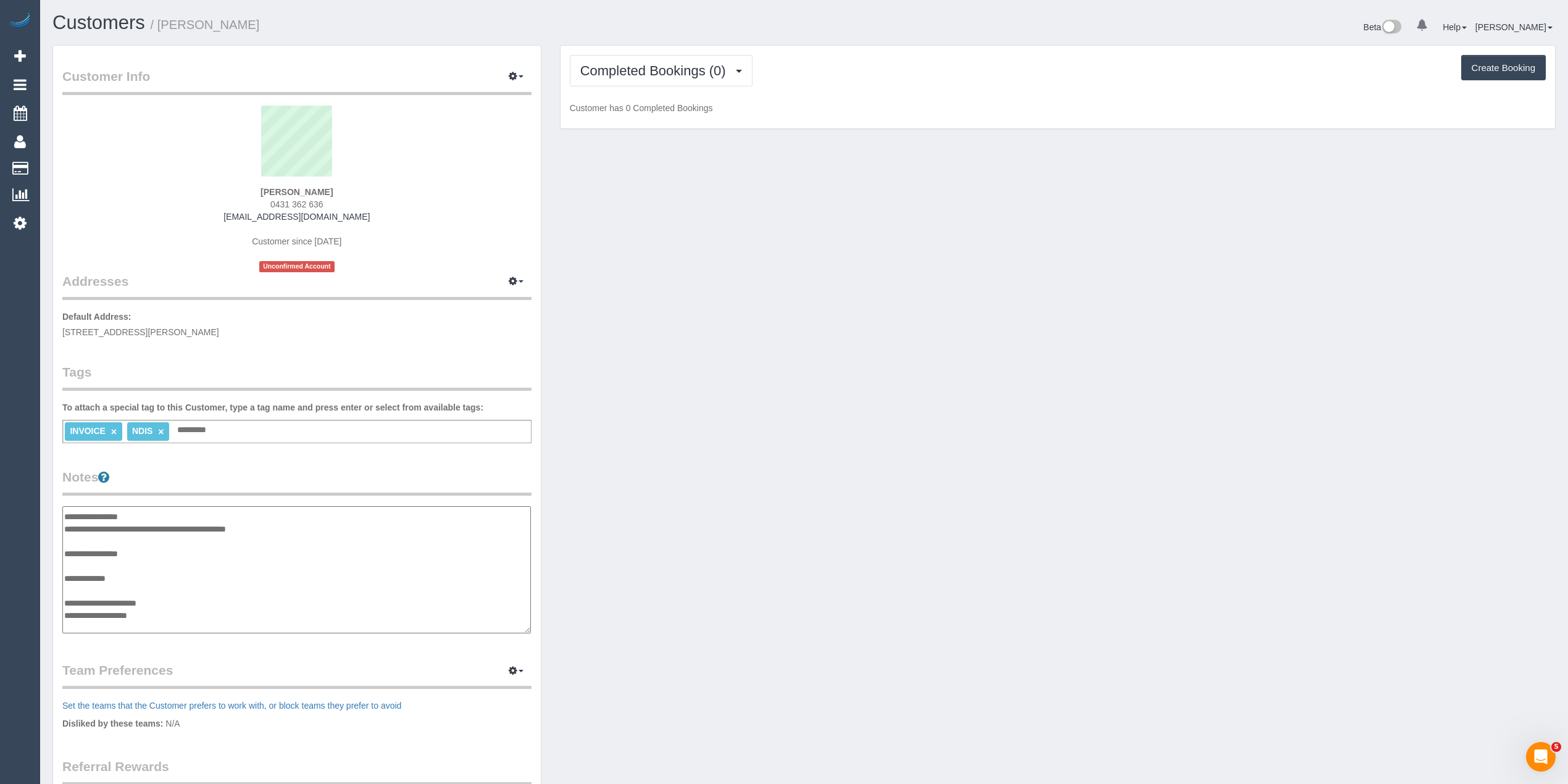
paste textarea "**********"
click at [186, 623] on textarea "**********" at bounding box center [297, 571] width 469 height 128
click at [157, 546] on textarea "**********" at bounding box center [297, 571] width 469 height 128
click at [152, 623] on textarea "**********" at bounding box center [297, 571] width 469 height 128
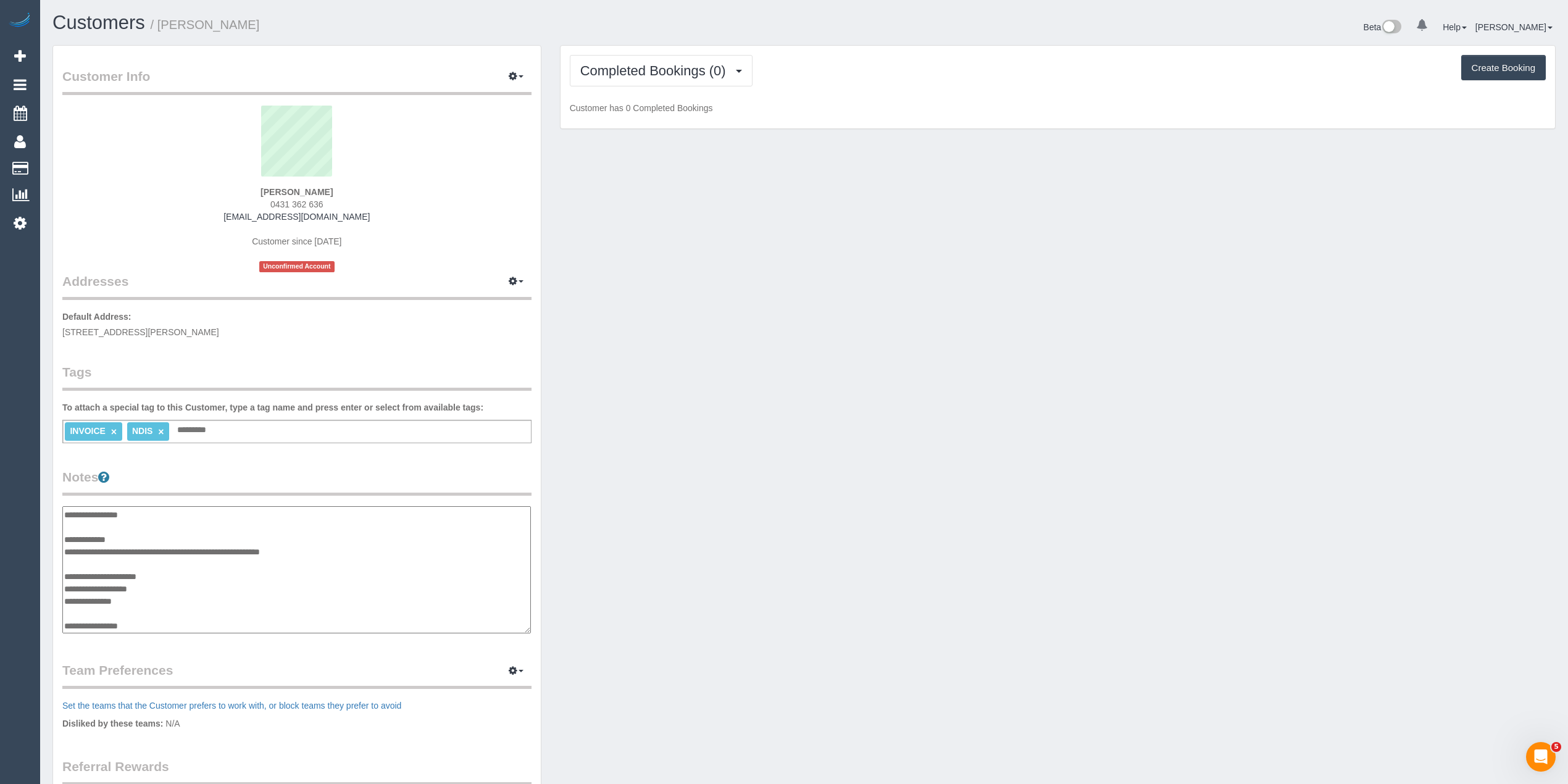
scroll to position [71, 0]
click at [104, 622] on textarea "**********" at bounding box center [297, 571] width 469 height 128
paste textarea "**********"
type textarea "**********"
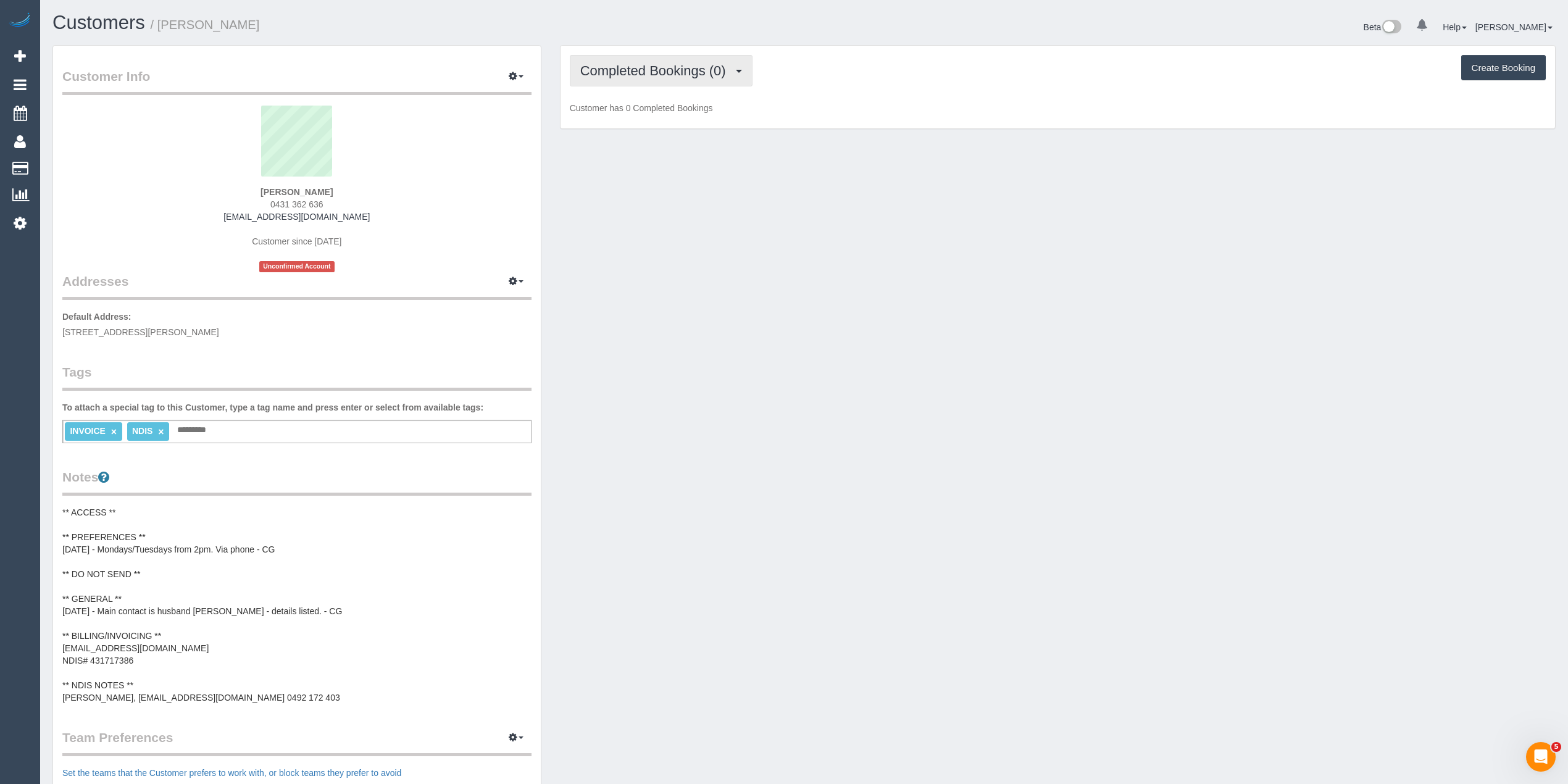
click at [660, 64] on span "Completed Bookings (0)" at bounding box center [656, 71] width 152 height 16
click at [670, 114] on link "Upcoming Bookings (11)" at bounding box center [635, 115] width 130 height 16
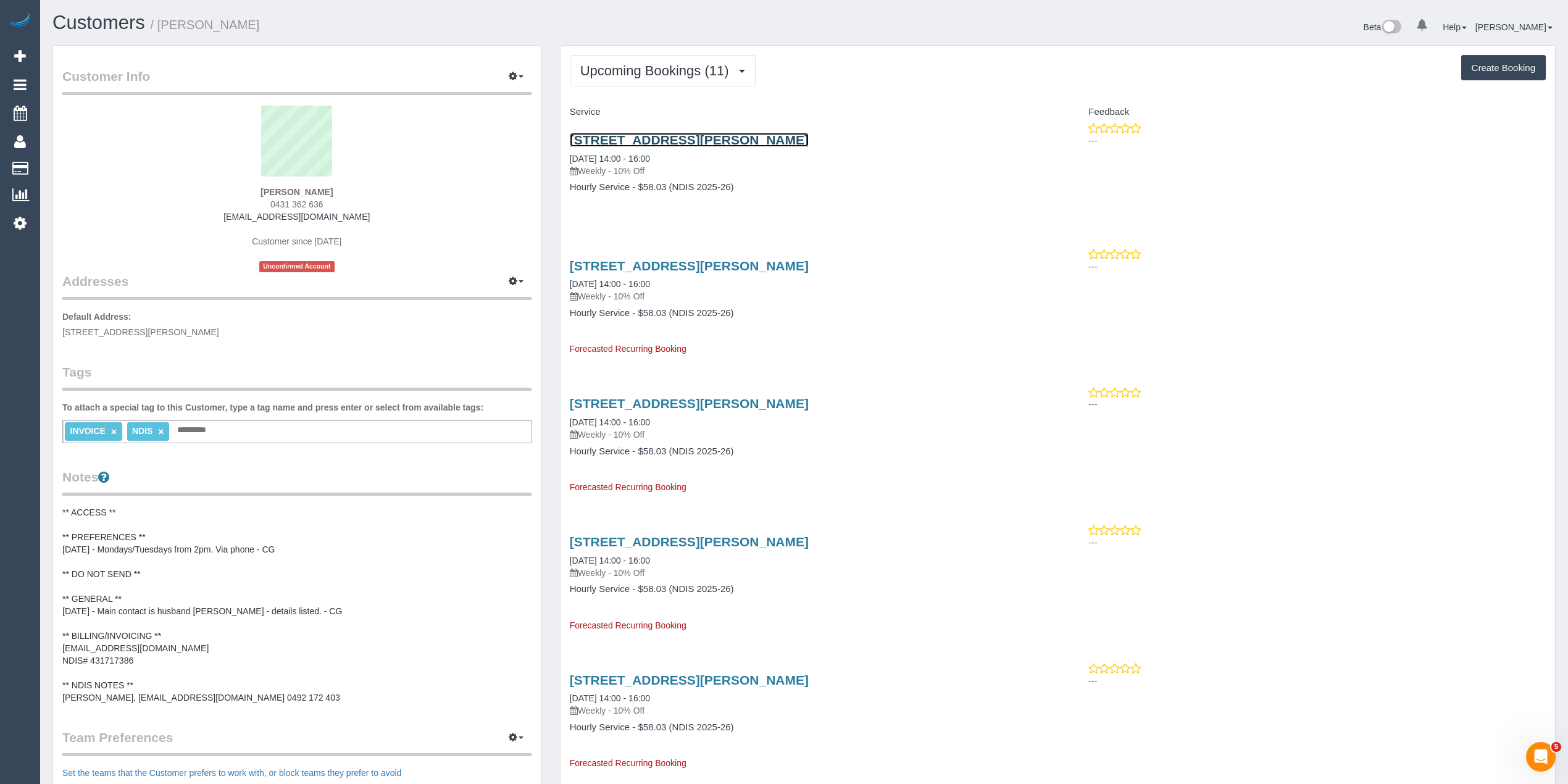
click at [721, 137] on link "20 Cartwright St, Oak Park, VIC 3046" at bounding box center [689, 140] width 239 height 14
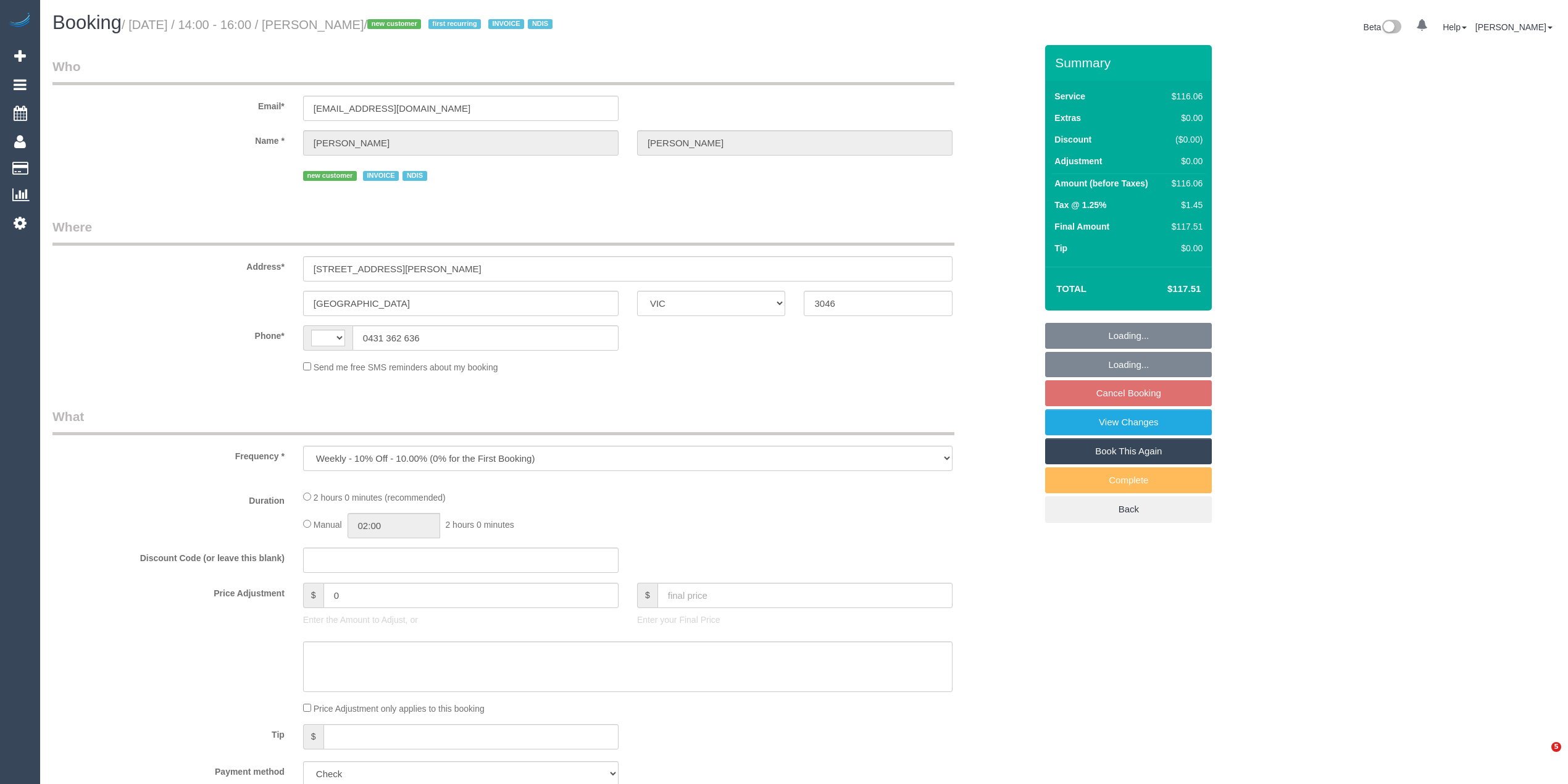
select select "VIC"
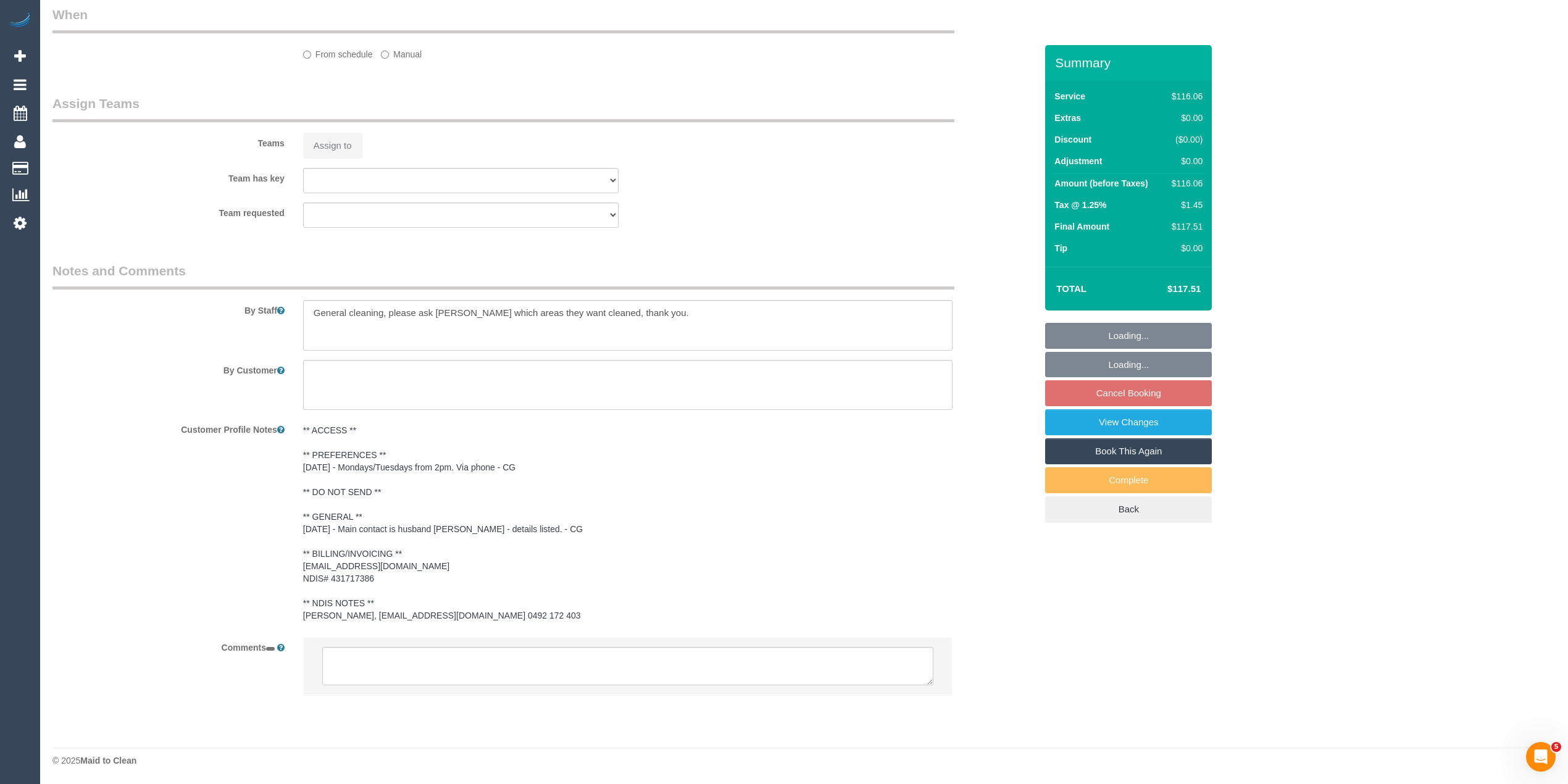
select select "object:678"
select select "string:AU"
select select "number:28"
select select "number:14"
select select "number:19"
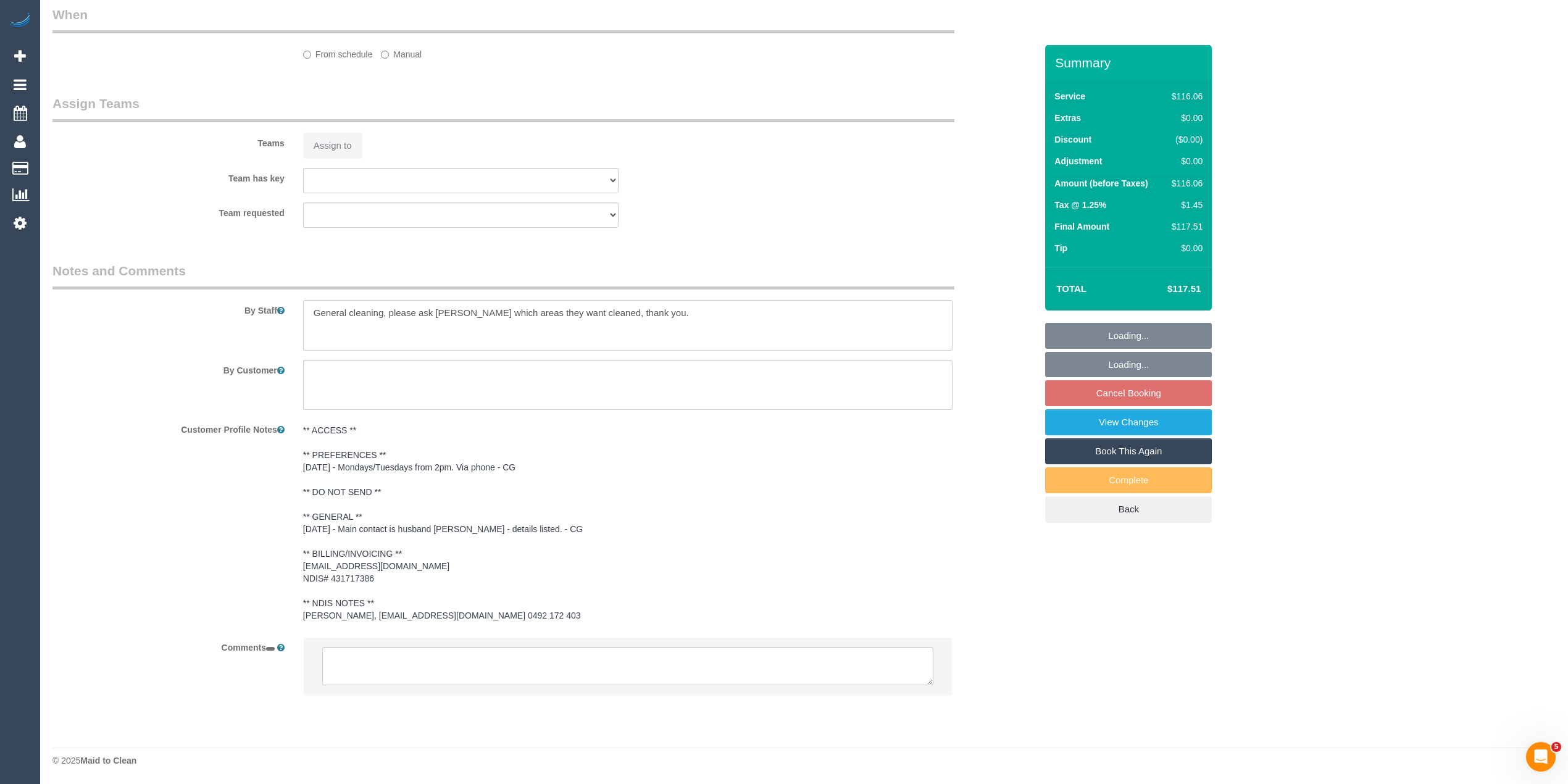
select select "number:36"
select select "number:34"
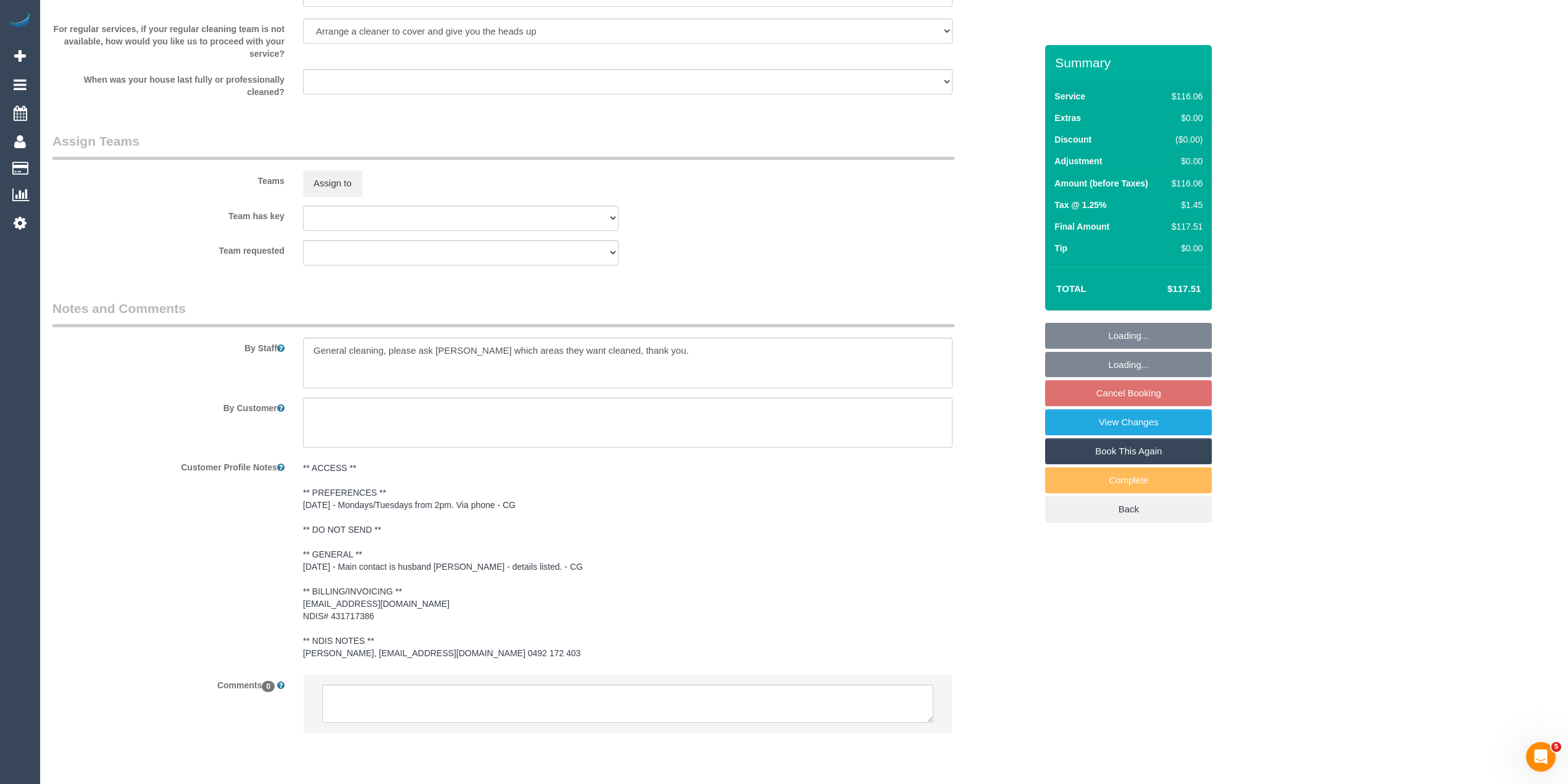
scroll to position [1360, 0]
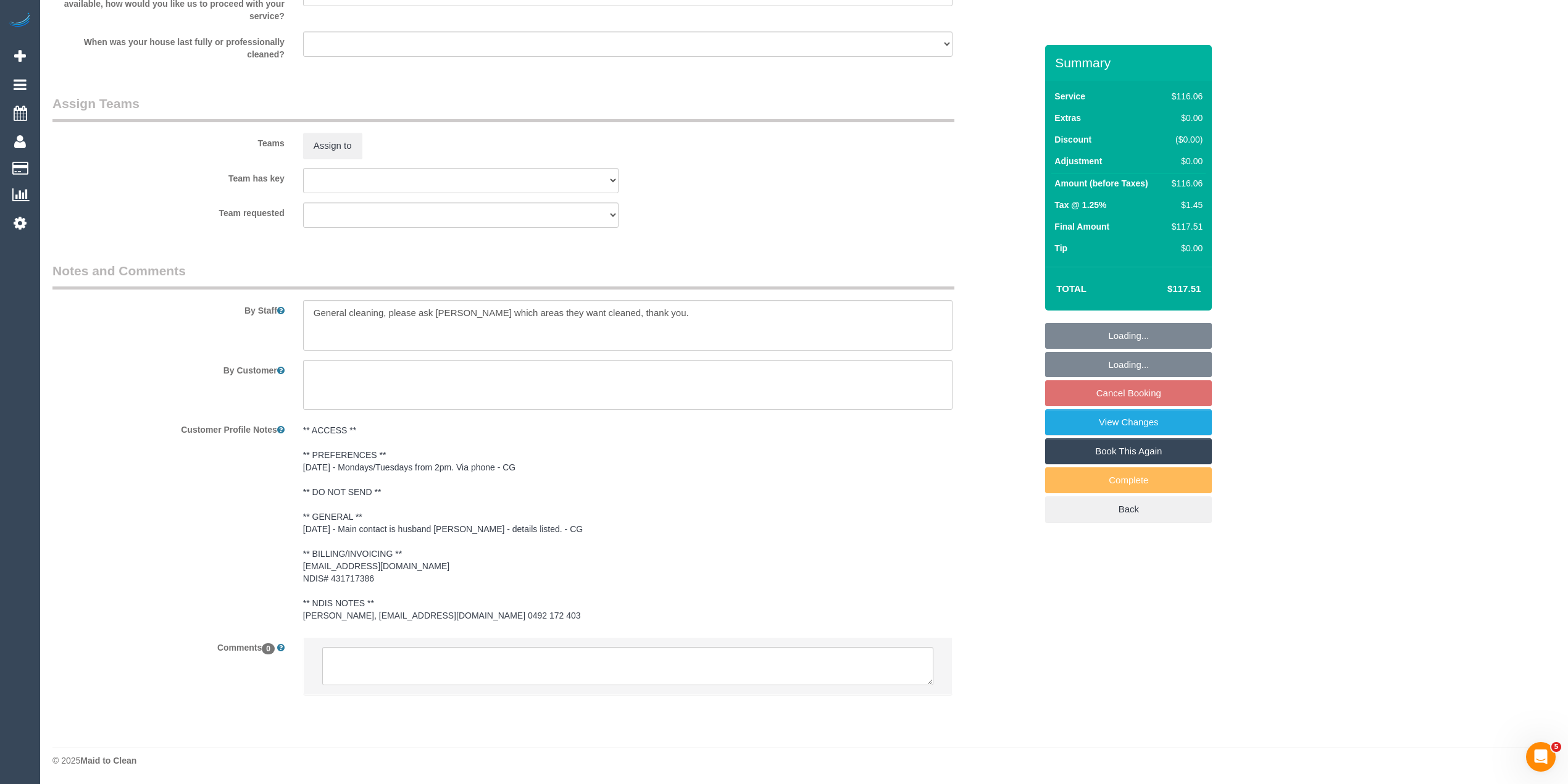
select select "spot5"
click at [393, 655] on textarea at bounding box center [627, 666] width 611 height 38
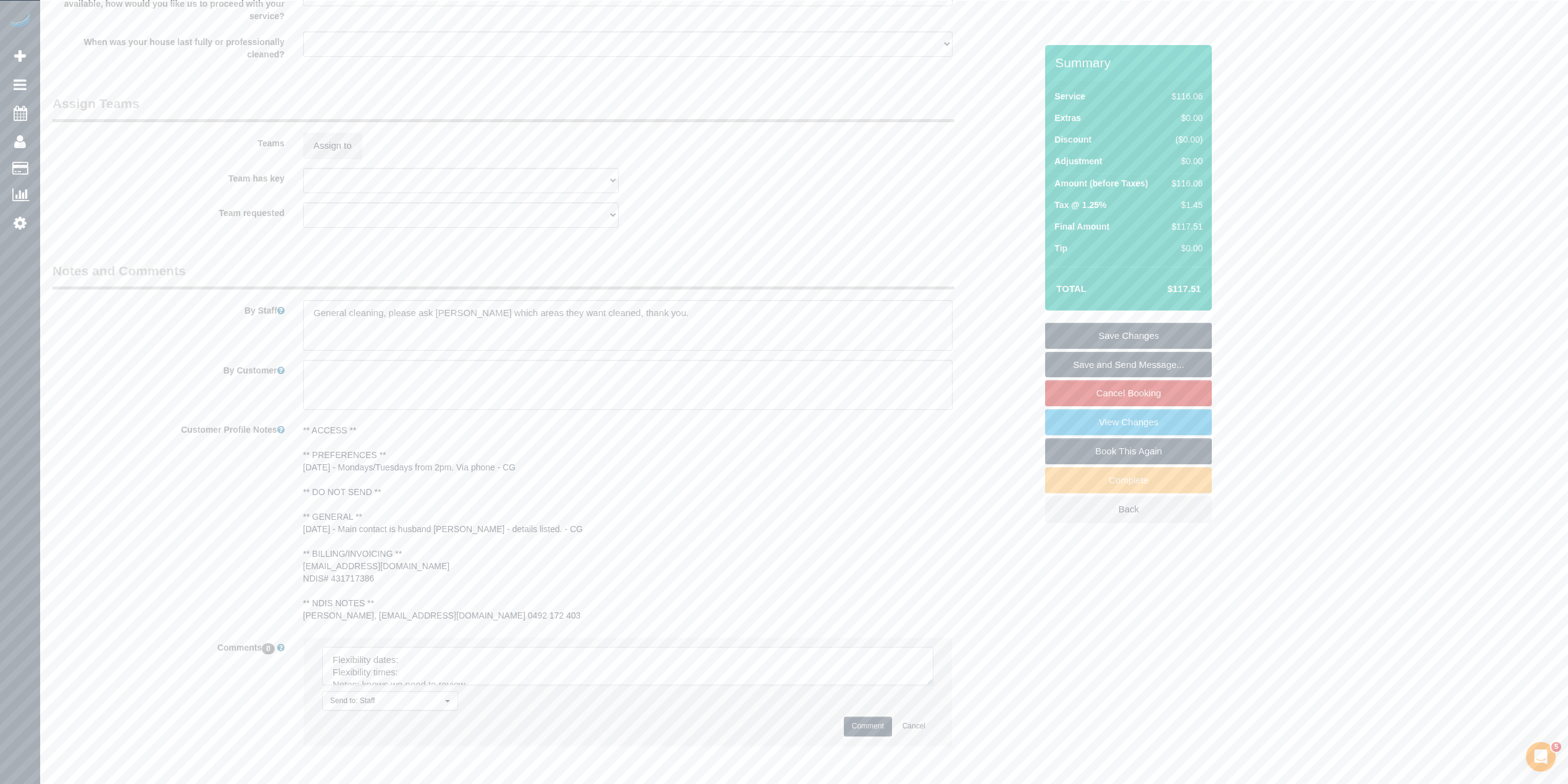
drag, startPoint x: 929, startPoint y: 676, endPoint x: 944, endPoint y: 724, distance: 50.3
click at [933, 686] on textarea at bounding box center [627, 666] width 611 height 38
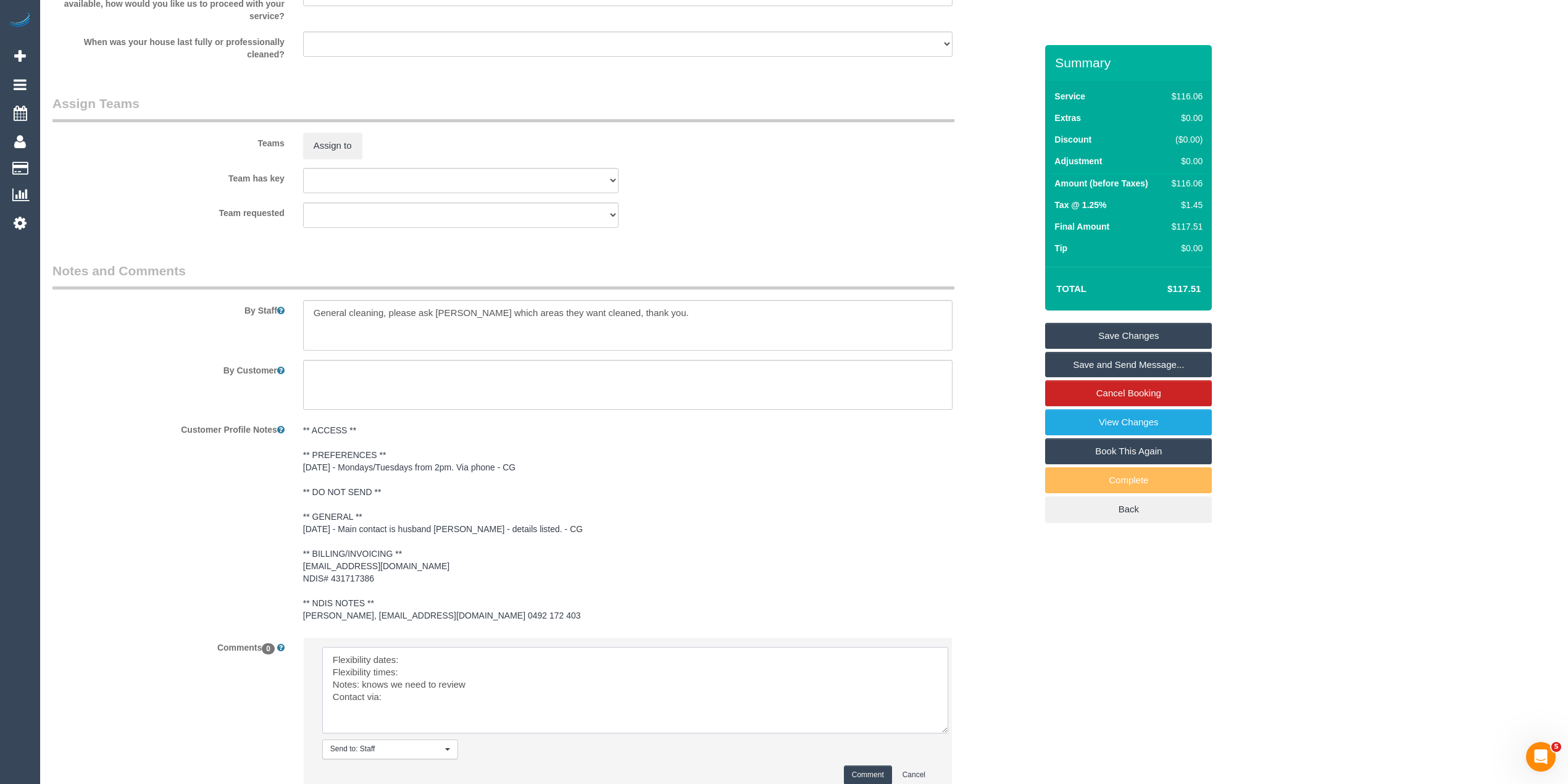
click at [462, 652] on textarea at bounding box center [635, 690] width 626 height 86
click at [452, 668] on textarea at bounding box center [635, 690] width 626 height 86
click at [448, 693] on textarea at bounding box center [635, 690] width 626 height 86
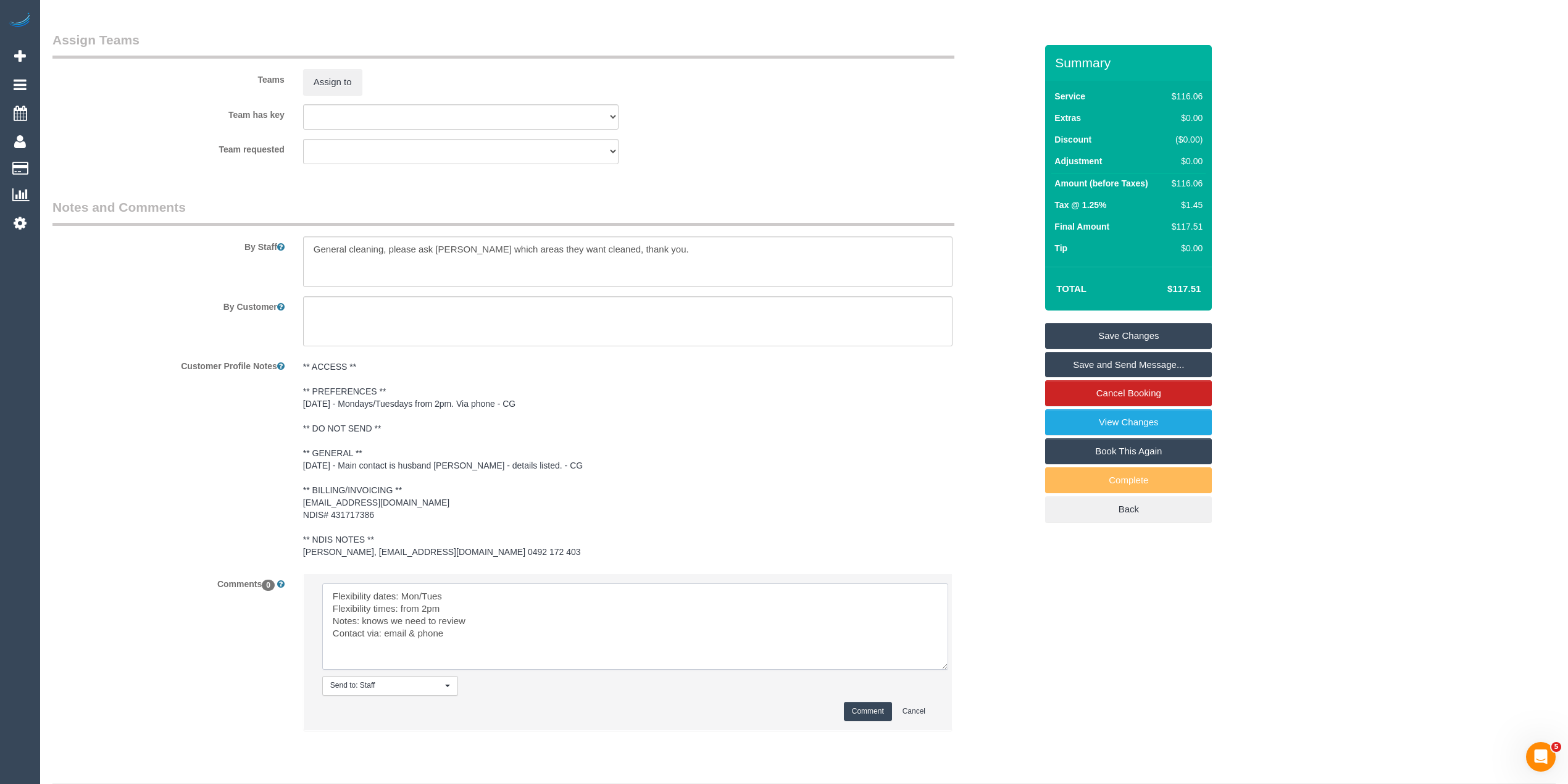
scroll to position [1458, 0]
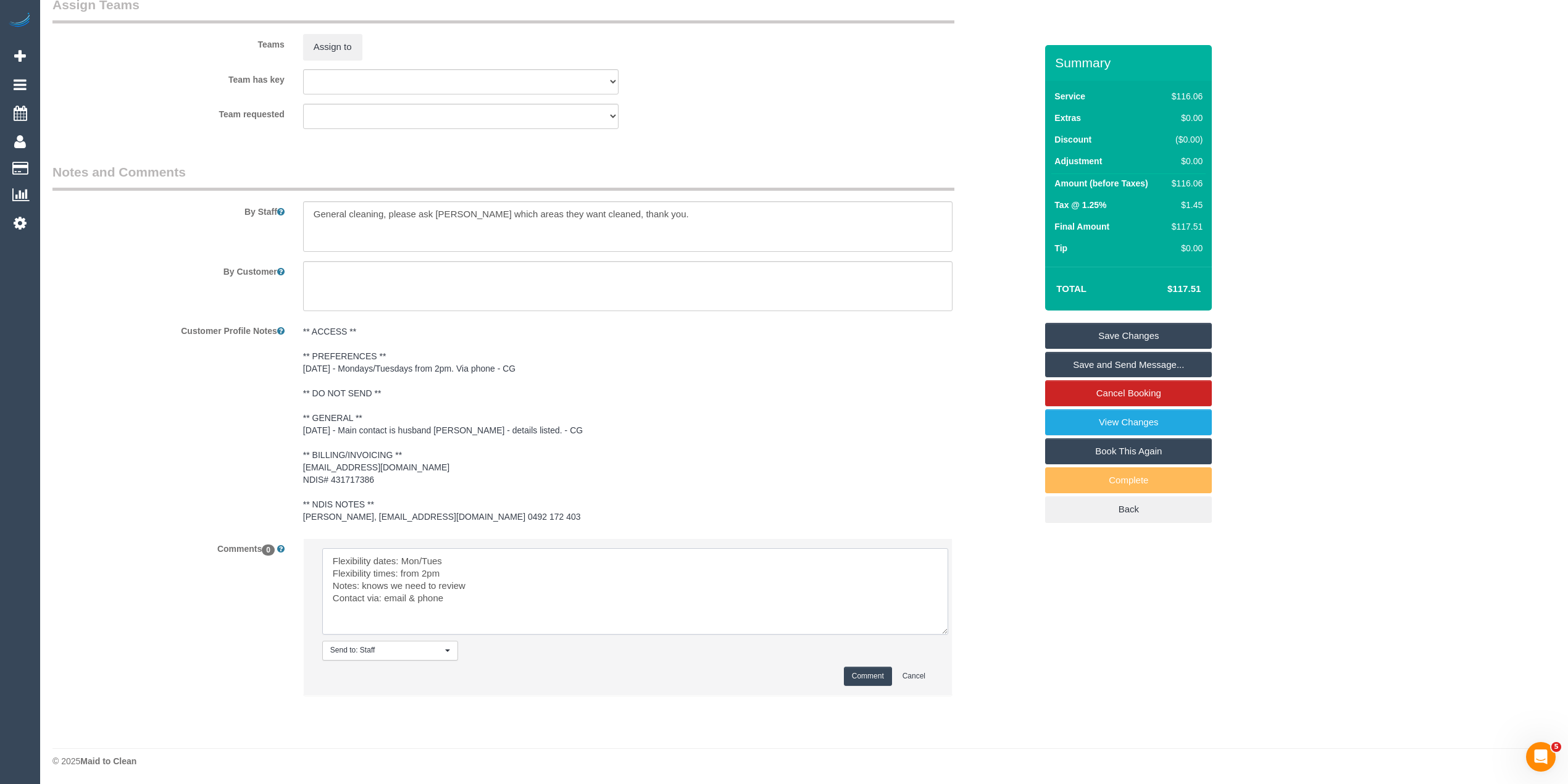
type textarea "Flexibility dates: Mon/Tues Flexibility times: from 2pm Notes: knows we need to…"
click at [870, 669] on button "Comment" at bounding box center [868, 676] width 48 height 19
